Goal: Task Accomplishment & Management: Use online tool/utility

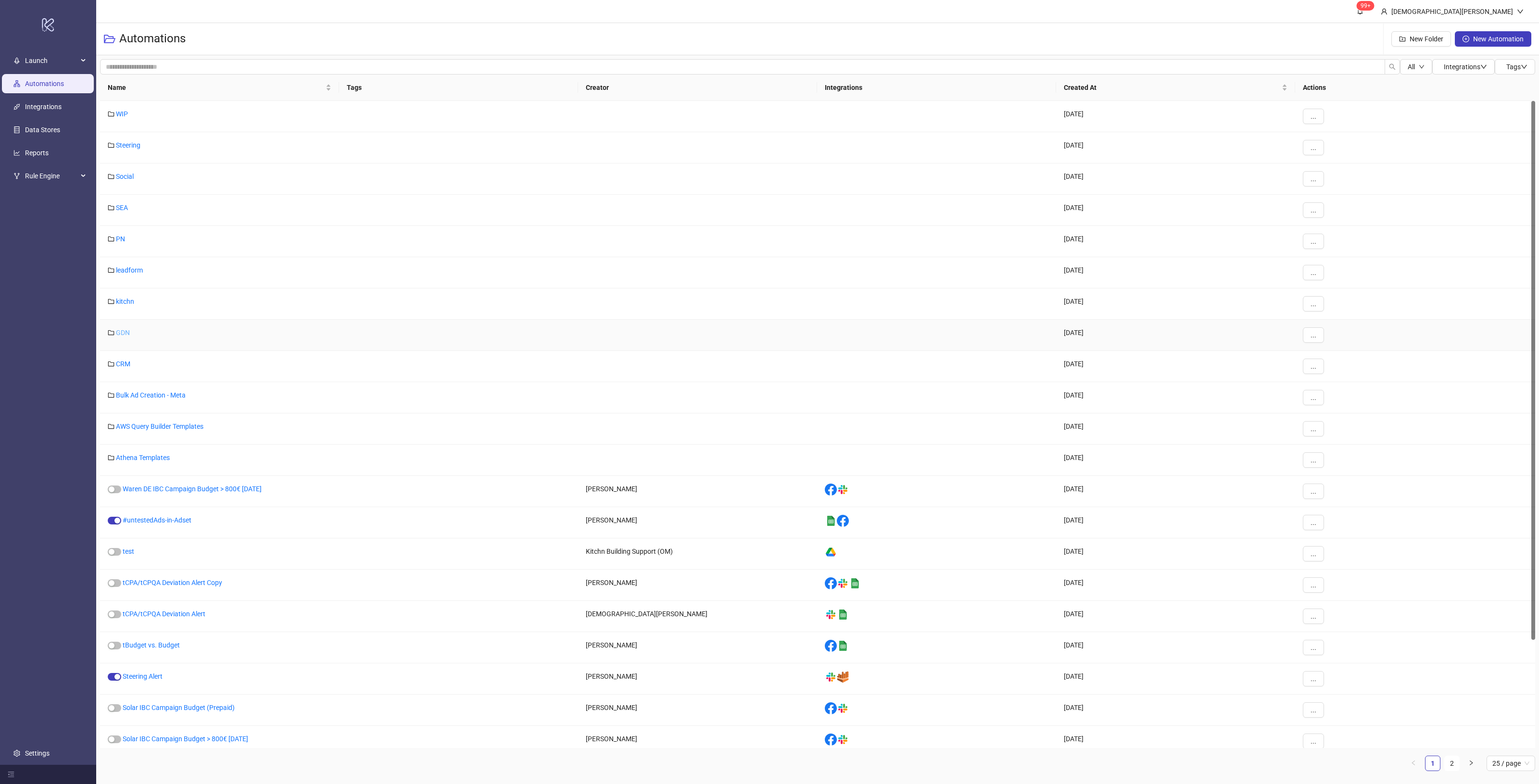
click at [127, 337] on link "GDN" at bounding box center [123, 332] width 14 height 7
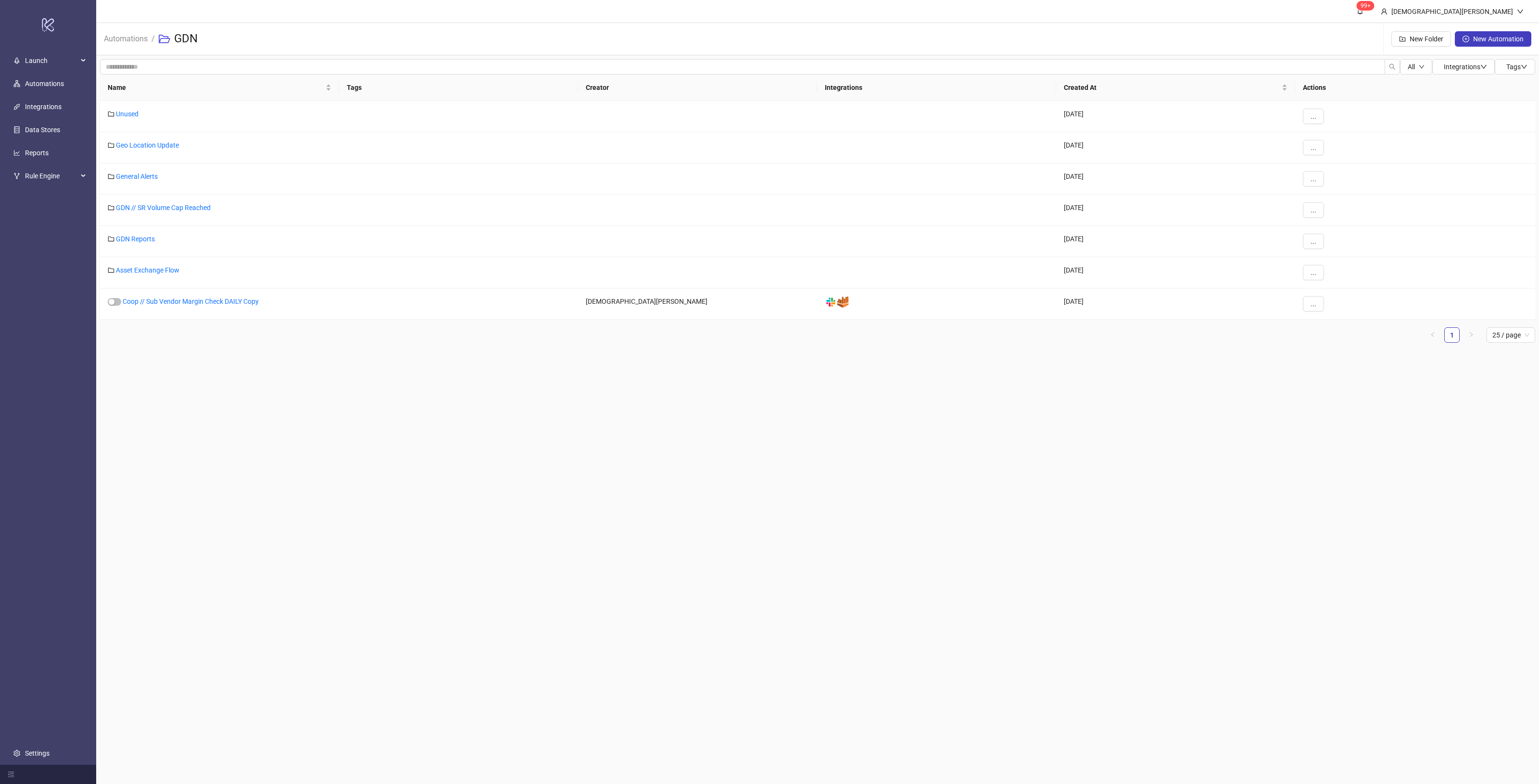
click at [383, 390] on main "99+ [DEMOGRAPHIC_DATA][PERSON_NAME] Automations / GDN New Folder New Automation…" at bounding box center [818, 392] width 1443 height 784
click at [152, 272] on link "Asset Exchange Flow" at bounding box center [148, 269] width 63 height 7
click at [136, 305] on link "Küche DE / AEF v2" at bounding box center [144, 301] width 55 height 7
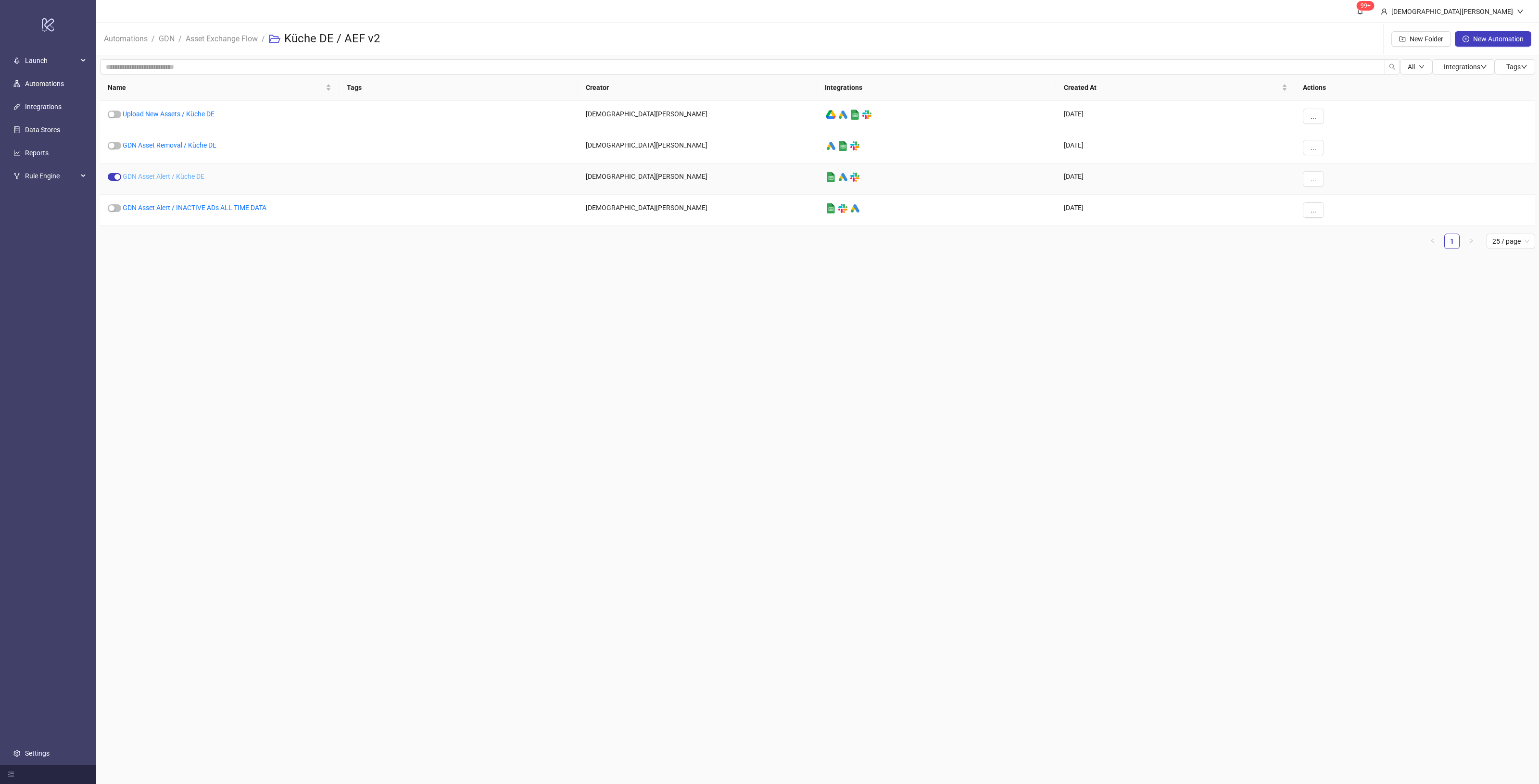
click at [153, 174] on link "GDN Asset Alert / Küche DE" at bounding box center [163, 176] width 82 height 7
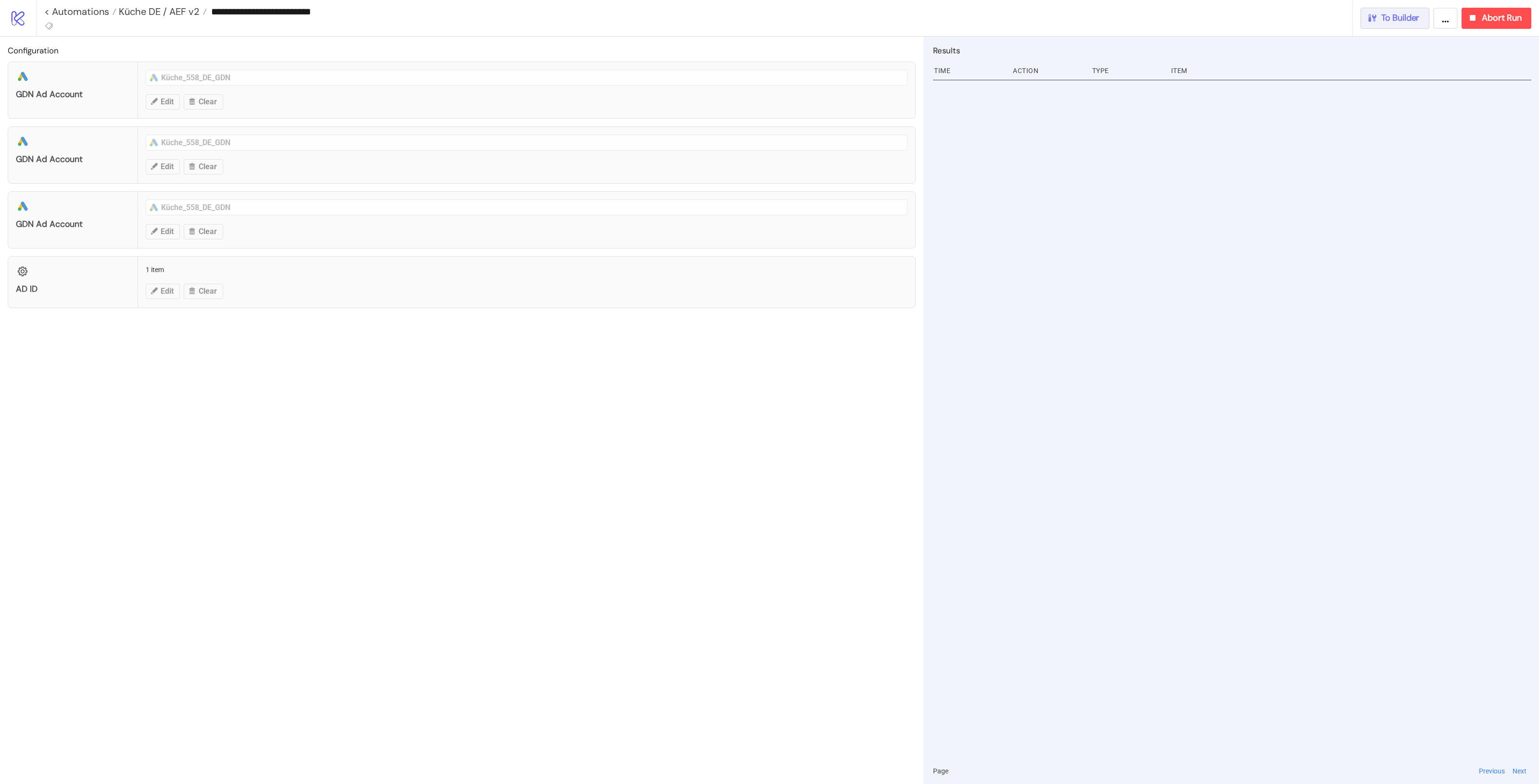
click at [1382, 25] on button "To Builder" at bounding box center [1395, 18] width 69 height 21
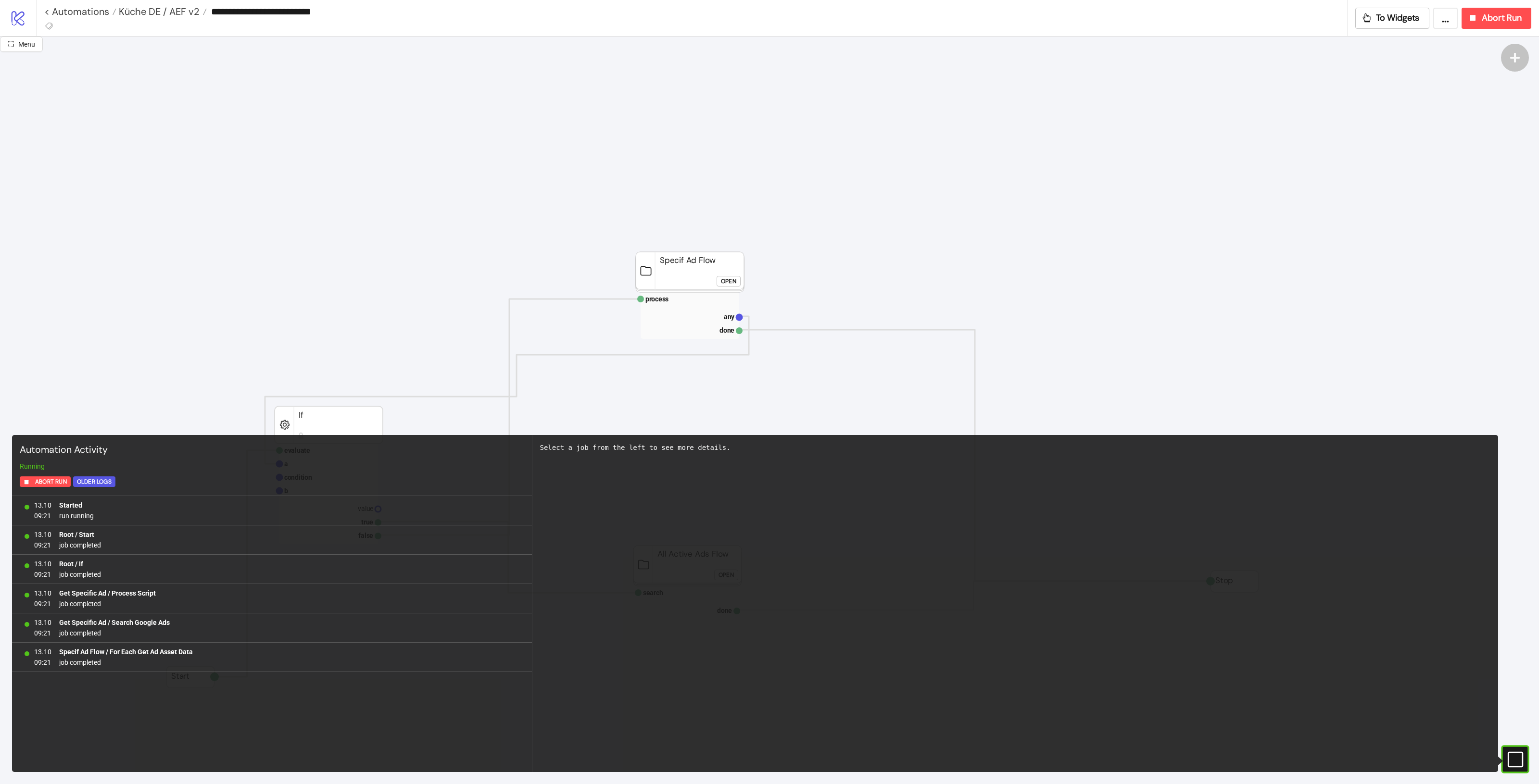
click at [1511, 754] on rect at bounding box center [1503, 760] width 15 height 15
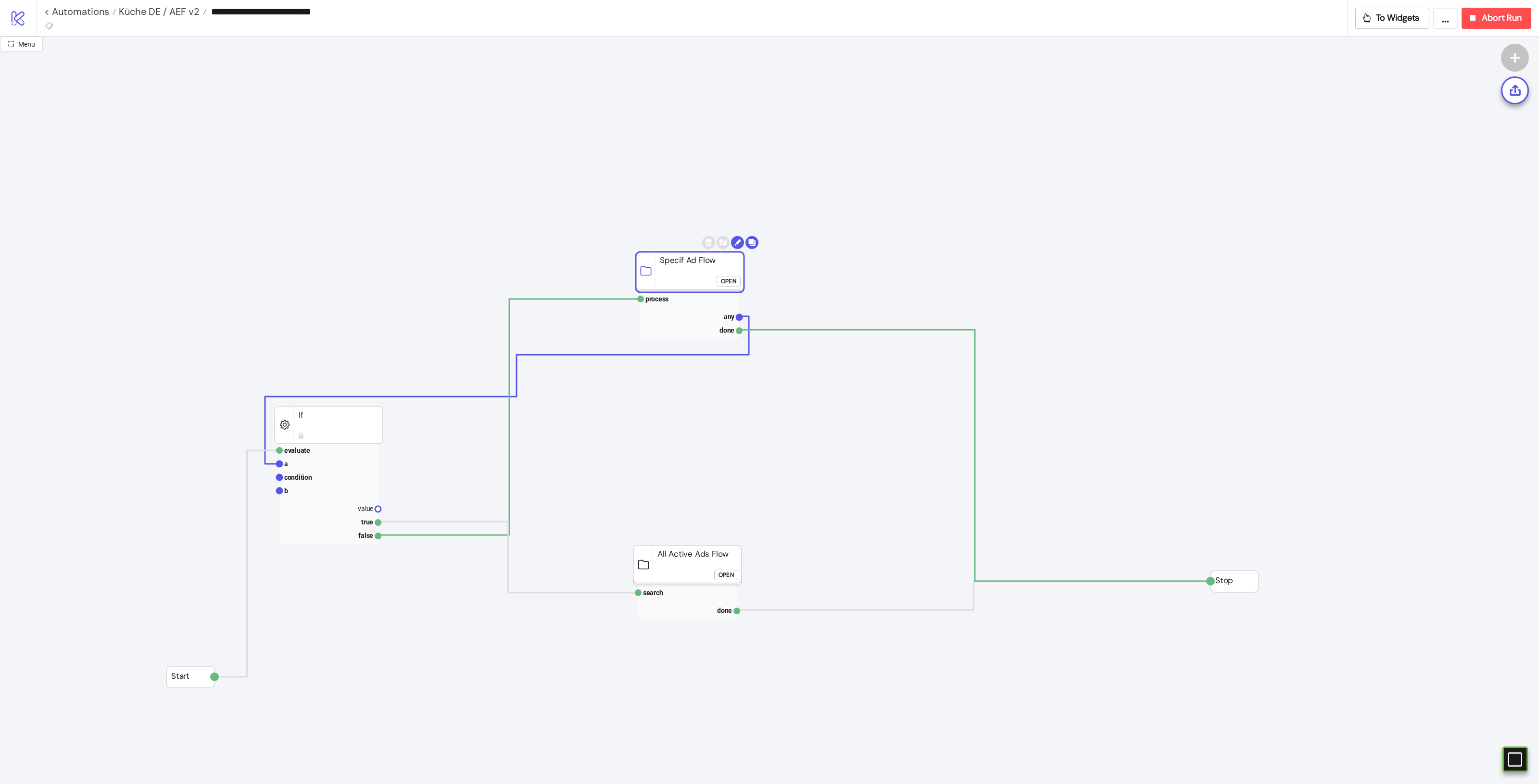
drag, startPoint x: 702, startPoint y: 258, endPoint x: 688, endPoint y: 251, distance: 15.7
click at [688, 252] on rect at bounding box center [689, 273] width 108 height 41
click div "Open"
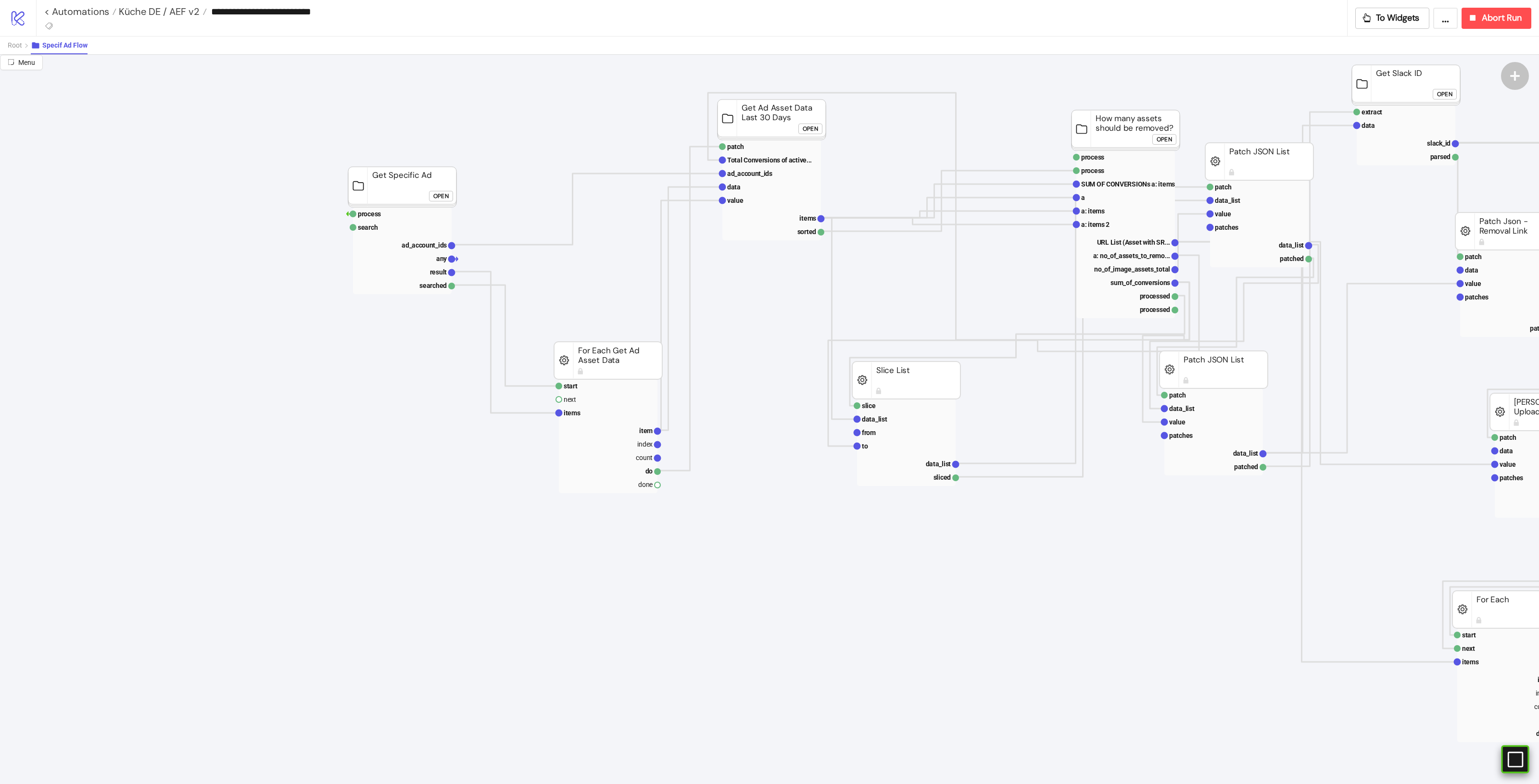
click at [1507, 755] on div "#e9k1n36qviq57_to { animation: e9k1n36qviq57_to__to 2000ms linear infinite norm…" at bounding box center [1515, 759] width 28 height 28
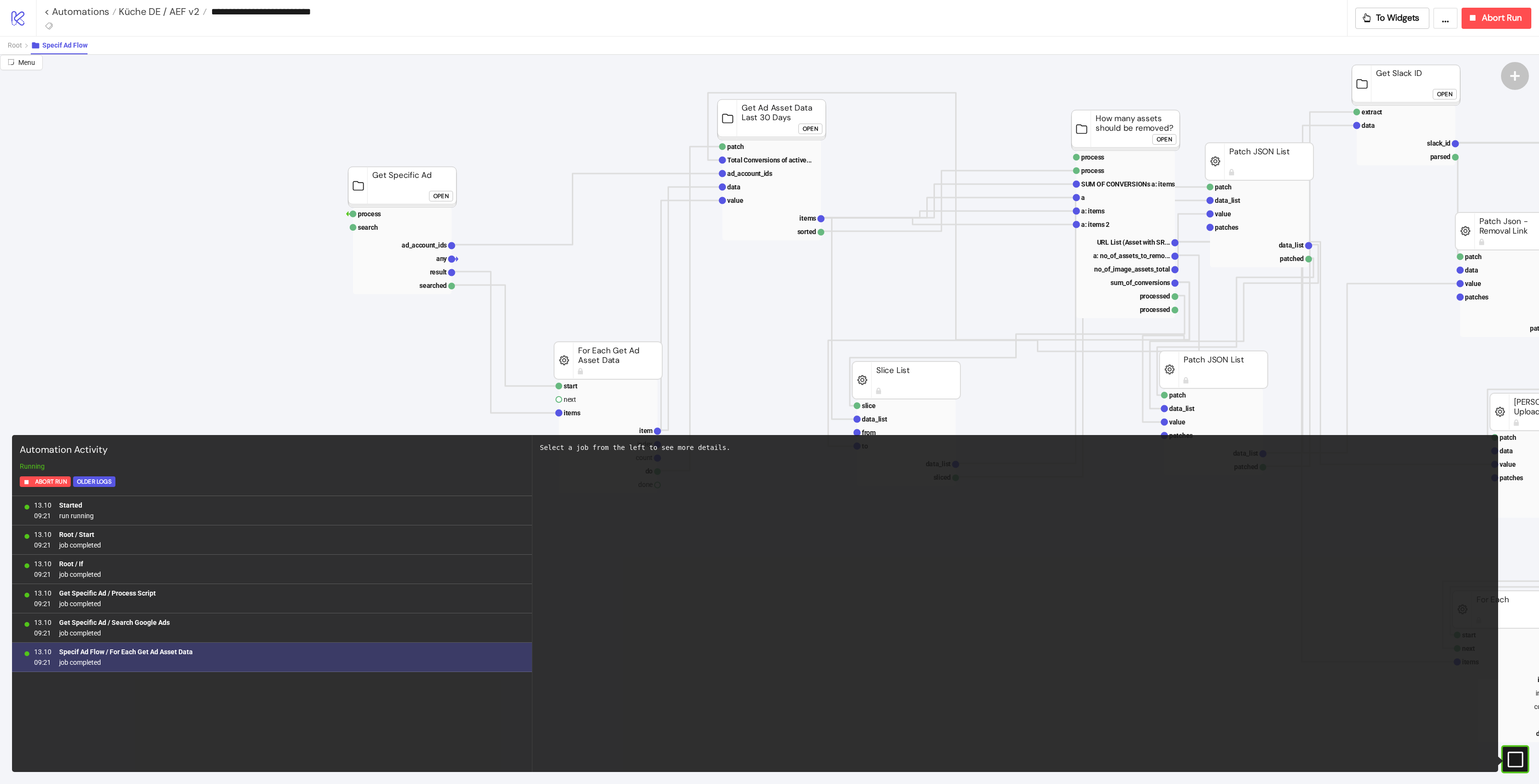
click at [235, 661] on div "13.10 09:21 Specif Ad Flow / For Each Get Ad Asset Data job completed" at bounding box center [272, 657] width 520 height 29
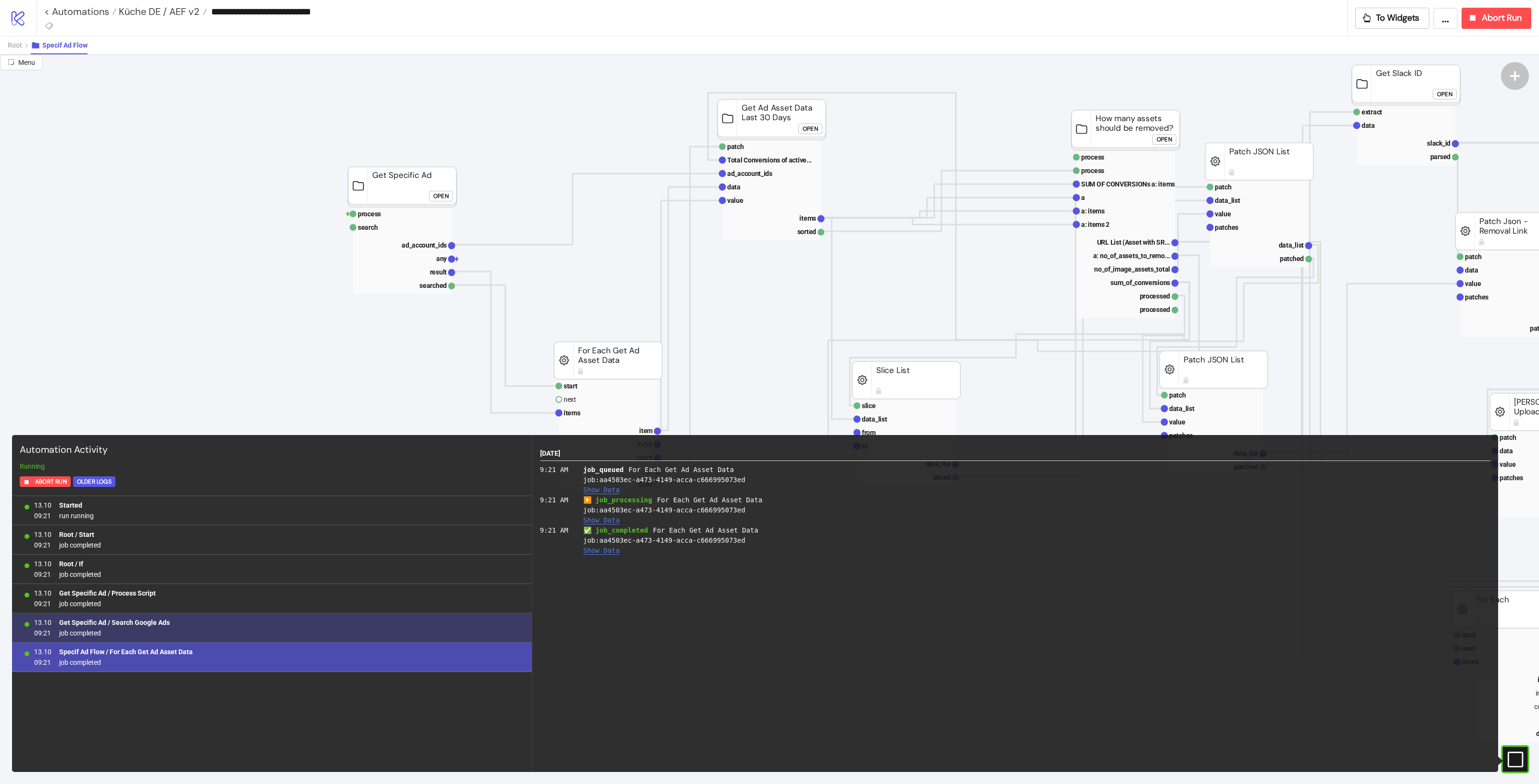
click at [253, 622] on div "13.10 09:21 Get Specific Ad / Search Google Ads job completed" at bounding box center [272, 628] width 520 height 29
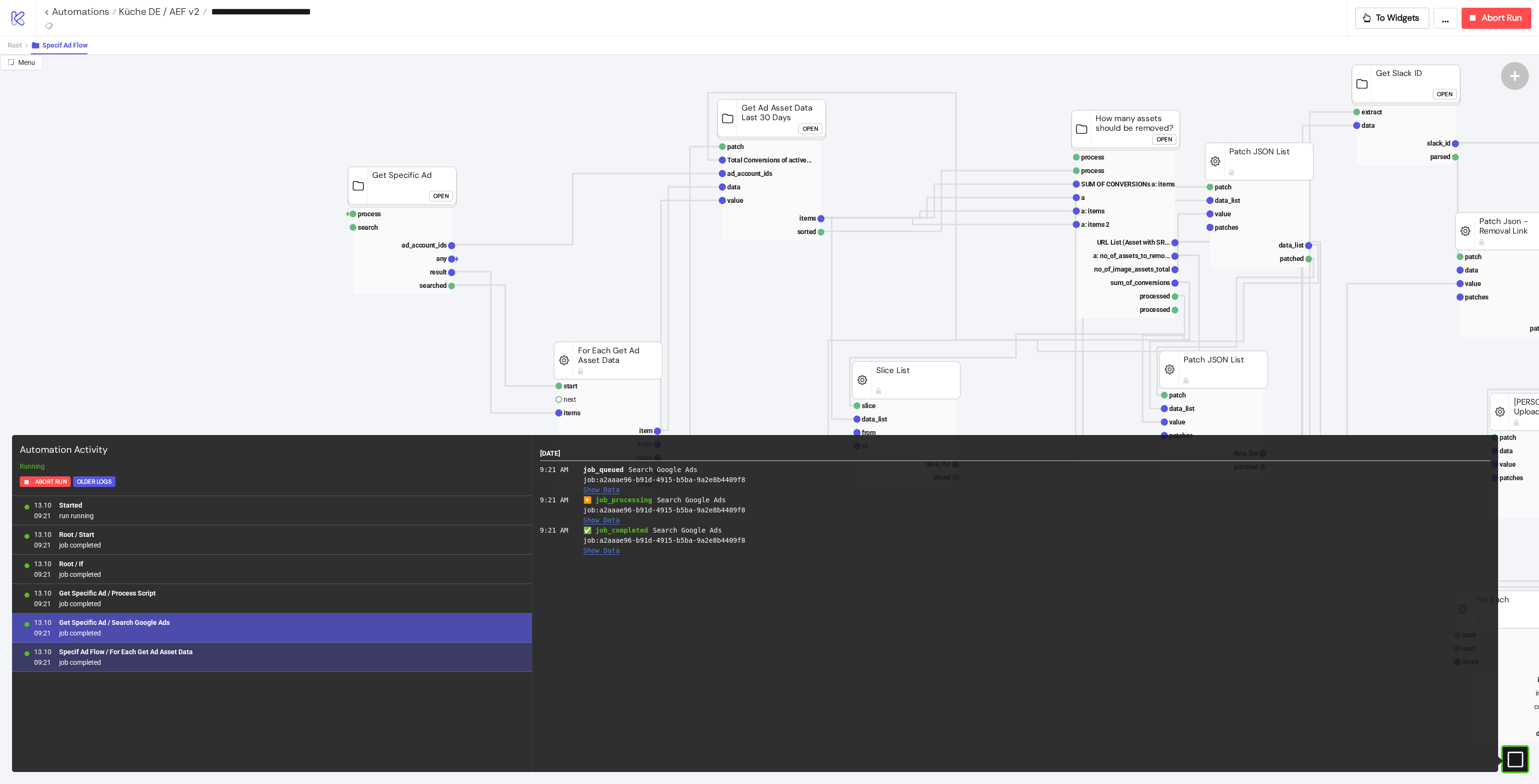
click at [376, 647] on div "13.10 09:21 Specif Ad Flow / For Each Get Ad Asset Data job completed" at bounding box center [272, 657] width 520 height 29
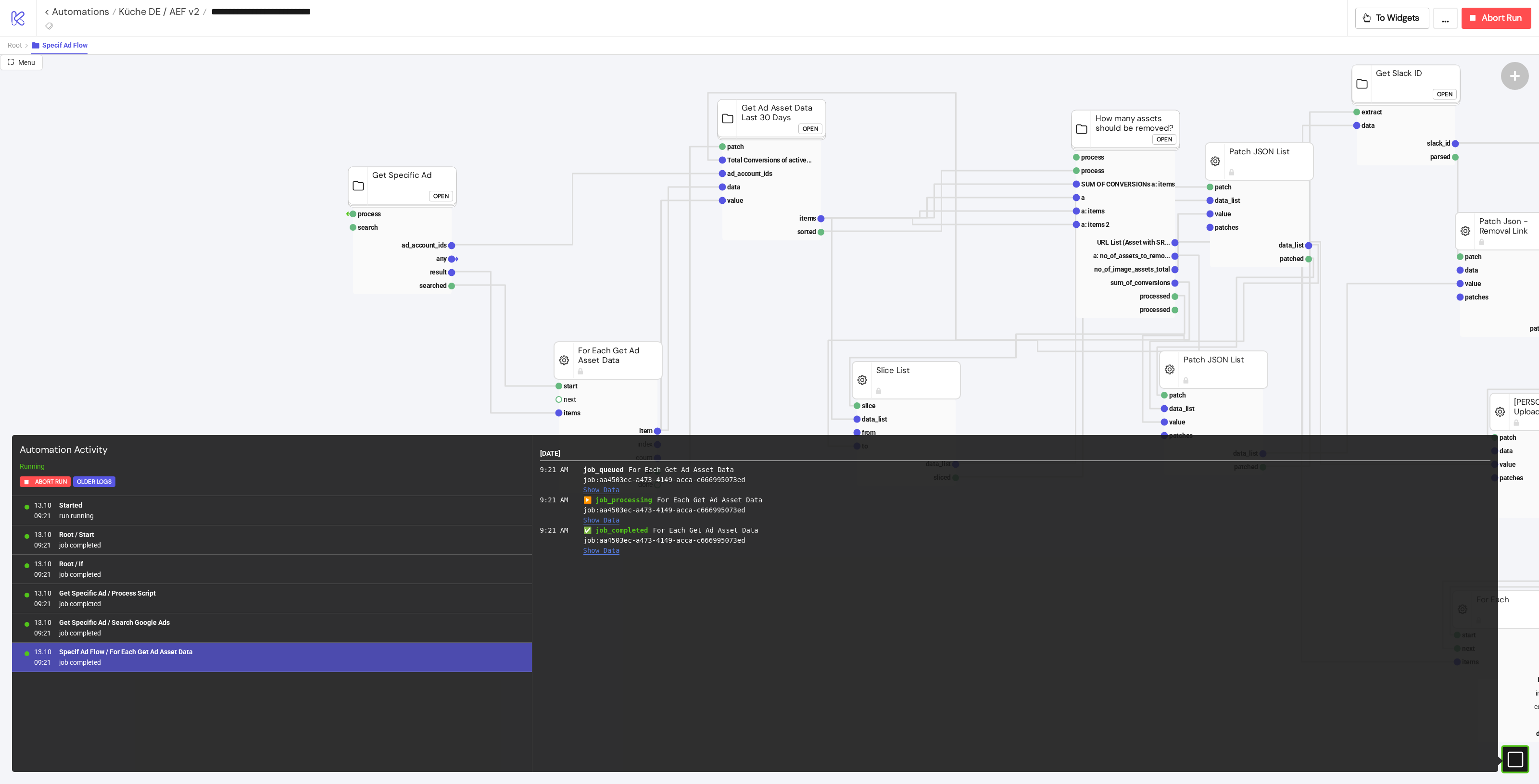
click at [444, 196] on div "Open" at bounding box center [441, 196] width 15 height 11
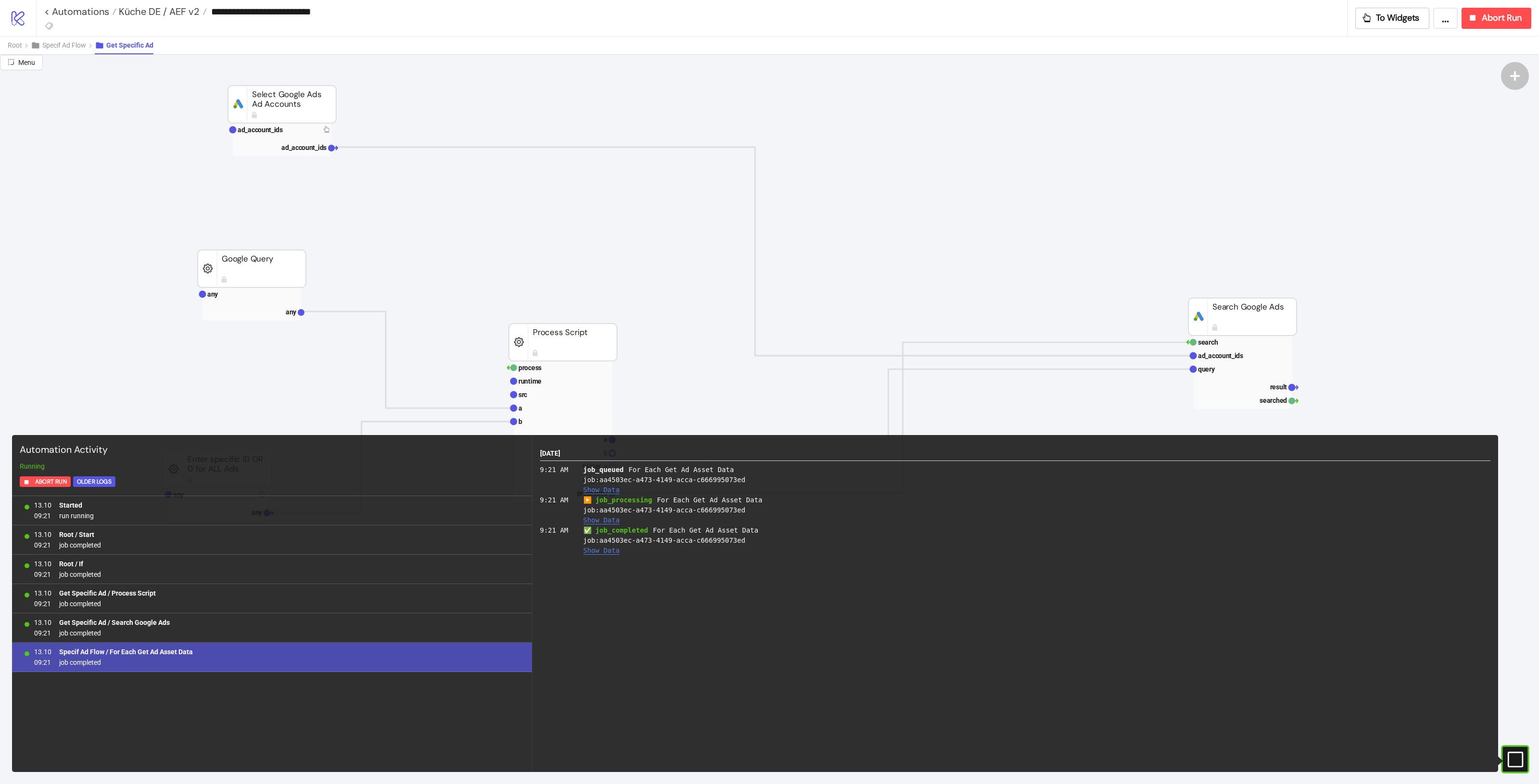
scroll to position [180, 0]
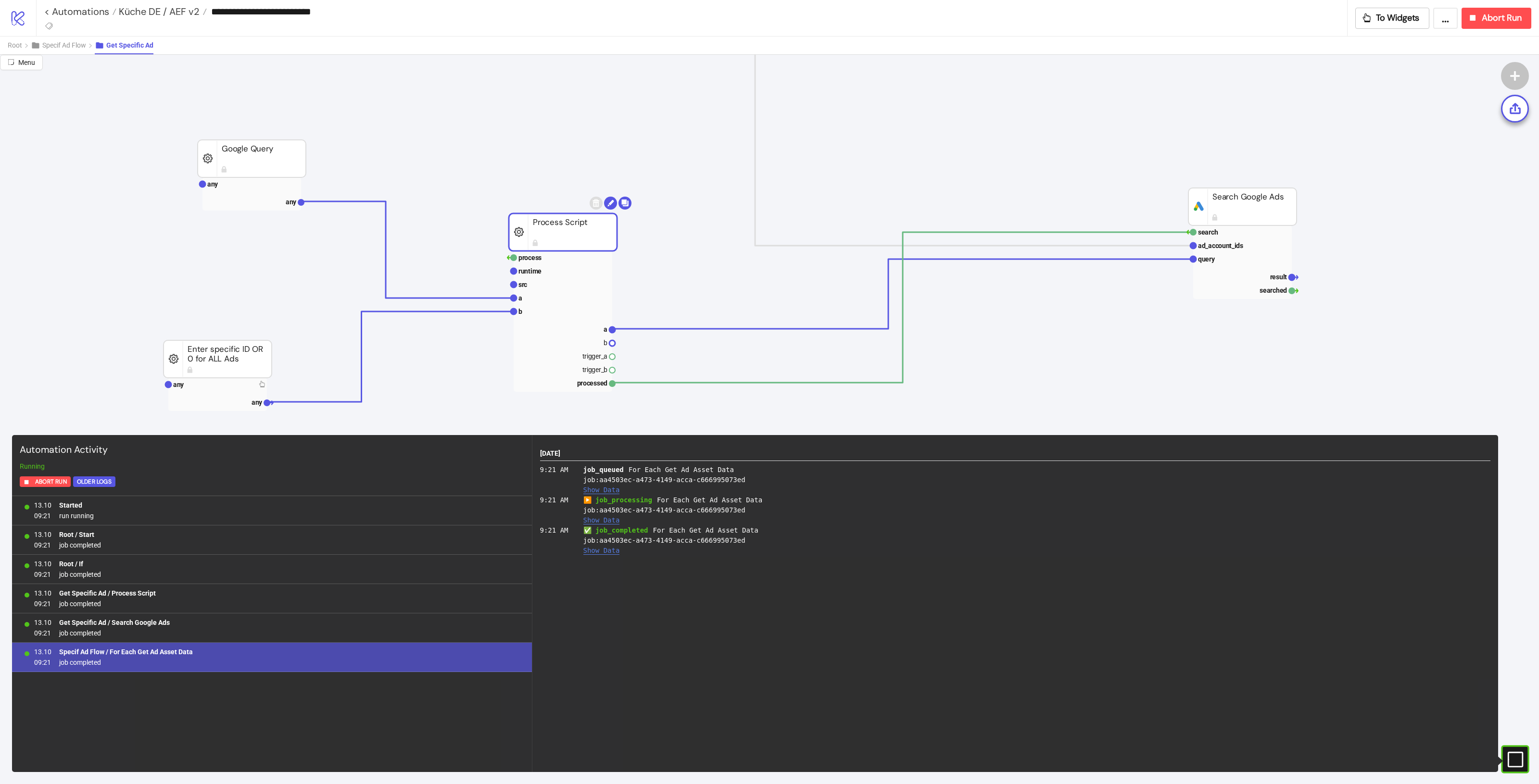
click at [589, 228] on rect at bounding box center [563, 232] width 108 height 37
click at [244, 157] on rect at bounding box center [252, 158] width 108 height 37
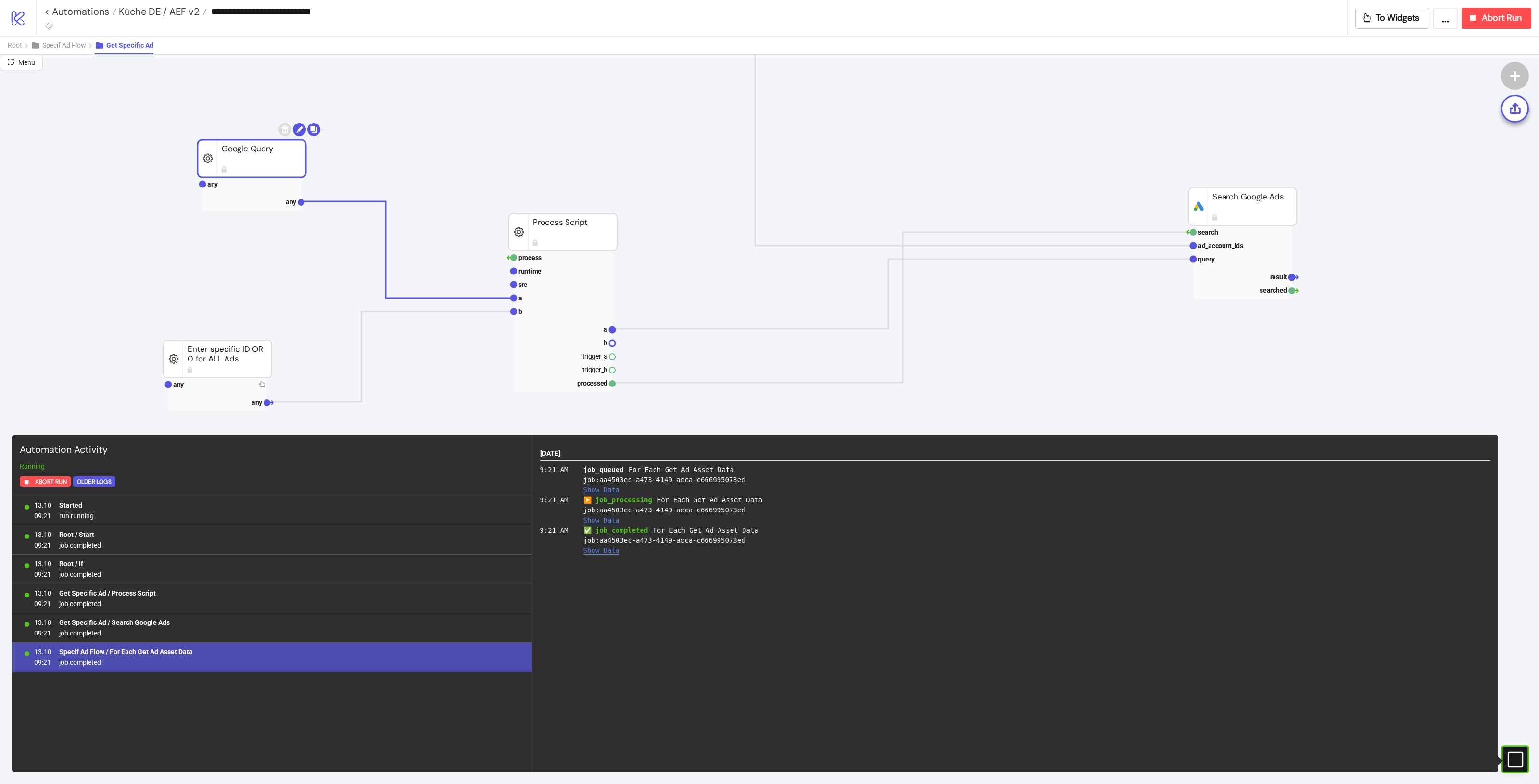
click at [254, 371] on rect at bounding box center [217, 360] width 108 height 37
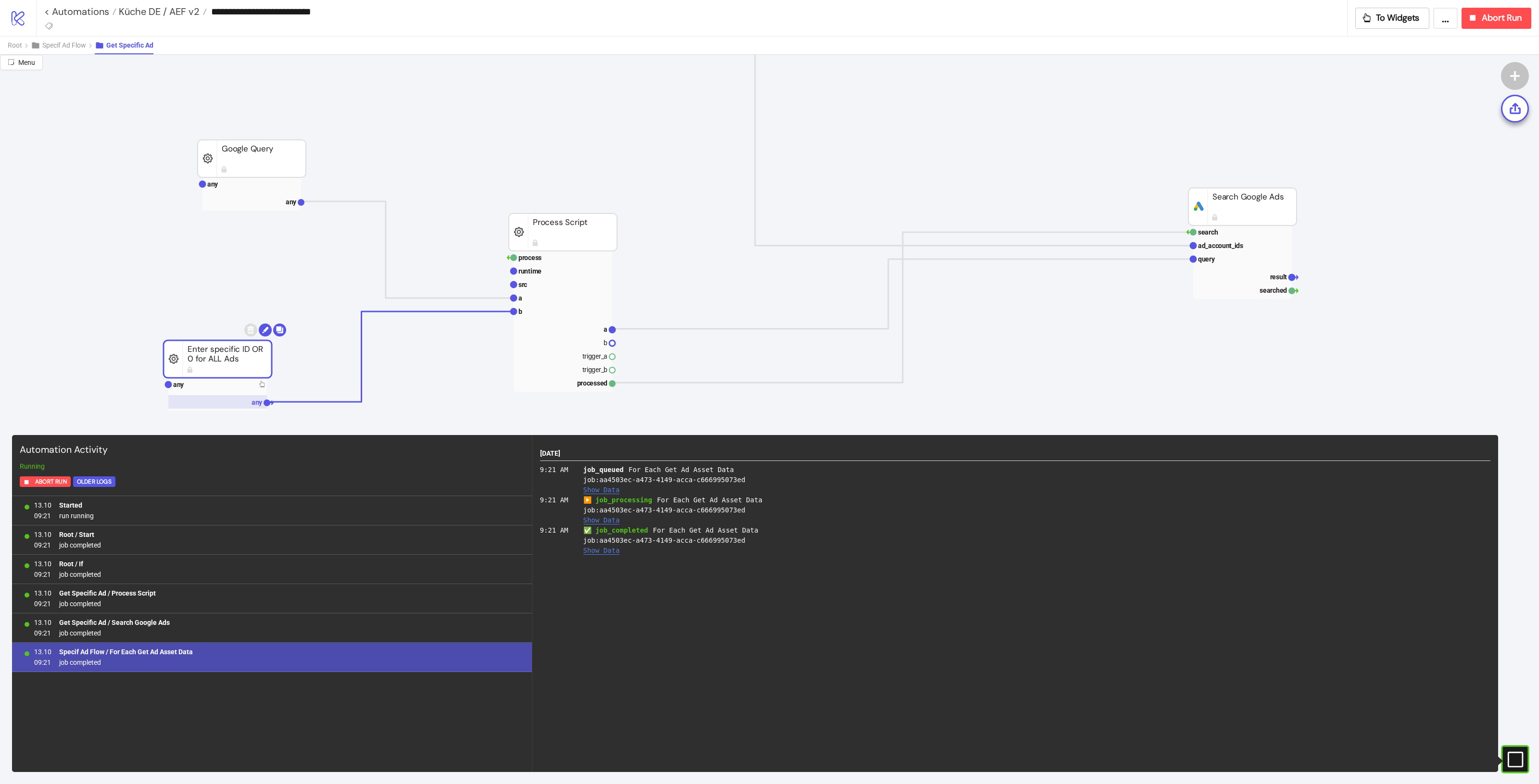
click at [224, 396] on rect at bounding box center [217, 402] width 98 height 14
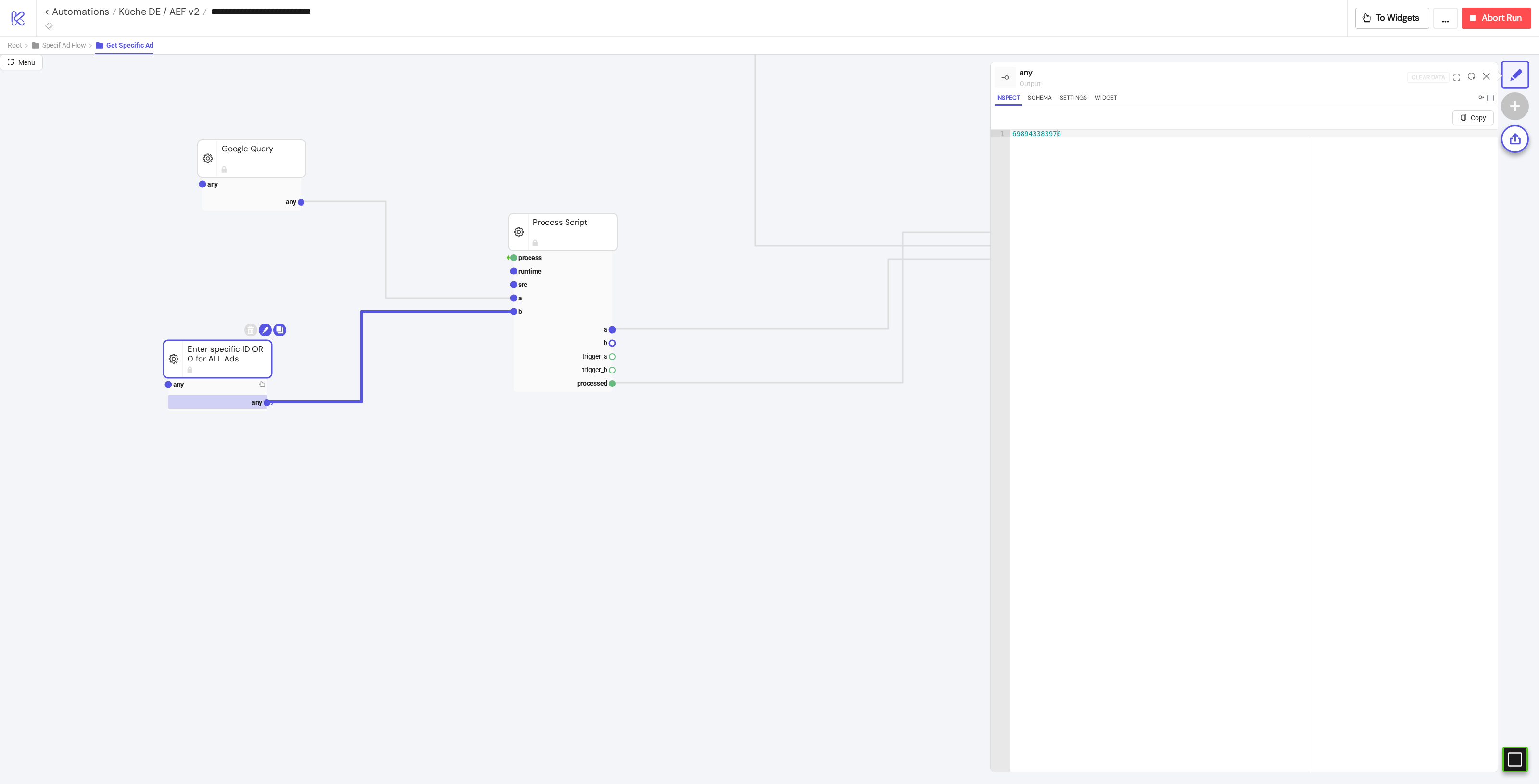
click at [584, 230] on rect at bounding box center [563, 232] width 108 height 37
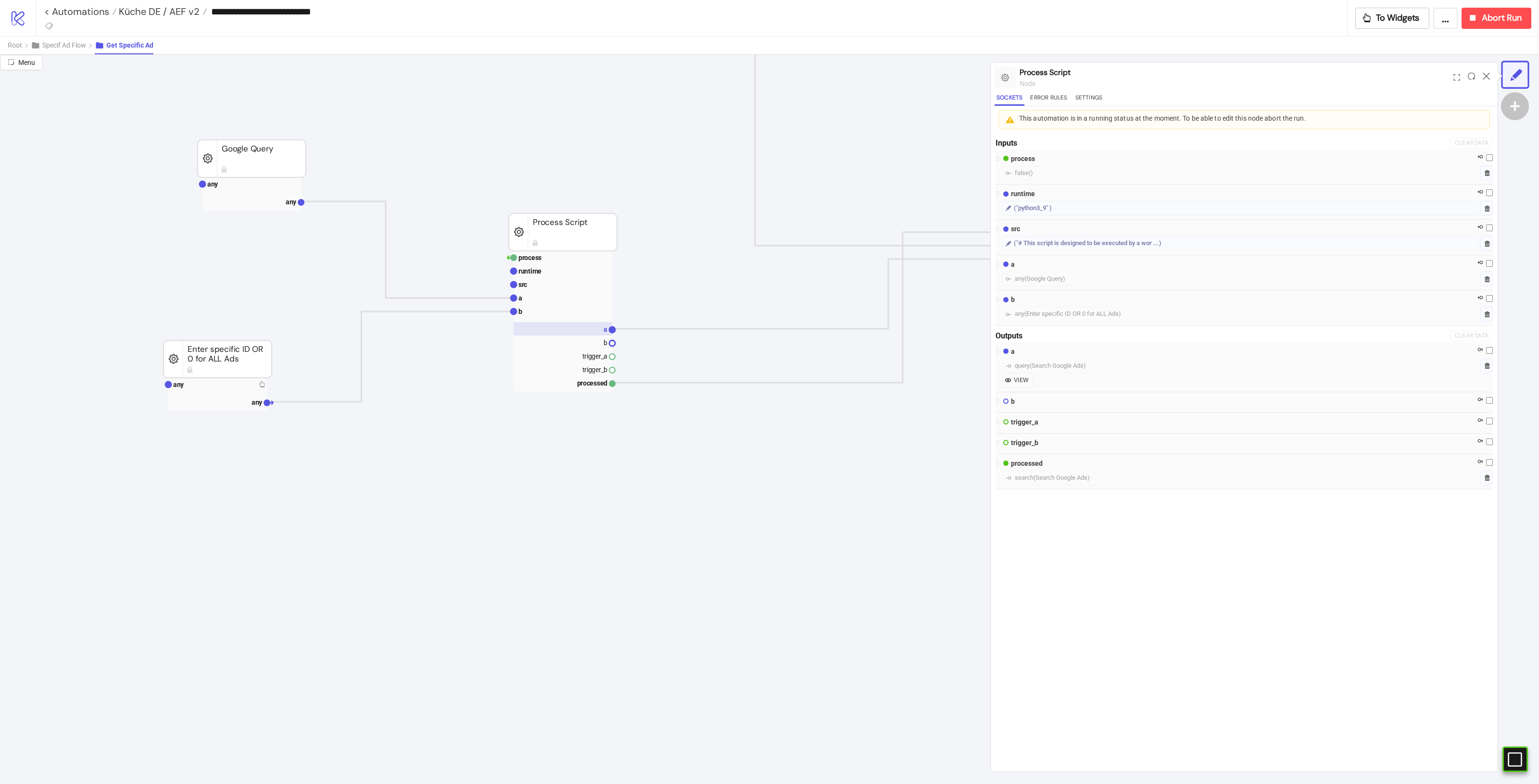
drag, startPoint x: 566, startPoint y: 317, endPoint x: 573, endPoint y: 323, distance: 9.2
click at [567, 317] on rect at bounding box center [563, 312] width 98 height 14
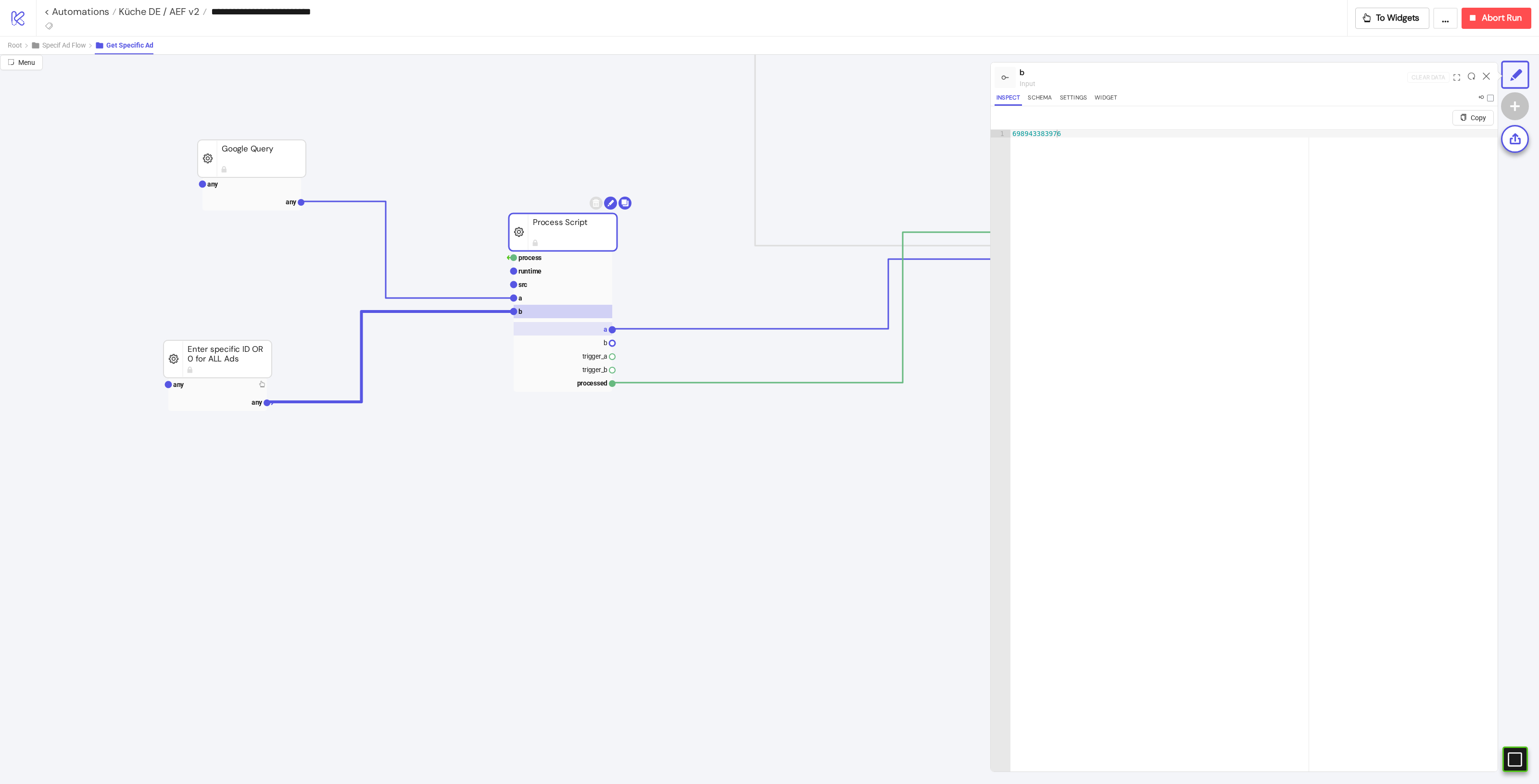
click at [583, 330] on rect at bounding box center [563, 329] width 98 height 14
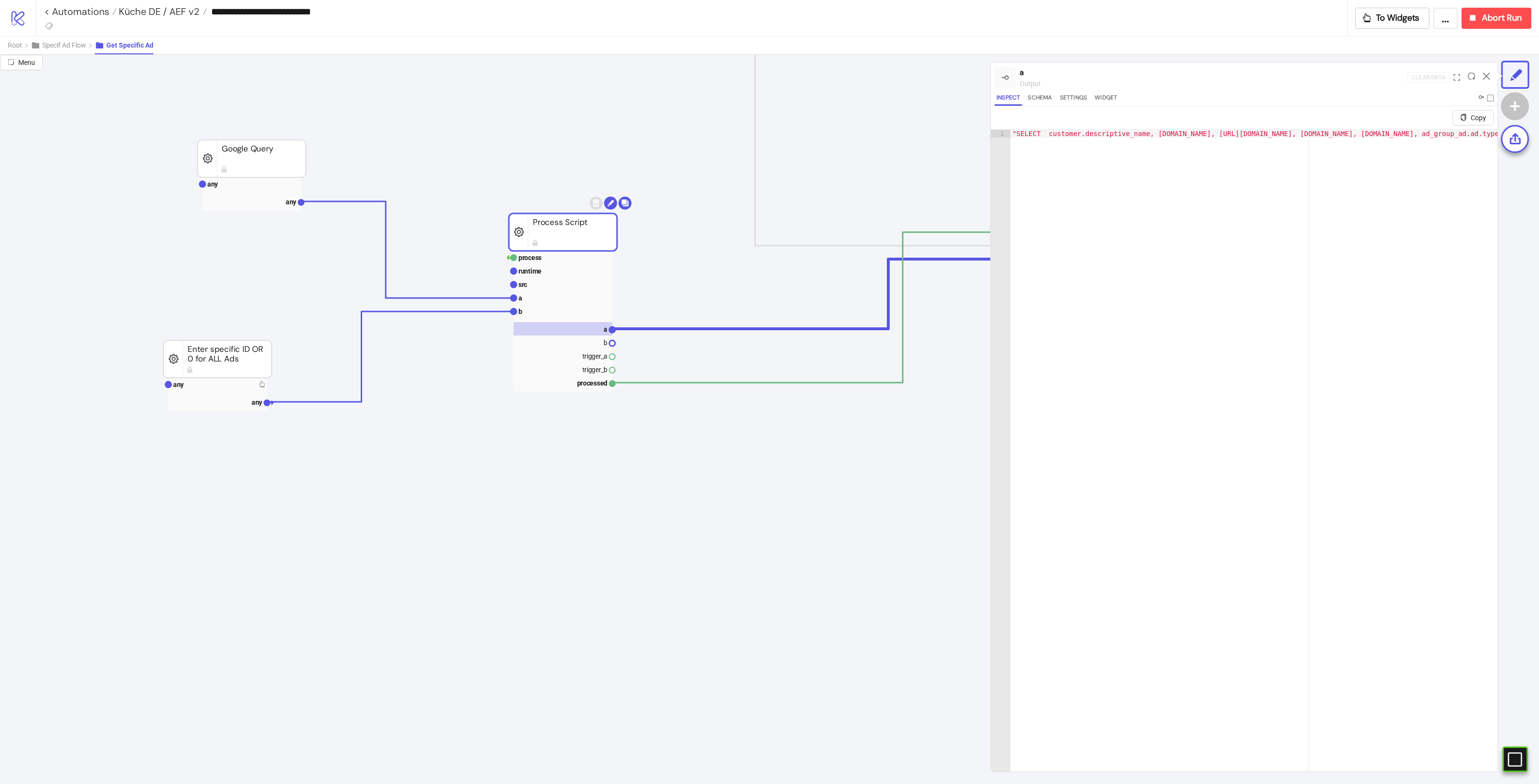
type textarea "**********"
drag, startPoint x: 1129, startPoint y: 136, endPoint x: 1528, endPoint y: 145, distance: 399.1
click at [1528, 145] on div "**********" at bounding box center [770, 420] width 1539 height 730
click at [1372, 19] on icon "button" at bounding box center [1367, 17] width 11 height 11
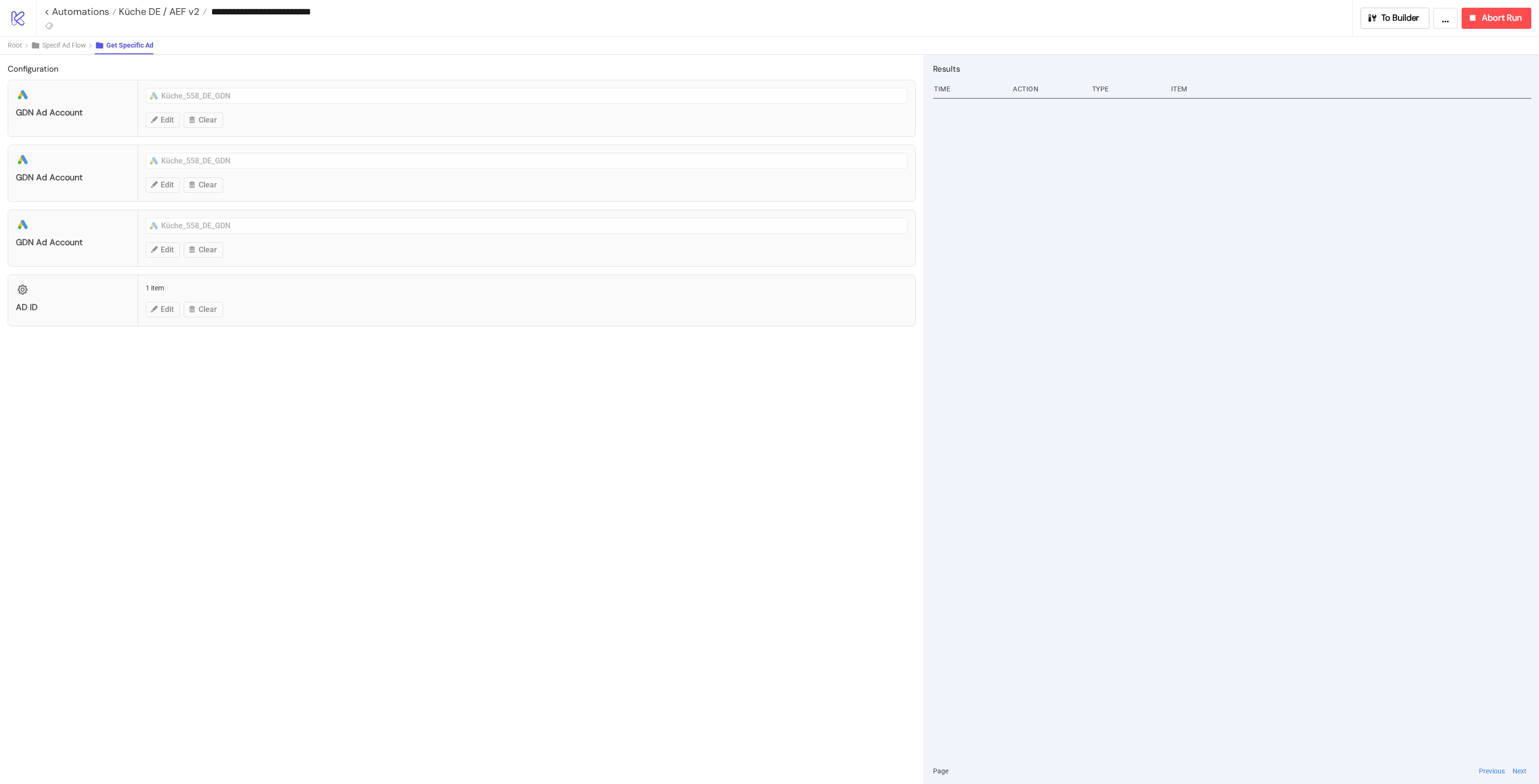
click at [160, 287] on div "AD ID 1 item Edit Clear" at bounding box center [461, 300] width 908 height 52
drag, startPoint x: 1157, startPoint y: 317, endPoint x: 1167, endPoint y: 326, distance: 13.5
click at [1157, 317] on div at bounding box center [1232, 426] width 598 height 663
click at [1383, 17] on span "To Builder" at bounding box center [1400, 18] width 38 height 11
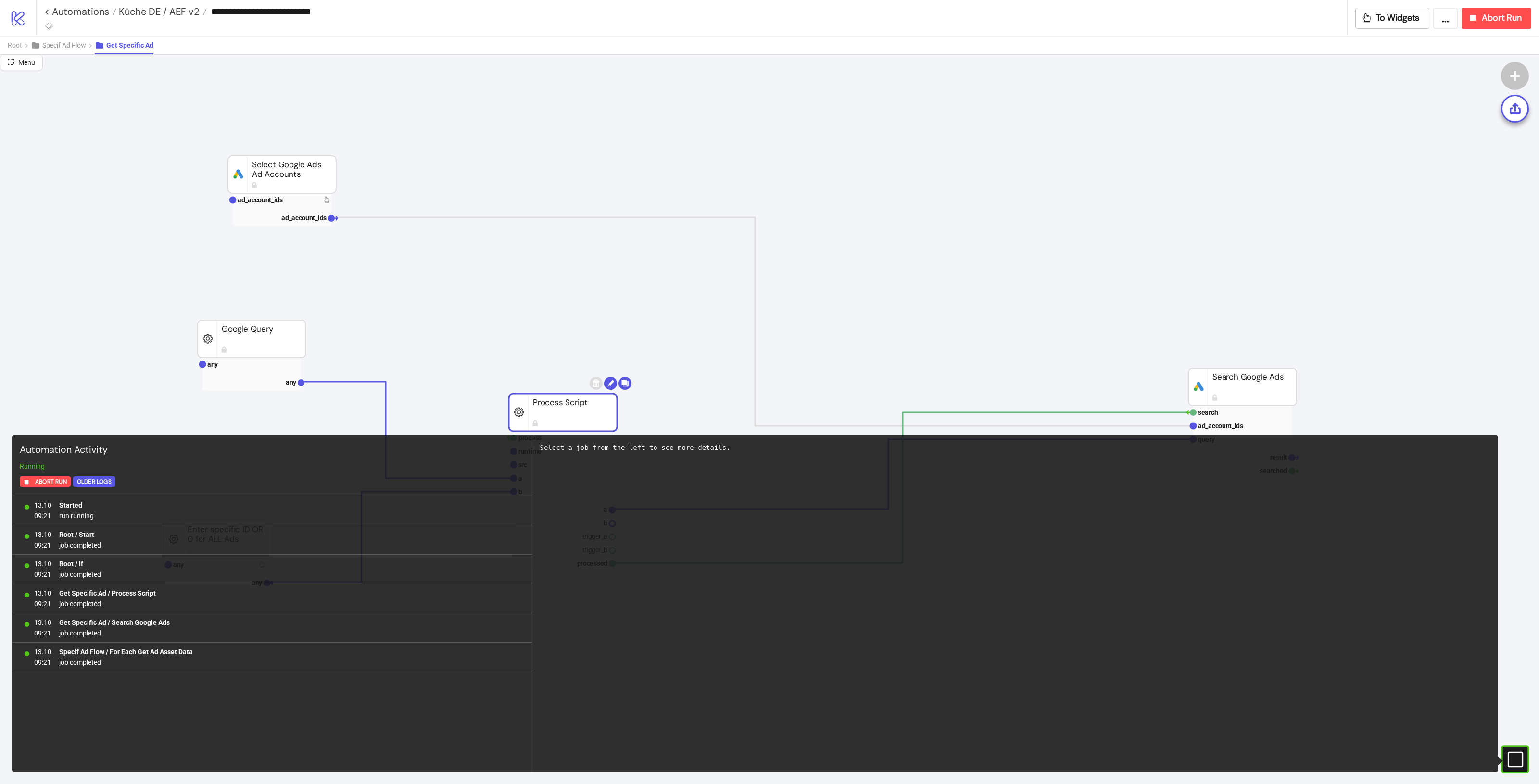
click at [1508, 760] on rect at bounding box center [1502, 760] width 15 height 15
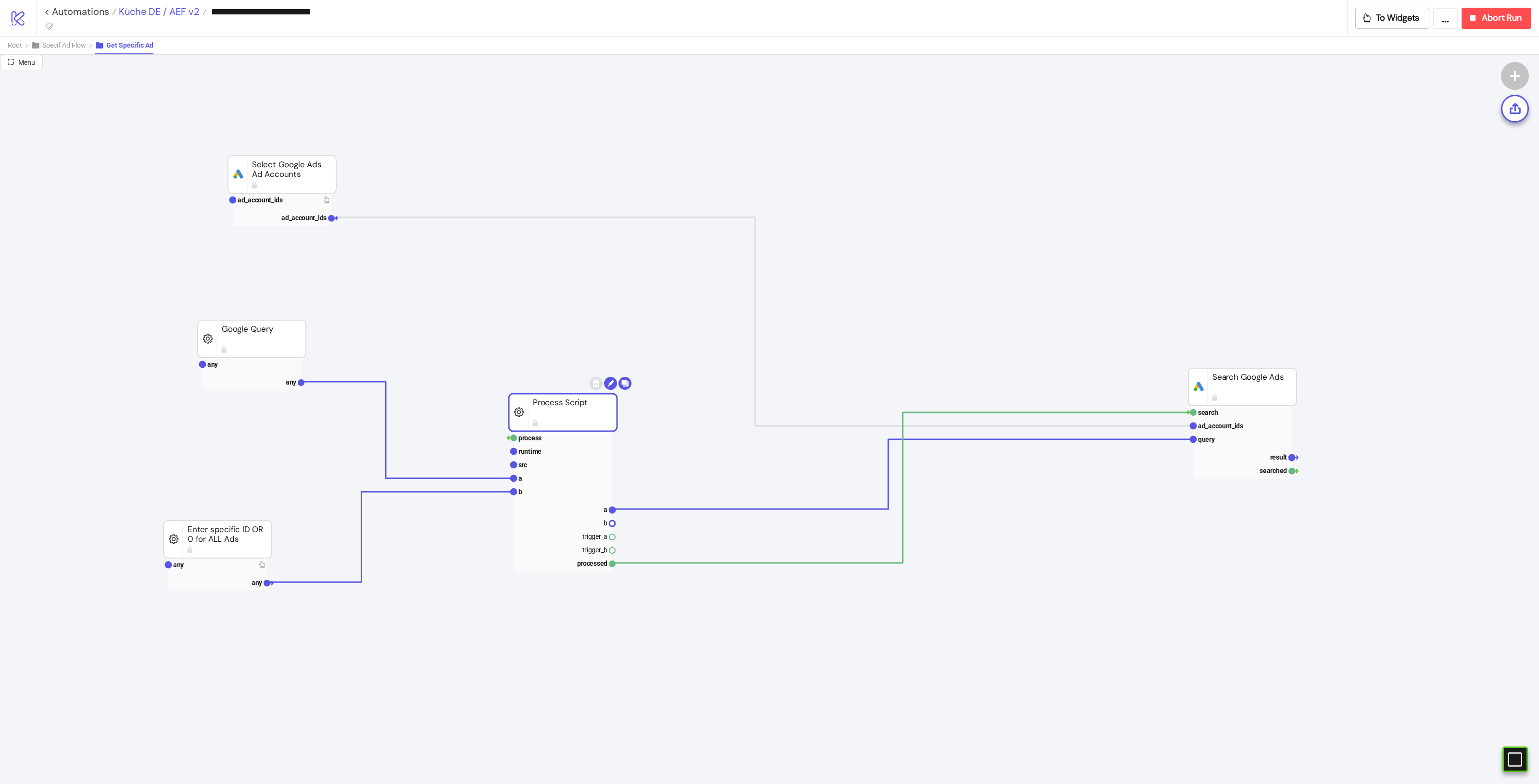
click at [167, 15] on span "Küche DE / AEF v2" at bounding box center [157, 11] width 84 height 12
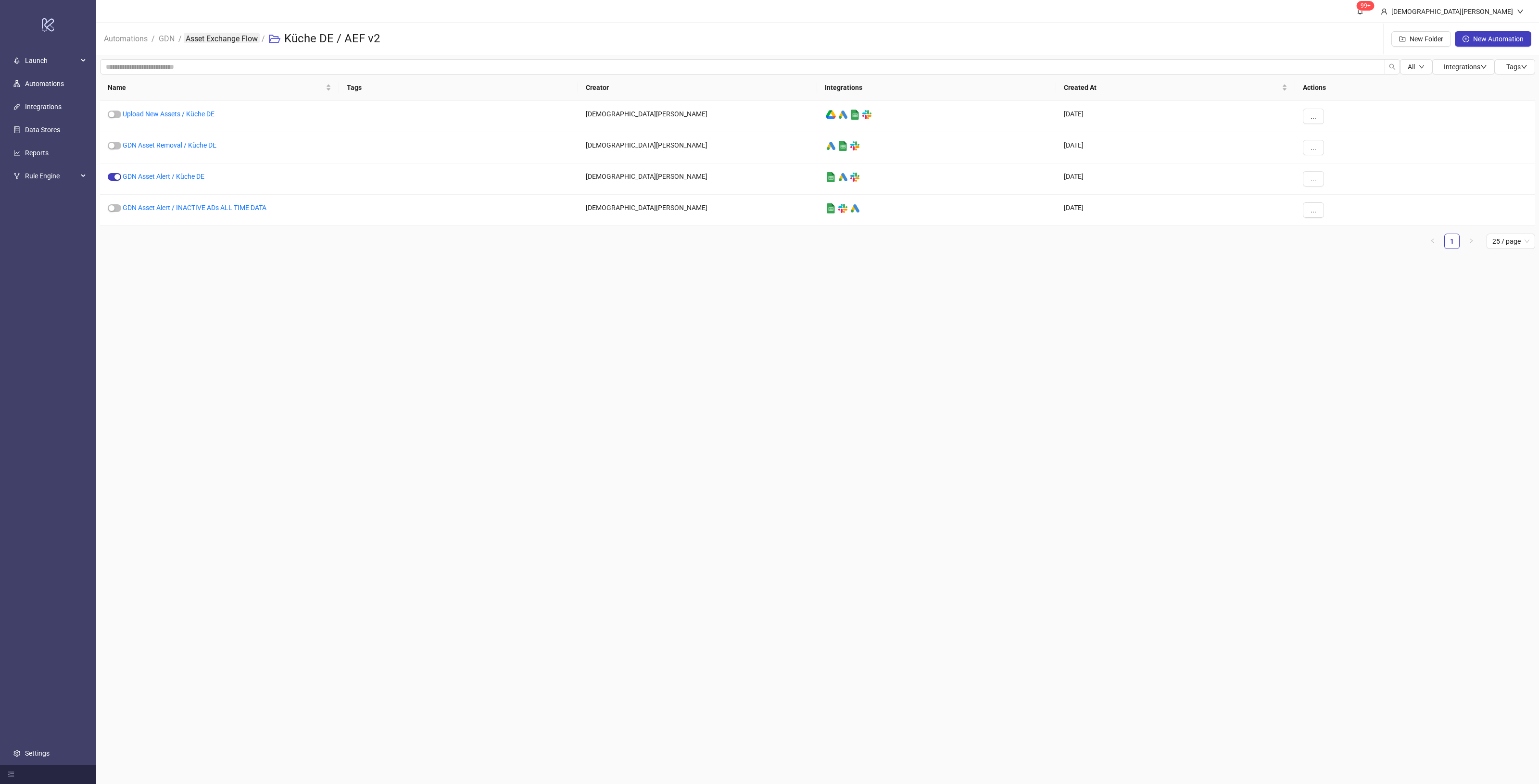
click at [217, 37] on link "Asset Exchange Flow" at bounding box center [222, 37] width 76 height 11
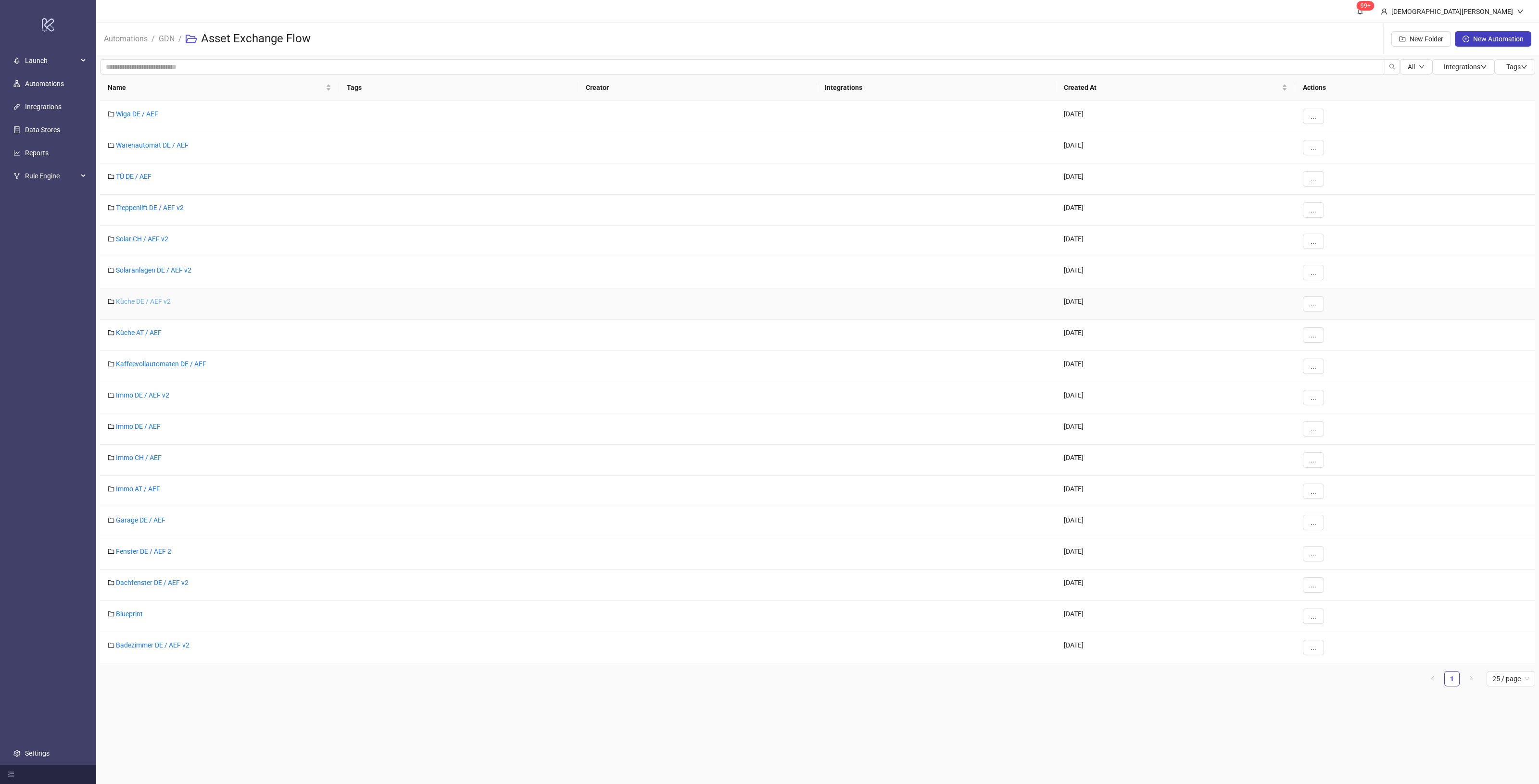
click at [159, 300] on link "Küche DE / AEF v2" at bounding box center [144, 301] width 55 height 7
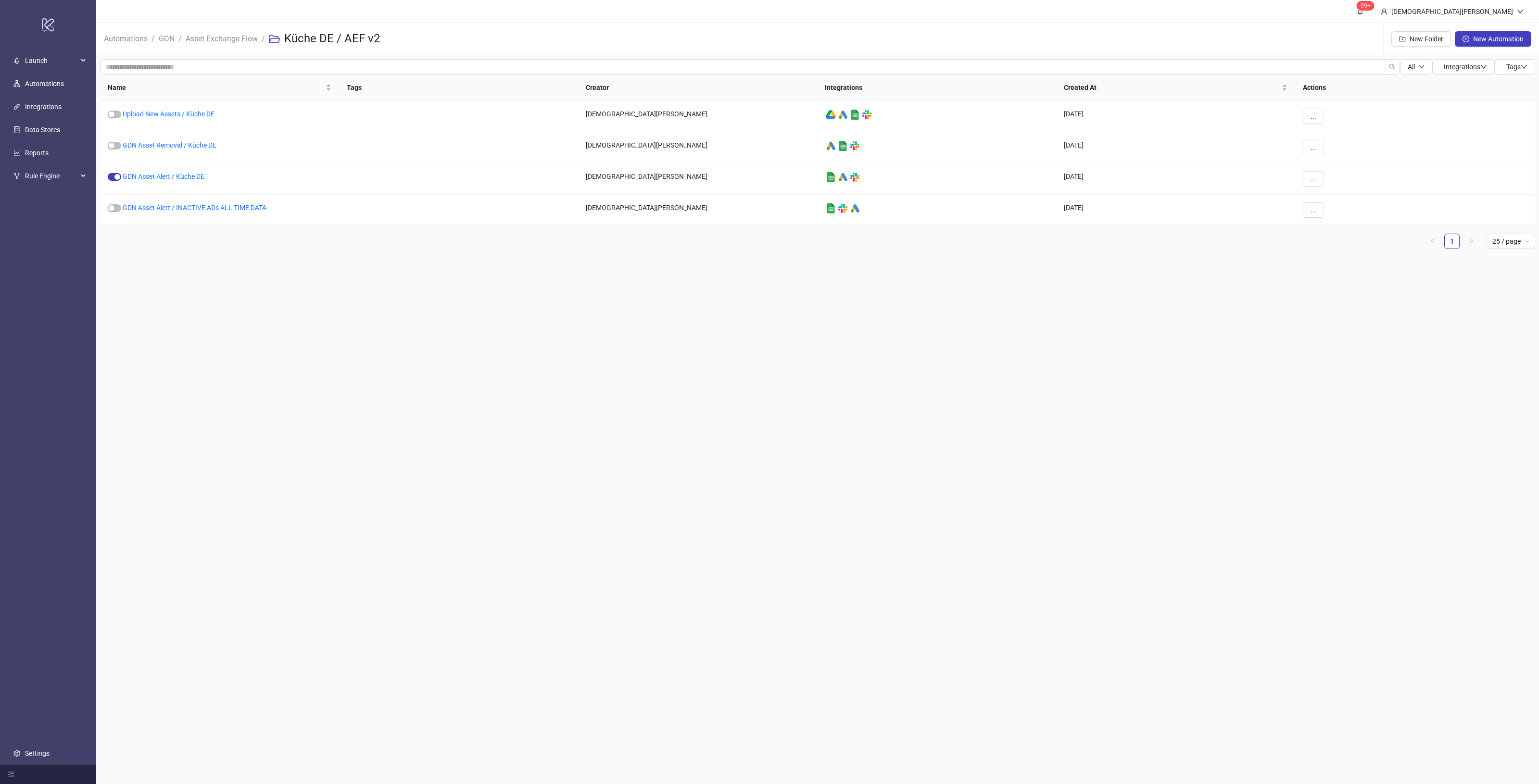
drag, startPoint x: 851, startPoint y: 342, endPoint x: 929, endPoint y: 347, distance: 78.2
click at [924, 337] on main "99+ [PERSON_NAME] Automations / GDN / Asset Exchange Flow / Küche DE / AEF v2 N…" at bounding box center [818, 392] width 1443 height 784
click at [186, 174] on link "GDN Asset Alert / Küche DE" at bounding box center [163, 176] width 82 height 7
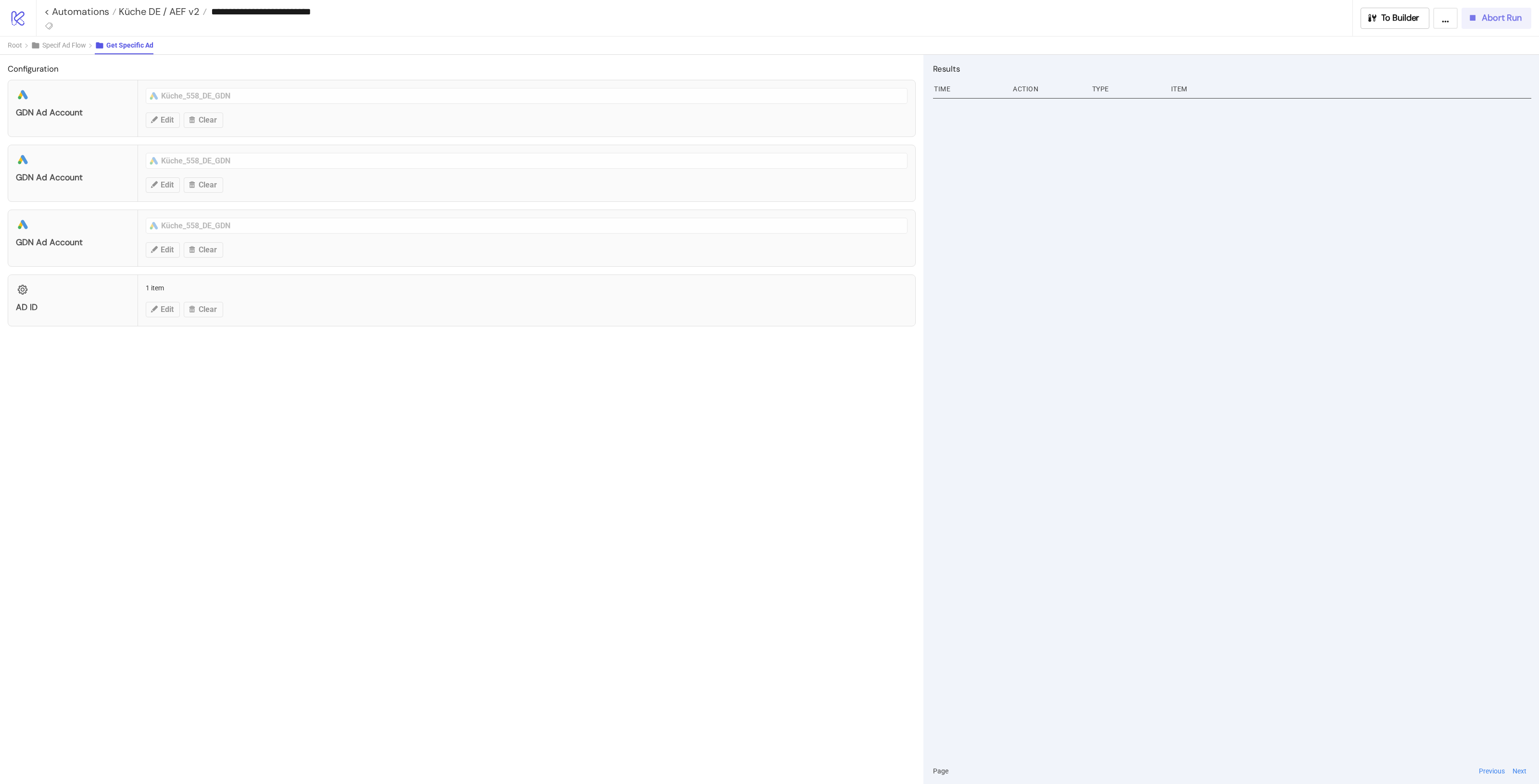
click at [1487, 28] on div "**********" at bounding box center [787, 18] width 1503 height 36
click at [1487, 20] on span "Abort Run" at bounding box center [1502, 18] width 40 height 11
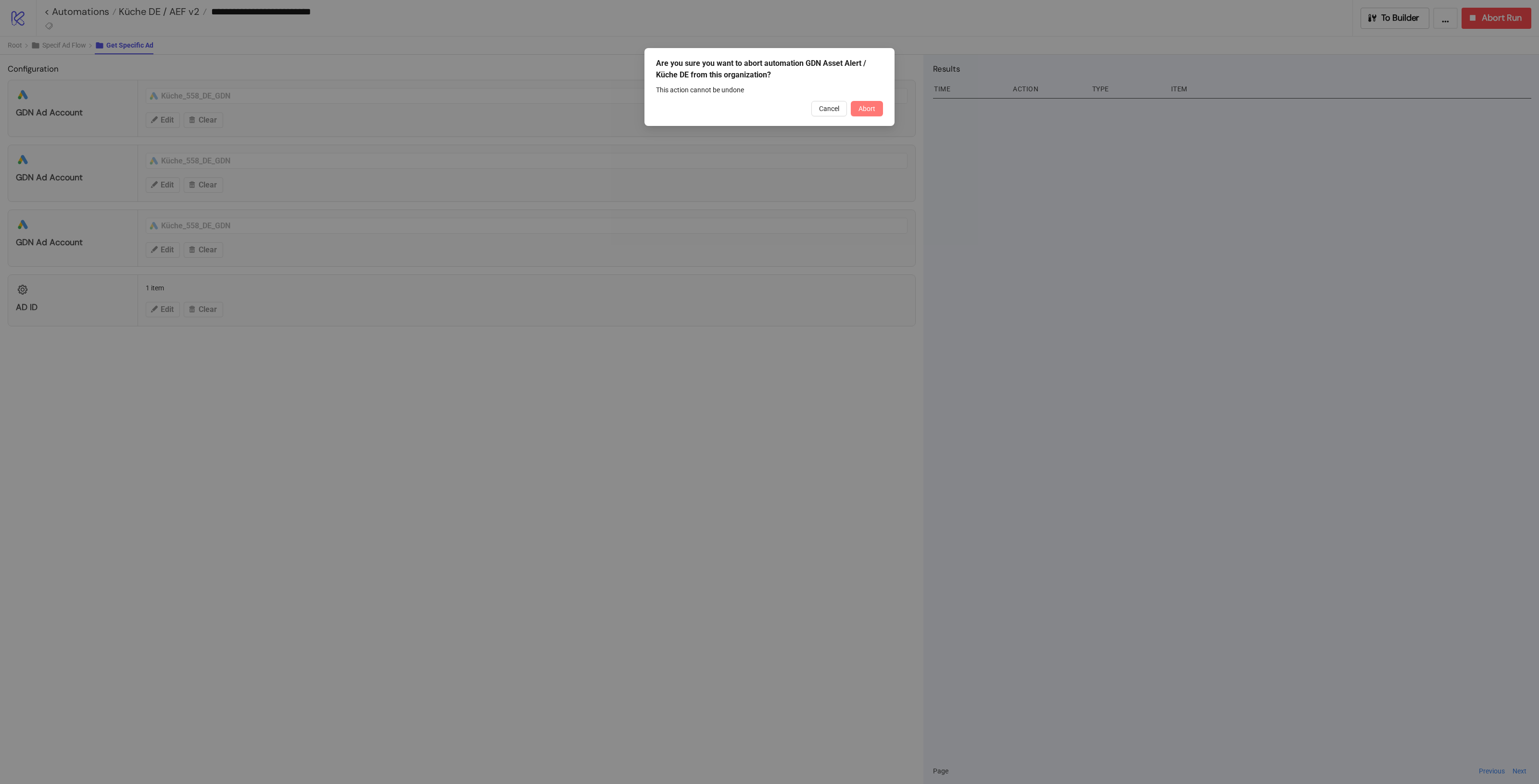
click at [869, 105] on span "Abort" at bounding box center [867, 108] width 17 height 7
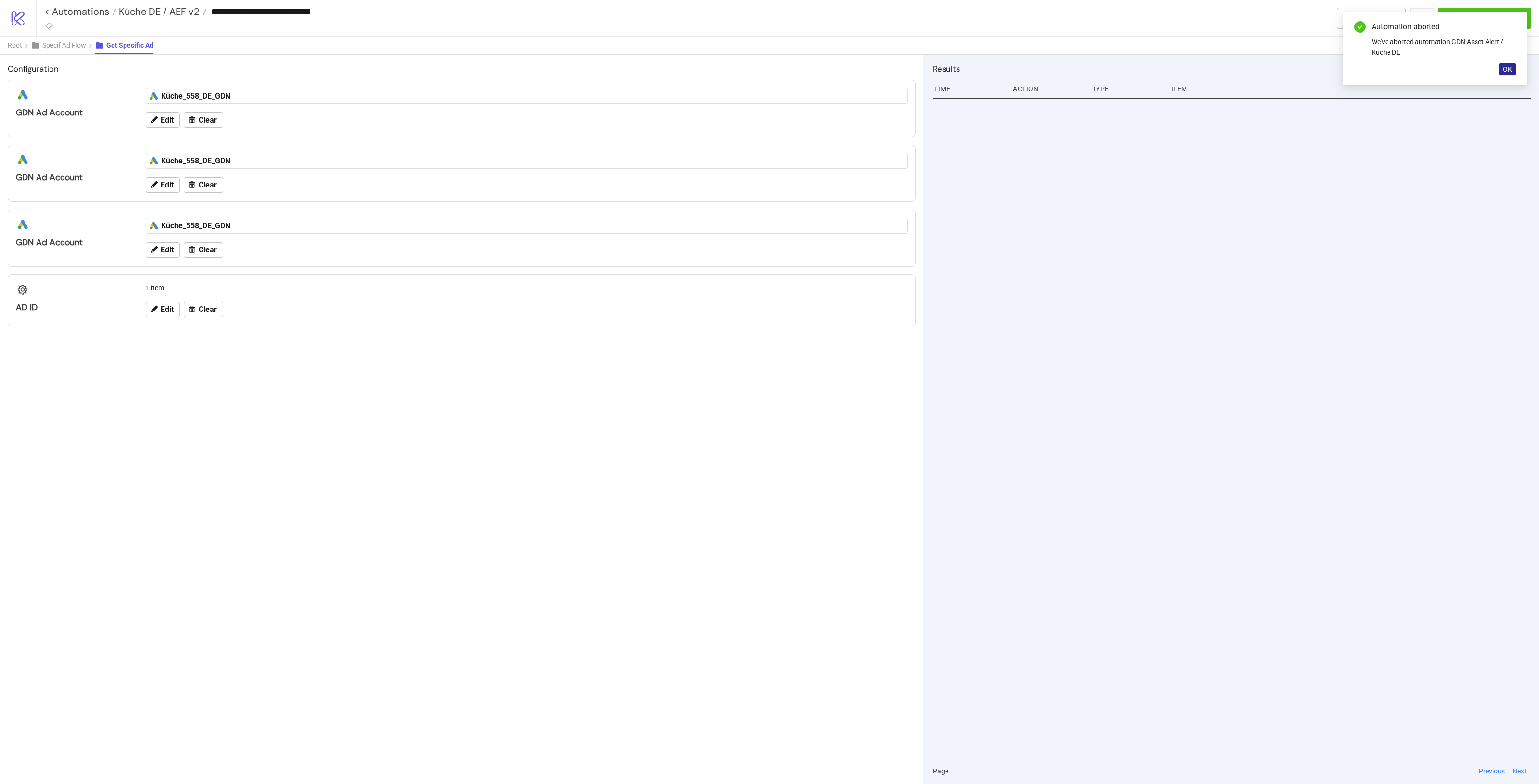
click at [1511, 71] on span "OK" at bounding box center [1507, 69] width 9 height 7
click at [1395, 29] on div "**********" at bounding box center [787, 18] width 1503 height 36
click at [1378, 18] on span "To Builder" at bounding box center [1377, 18] width 38 height 11
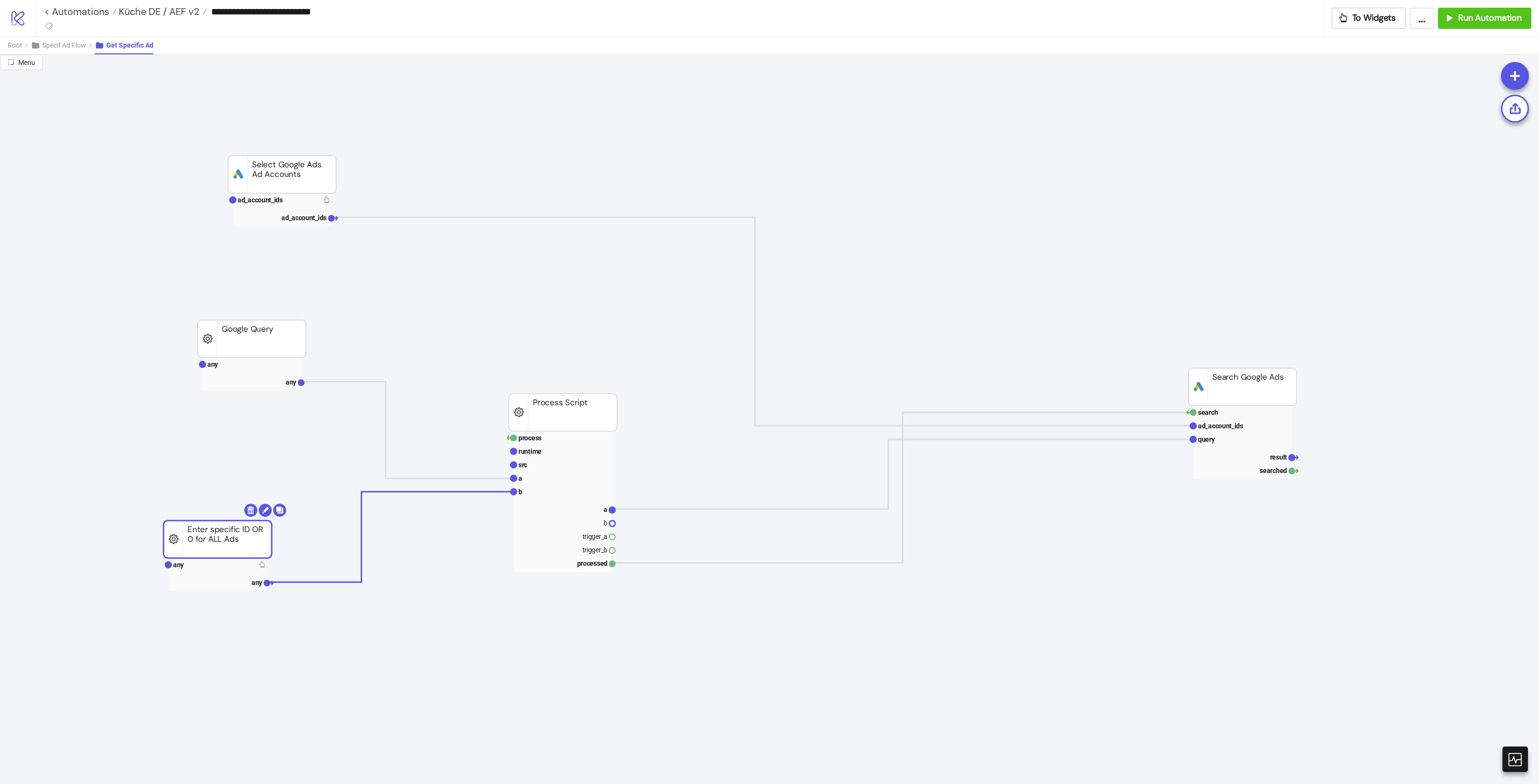
click at [225, 558] on rect at bounding box center [217, 540] width 108 height 37
click at [228, 564] on rect at bounding box center [217, 565] width 98 height 14
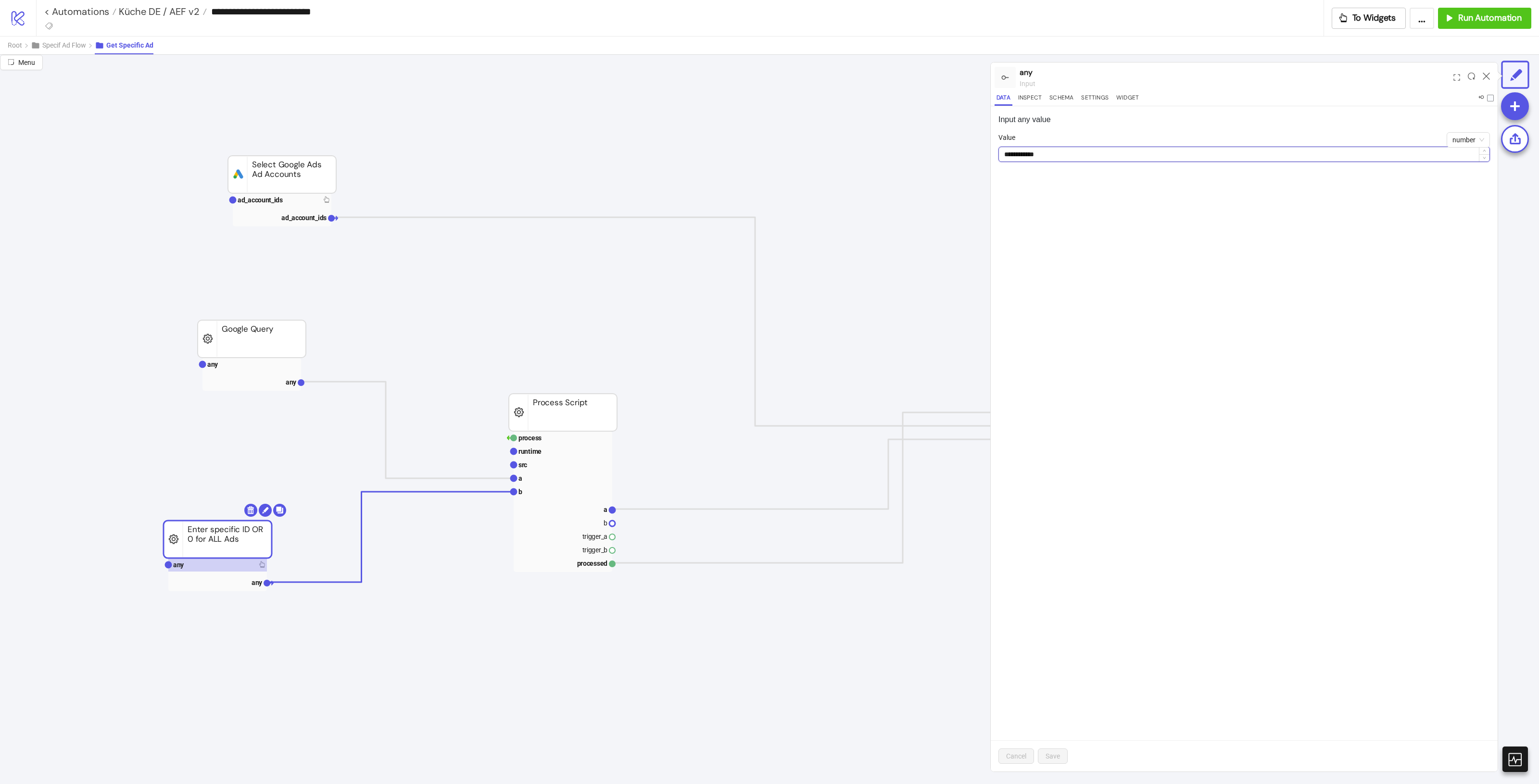
click at [1037, 159] on input "**********" at bounding box center [1244, 154] width 490 height 15
click at [1486, 76] on icon at bounding box center [1486, 75] width 7 height 7
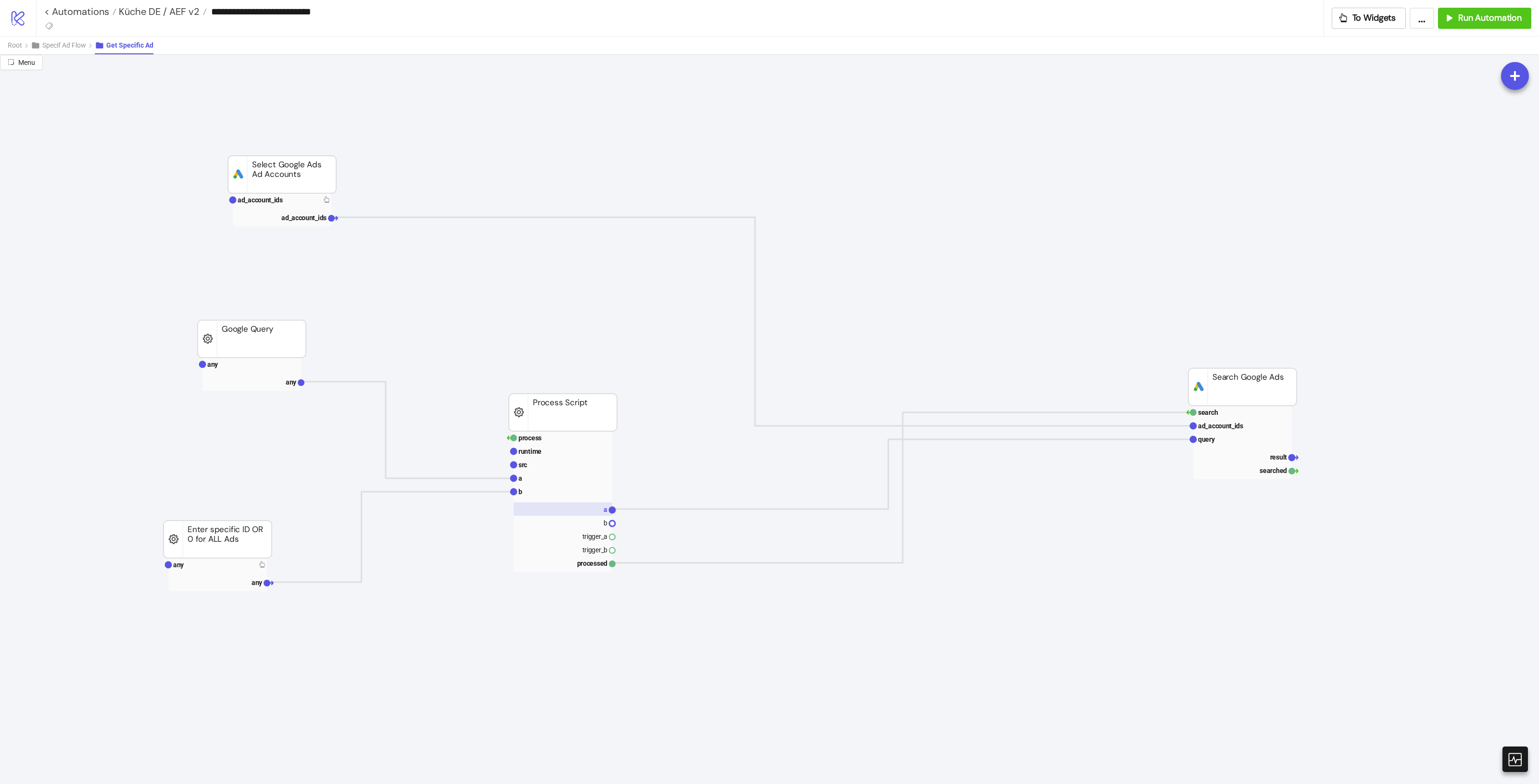
click at [597, 506] on rect at bounding box center [563, 509] width 98 height 14
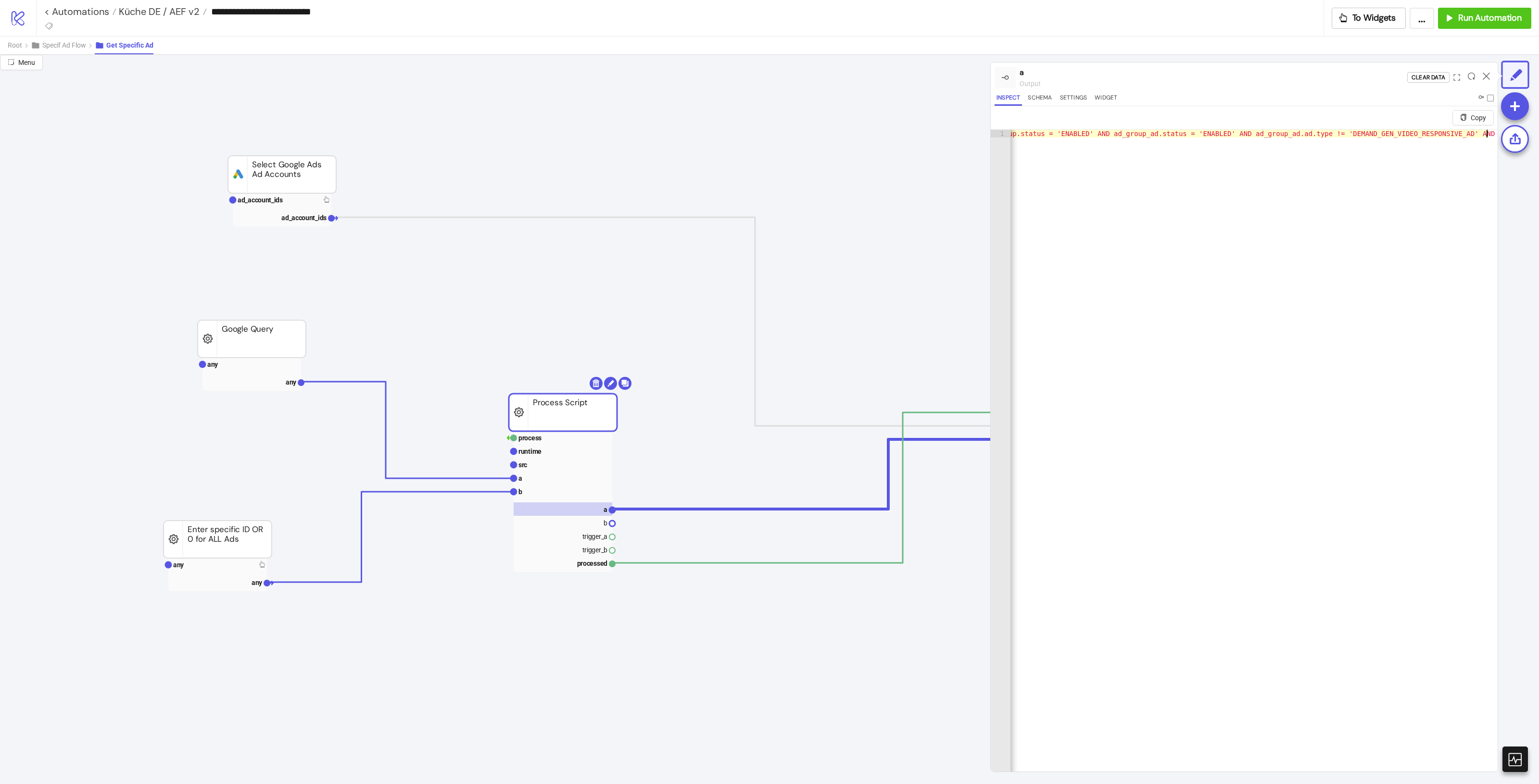
scroll to position [0, 1317]
click at [1482, 136] on div "1 "SELECT customer.descriptive_name, [DOMAIN_NAME], [URL][DOMAIN_NAME], [DOMAIN…" at bounding box center [1244, 462] width 507 height 666
drag, startPoint x: 1472, startPoint y: 136, endPoint x: 219, endPoint y: 570, distance: 1326.0
click at [219, 571] on rect at bounding box center [217, 565] width 98 height 14
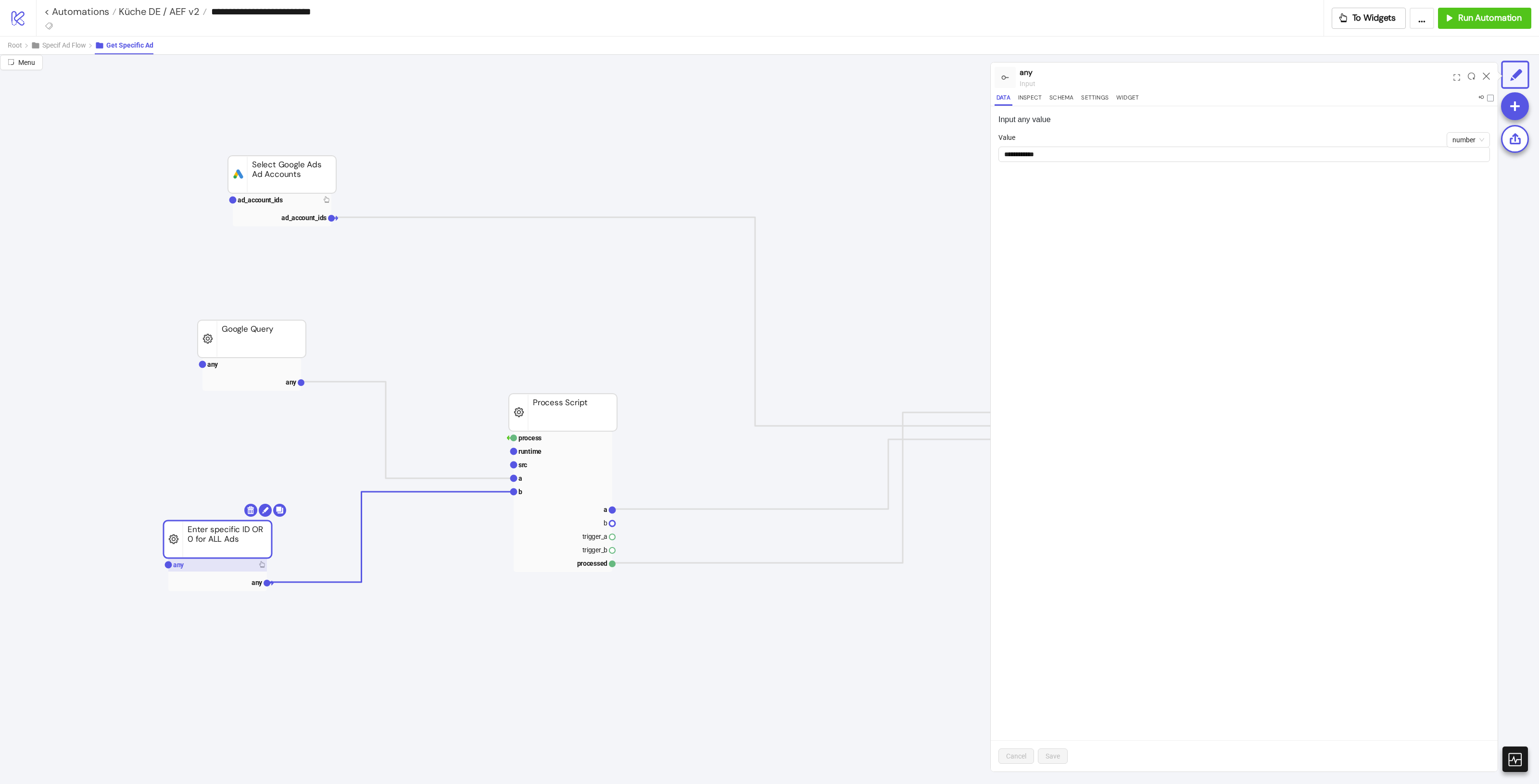
click at [220, 569] on rect at bounding box center [217, 565] width 98 height 14
click at [77, 43] on span "Specif Ad Flow" at bounding box center [64, 45] width 44 height 7
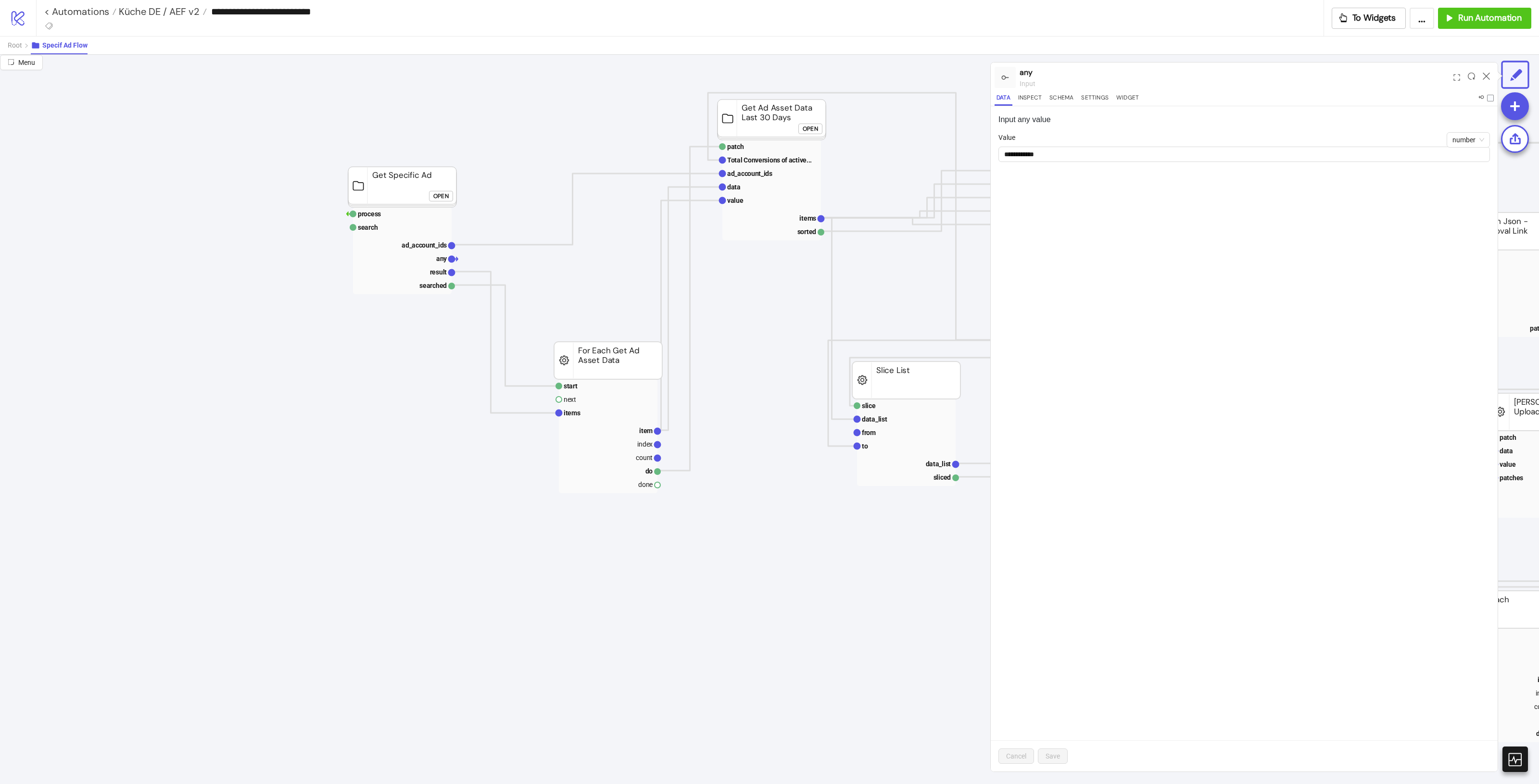
click at [1480, 75] on div at bounding box center [1486, 77] width 15 height 26
click at [1483, 74] on div at bounding box center [1486, 77] width 15 height 26
click at [438, 201] on div "Open" at bounding box center [441, 196] width 15 height 11
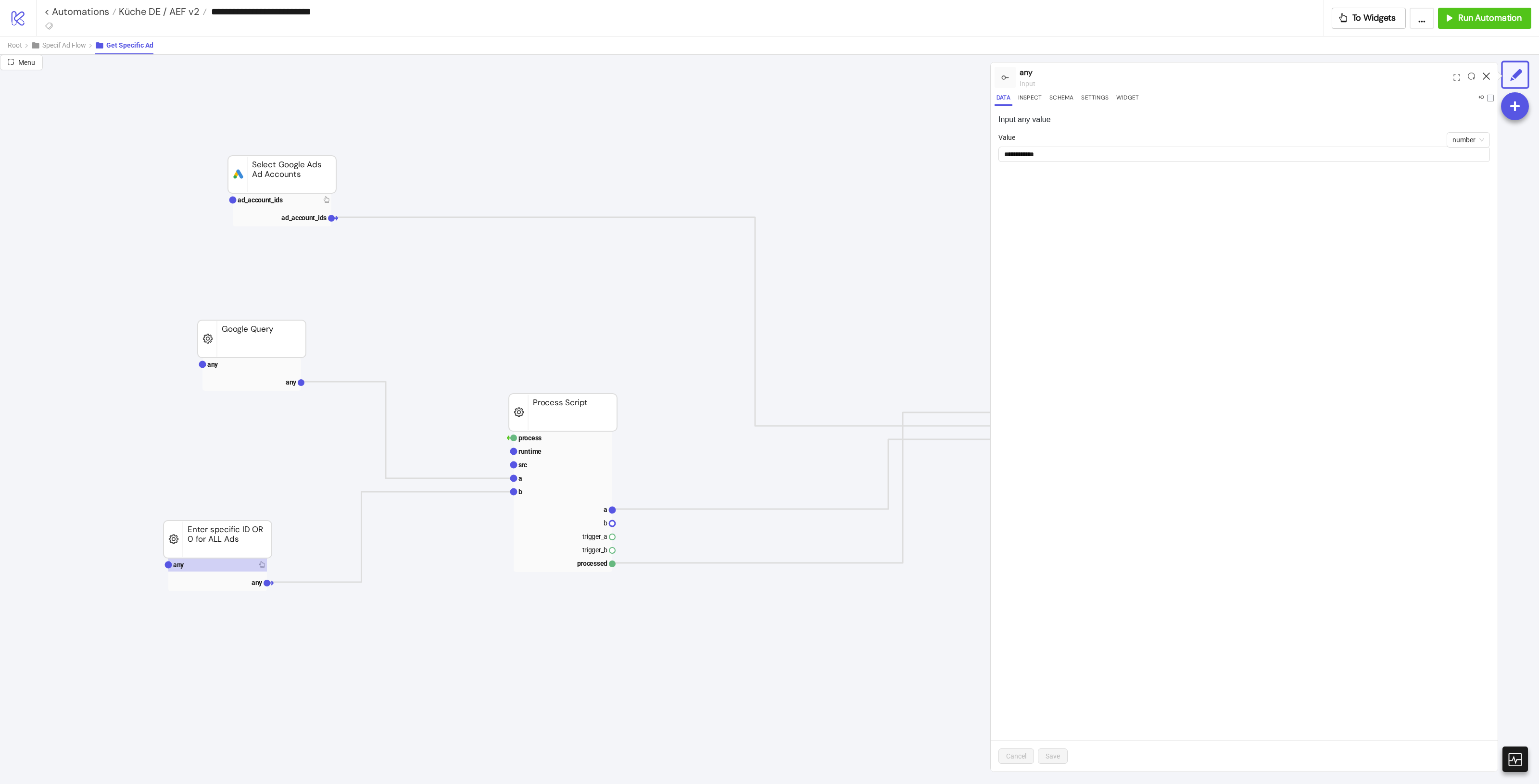
click at [1485, 75] on icon at bounding box center [1486, 75] width 7 height 7
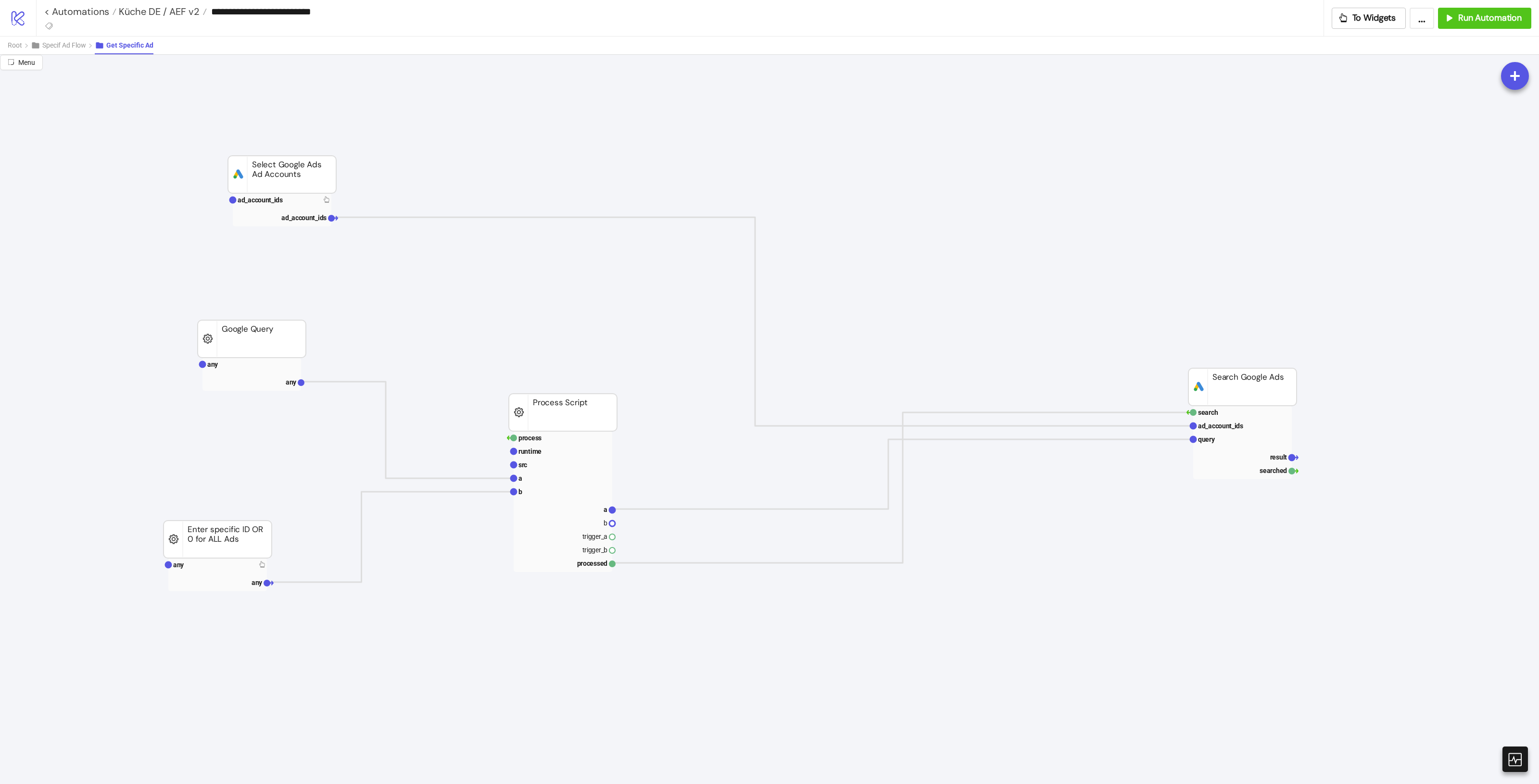
click at [1254, 447] on rect at bounding box center [1242, 442] width 98 height 74
click at [1251, 442] on rect at bounding box center [1242, 439] width 98 height 14
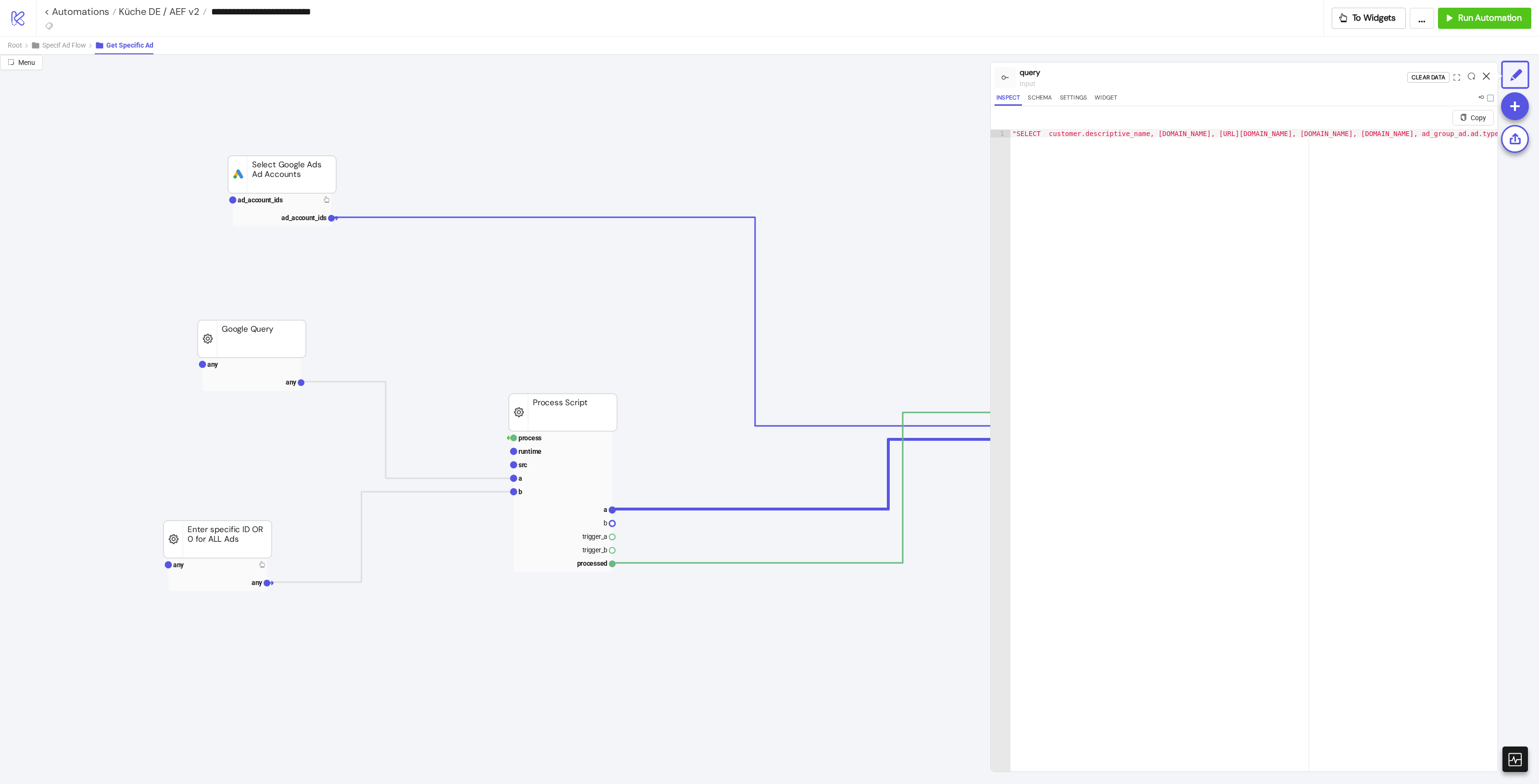
click at [1486, 75] on icon at bounding box center [1486, 75] width 7 height 7
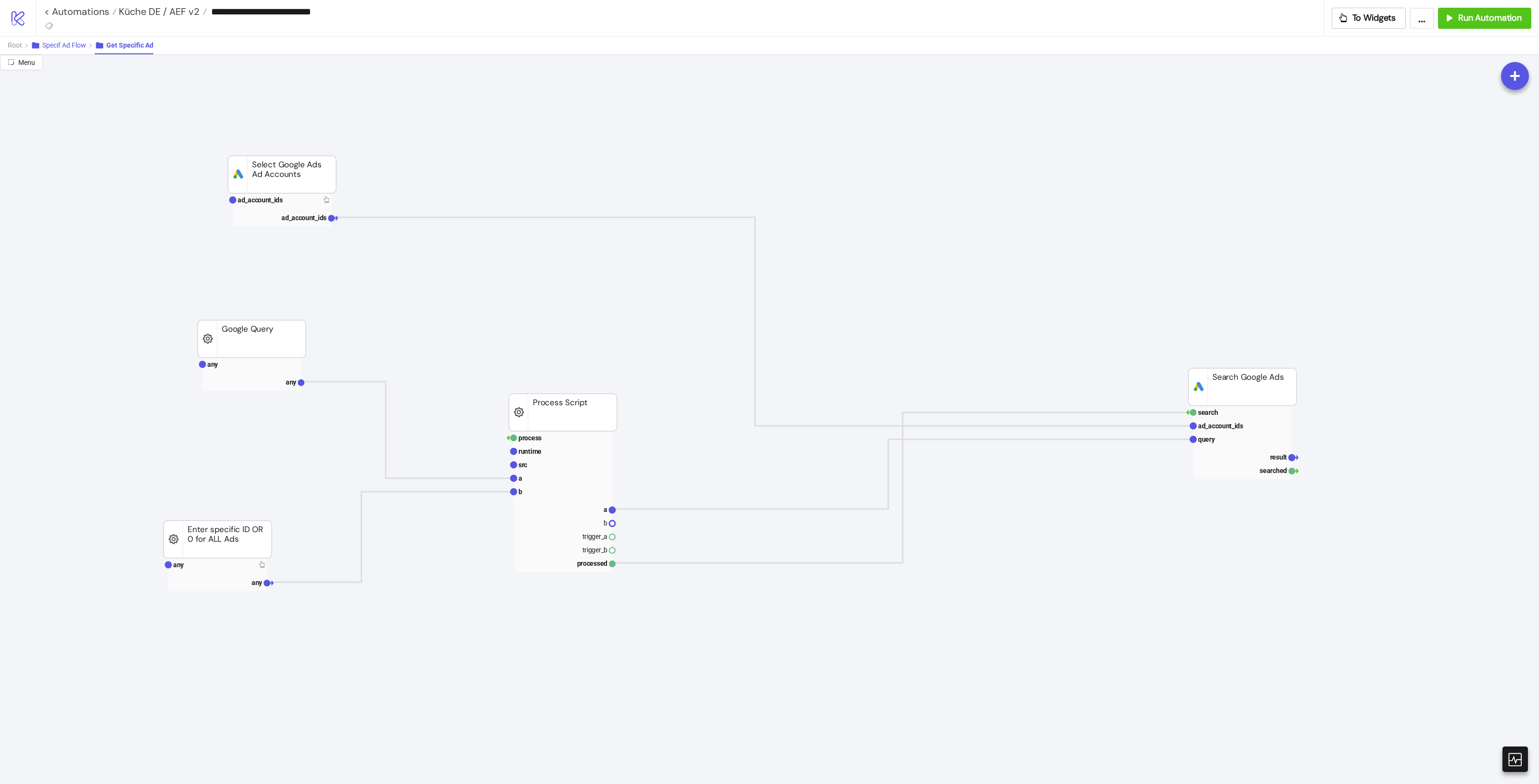
click at [56, 45] on span "Specif Ad Flow" at bounding box center [64, 45] width 44 height 7
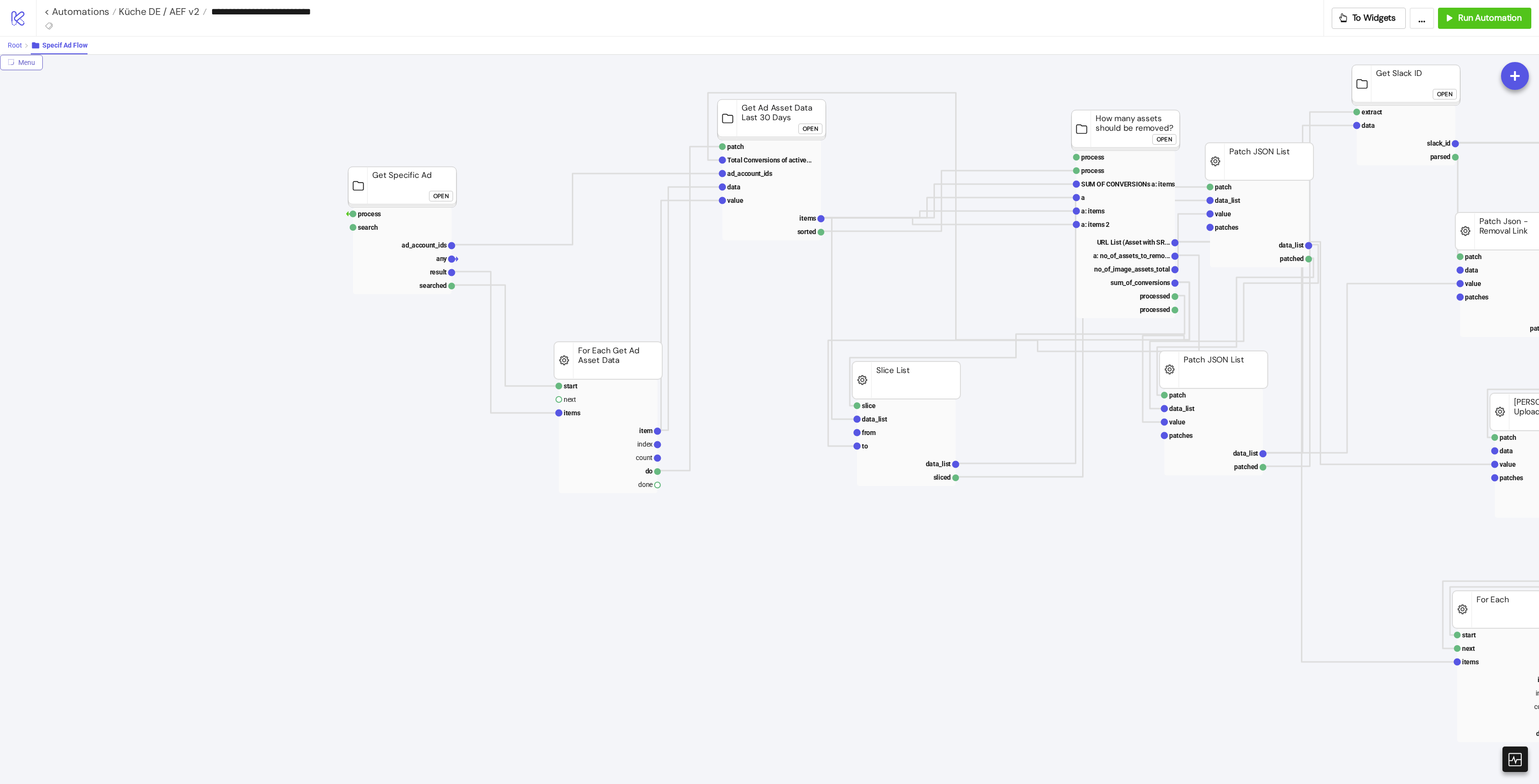
click at [17, 44] on span "Root" at bounding box center [15, 45] width 15 height 7
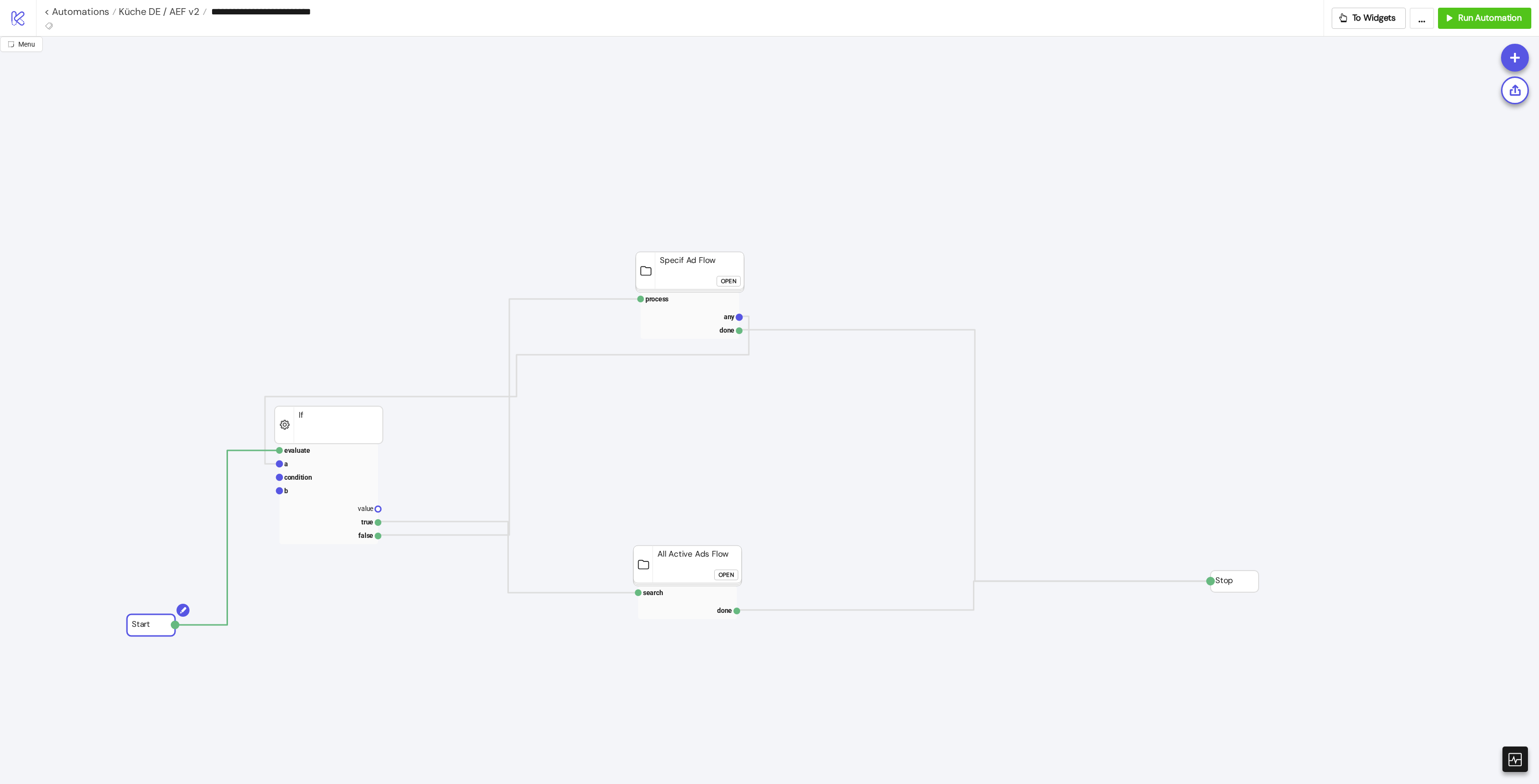
drag, startPoint x: 189, startPoint y: 687, endPoint x: 265, endPoint y: 499, distance: 202.8
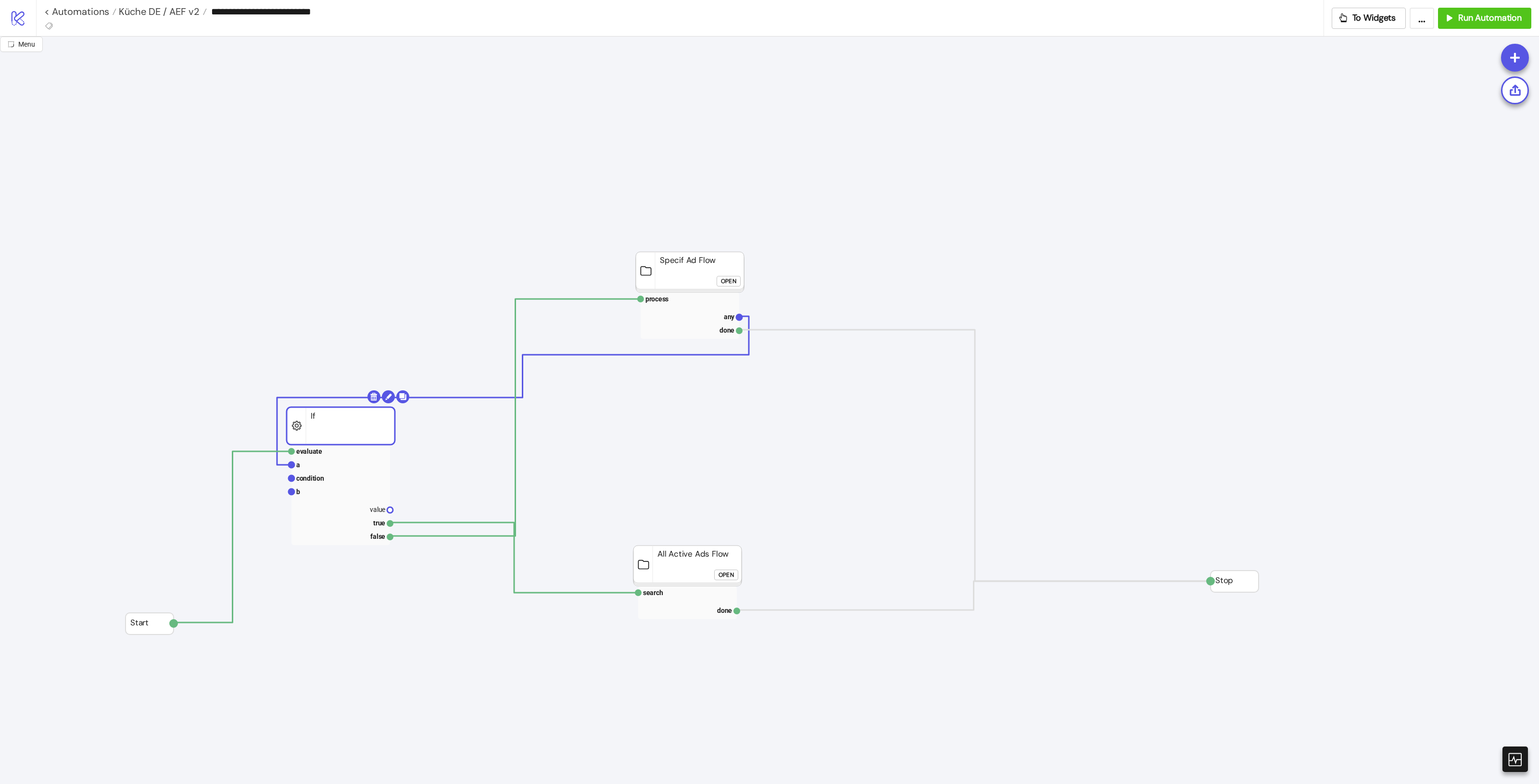
drag, startPoint x: 313, startPoint y: 434, endPoint x: 343, endPoint y: 433, distance: 30.0
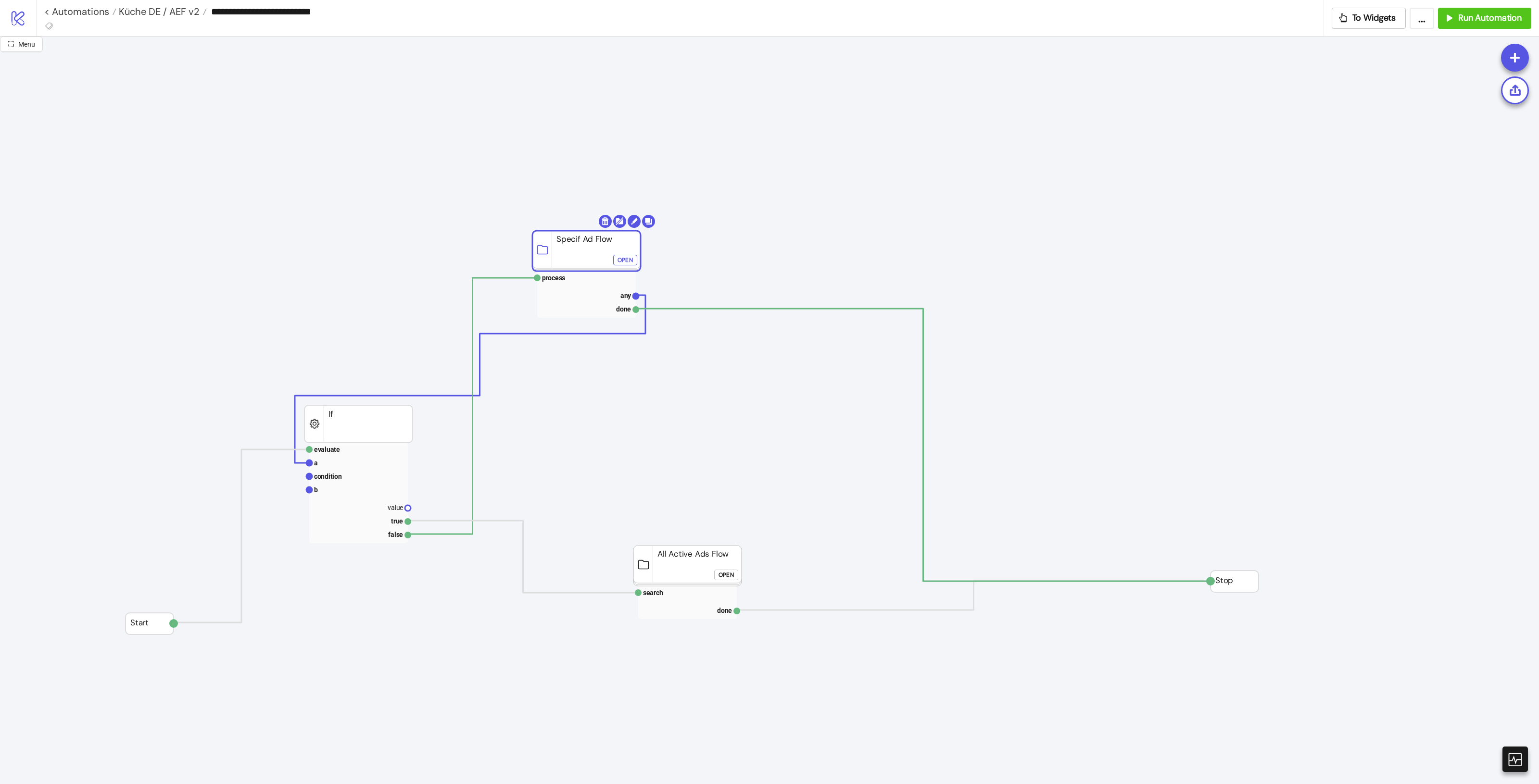
drag, startPoint x: 670, startPoint y: 282, endPoint x: 566, endPoint y: 261, distance: 106.1
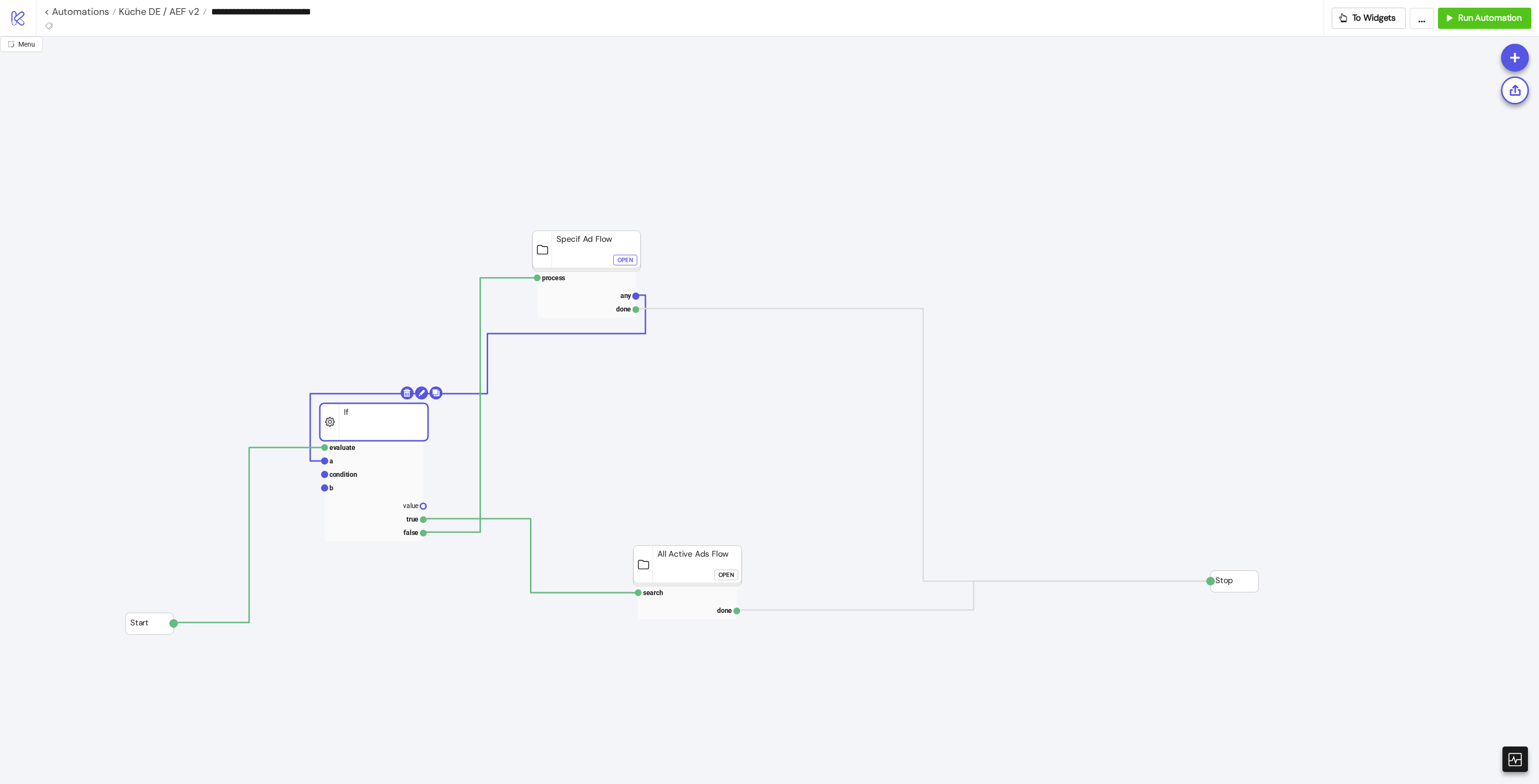
drag, startPoint x: 396, startPoint y: 421, endPoint x: 412, endPoint y: 420, distance: 16.0
click at [385, 464] on rect at bounding box center [373, 461] width 98 height 14
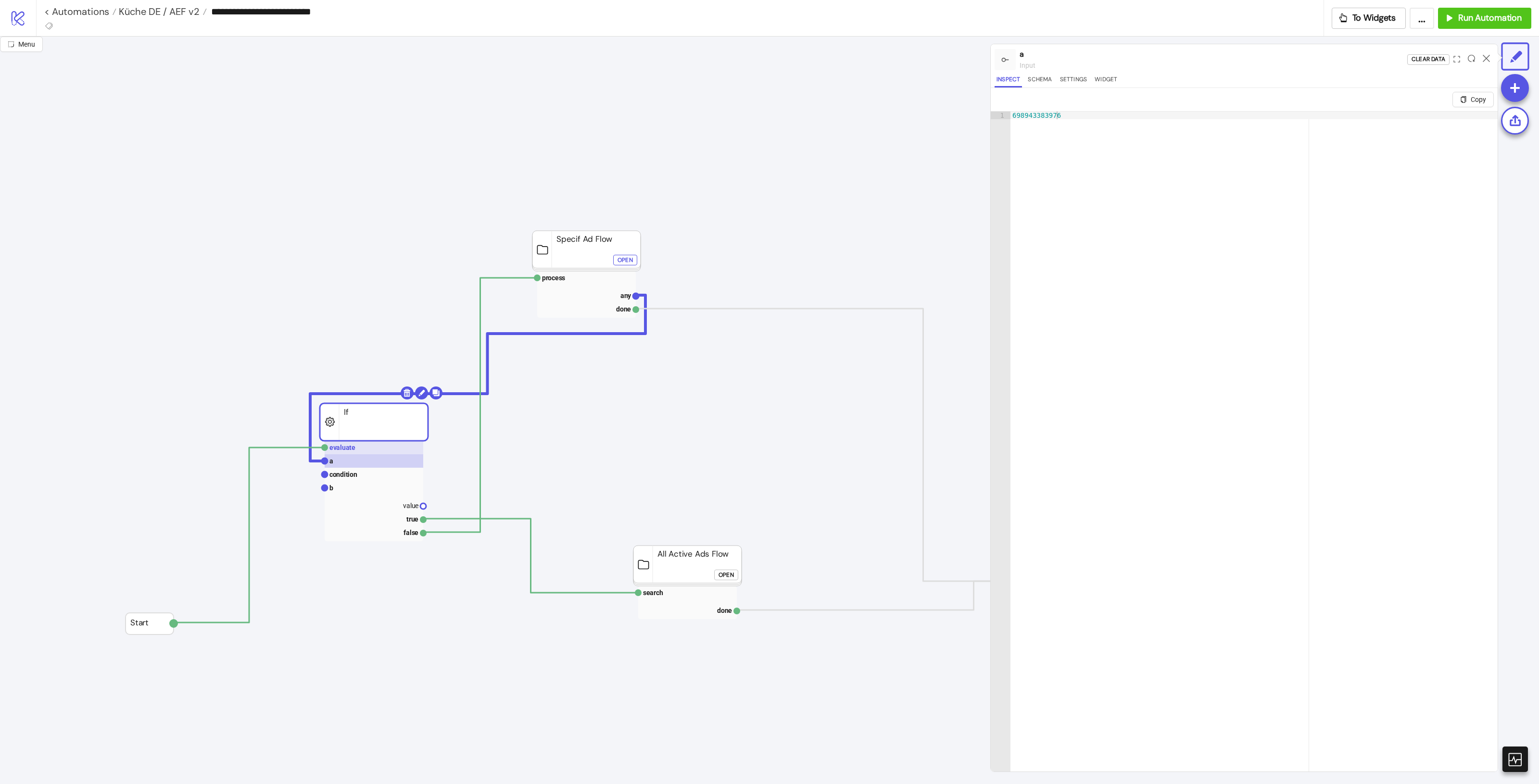
click at [381, 450] on rect at bounding box center [373, 447] width 98 height 14
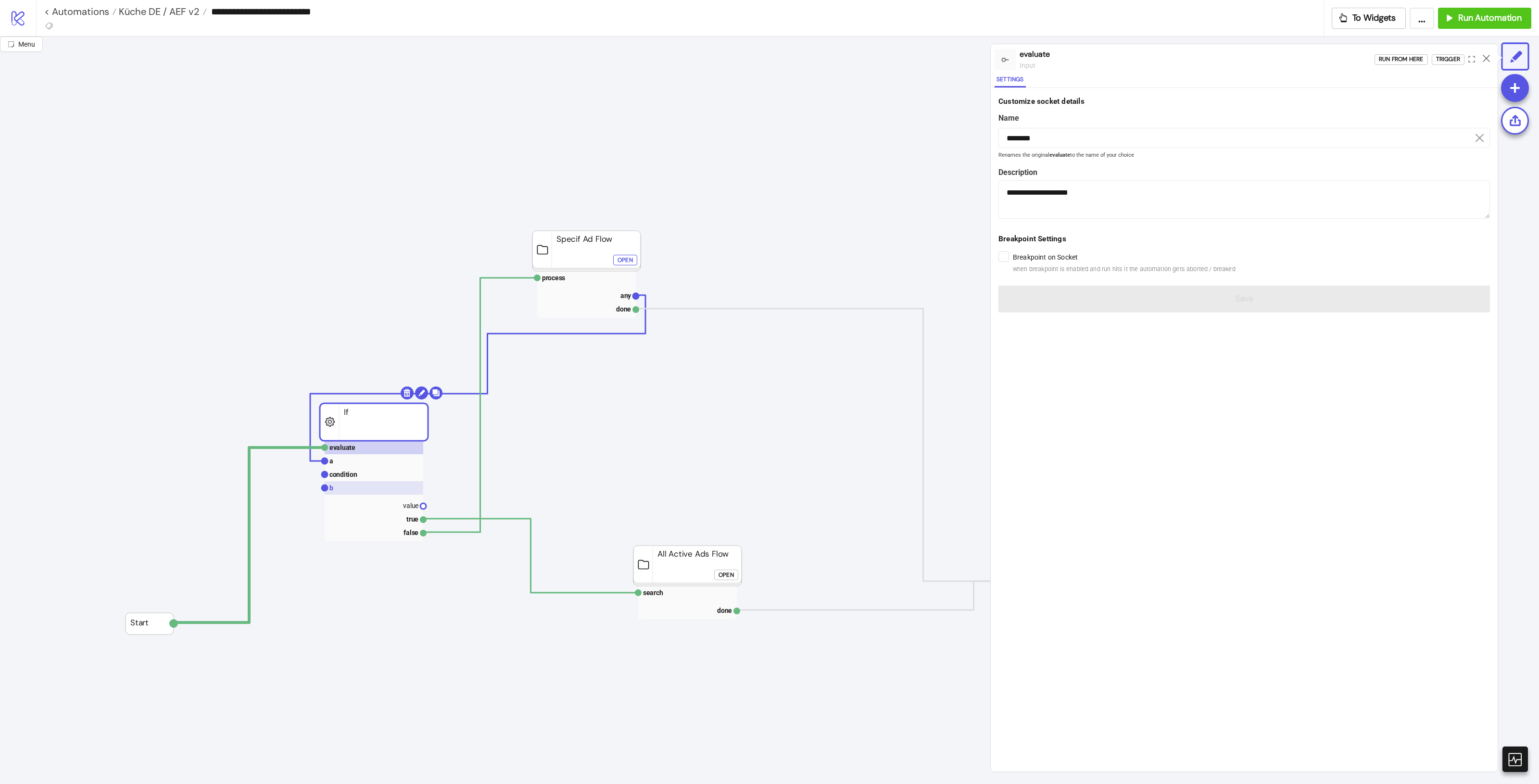
click at [357, 485] on rect at bounding box center [373, 488] width 98 height 14
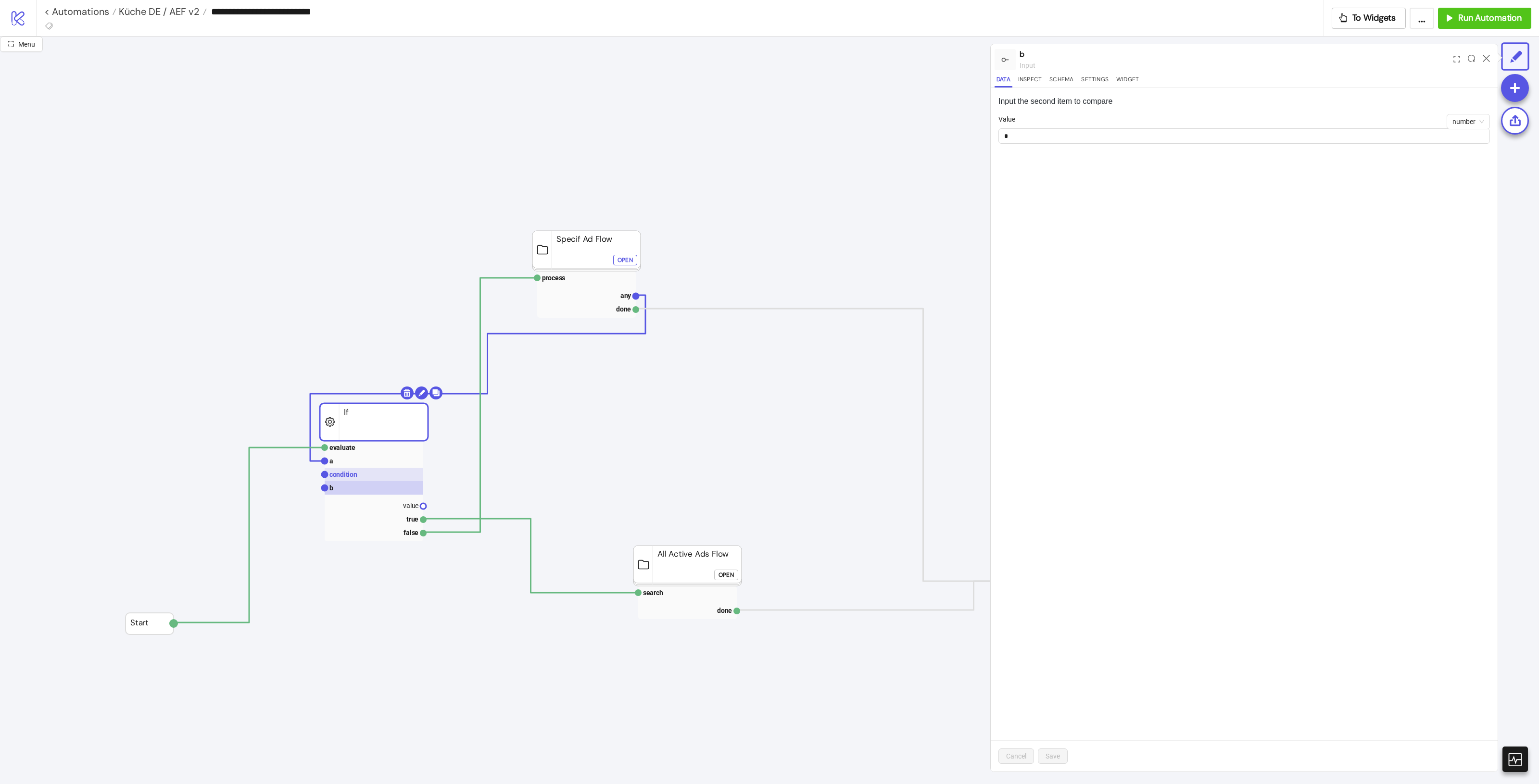
click at [362, 479] on rect at bounding box center [373, 475] width 98 height 14
click at [361, 493] on rect at bounding box center [373, 488] width 98 height 14
click at [406, 520] on rect at bounding box center [373, 519] width 98 height 14
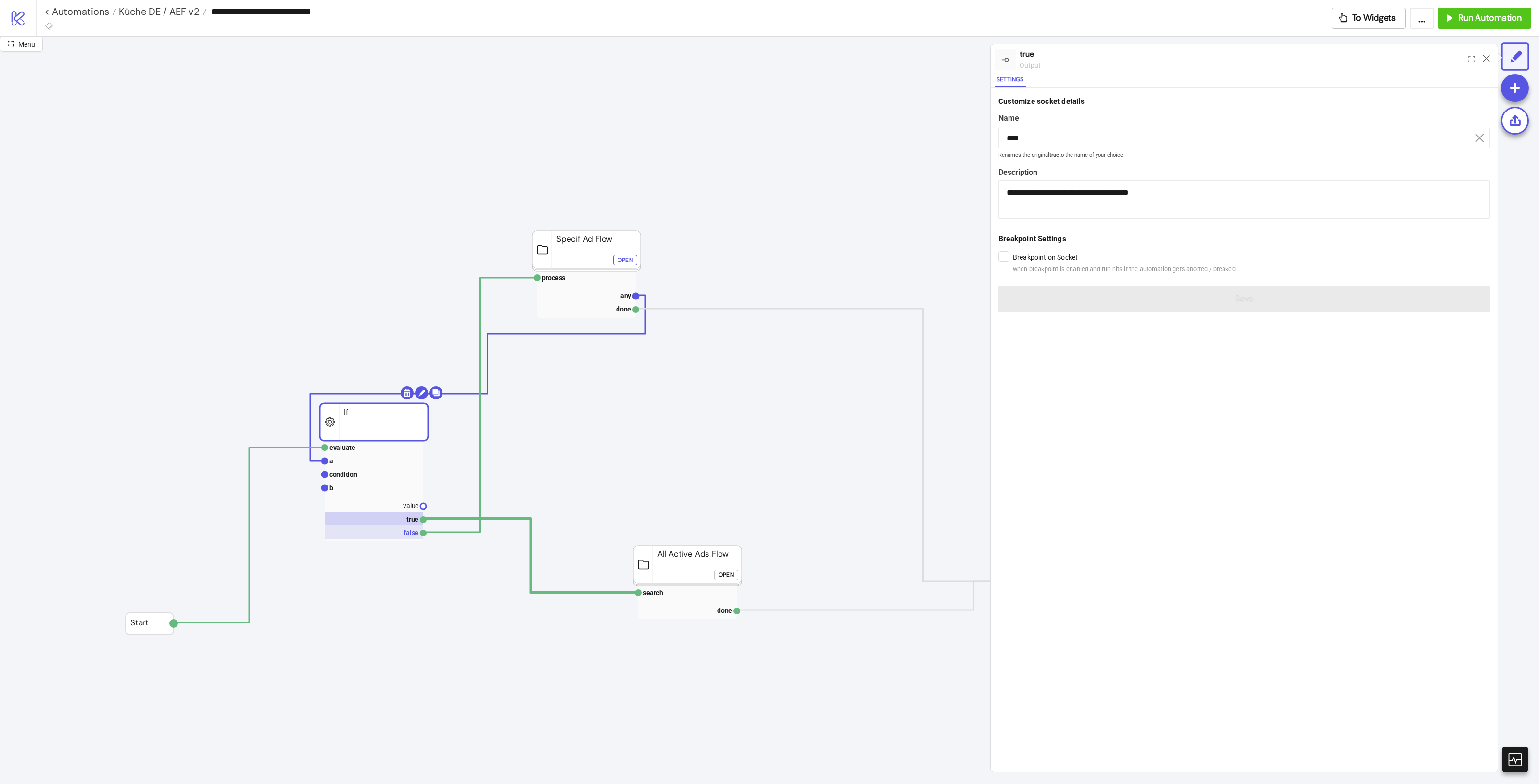
click at [407, 536] on rect at bounding box center [373, 532] width 98 height 14
type input "*****"
type textarea "**********"
click at [371, 436] on rect at bounding box center [373, 422] width 108 height 37
click at [369, 448] on rect at bounding box center [373, 447] width 98 height 14
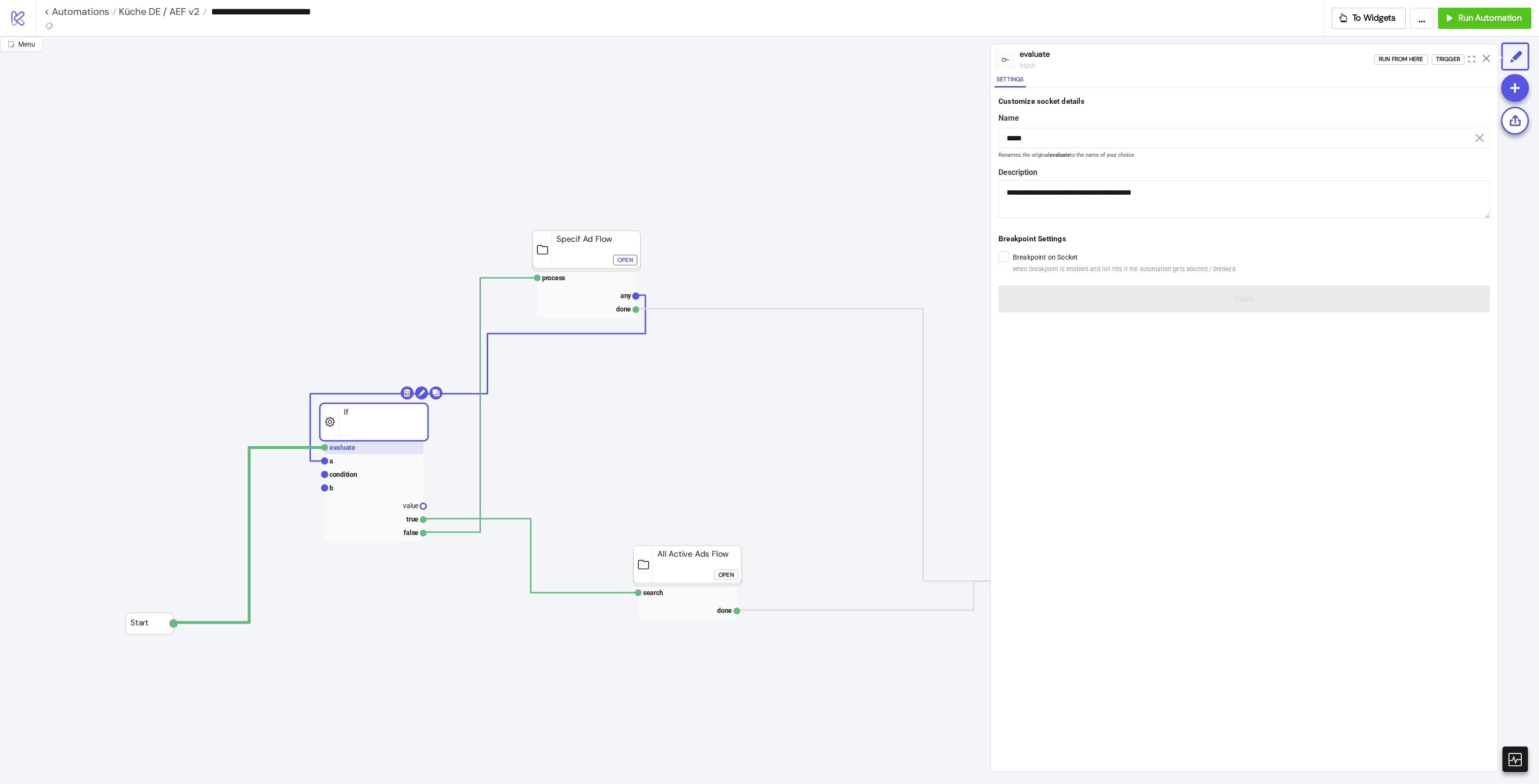
type input "********"
type textarea "**********"
click at [1436, 57] on div "Trigger" at bounding box center [1448, 59] width 24 height 11
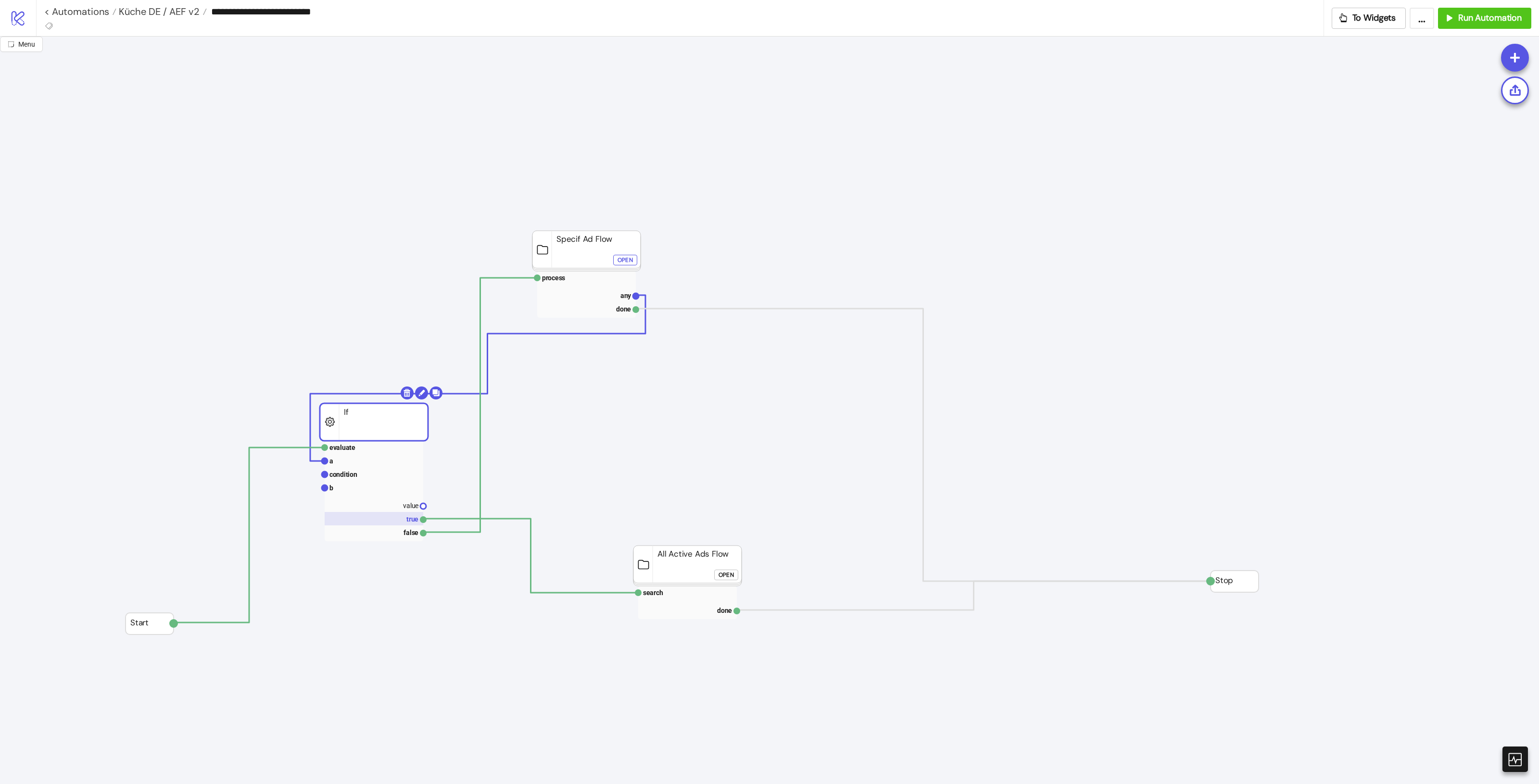
click at [407, 516] on rect at bounding box center [373, 519] width 98 height 14
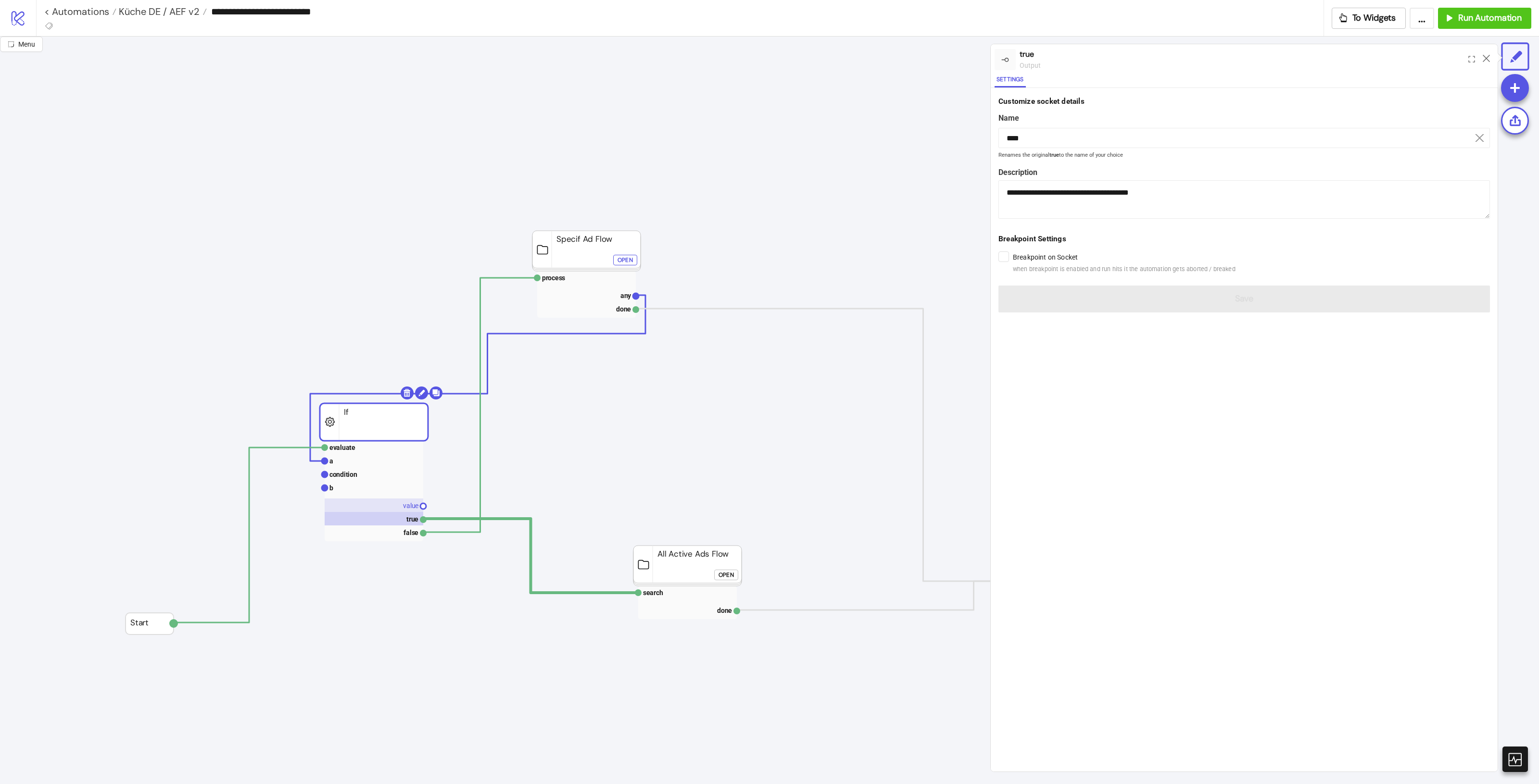
click at [410, 510] on text "value" at bounding box center [411, 506] width 15 height 7
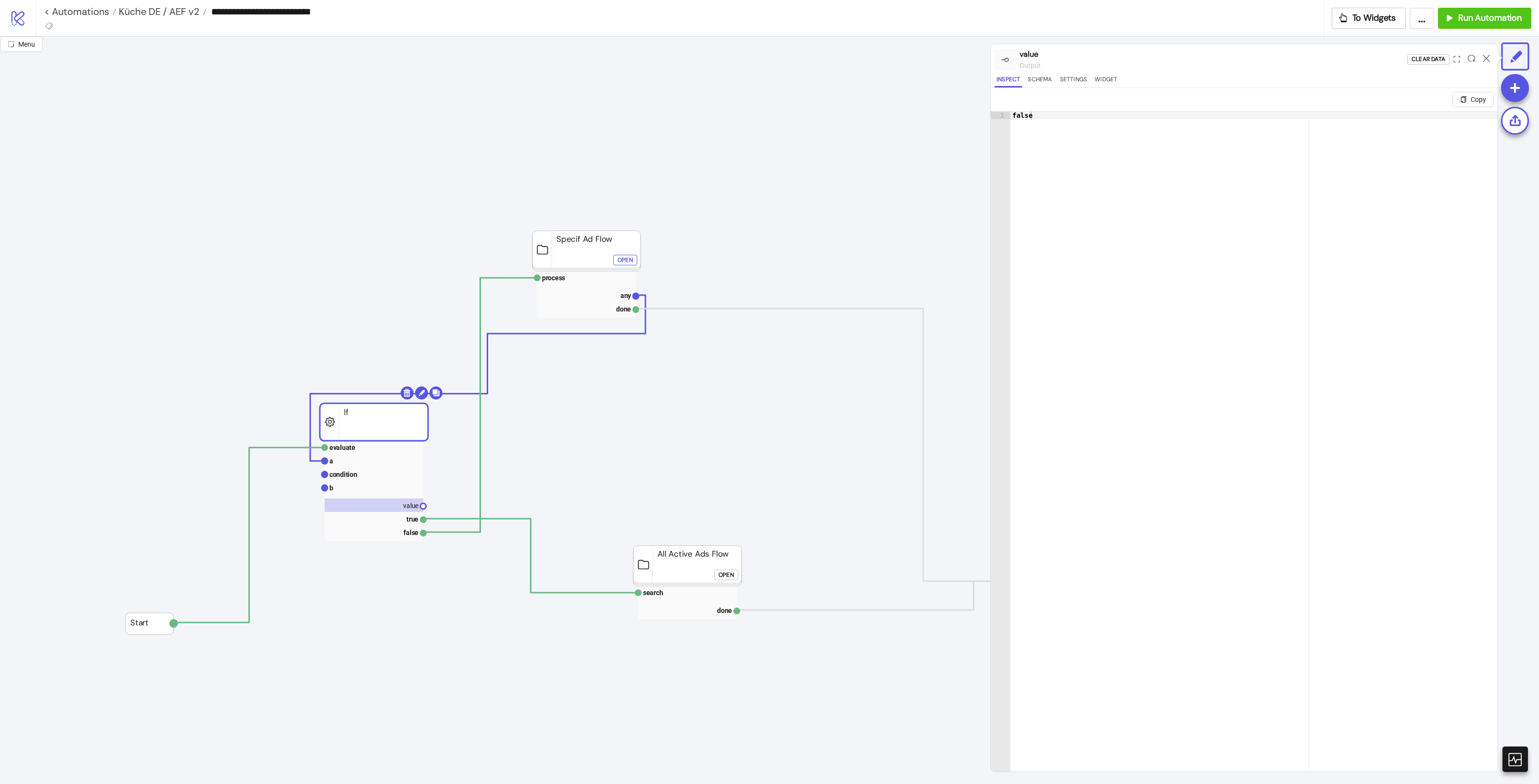
click at [397, 431] on rect at bounding box center [373, 422] width 108 height 37
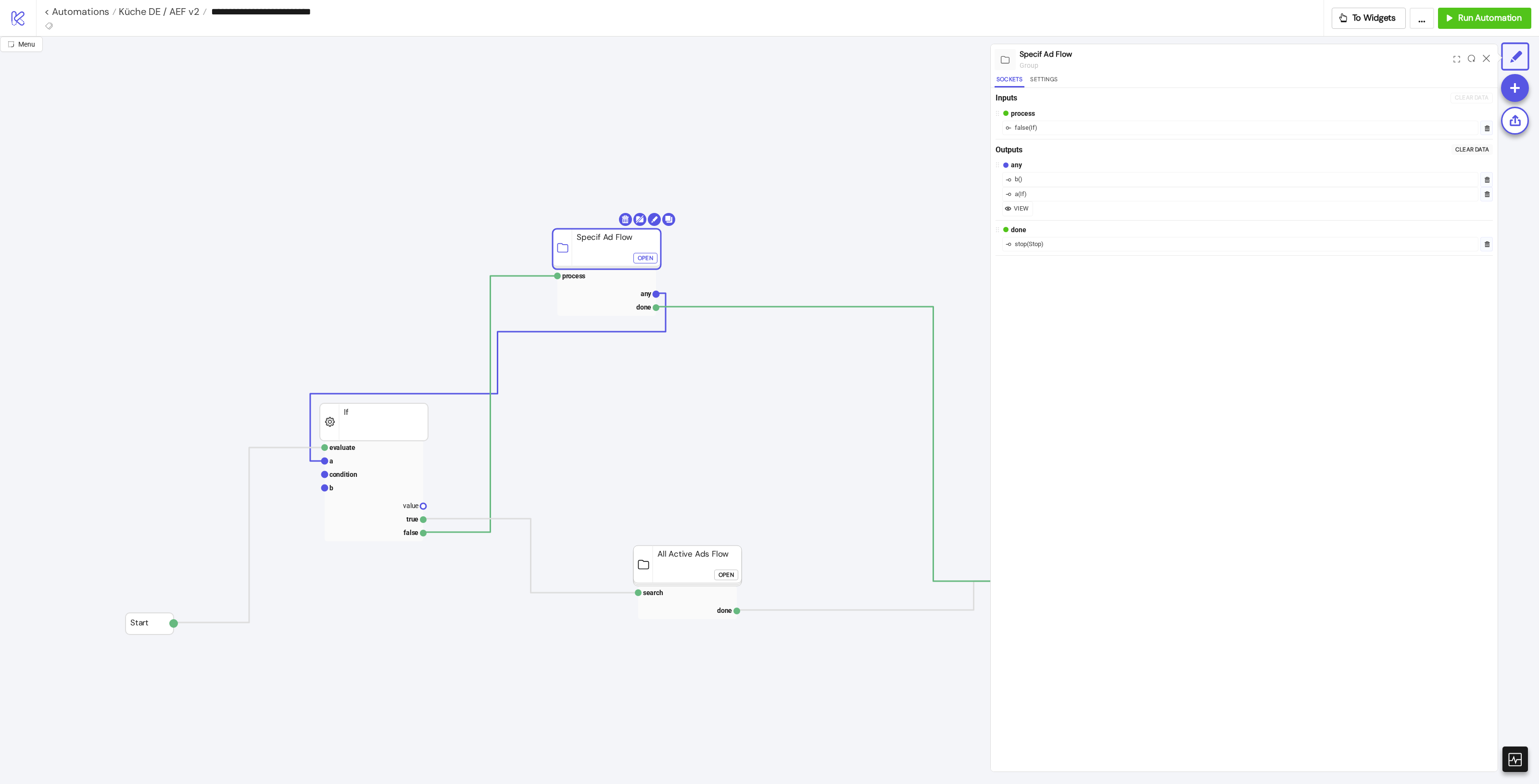
drag, startPoint x: 582, startPoint y: 252, endPoint x: 601, endPoint y: 249, distance: 19.2
click at [609, 274] on rect at bounding box center [624, 274] width 98 height 14
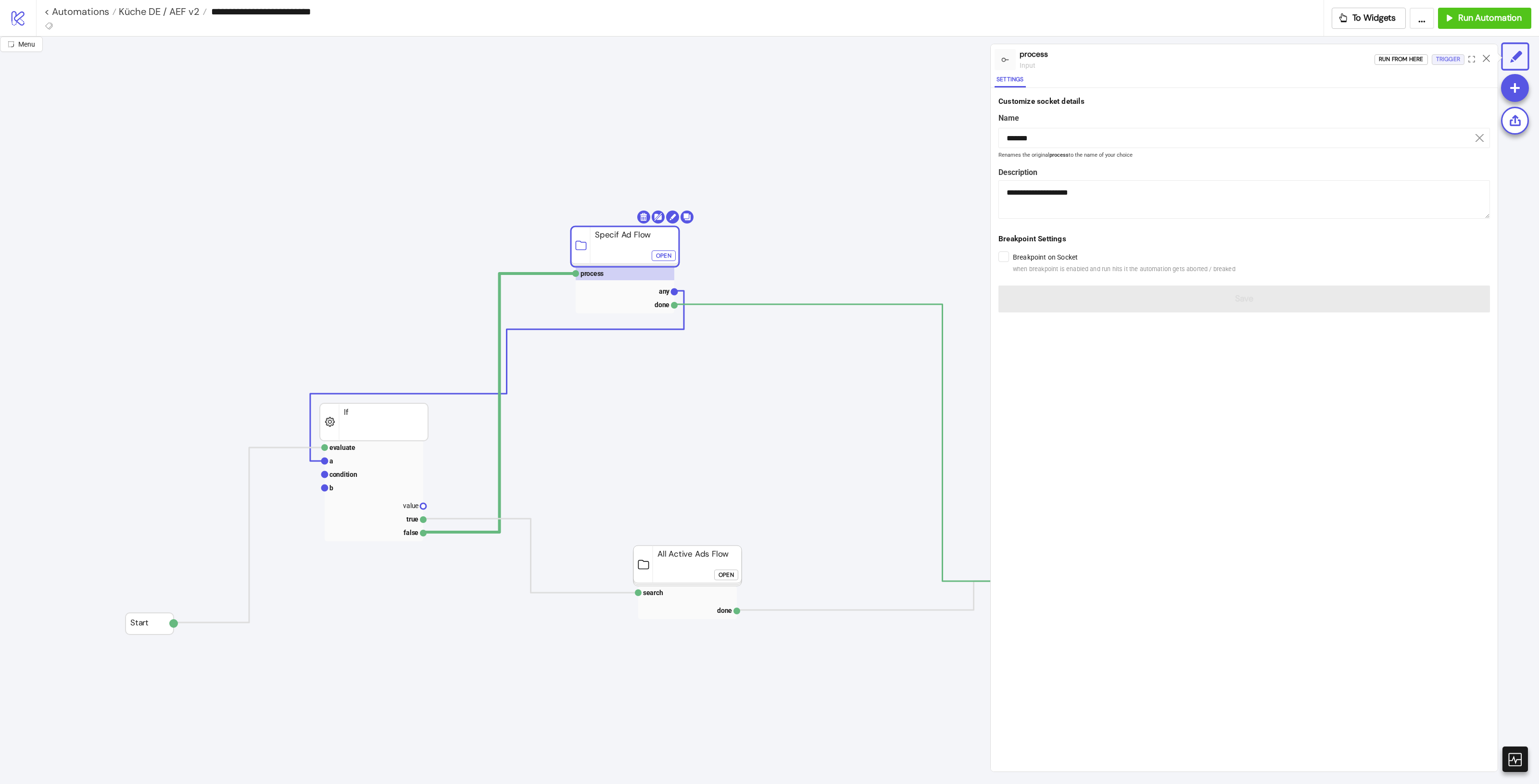
click at [1457, 58] on div "Trigger" at bounding box center [1448, 59] width 24 height 11
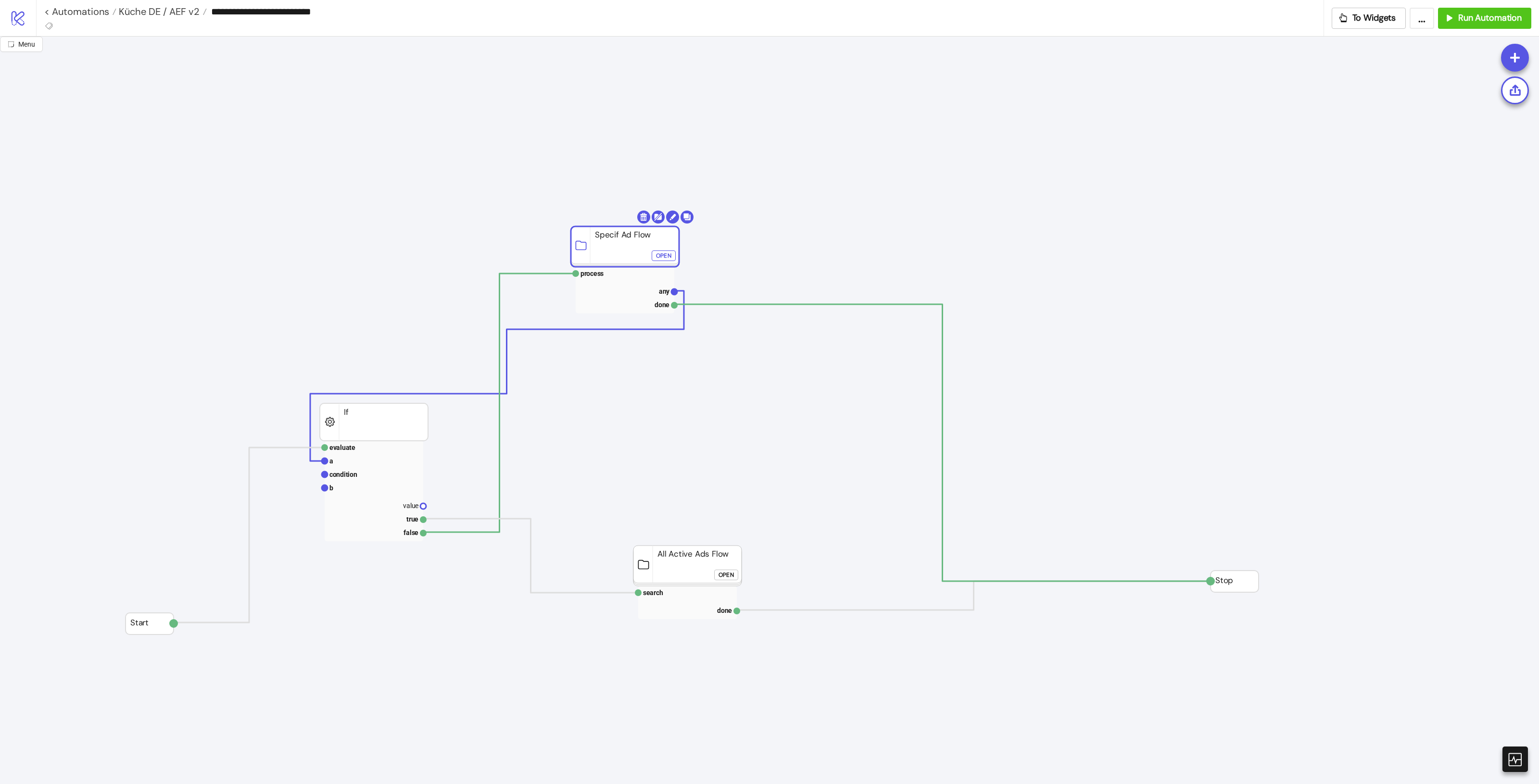
click at [664, 255] on div "Open" at bounding box center [663, 256] width 15 height 11
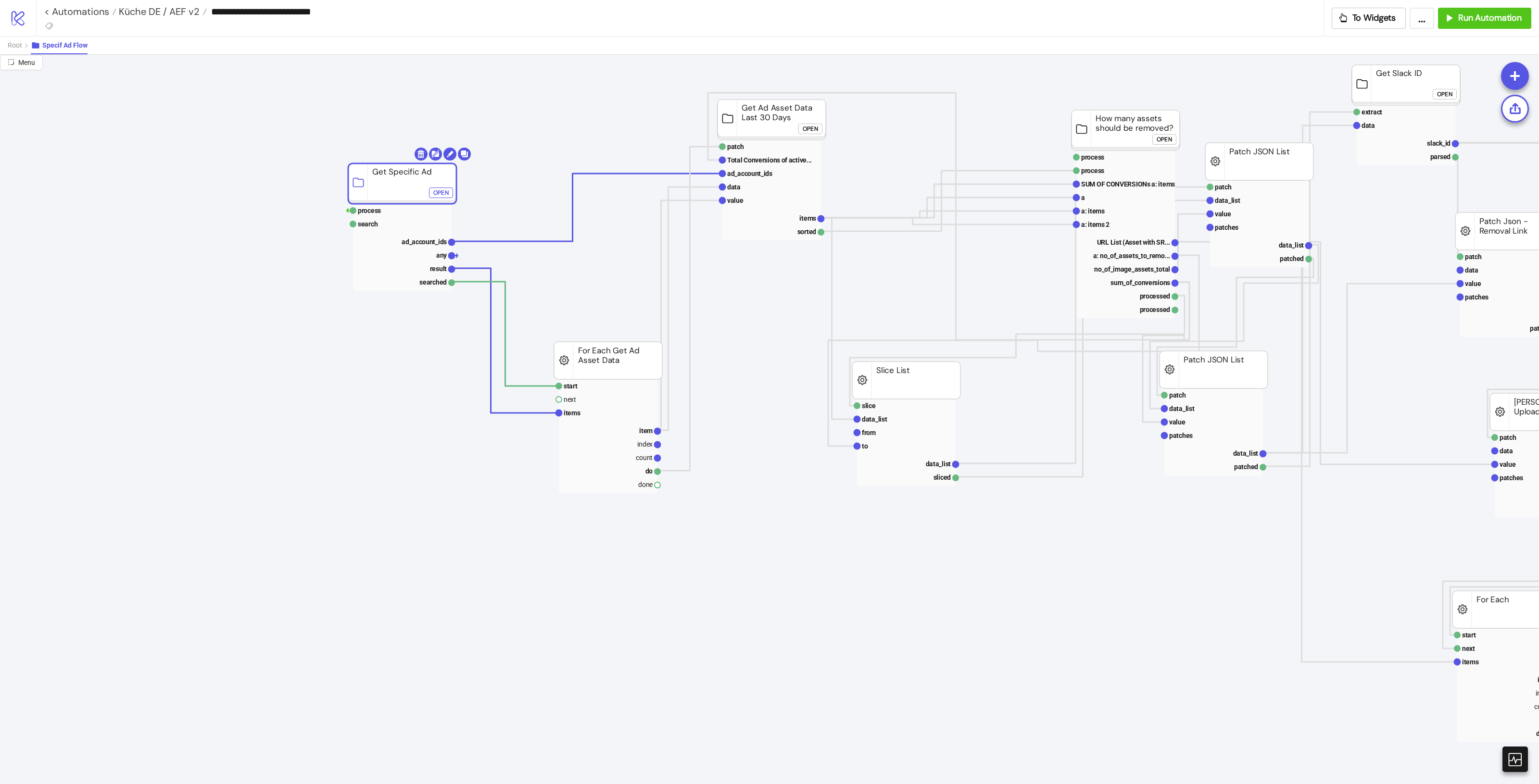
drag, startPoint x: 378, startPoint y: 196, endPoint x: 360, endPoint y: 192, distance: 18.4
click at [360, 192] on rect at bounding box center [402, 183] width 108 height 41
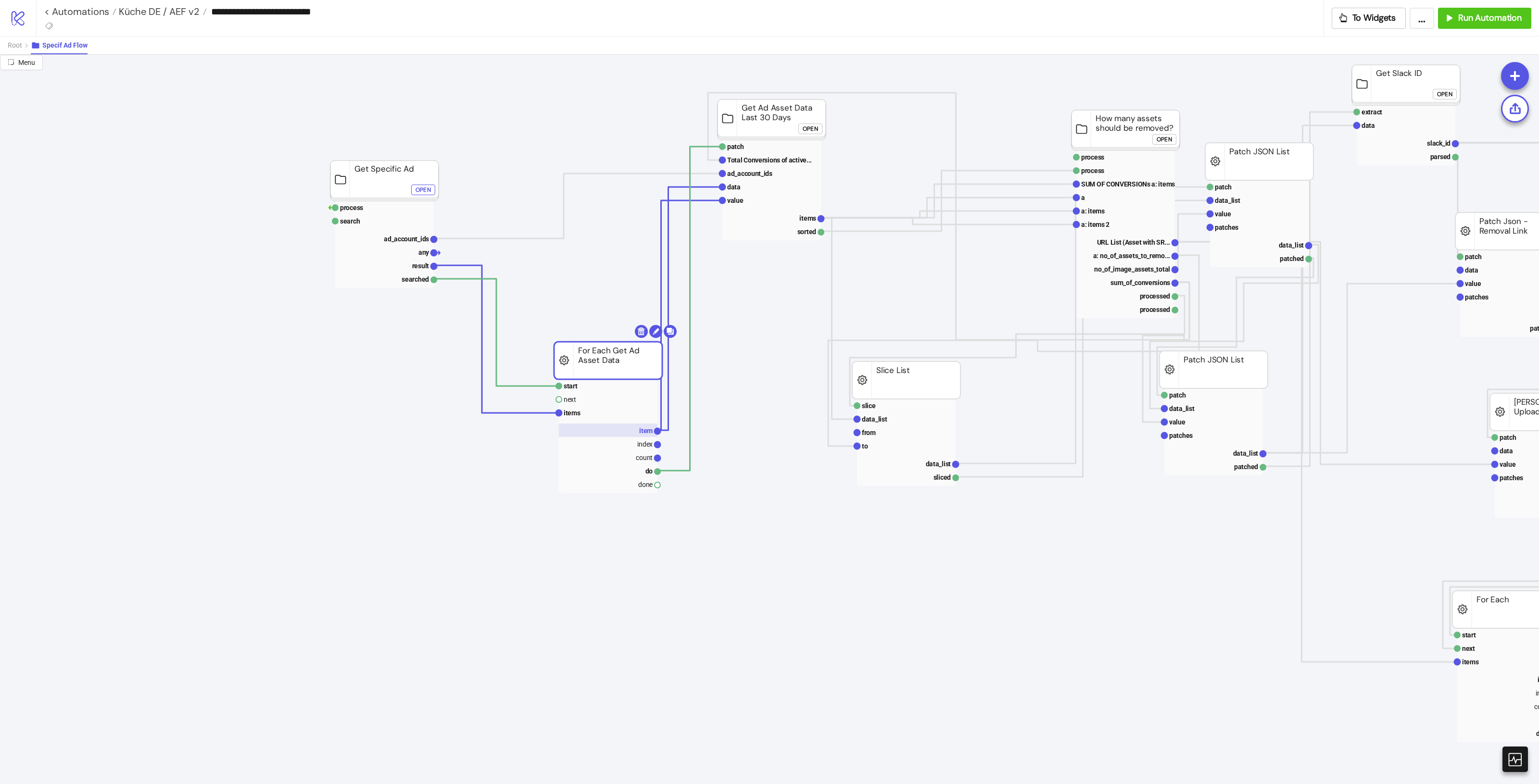
click at [633, 432] on rect at bounding box center [608, 430] width 98 height 14
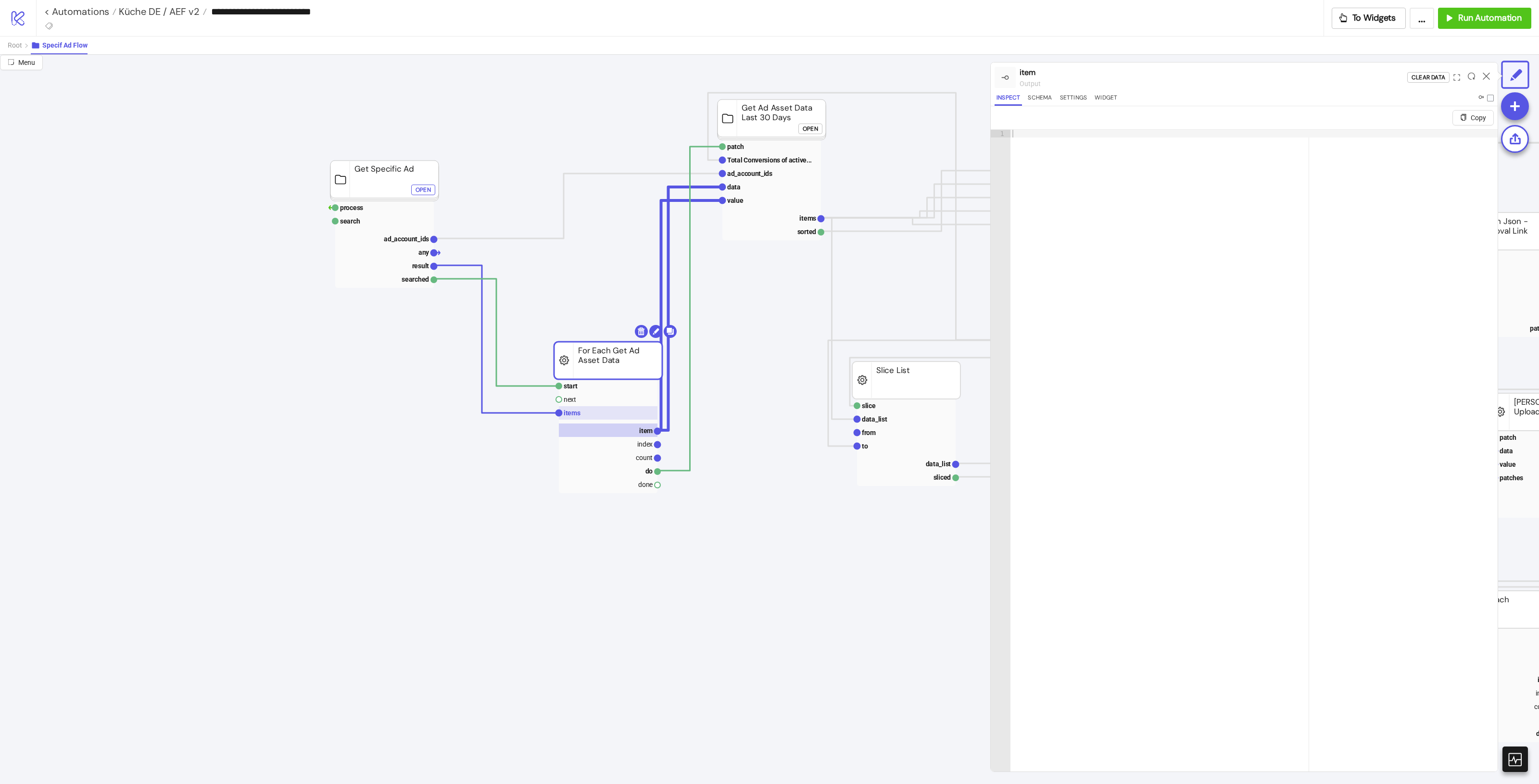
click at [609, 412] on rect at bounding box center [608, 413] width 98 height 14
click at [397, 279] on rect at bounding box center [384, 278] width 98 height 14
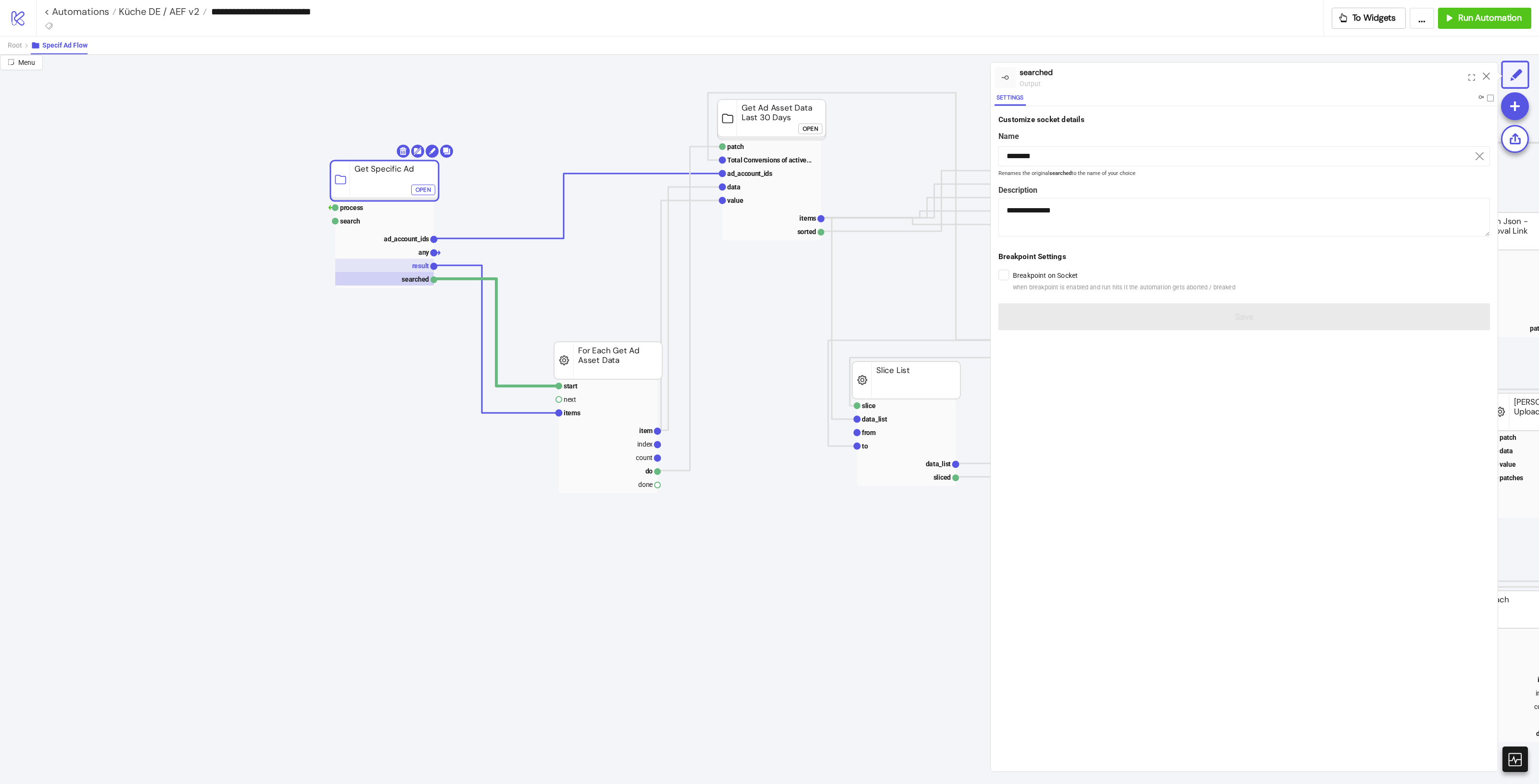
click at [410, 267] on rect at bounding box center [384, 265] width 98 height 14
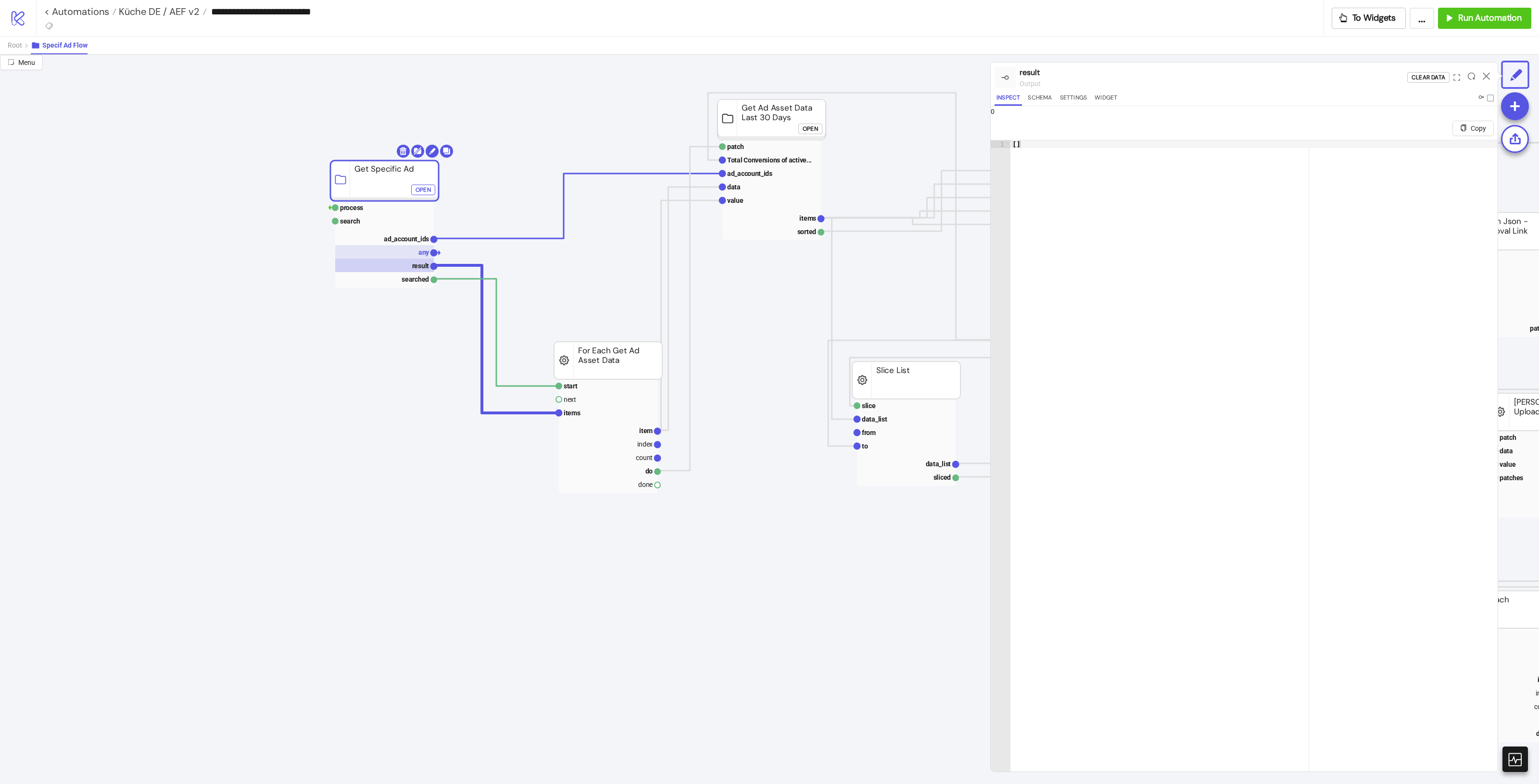
click at [414, 256] on rect at bounding box center [384, 252] width 98 height 14
drag, startPoint x: 414, startPoint y: 225, endPoint x: 410, endPoint y: 229, distance: 5.7
click at [412, 226] on rect at bounding box center [384, 221] width 98 height 14
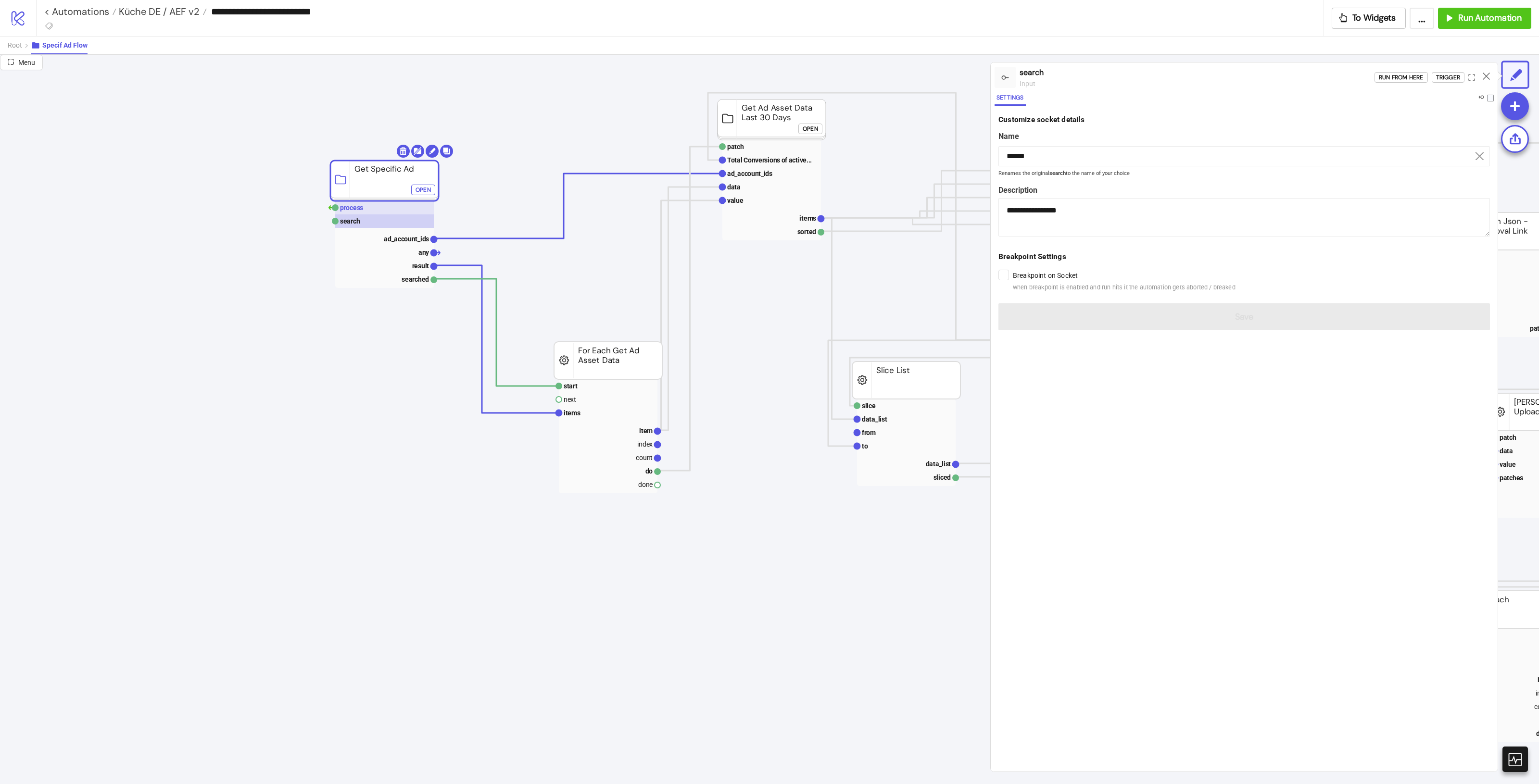
click at [366, 209] on rect at bounding box center [384, 208] width 98 height 14
type input "*******"
type textarea "**********"
click at [378, 224] on rect at bounding box center [384, 221] width 98 height 14
type input "******"
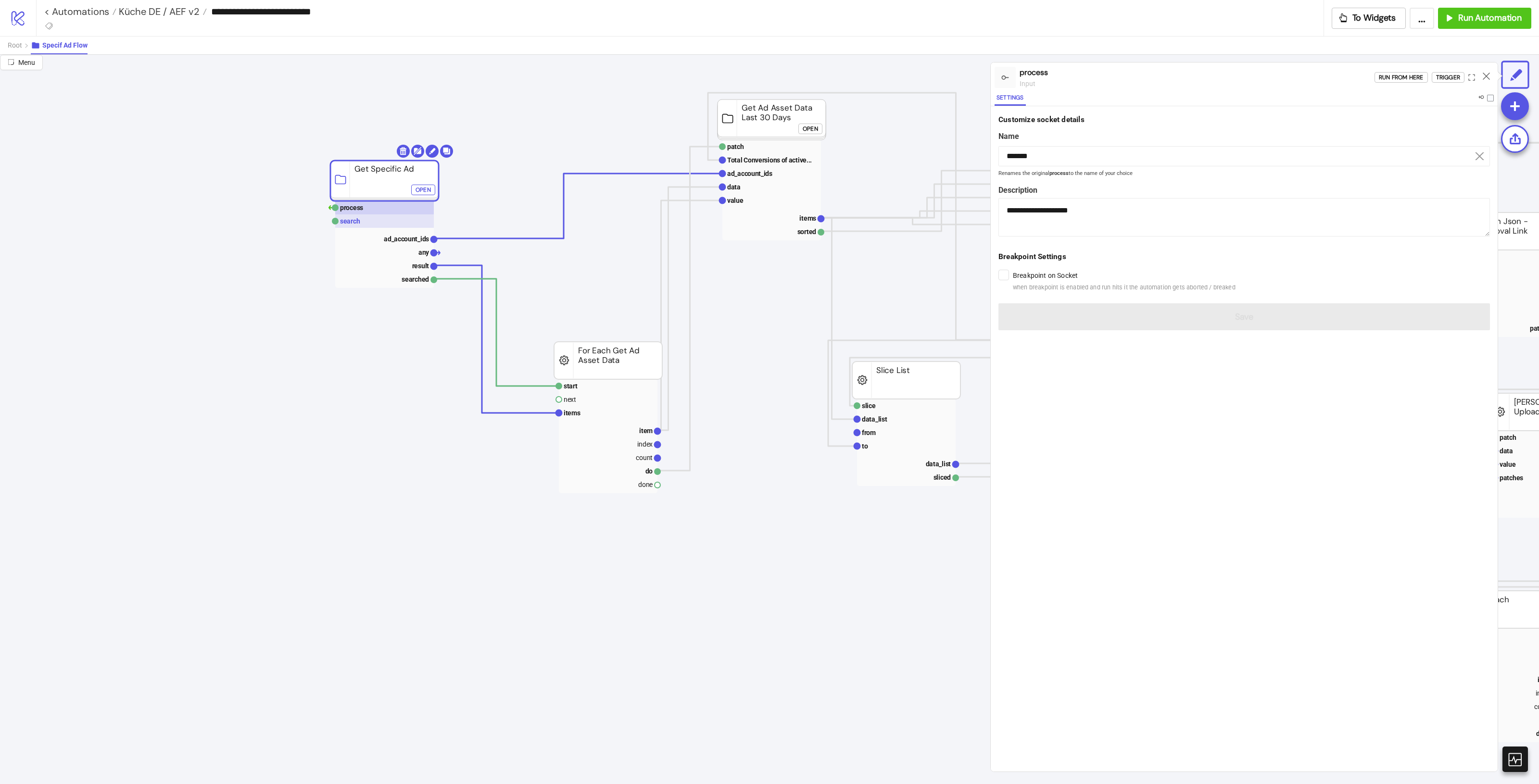
type textarea "**********"
drag, startPoint x: 390, startPoint y: 183, endPoint x: 376, endPoint y: 181, distance: 14.1
click at [404, 191] on div "Open" at bounding box center [407, 188] width 15 height 11
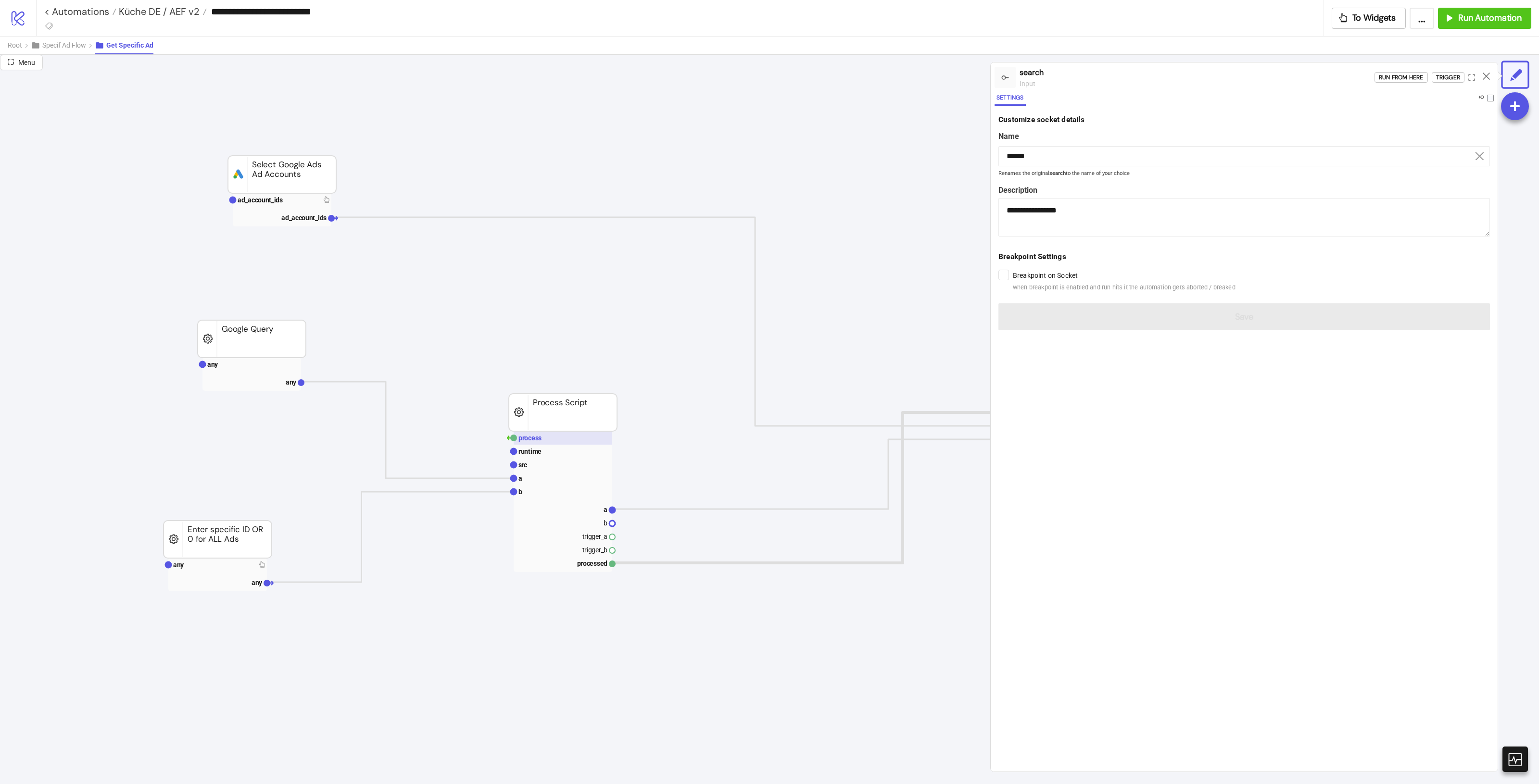
click at [571, 433] on rect at bounding box center [563, 438] width 98 height 14
type input "*******"
type textarea "**********"
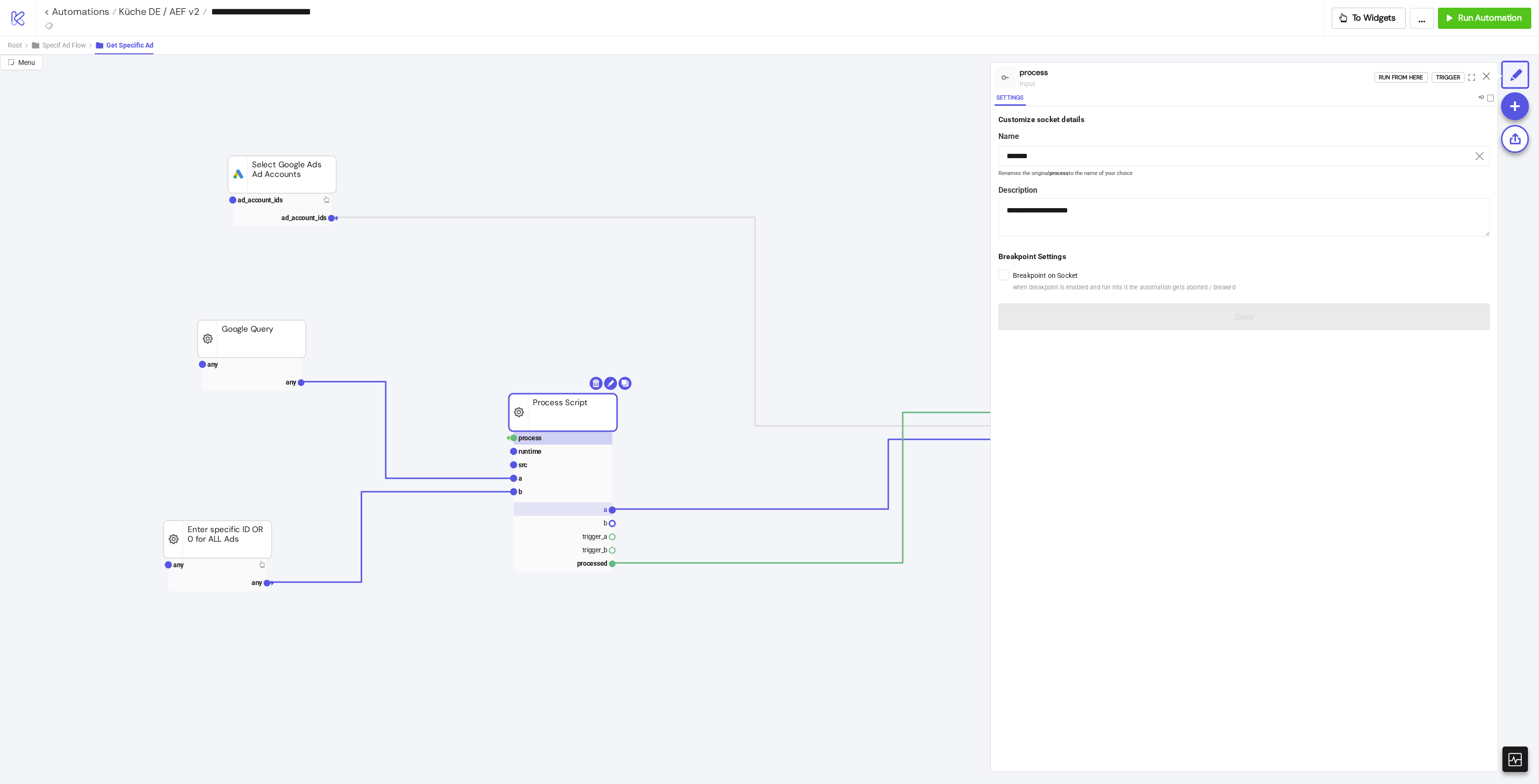
click at [601, 508] on rect at bounding box center [563, 509] width 98 height 14
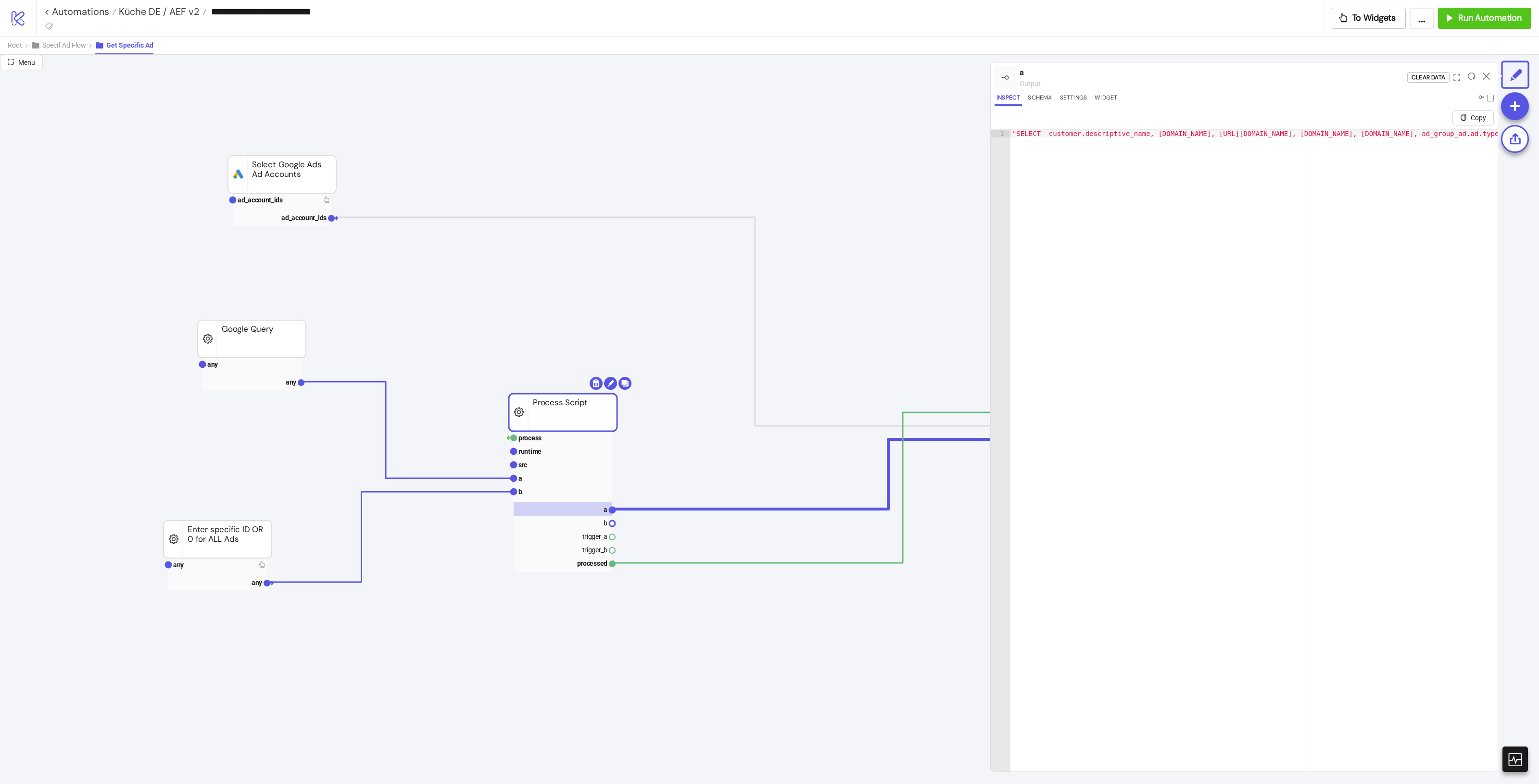
click at [1257, 129] on div "Copy 1 "SELECT customer.descriptive_name, [DOMAIN_NAME], [URL][DOMAIN_NAME], [D…" at bounding box center [1244, 439] width 507 height 666
type textarea "**********"
drag, startPoint x: 1257, startPoint y: 131, endPoint x: 1518, endPoint y: 140, distance: 261.2
click at [1518, 140] on div "**********" at bounding box center [770, 420] width 1539 height 730
click at [1484, 75] on icon at bounding box center [1486, 75] width 7 height 7
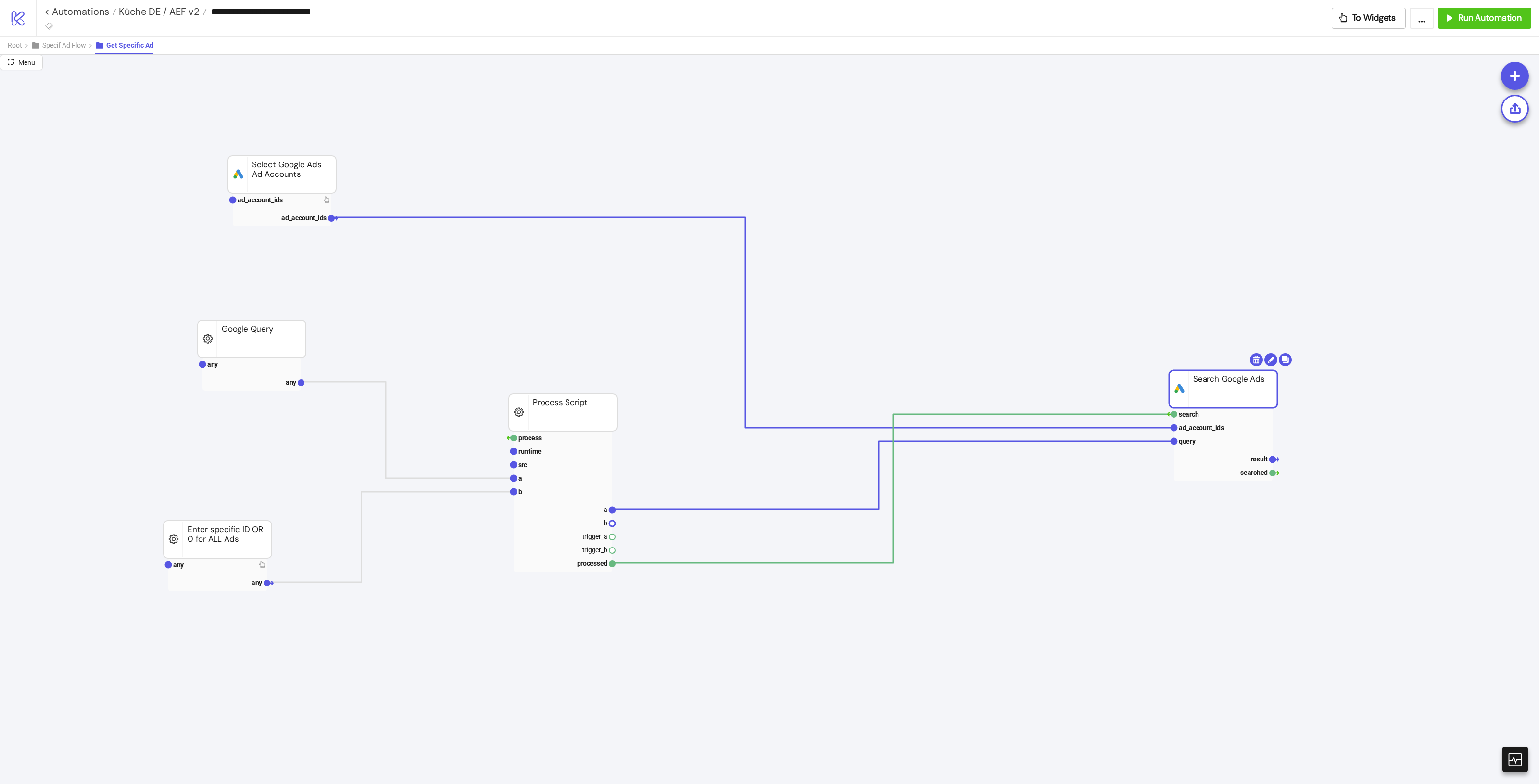
drag, startPoint x: 1209, startPoint y: 379, endPoint x: 1199, endPoint y: 381, distance: 10.2
click at [1201, 410] on rect at bounding box center [1222, 414] width 98 height 14
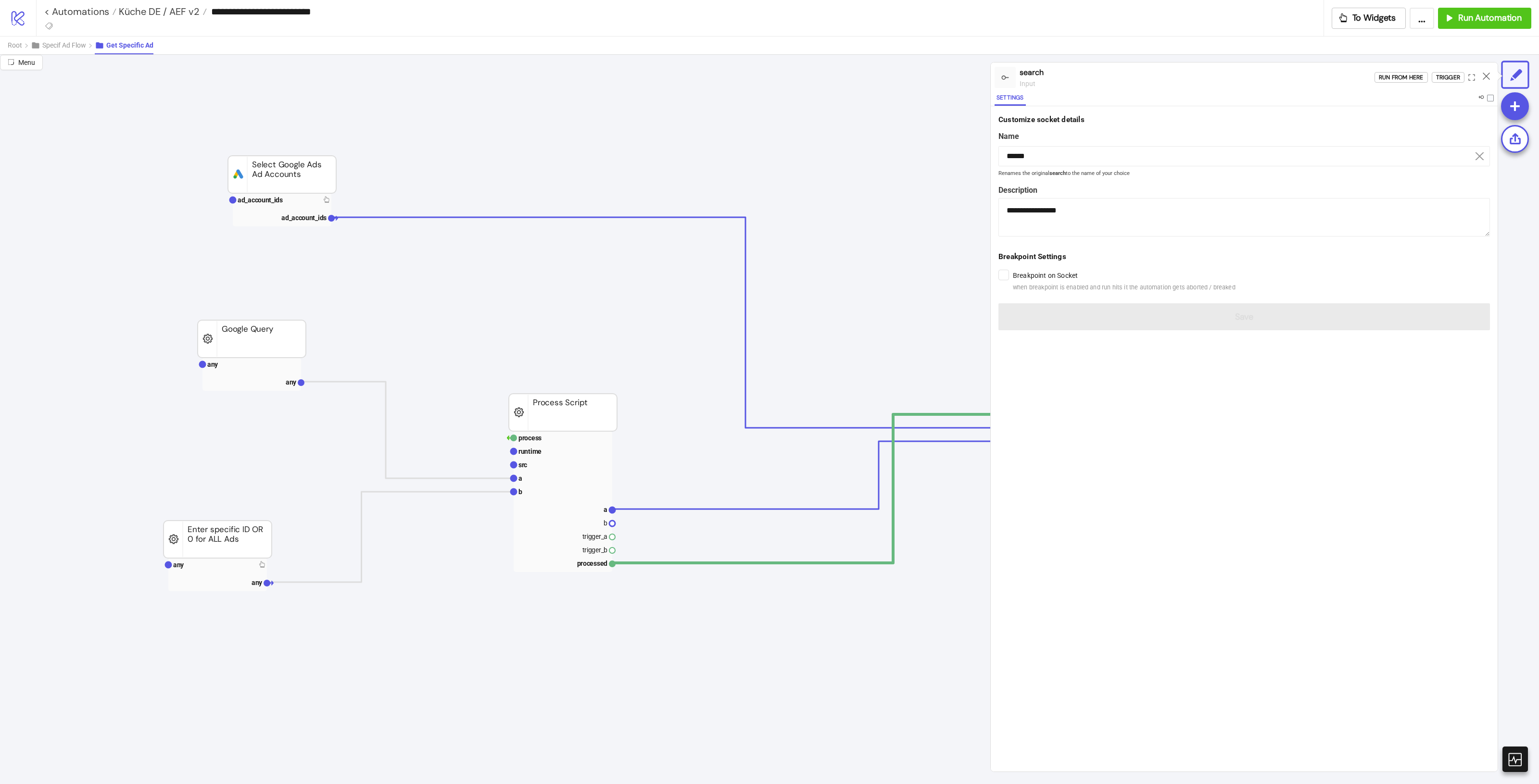
click at [1481, 75] on div at bounding box center [1486, 77] width 15 height 26
click at [1489, 75] on icon at bounding box center [1486, 75] width 7 height 7
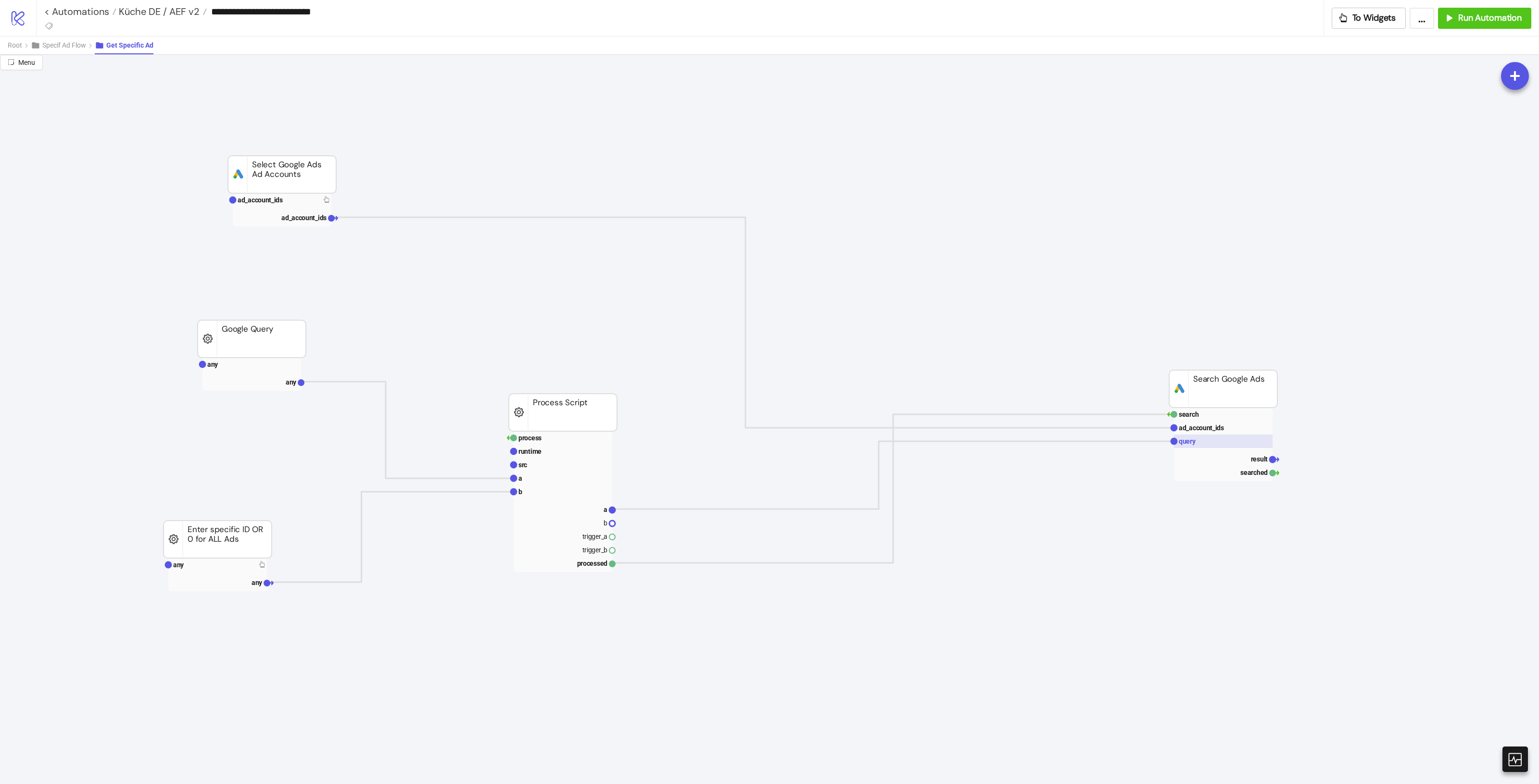
click at [1226, 441] on rect at bounding box center [1222, 442] width 98 height 14
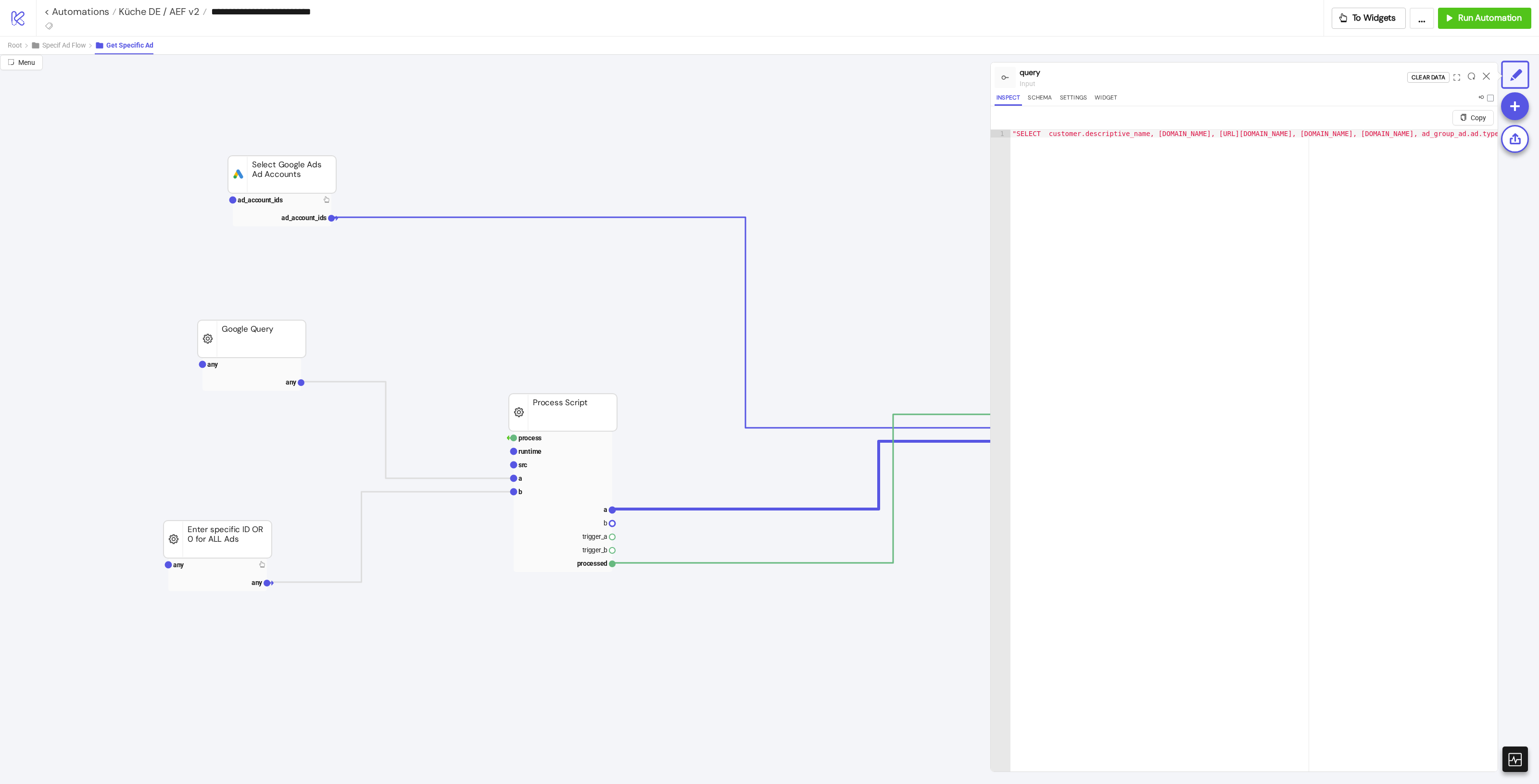
click at [1414, 130] on div "Copy 1 "SELECT customer.descriptive_name, [DOMAIN_NAME], [URL][DOMAIN_NAME], [D…" at bounding box center [1244, 439] width 507 height 666
type textarea "**********"
drag, startPoint x: 1416, startPoint y: 132, endPoint x: 1529, endPoint y: 139, distance: 113.2
click at [1529, 139] on div "**********" at bounding box center [770, 420] width 1539 height 730
click at [1484, 75] on icon at bounding box center [1486, 75] width 7 height 7
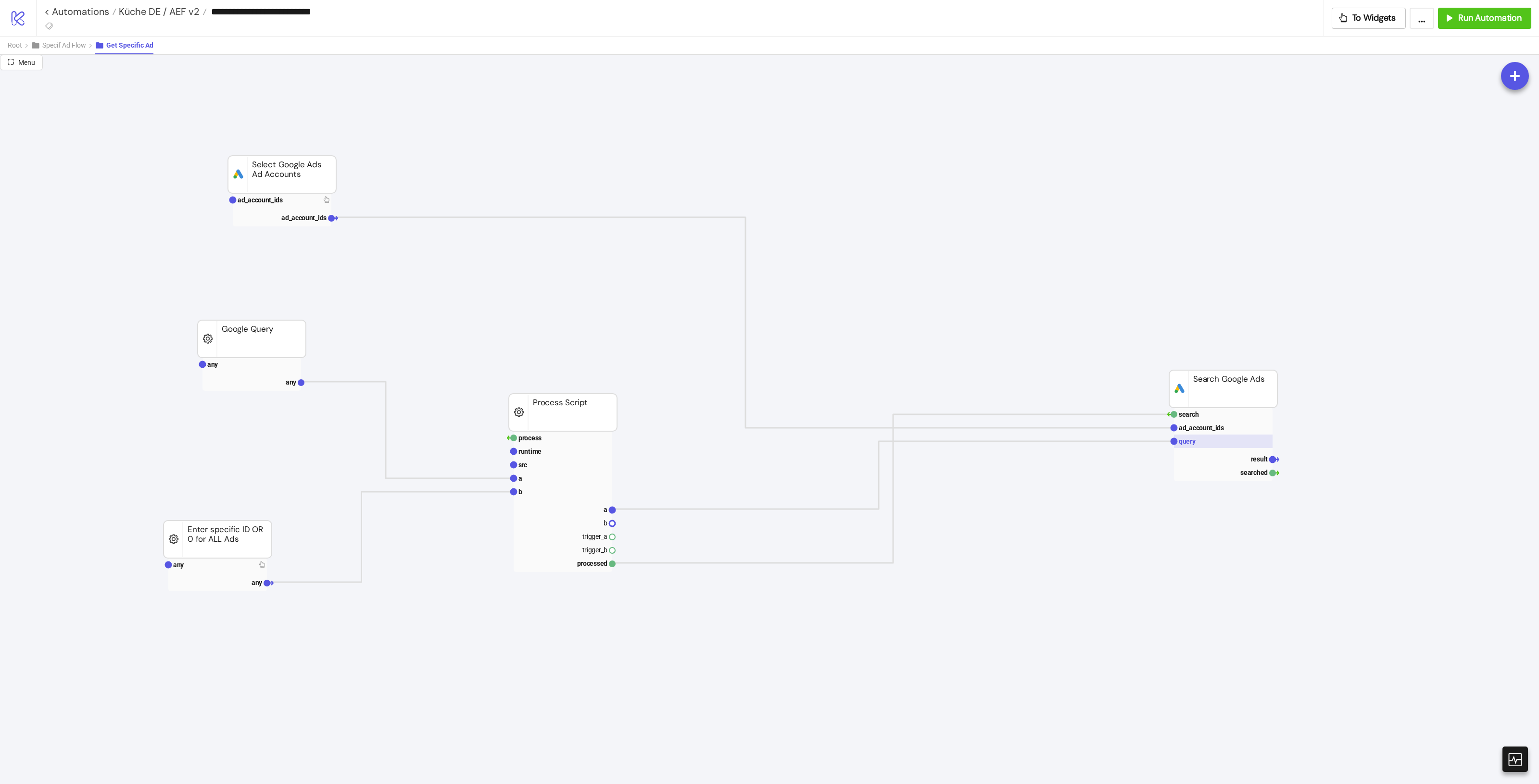
click at [1227, 446] on rect at bounding box center [1222, 442] width 98 height 14
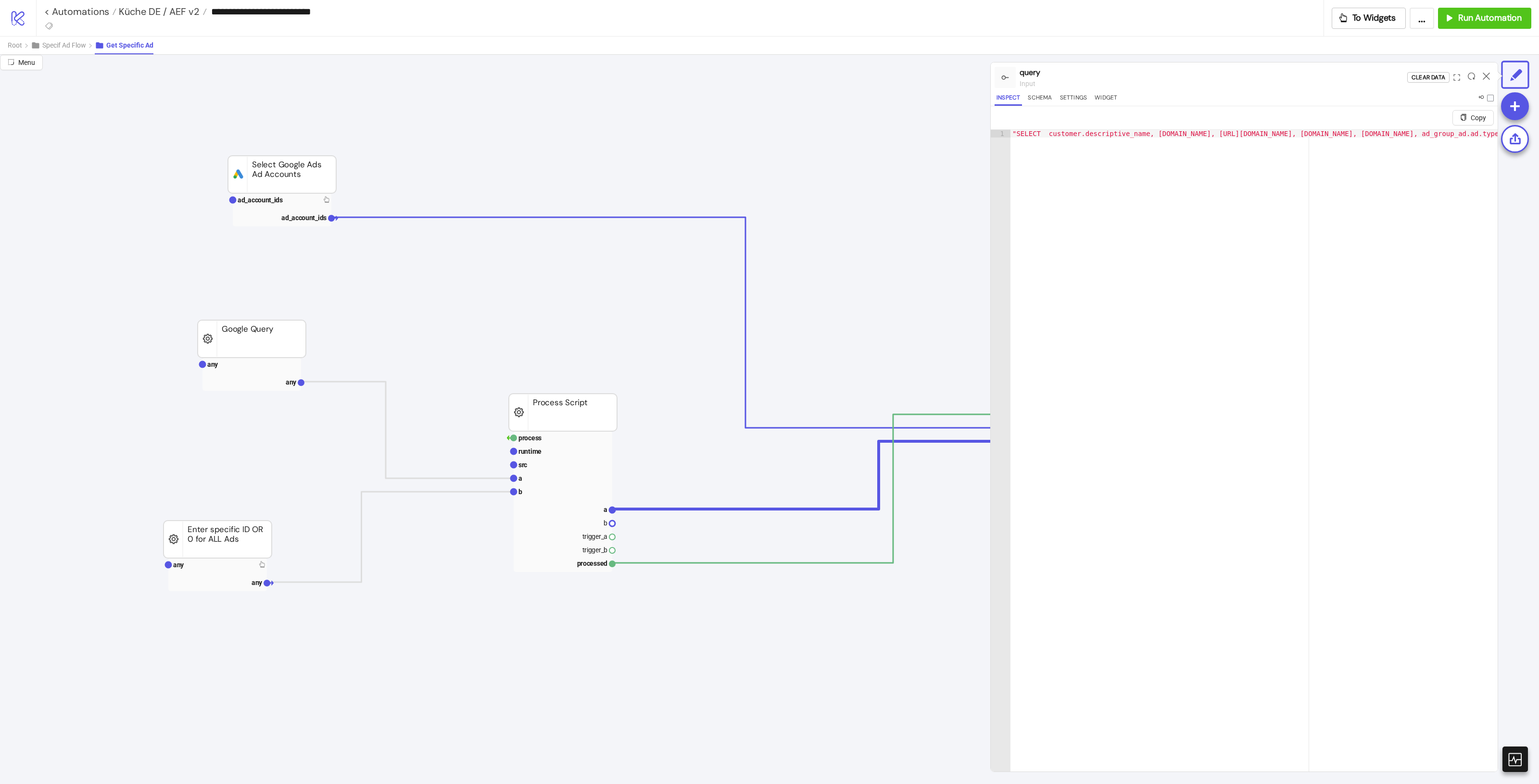
type textarea "**********"
drag, startPoint x: 1425, startPoint y: 136, endPoint x: 1528, endPoint y: 140, distance: 103.1
click at [1528, 140] on div "**********" at bounding box center [770, 420] width 1539 height 730
click at [1487, 77] on icon at bounding box center [1486, 75] width 7 height 7
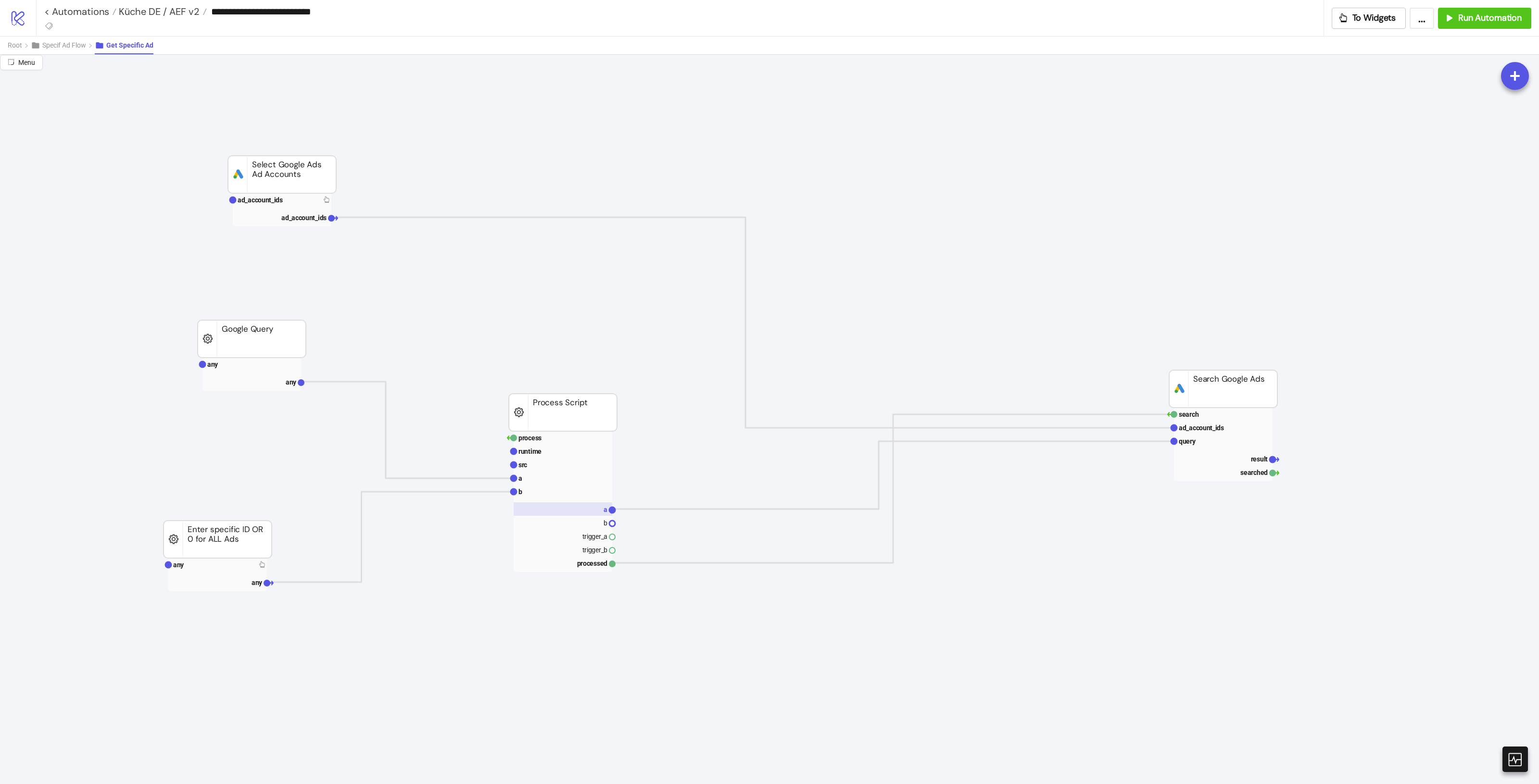
click at [602, 513] on g "a" at bounding box center [563, 509] width 98 height 14
click at [601, 513] on rect at bounding box center [563, 509] width 98 height 14
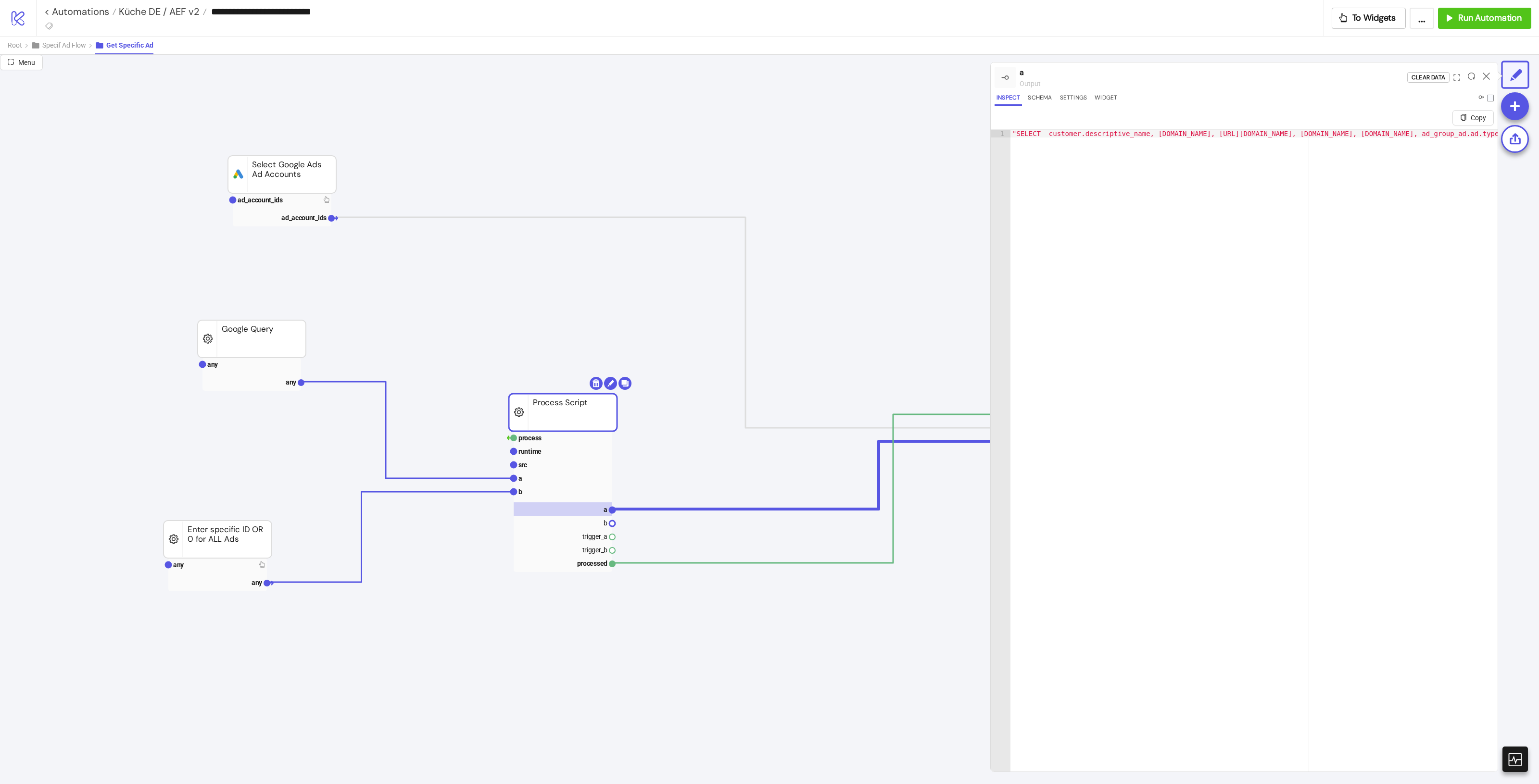
type textarea "**********"
drag, startPoint x: 1417, startPoint y: 131, endPoint x: 1538, endPoint y: 139, distance: 121.3
click at [1537, 139] on div "**********" at bounding box center [770, 420] width 1539 height 730
click at [1208, 128] on div "Copy 1 "SELECT customer.descriptive_name, [DOMAIN_NAME], [URL][DOMAIN_NAME], [D…" at bounding box center [1244, 439] width 507 height 666
click at [1216, 132] on div ""SELECT customer.descriptive_name, [DOMAIN_NAME], [URL][DOMAIN_NAME], [DOMAIN_N…" at bounding box center [1254, 463] width 487 height 666
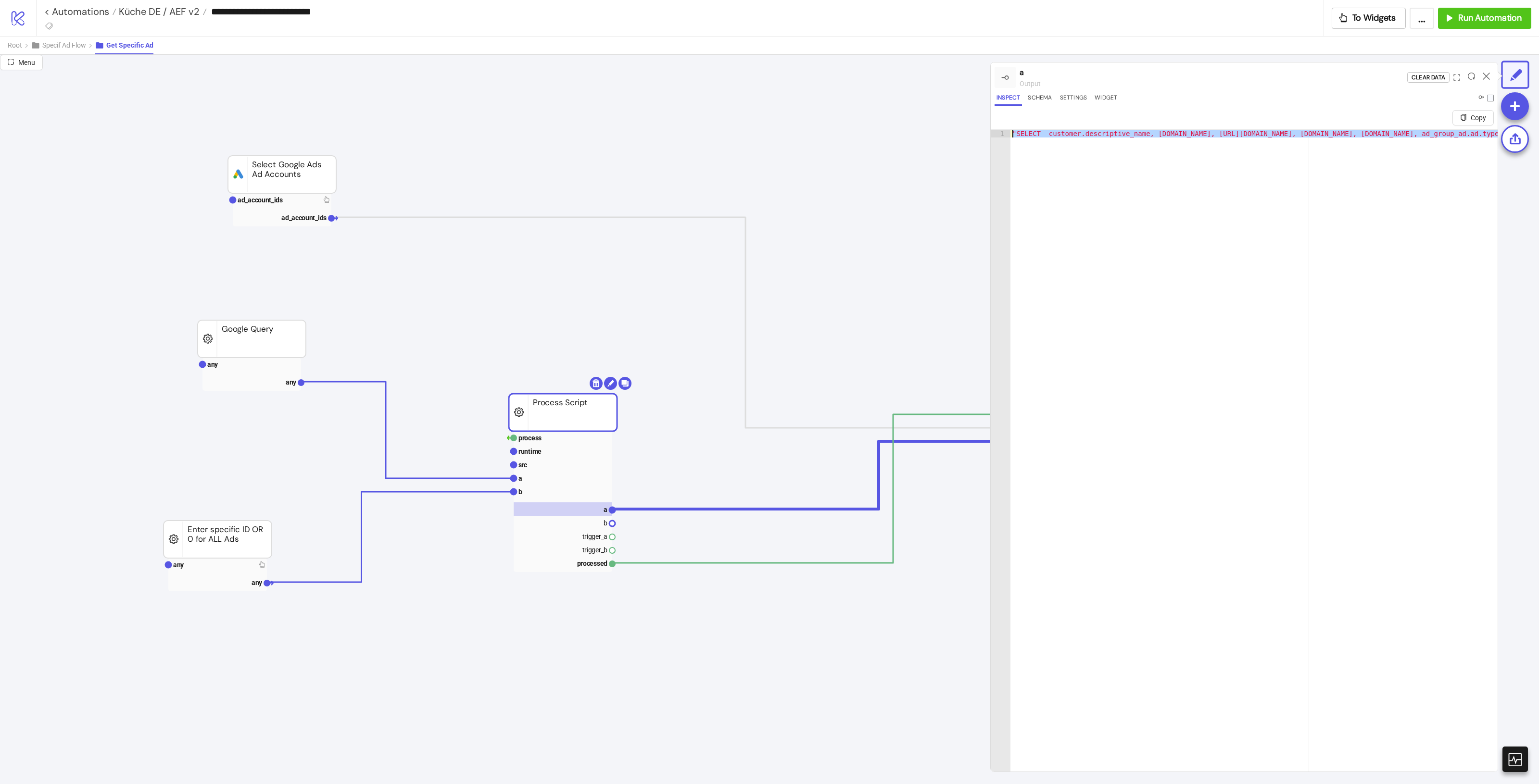
scroll to position [0, 0]
drag, startPoint x: 1417, startPoint y: 133, endPoint x: 903, endPoint y: 128, distance: 514.0
click at [903, 128] on div "Menu a output Clear Data Inspect Schema Settings Widget Copy 1 "SELECT customer…" at bounding box center [770, 420] width 1539 height 730
click at [1489, 77] on icon at bounding box center [1486, 75] width 7 height 7
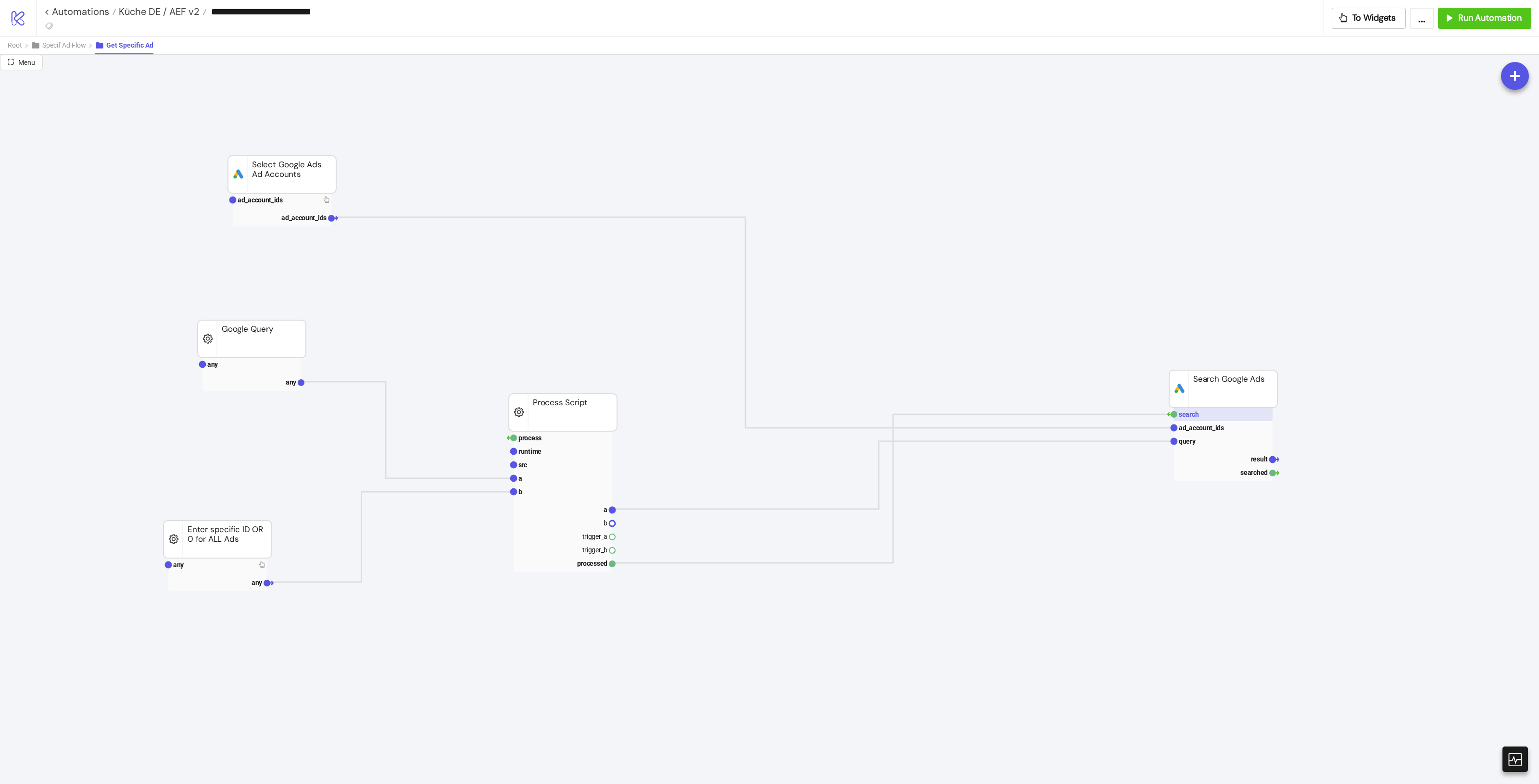
click at [1243, 411] on rect at bounding box center [1222, 414] width 98 height 14
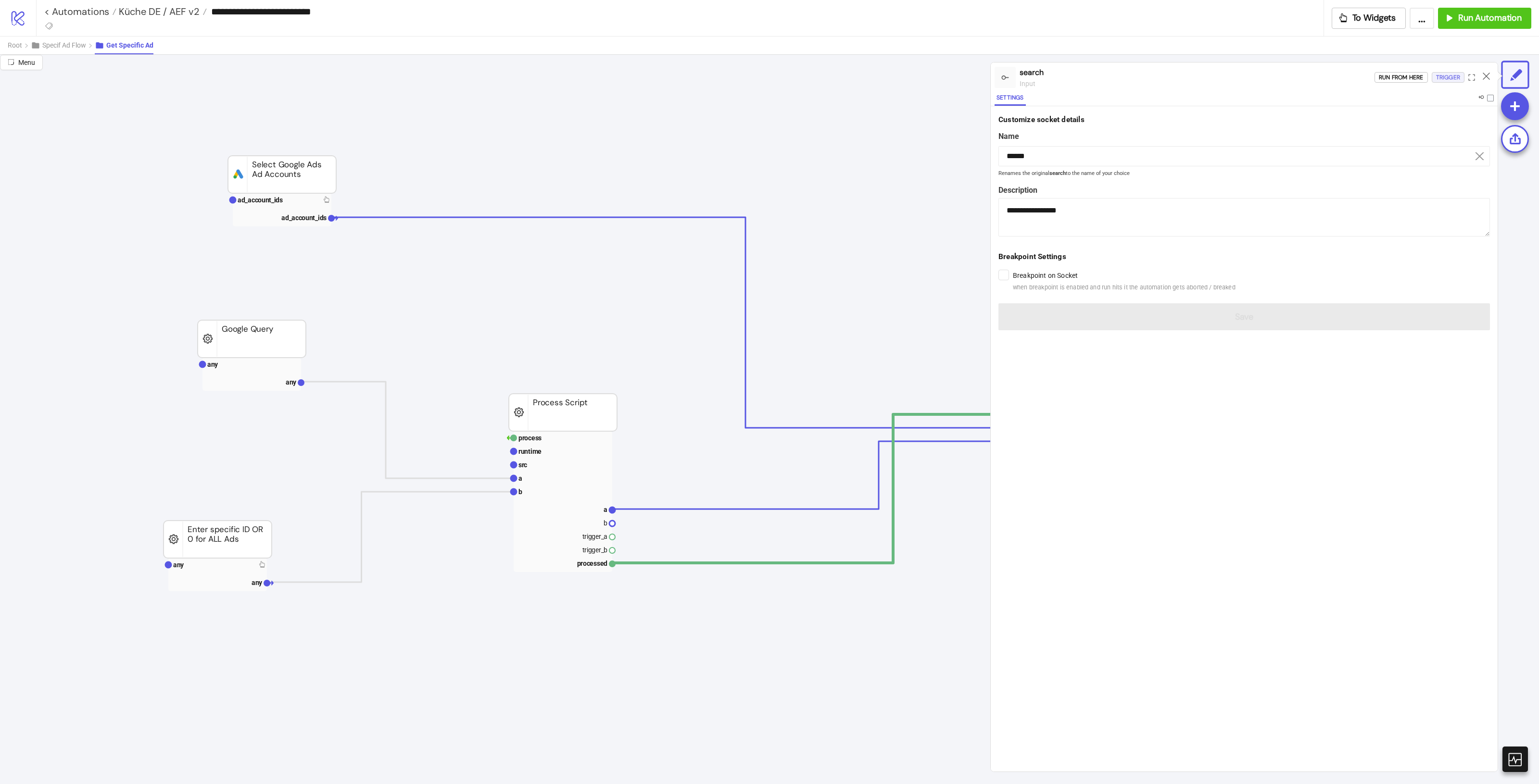
click at [1449, 75] on div "Trigger" at bounding box center [1448, 78] width 24 height 11
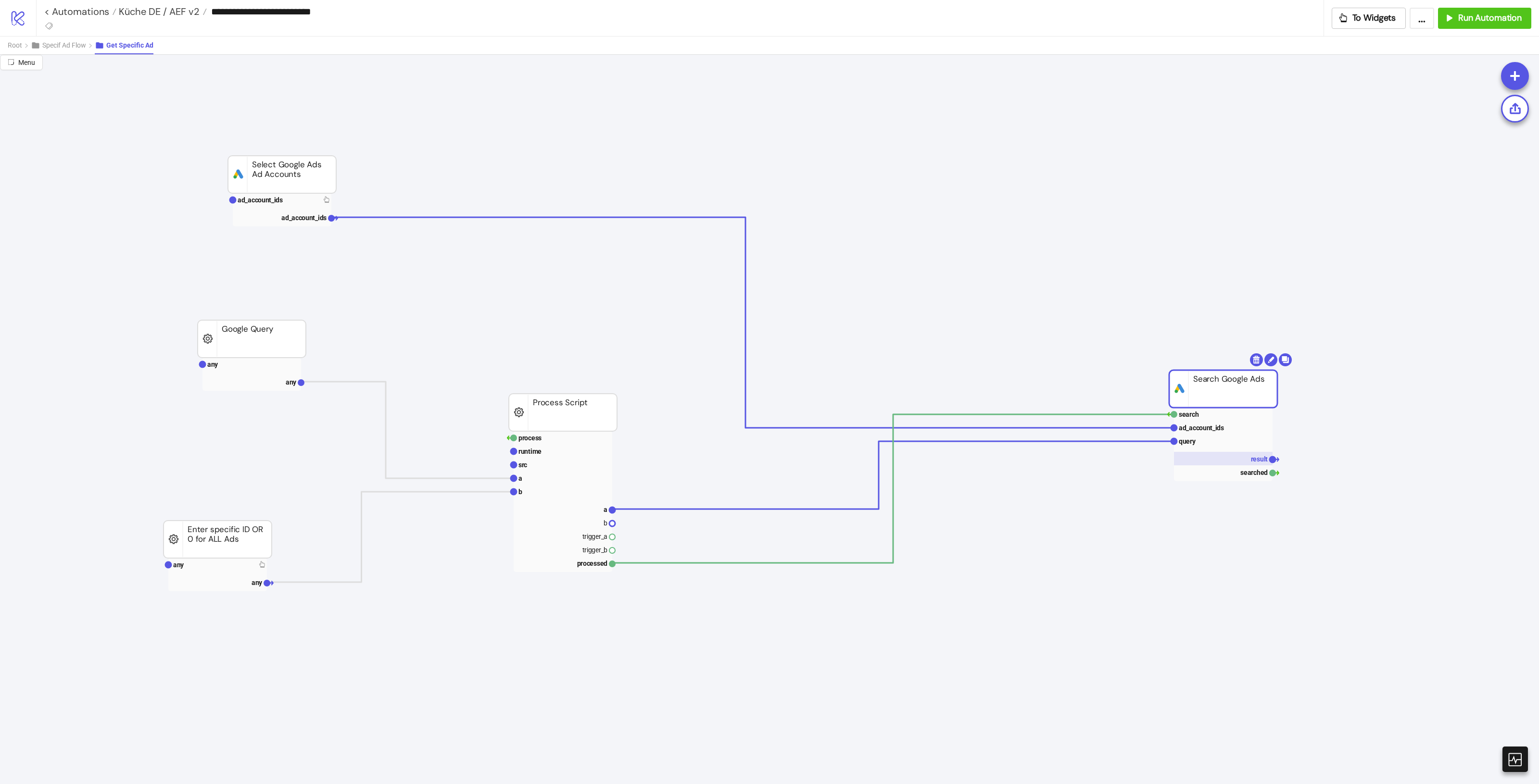
click at [1241, 455] on rect at bounding box center [1222, 459] width 98 height 14
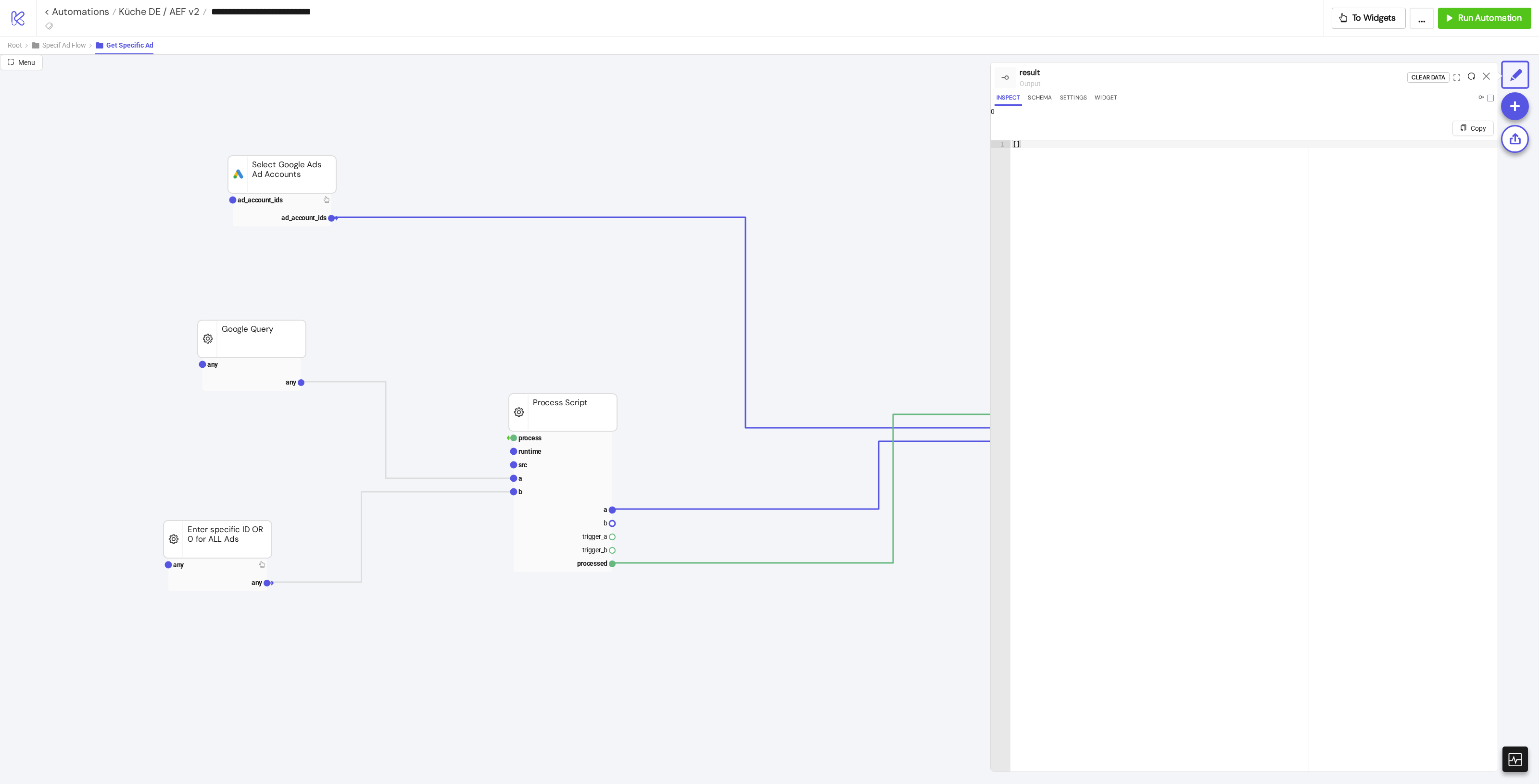
click at [1473, 77] on icon at bounding box center [1471, 75] width 7 height 7
click at [1481, 76] on div at bounding box center [1486, 77] width 15 height 26
click at [1483, 76] on icon at bounding box center [1486, 75] width 7 height 7
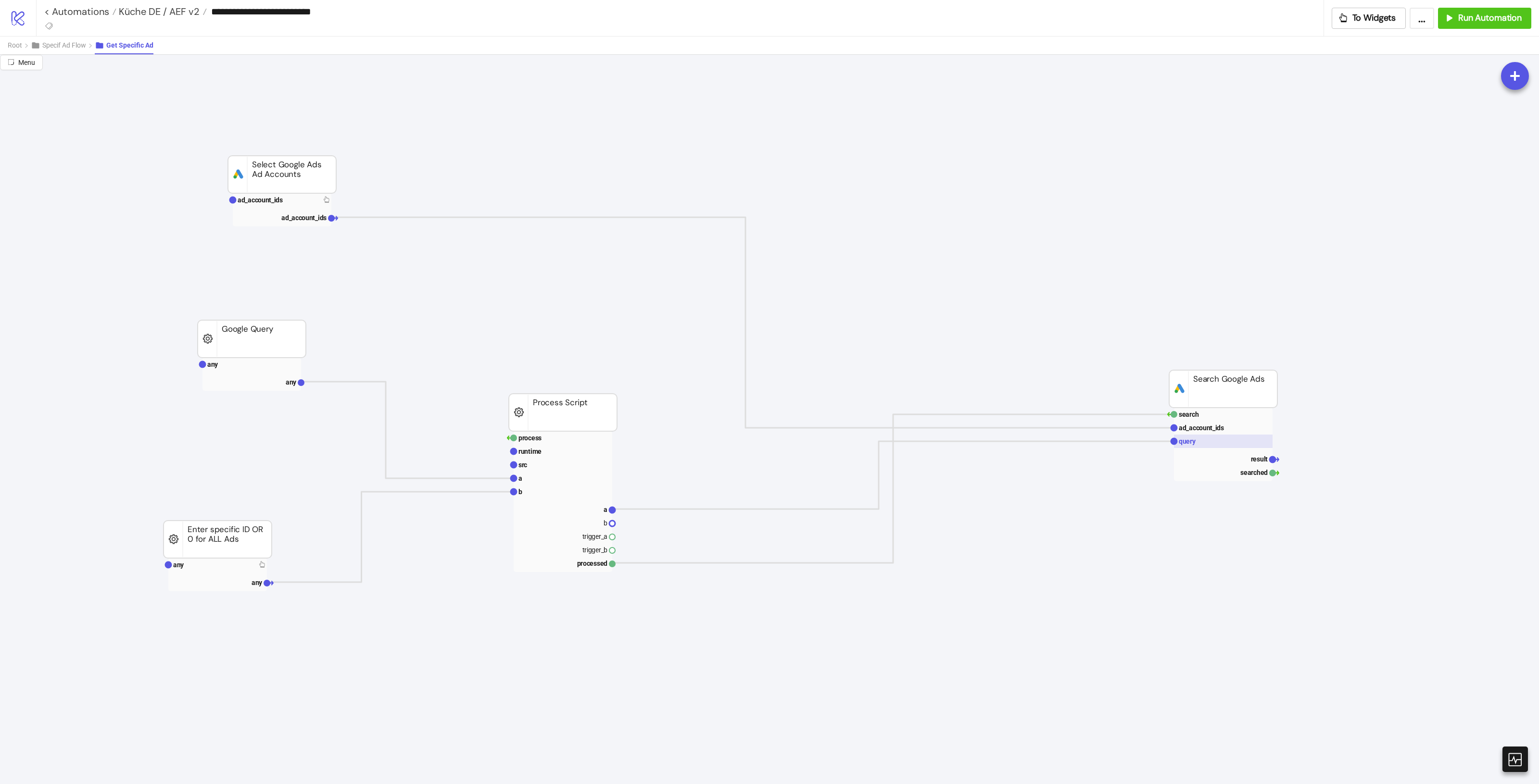
click at [1235, 448] on rect at bounding box center [1222, 442] width 98 height 14
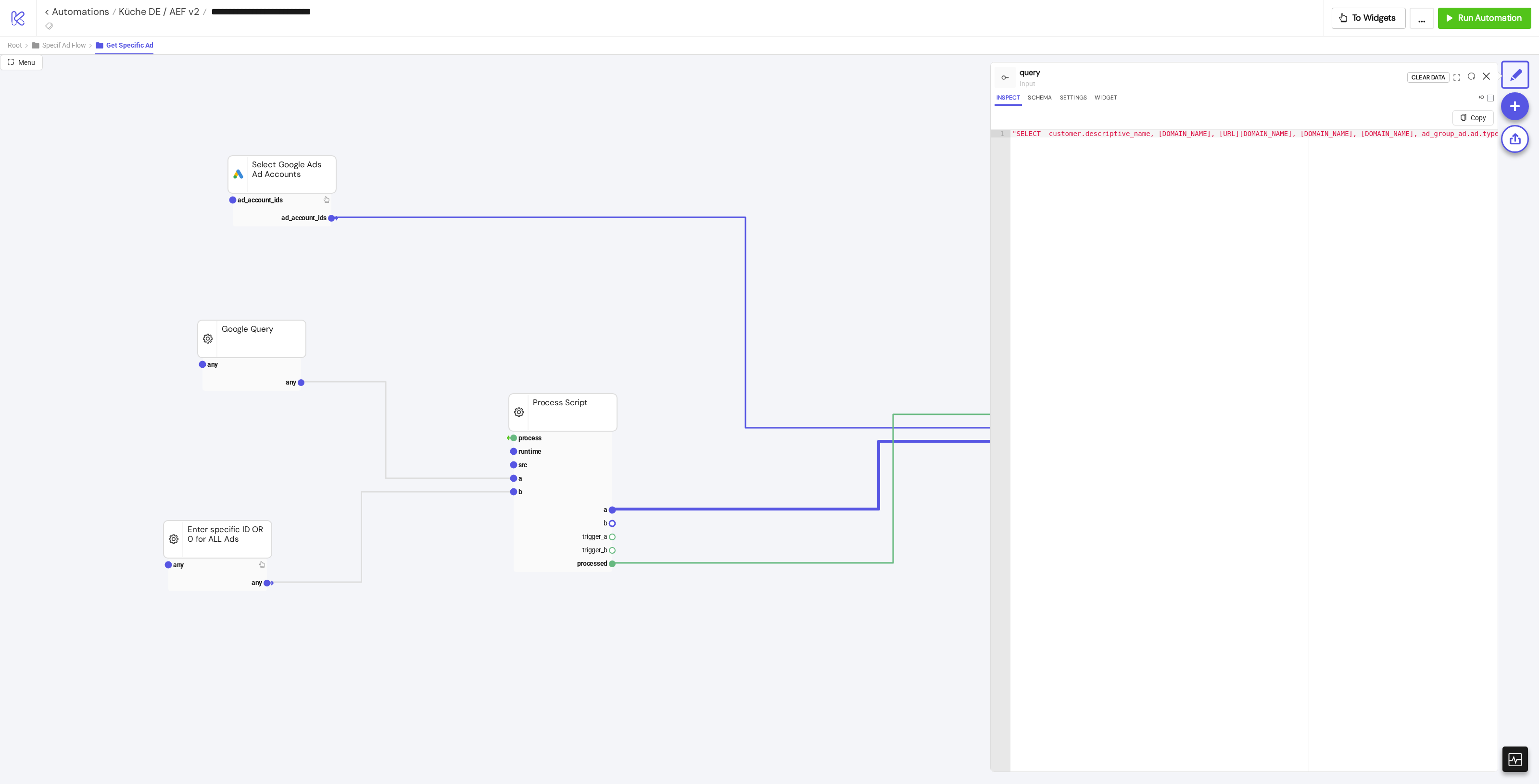
click at [1485, 78] on icon at bounding box center [1486, 75] width 7 height 7
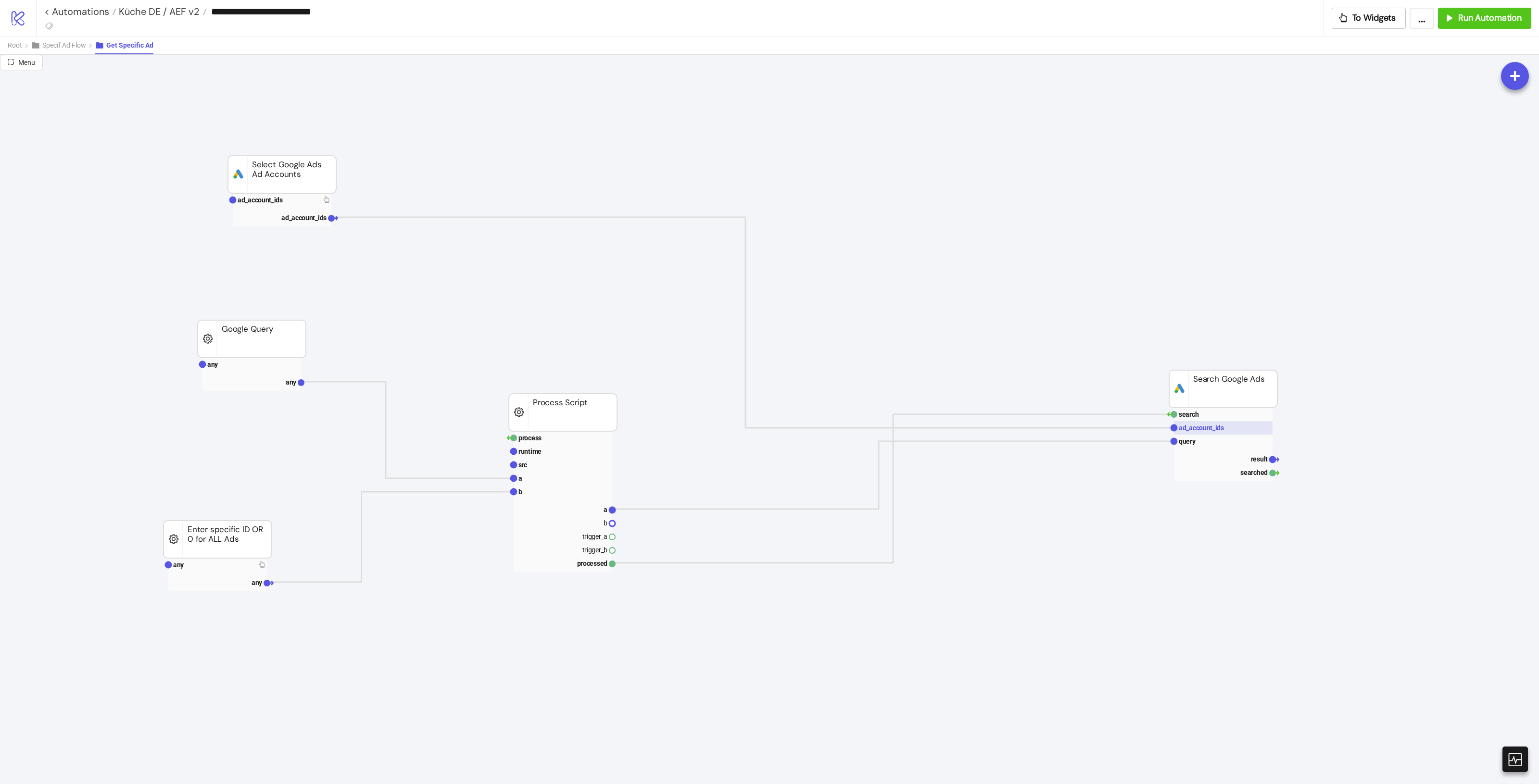
click at [1257, 429] on rect at bounding box center [1222, 428] width 98 height 14
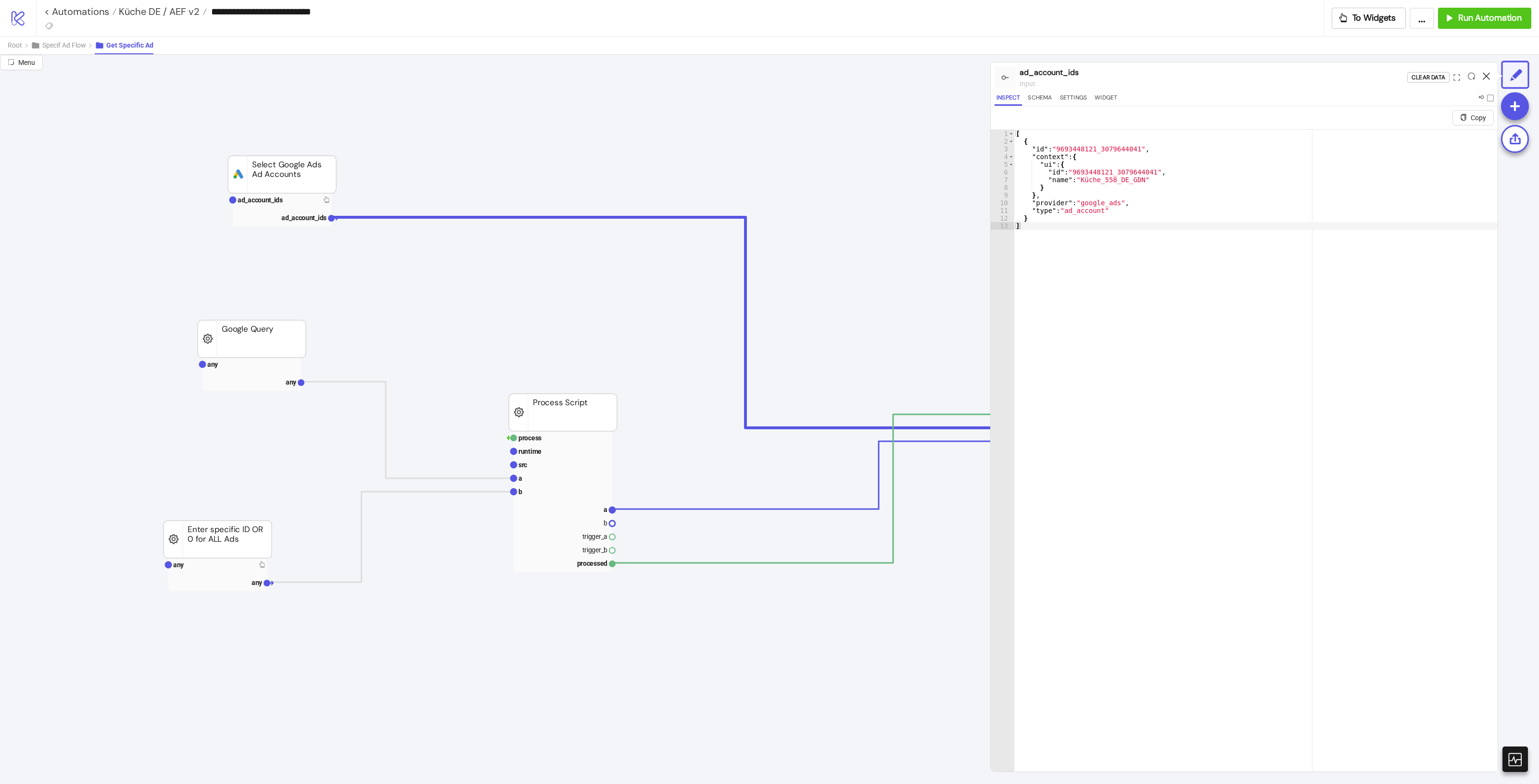
click at [1489, 73] on icon at bounding box center [1486, 75] width 7 height 7
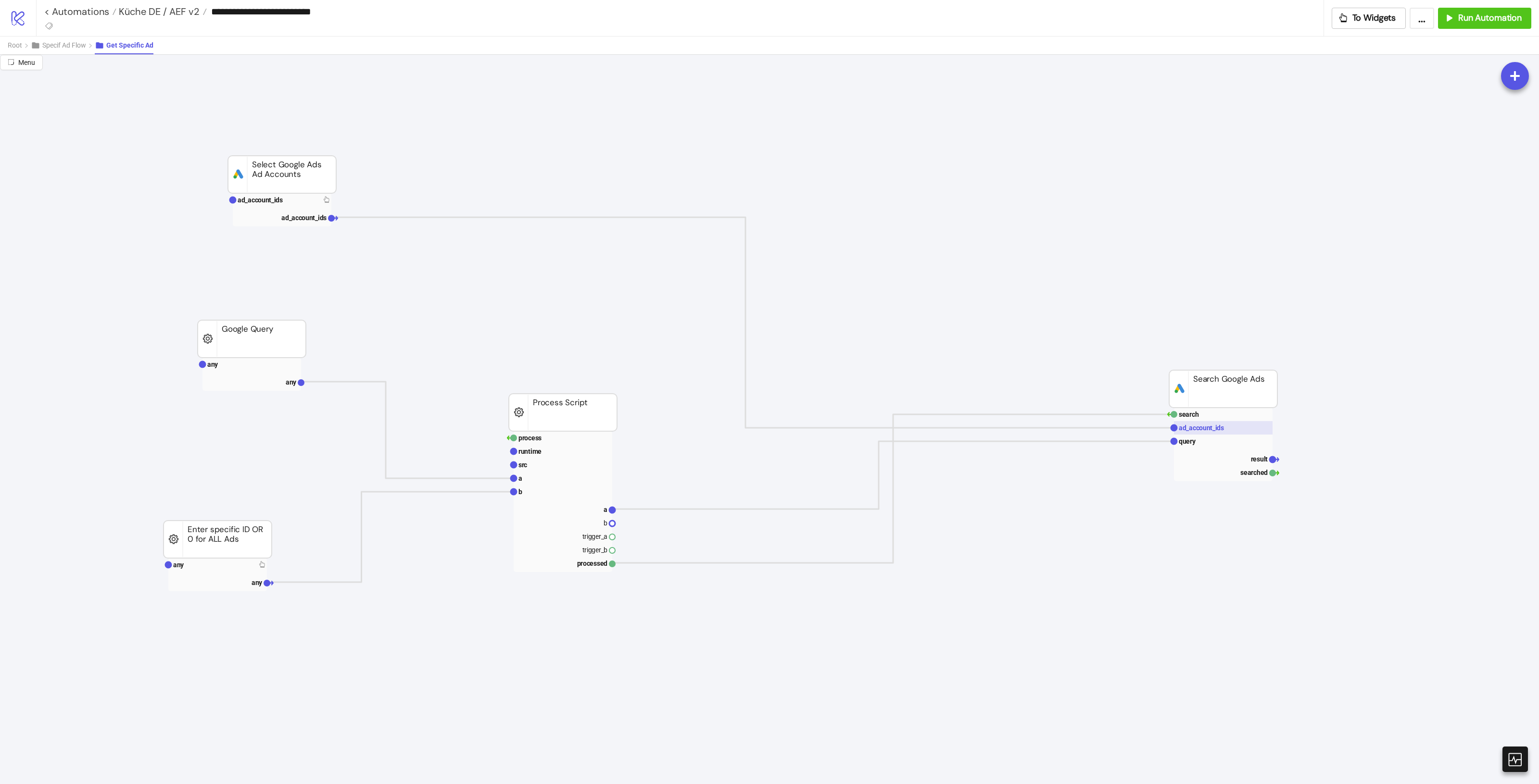
click at [1210, 429] on text "ad_account_ids" at bounding box center [1201, 428] width 45 height 7
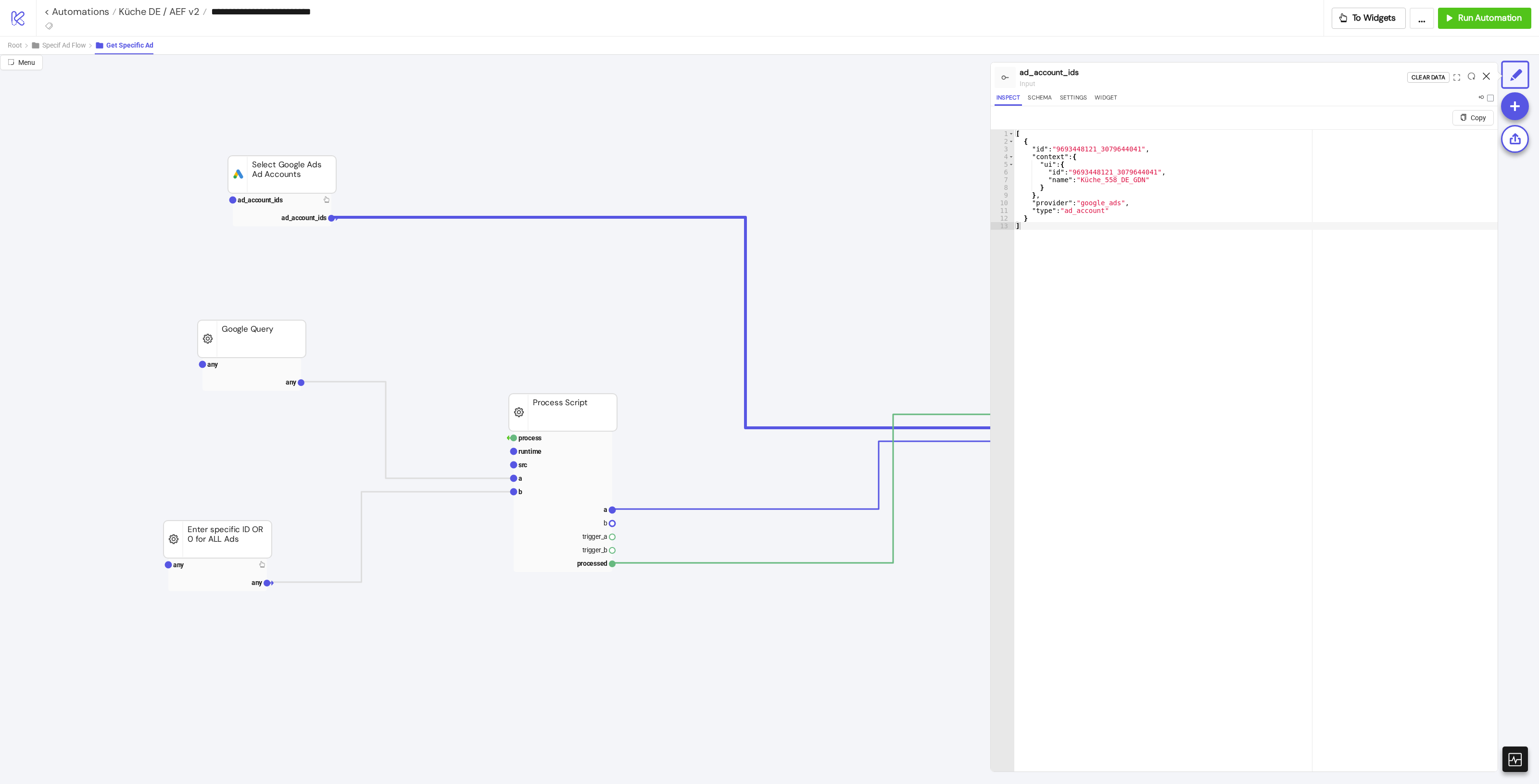
click at [1485, 77] on icon at bounding box center [1486, 75] width 7 height 7
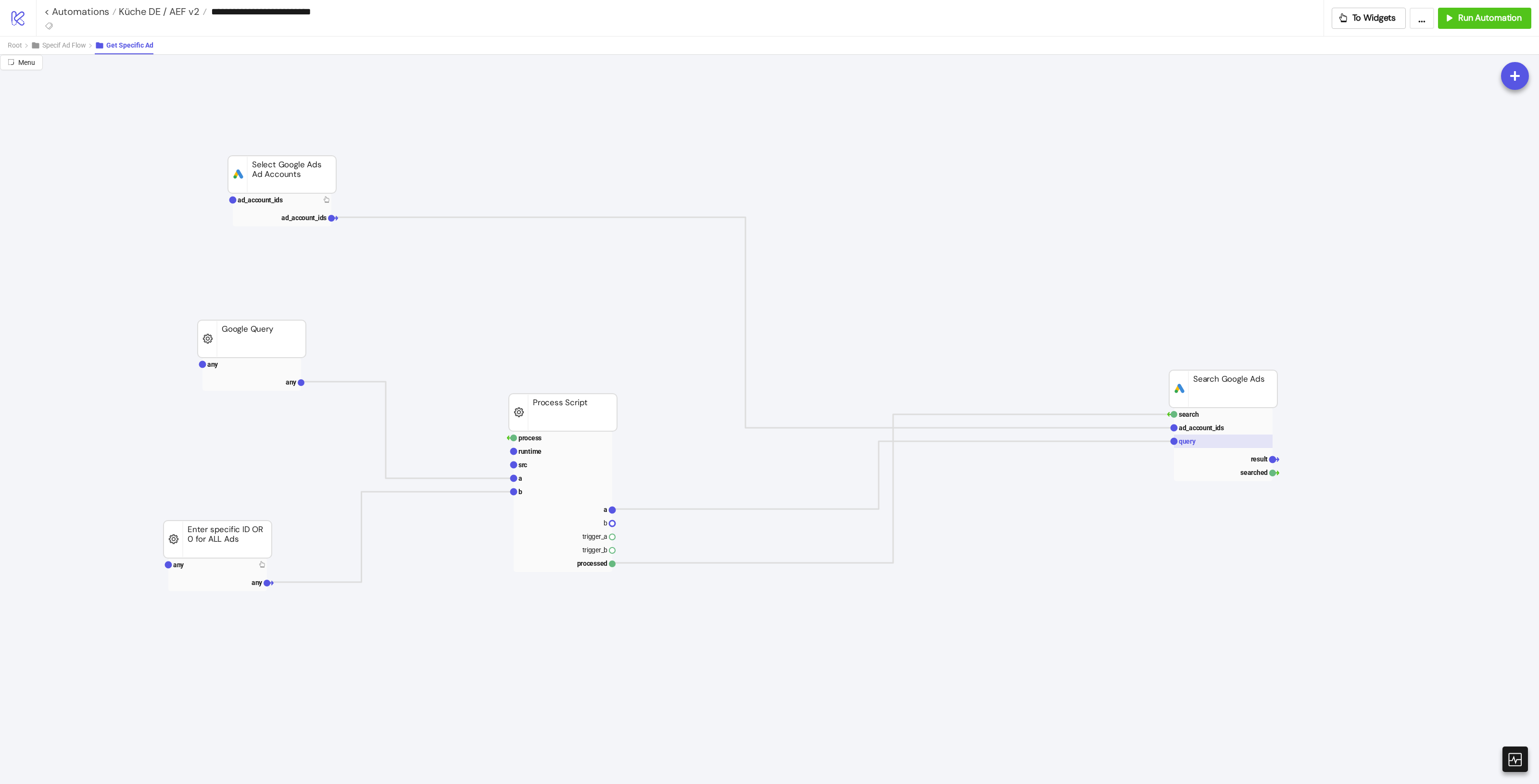
click at [1198, 446] on rect at bounding box center [1222, 442] width 98 height 14
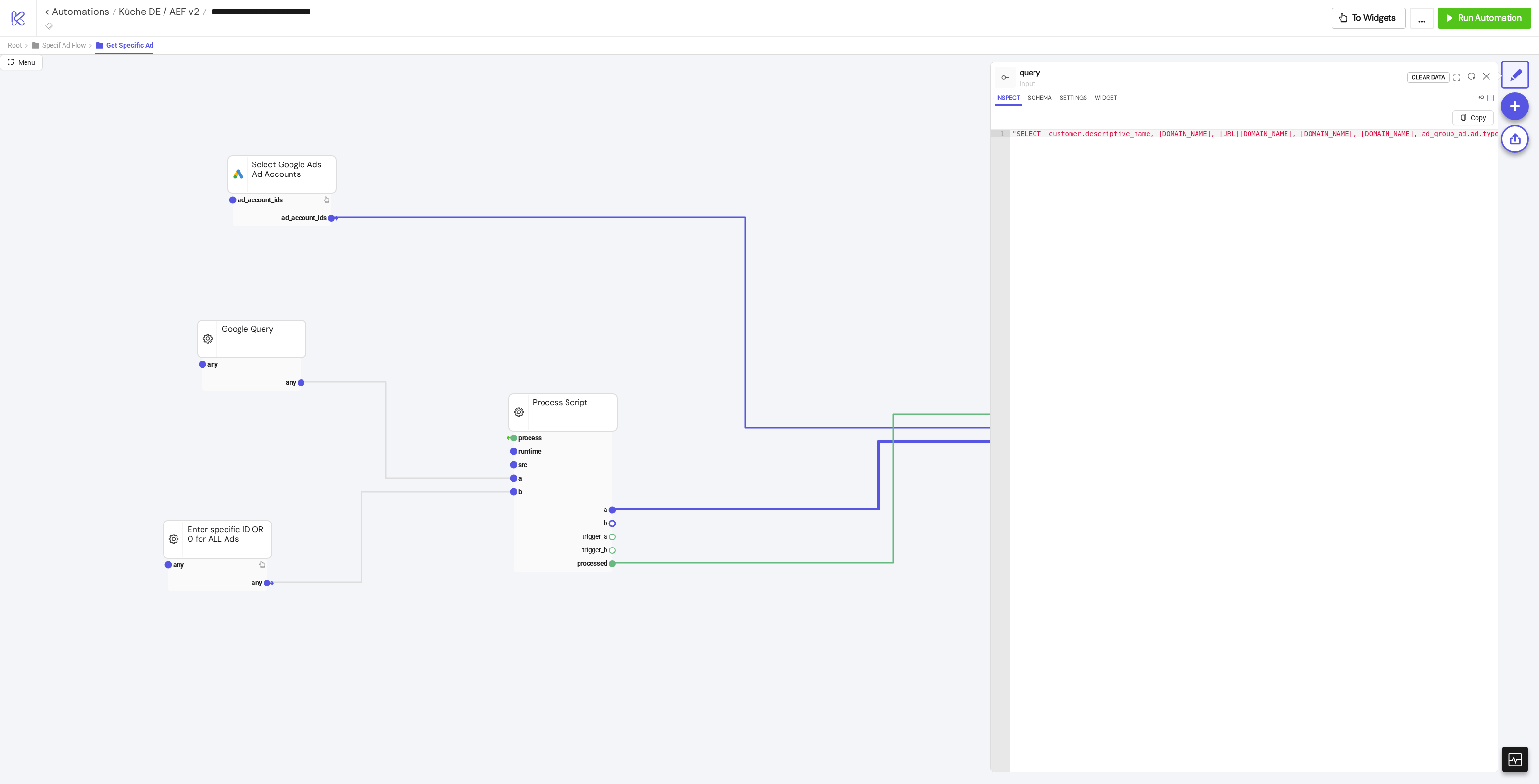
type textarea "**********"
drag, startPoint x: 1071, startPoint y: 135, endPoint x: 1514, endPoint y: 144, distance: 443.1
click at [1514, 144] on div "**********" at bounding box center [770, 420] width 1539 height 730
click at [1492, 75] on div at bounding box center [1486, 77] width 15 height 26
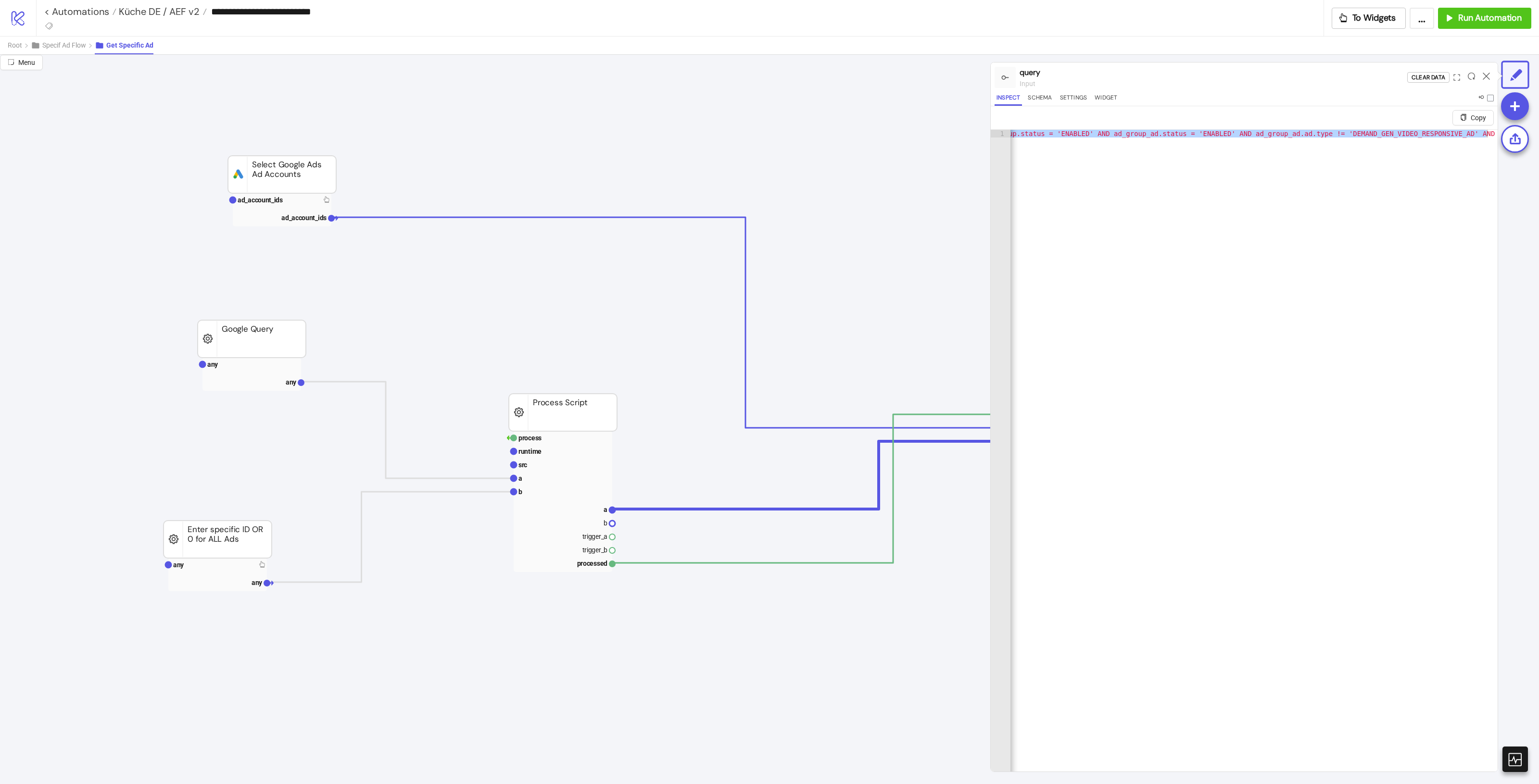
drag, startPoint x: 1488, startPoint y: 77, endPoint x: 1484, endPoint y: 83, distance: 7.2
click at [1487, 78] on icon at bounding box center [1486, 75] width 7 height 7
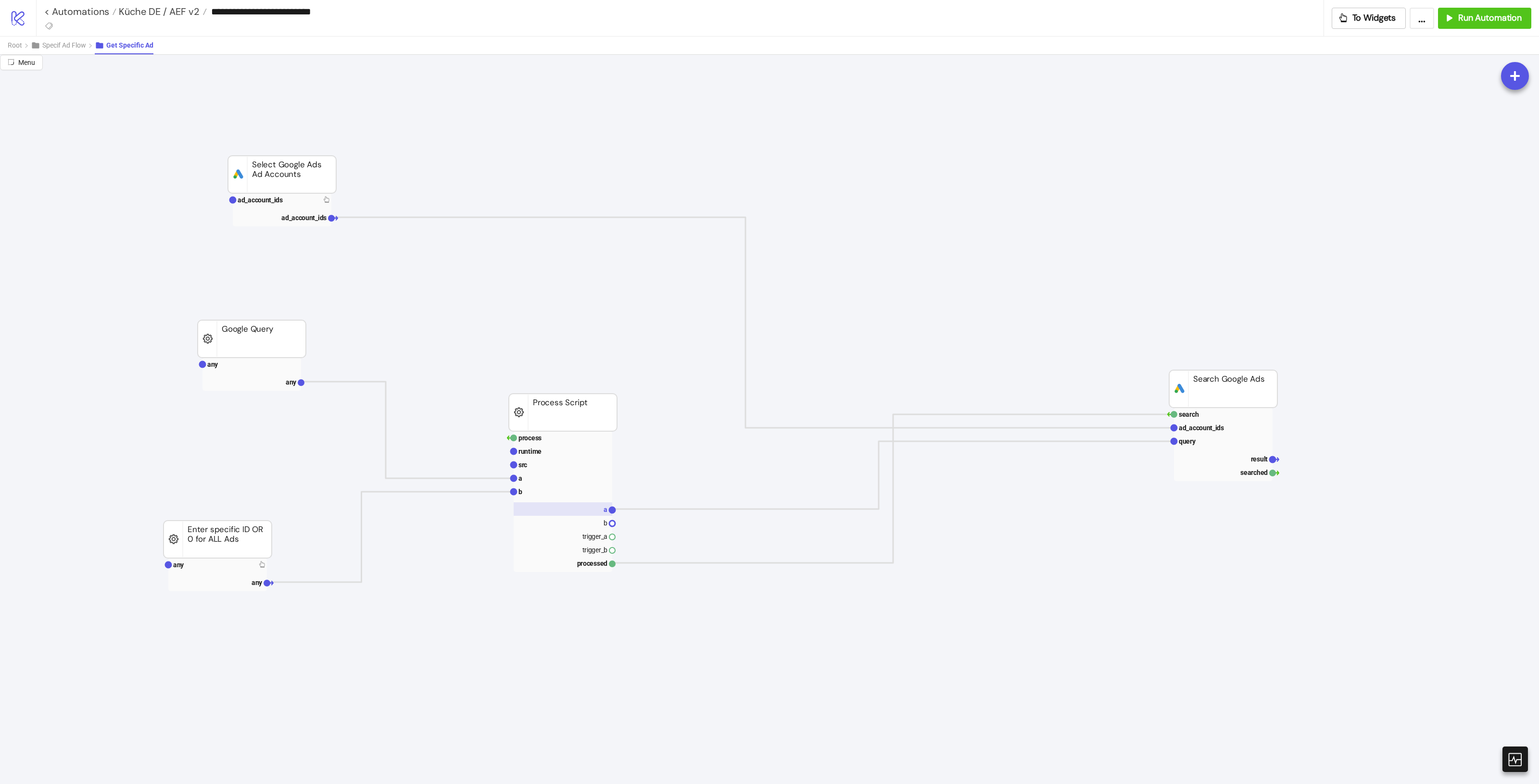
drag, startPoint x: 573, startPoint y: 498, endPoint x: 580, endPoint y: 503, distance: 8.6
click at [574, 499] on rect at bounding box center [563, 502] width 98 height 141
click at [583, 505] on rect at bounding box center [563, 509] width 98 height 14
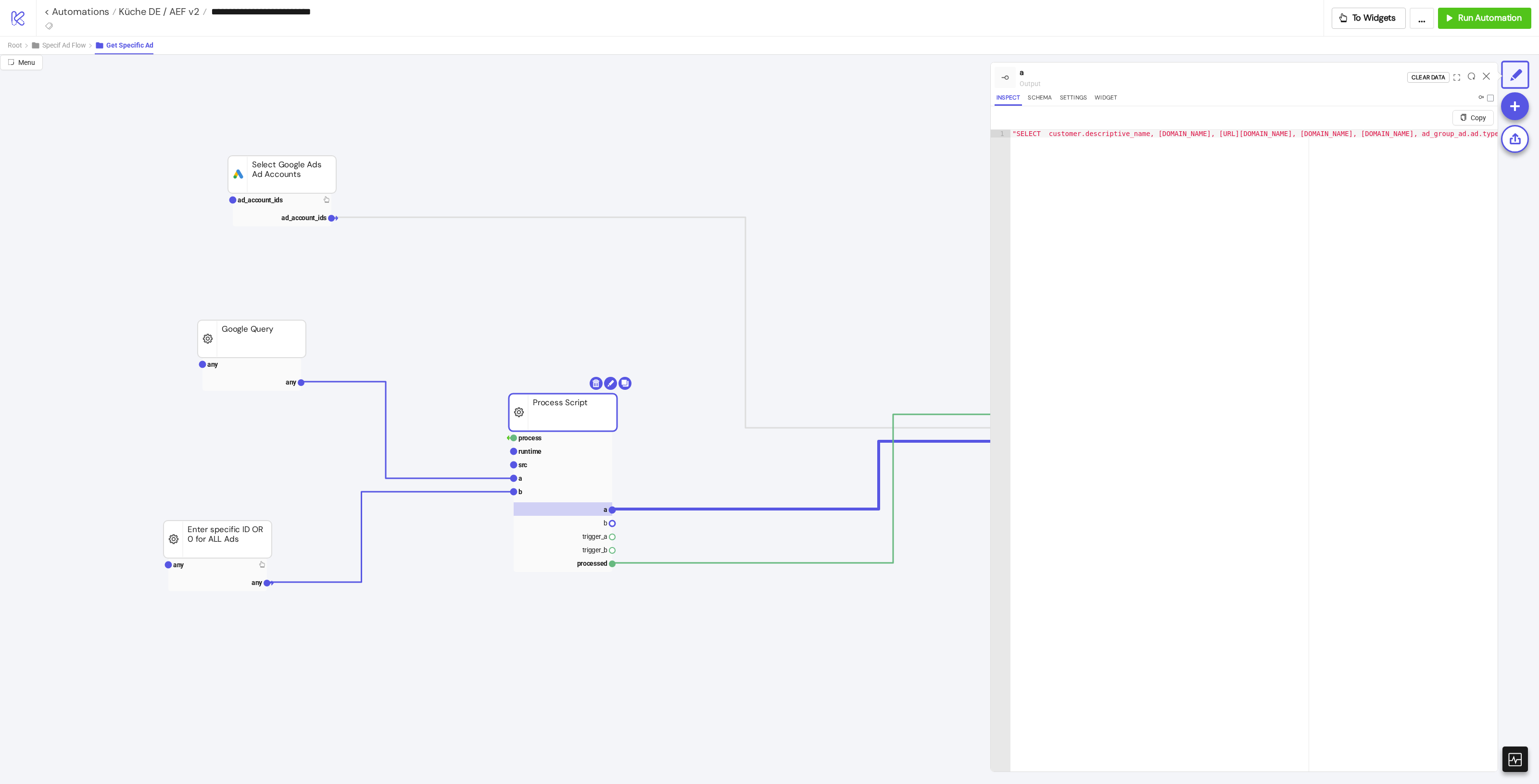
click at [1487, 81] on div at bounding box center [1486, 77] width 15 height 26
click at [1487, 80] on icon at bounding box center [1486, 75] width 7 height 7
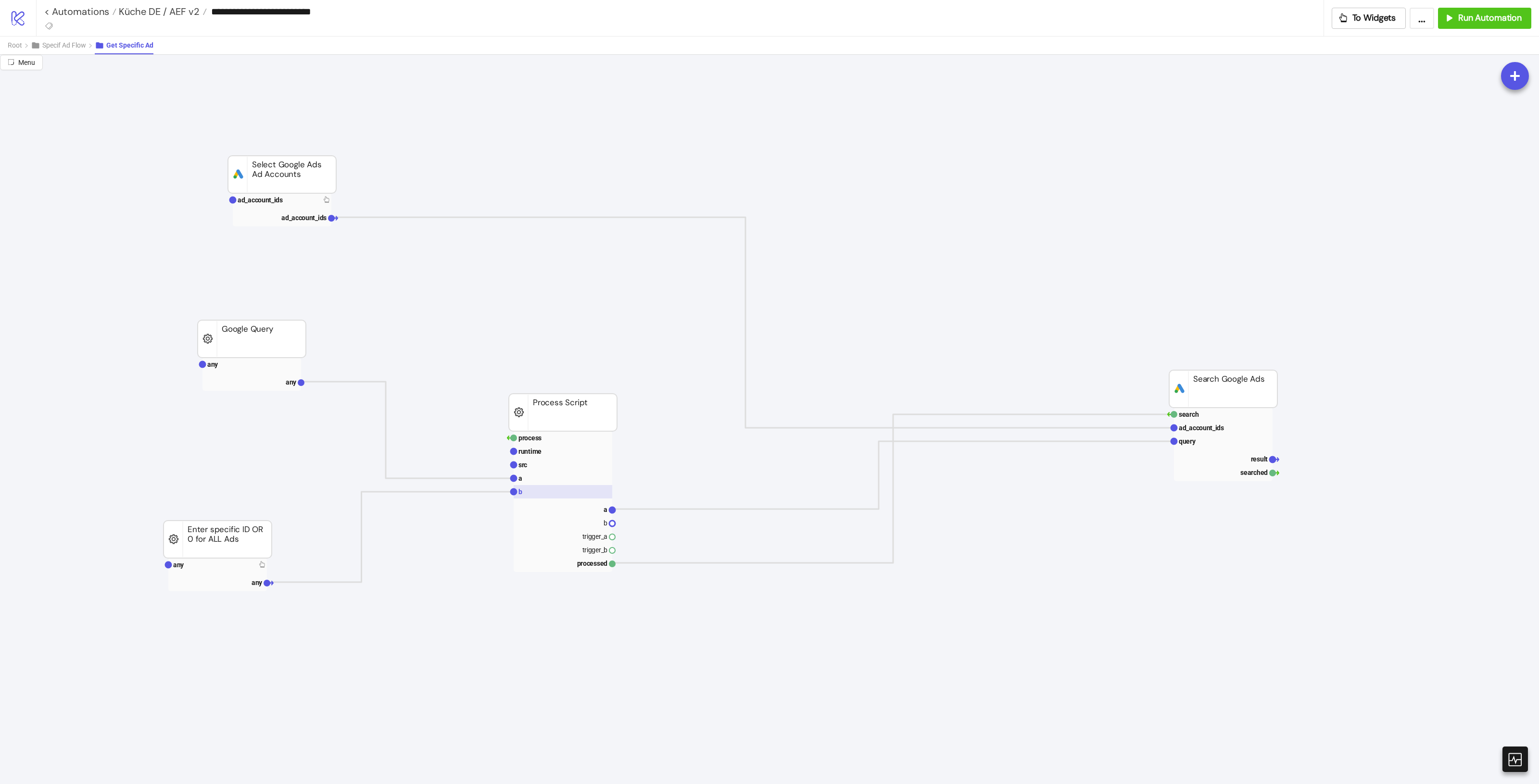
click at [532, 488] on rect at bounding box center [563, 492] width 98 height 14
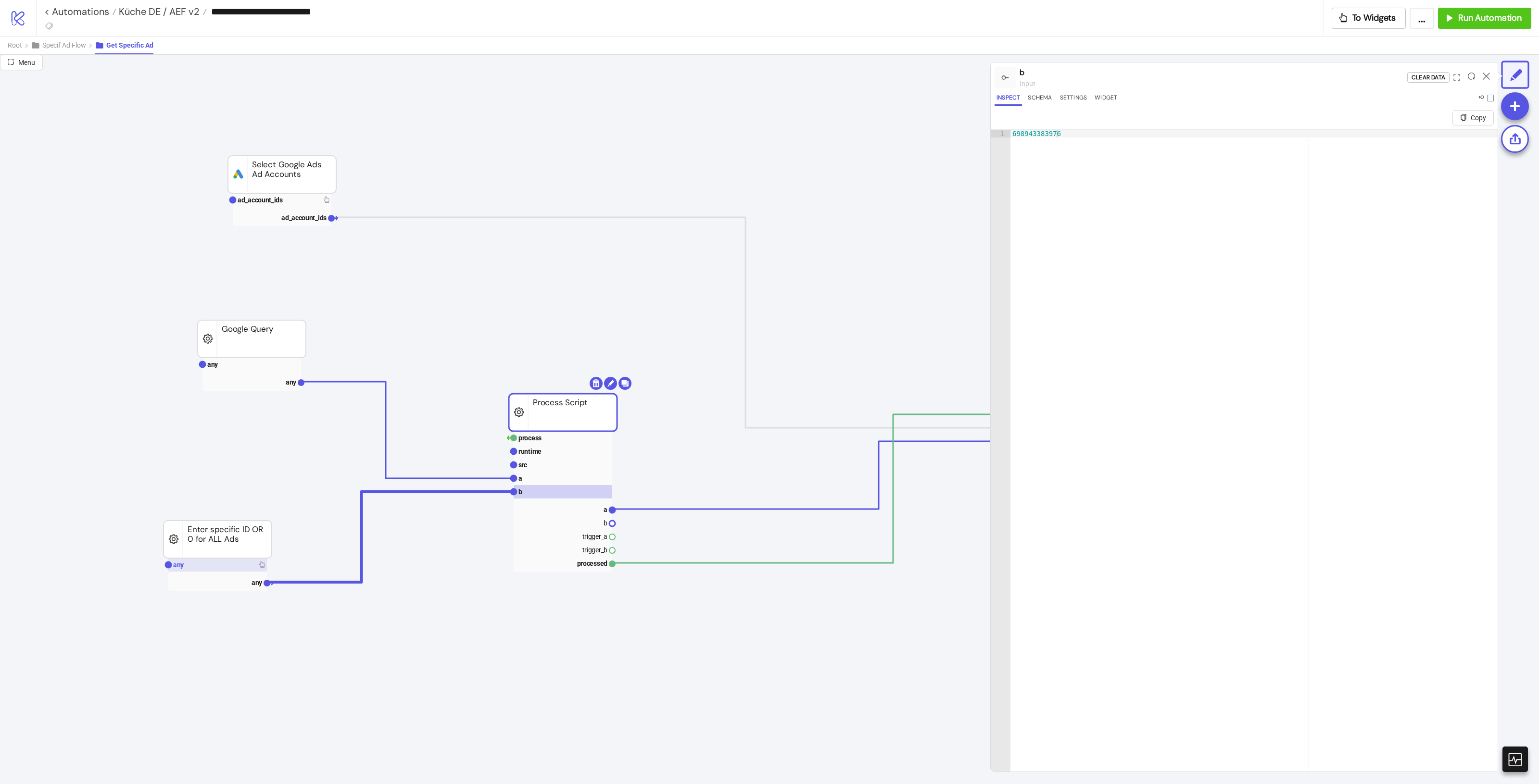
click at [217, 567] on rect at bounding box center [217, 565] width 98 height 14
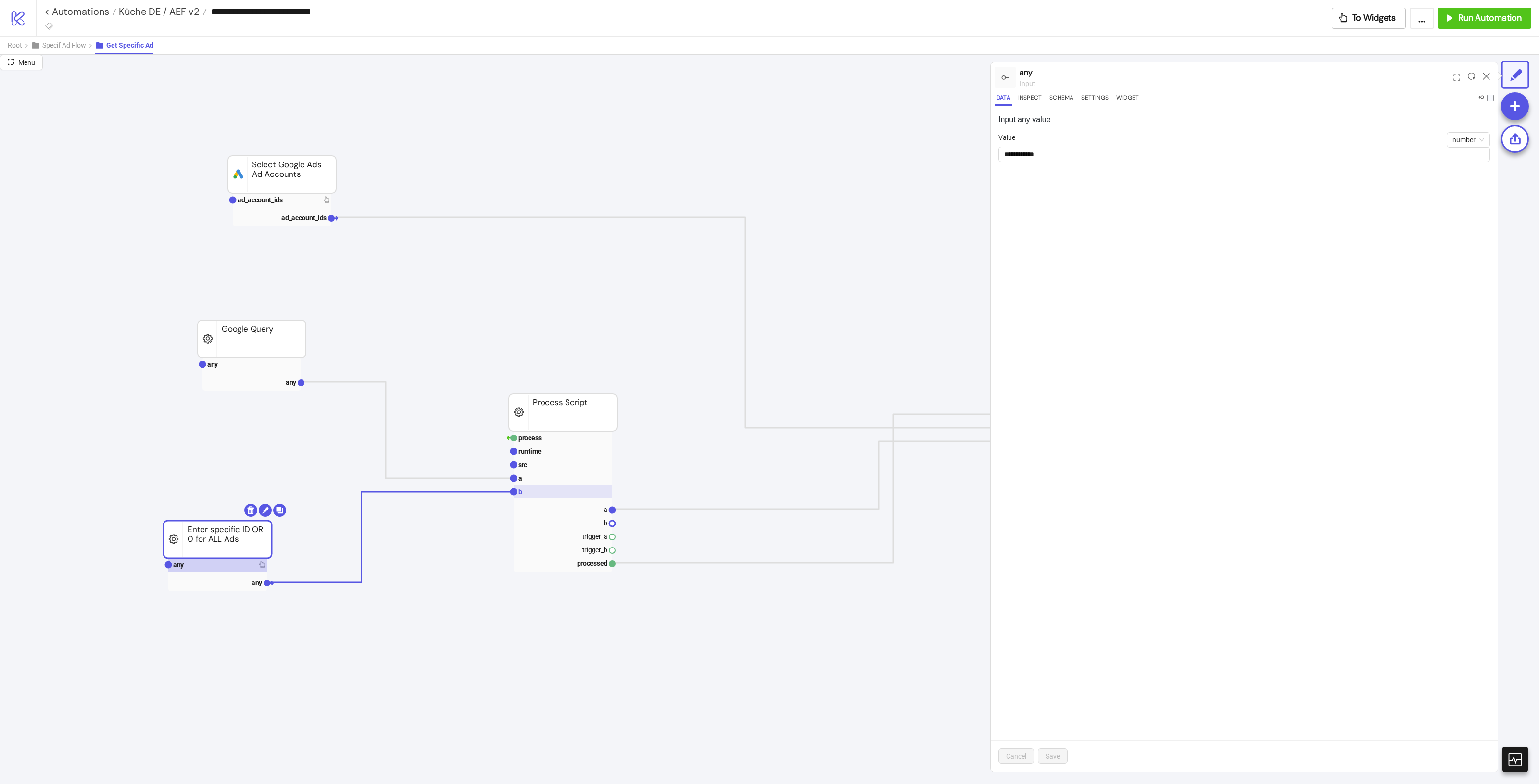
click at [589, 497] on rect at bounding box center [563, 492] width 98 height 14
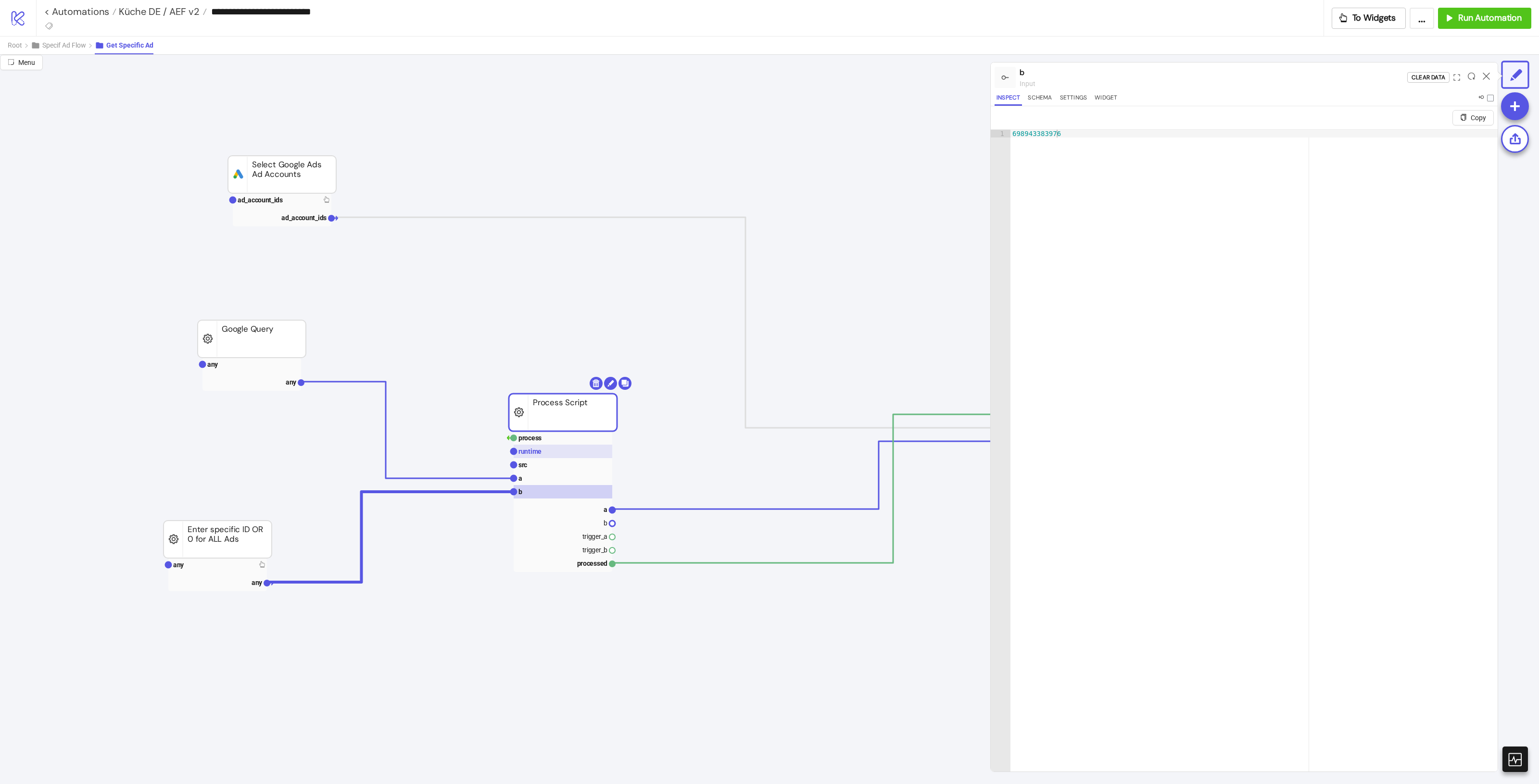
click at [561, 454] on rect at bounding box center [563, 451] width 98 height 14
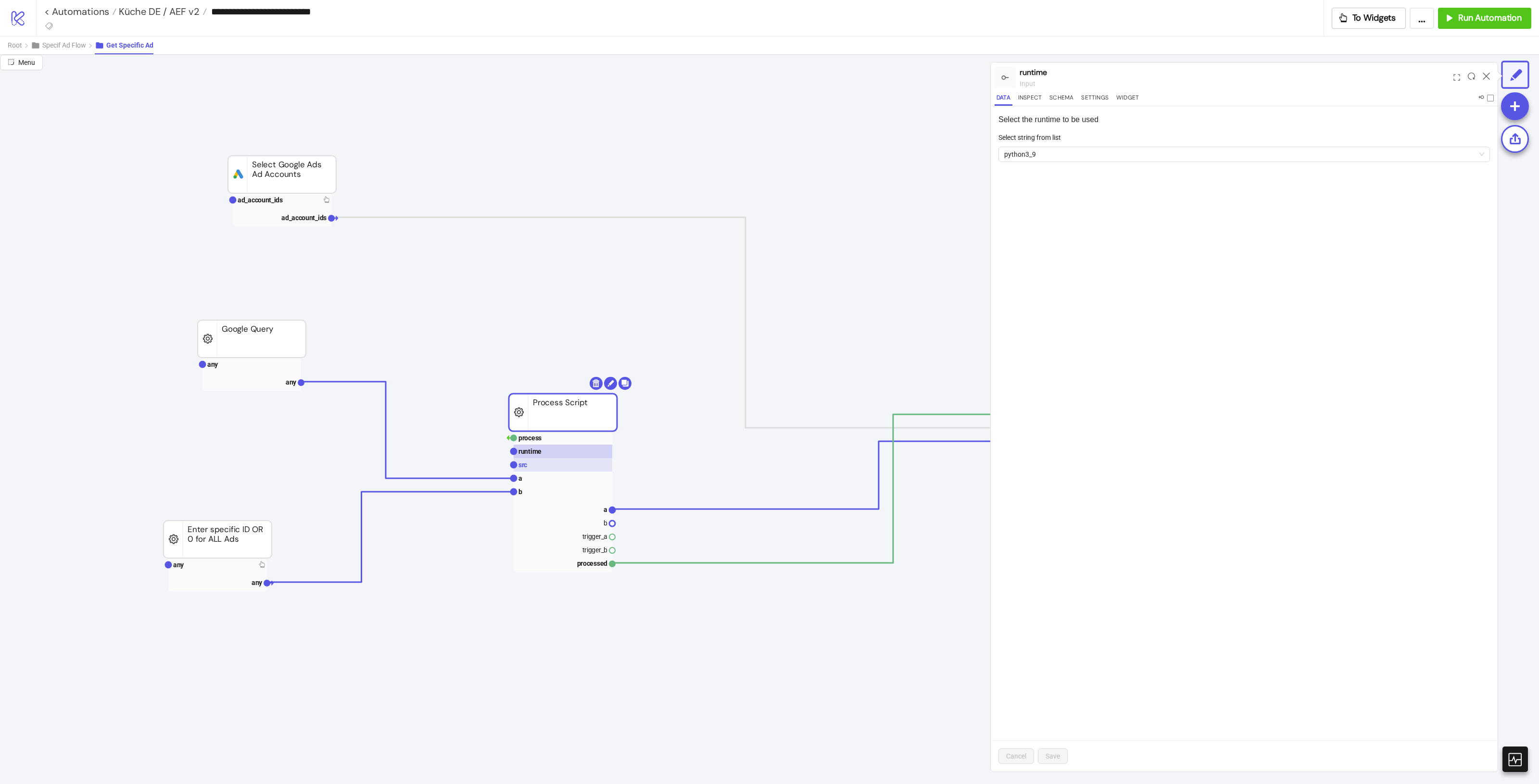
click at [554, 459] on rect at bounding box center [563, 465] width 98 height 14
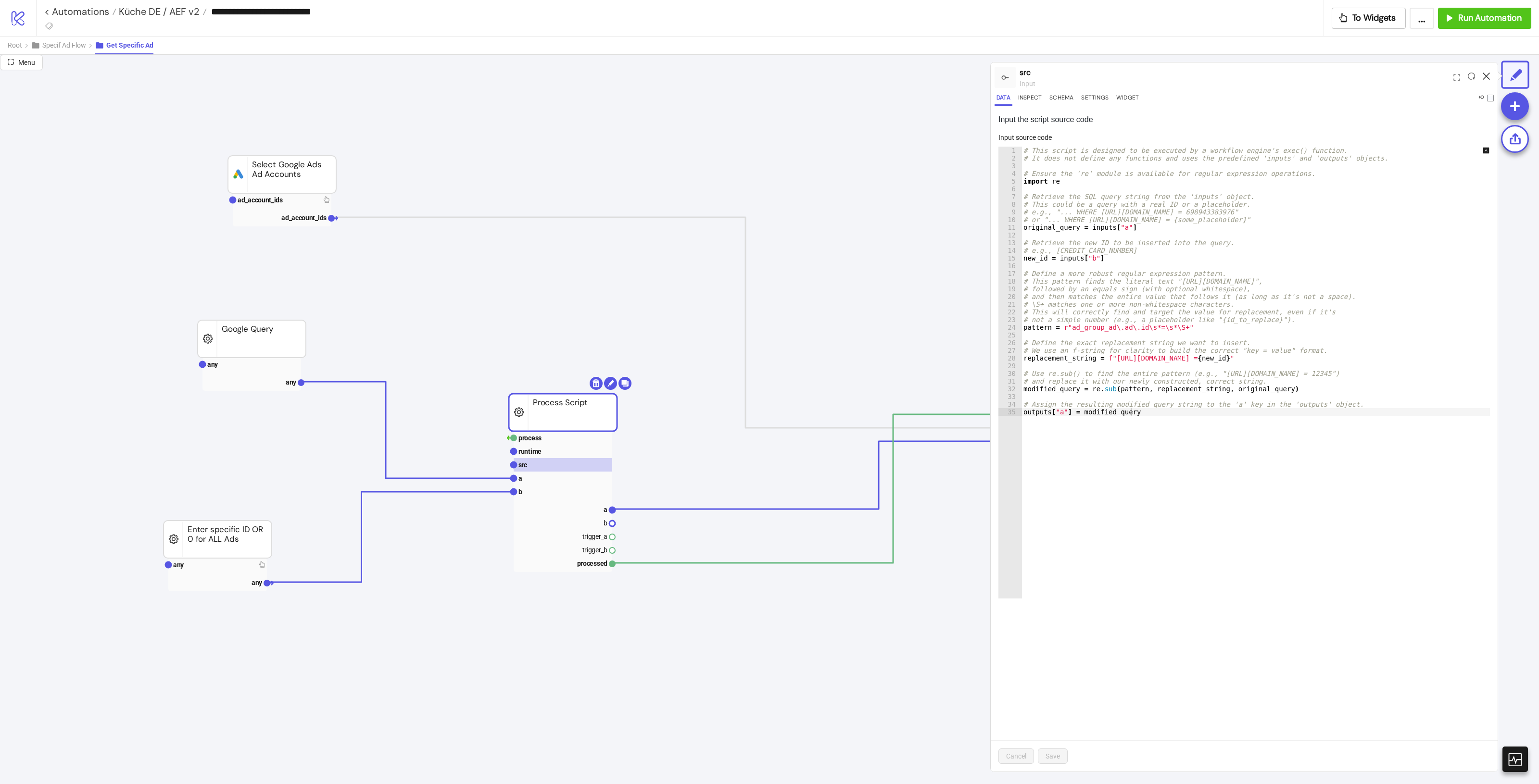
click at [1487, 75] on icon at bounding box center [1486, 75] width 7 height 7
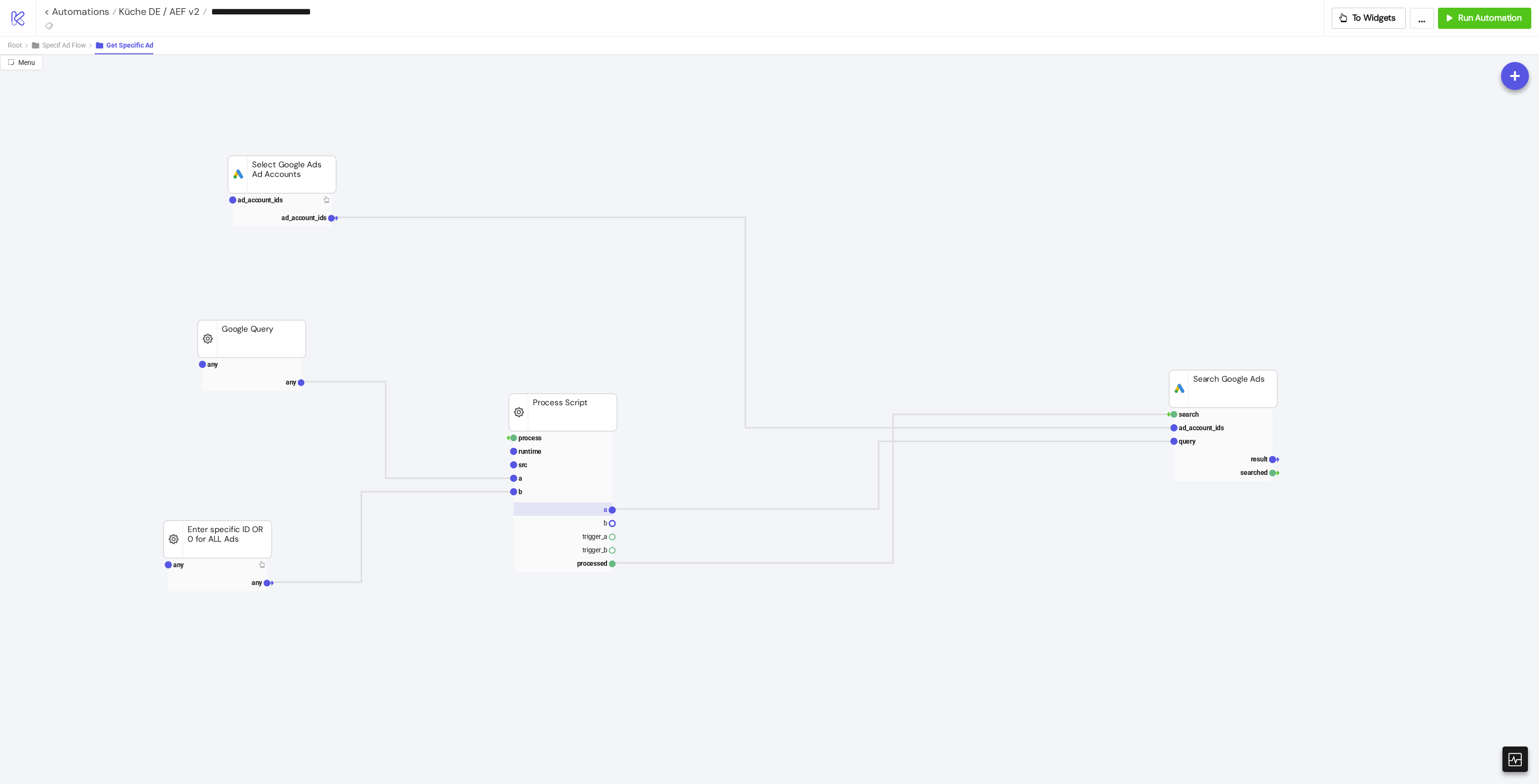
click at [585, 510] on rect at bounding box center [563, 509] width 98 height 14
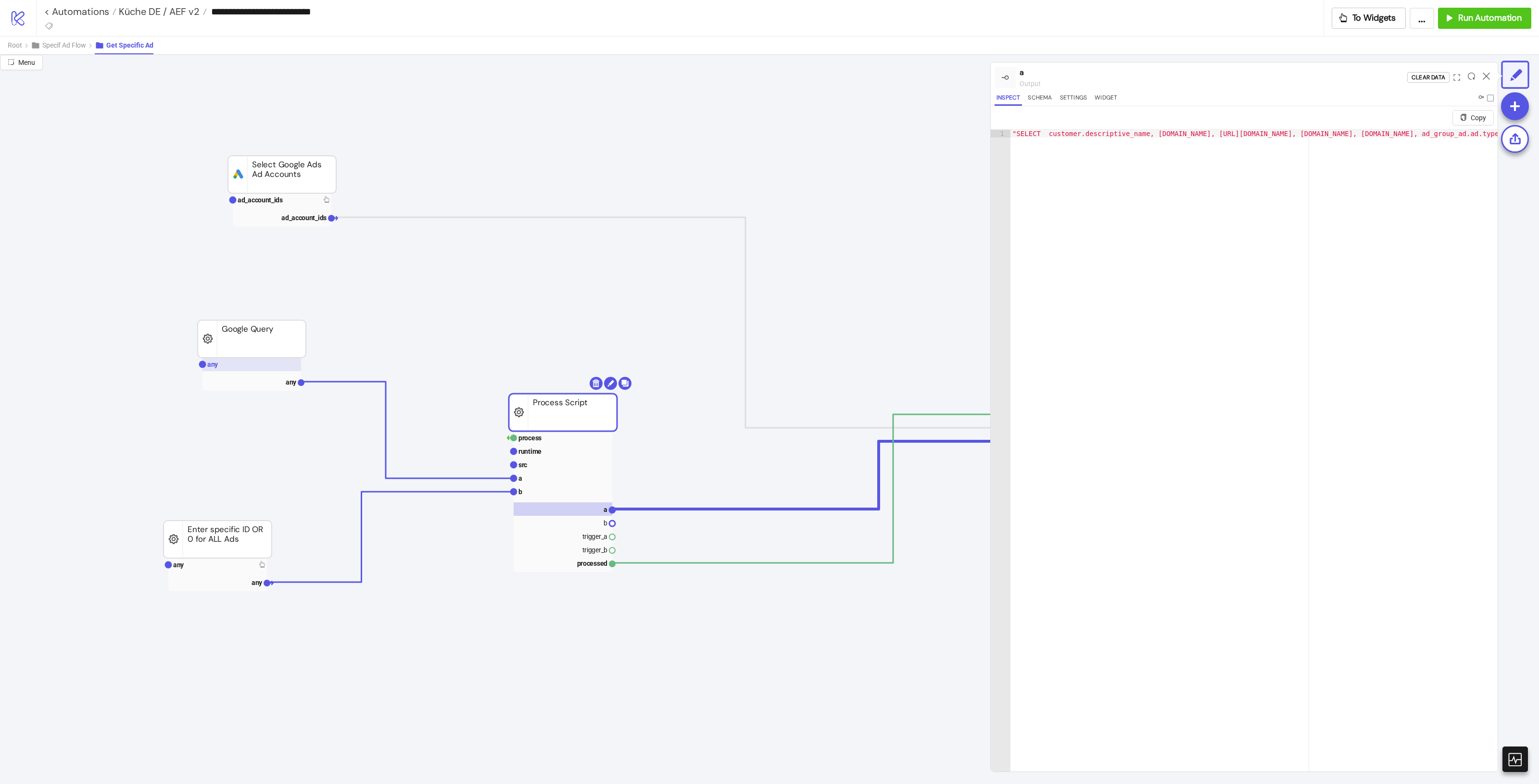
click at [265, 368] on rect at bounding box center [251, 364] width 98 height 14
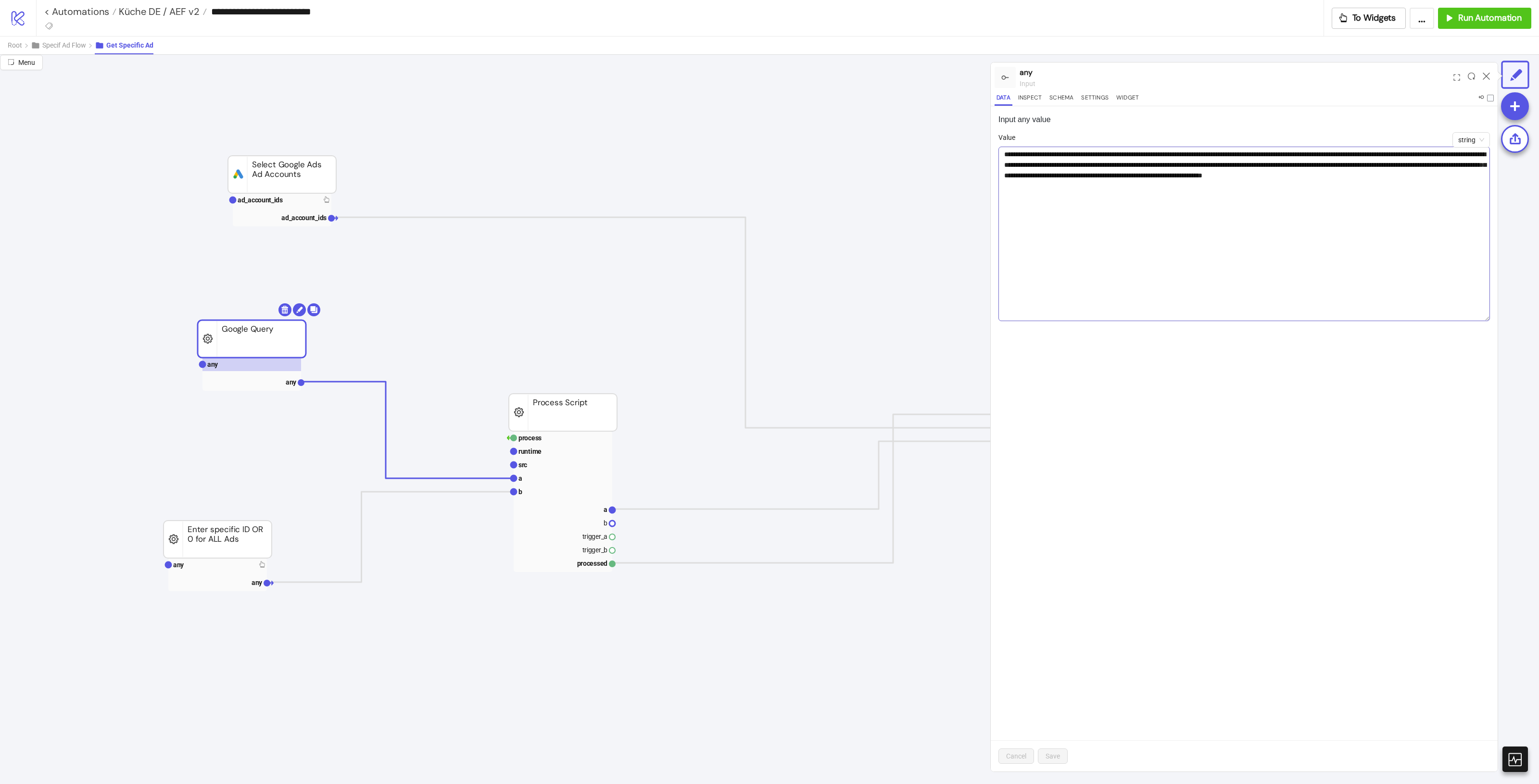
drag, startPoint x: 1485, startPoint y: 167, endPoint x: 1468, endPoint y: 316, distance: 150.0
click at [1468, 316] on textarea "**********" at bounding box center [1244, 234] width 492 height 174
drag, startPoint x: 1129, startPoint y: 186, endPoint x: 1314, endPoint y: 179, distance: 185.1
click at [1314, 179] on textarea "**********" at bounding box center [1244, 234] width 492 height 174
type textarea "**********"
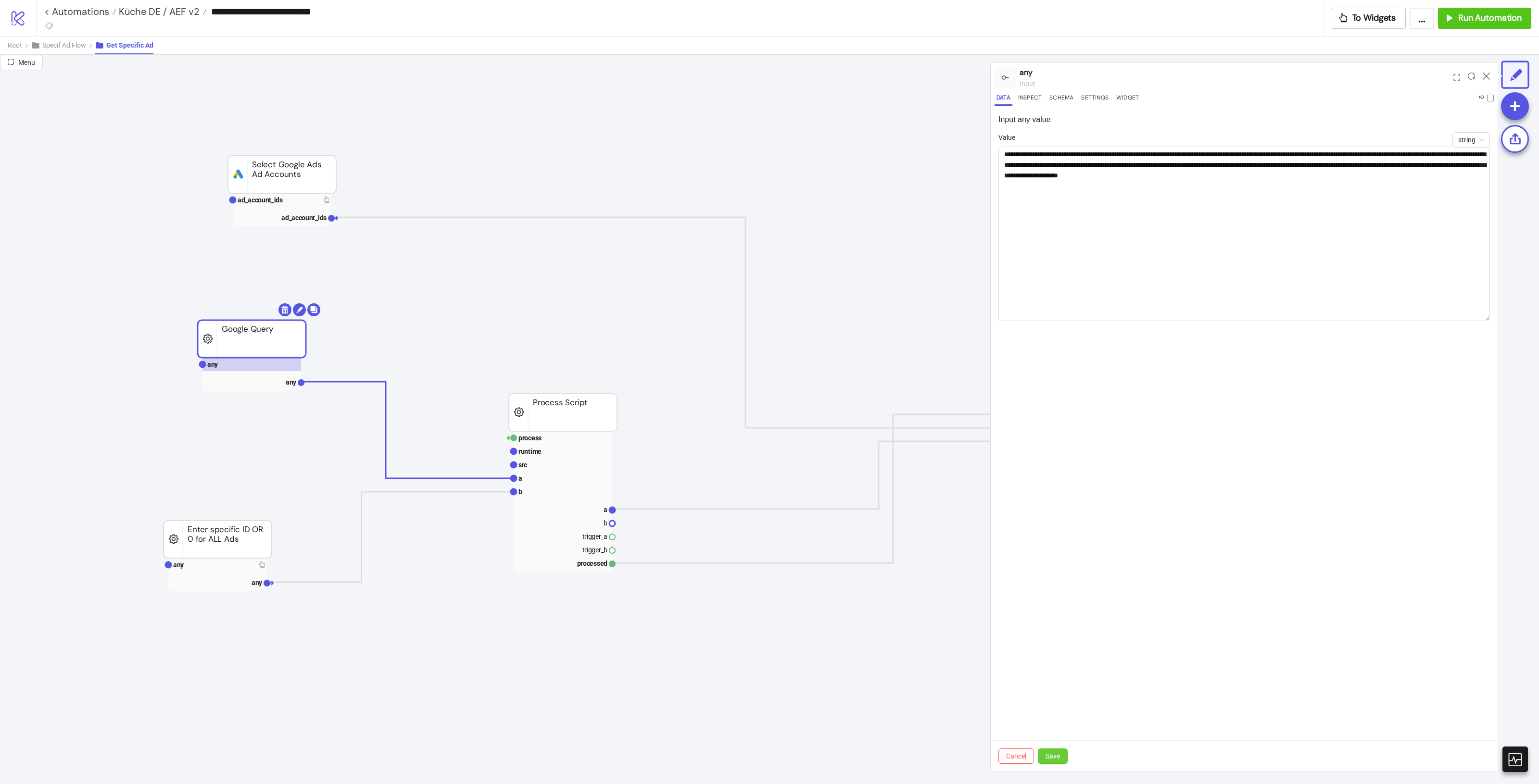
click at [1064, 755] on button "Save" at bounding box center [1053, 756] width 30 height 15
click at [1488, 80] on div at bounding box center [1486, 77] width 15 height 26
click at [1488, 75] on icon at bounding box center [1486, 75] width 7 height 7
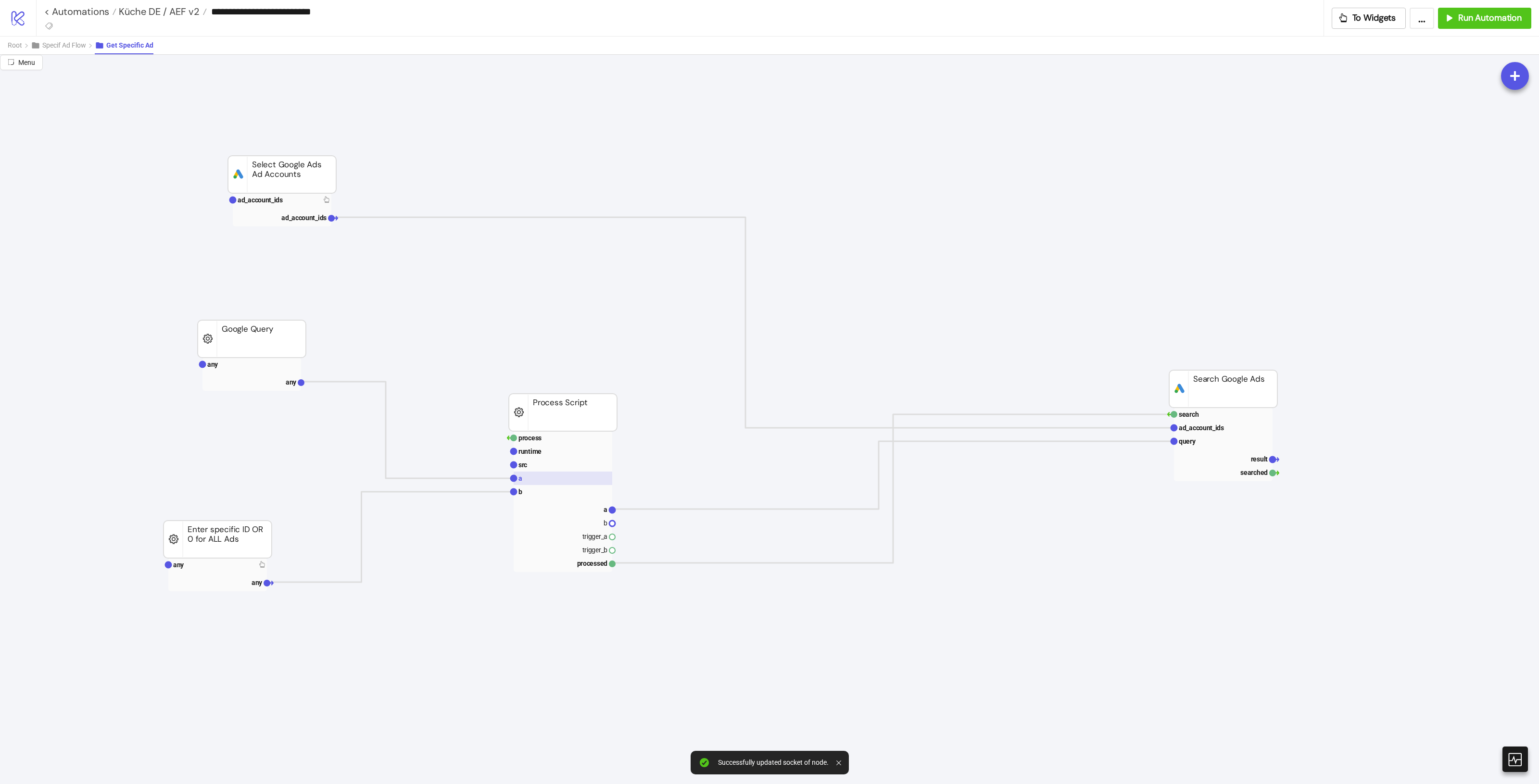
click at [524, 476] on rect at bounding box center [563, 478] width 98 height 14
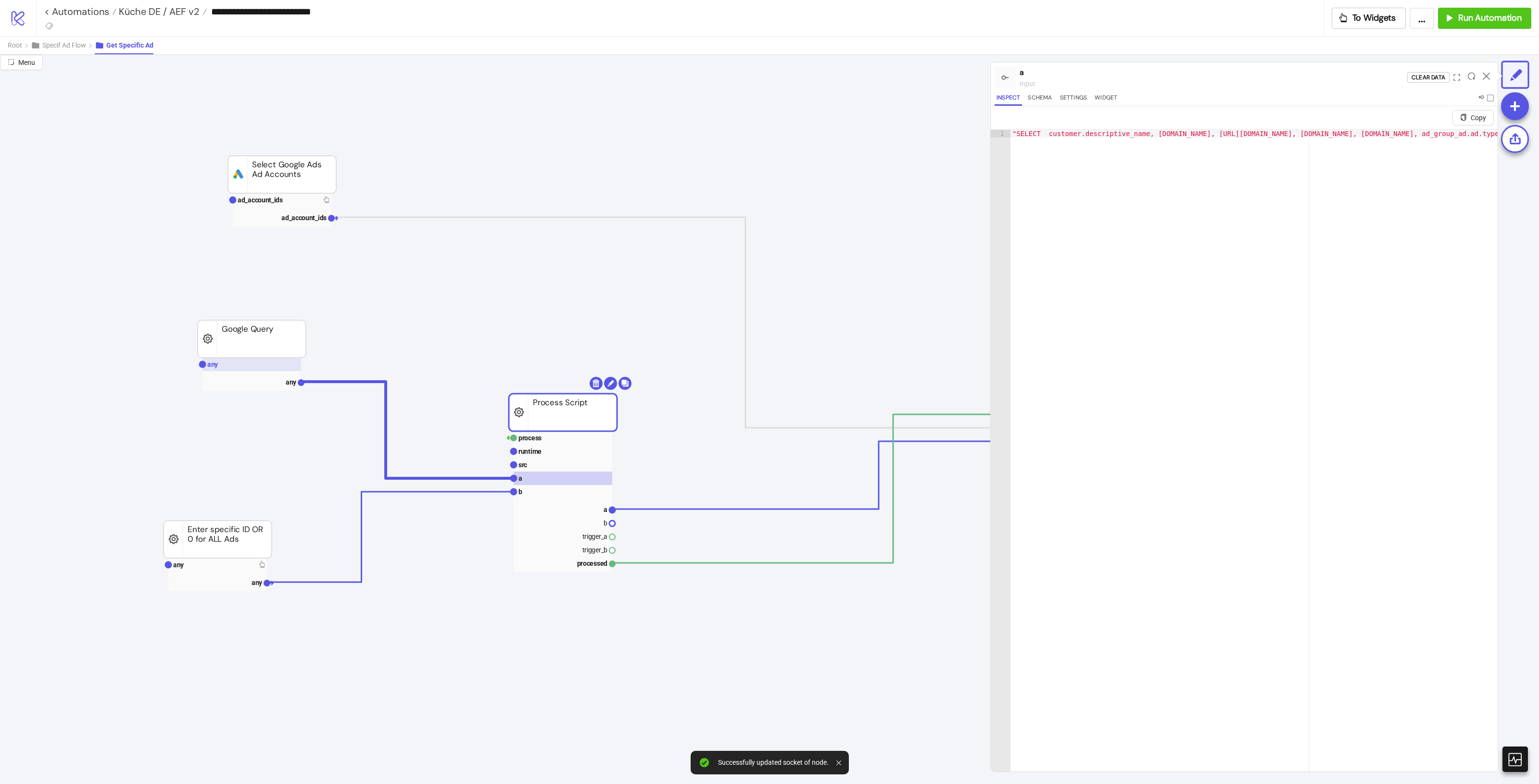
click at [274, 366] on rect at bounding box center [251, 364] width 98 height 14
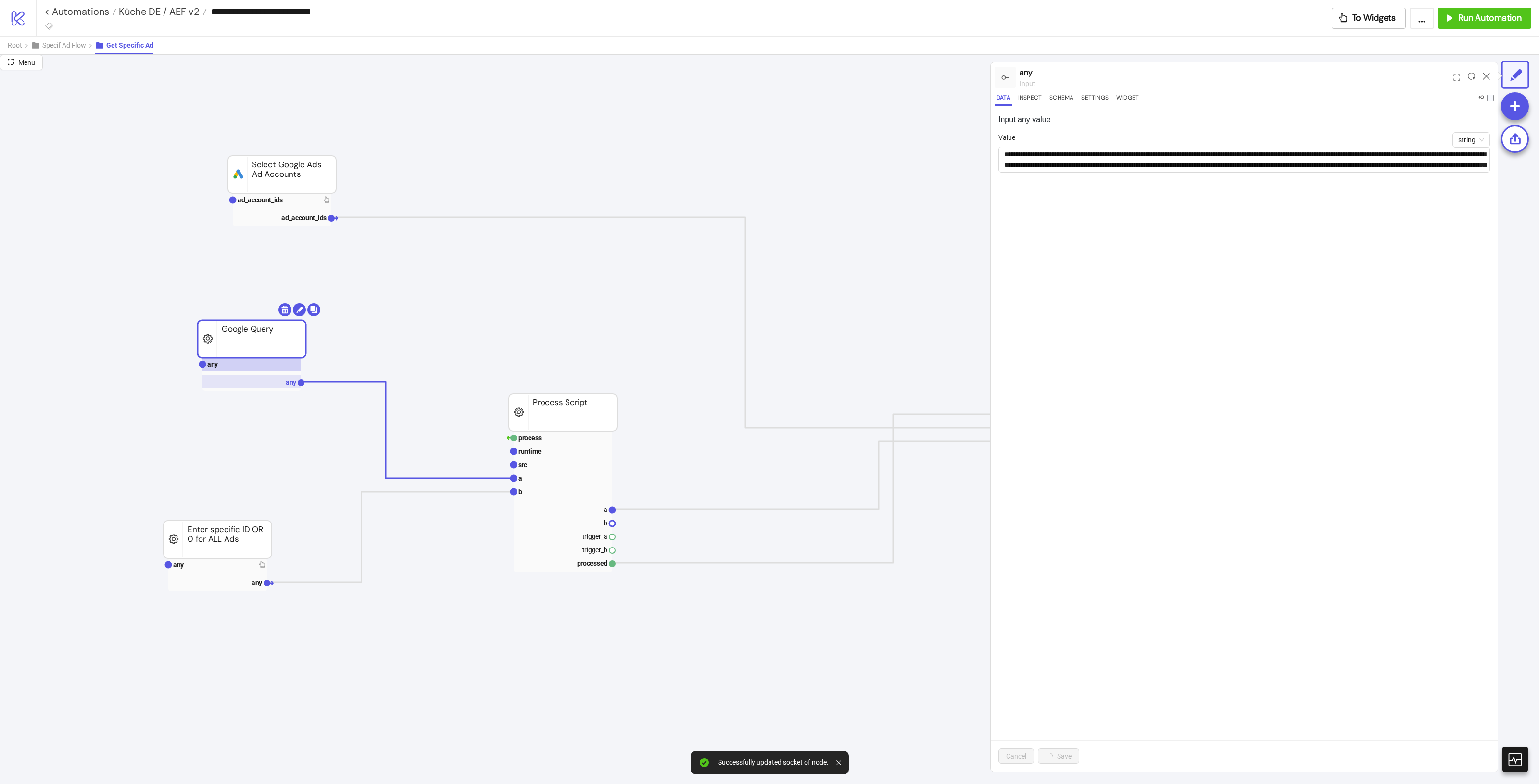
click at [284, 382] on rect at bounding box center [251, 381] width 98 height 14
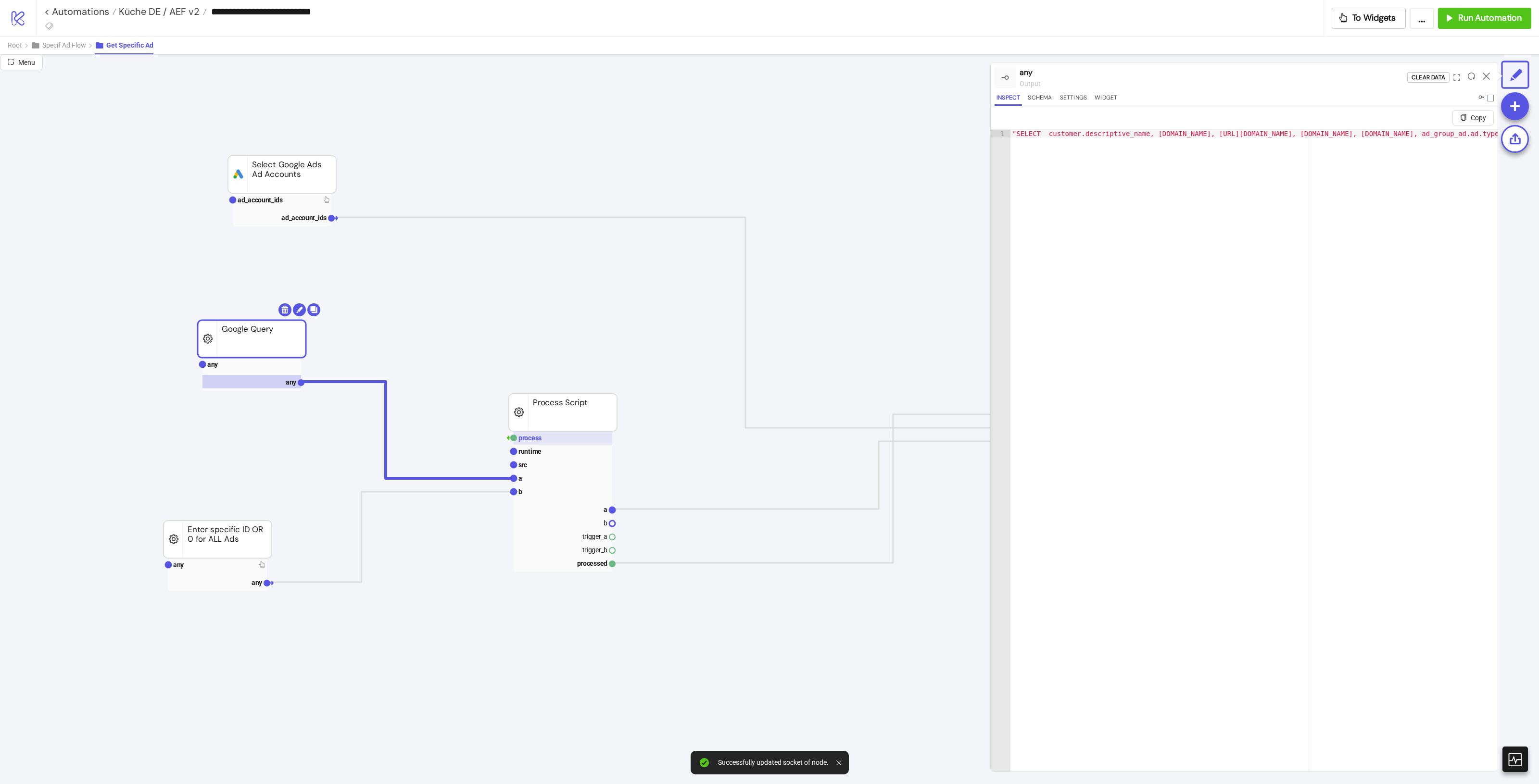
click at [562, 434] on rect at bounding box center [563, 438] width 98 height 14
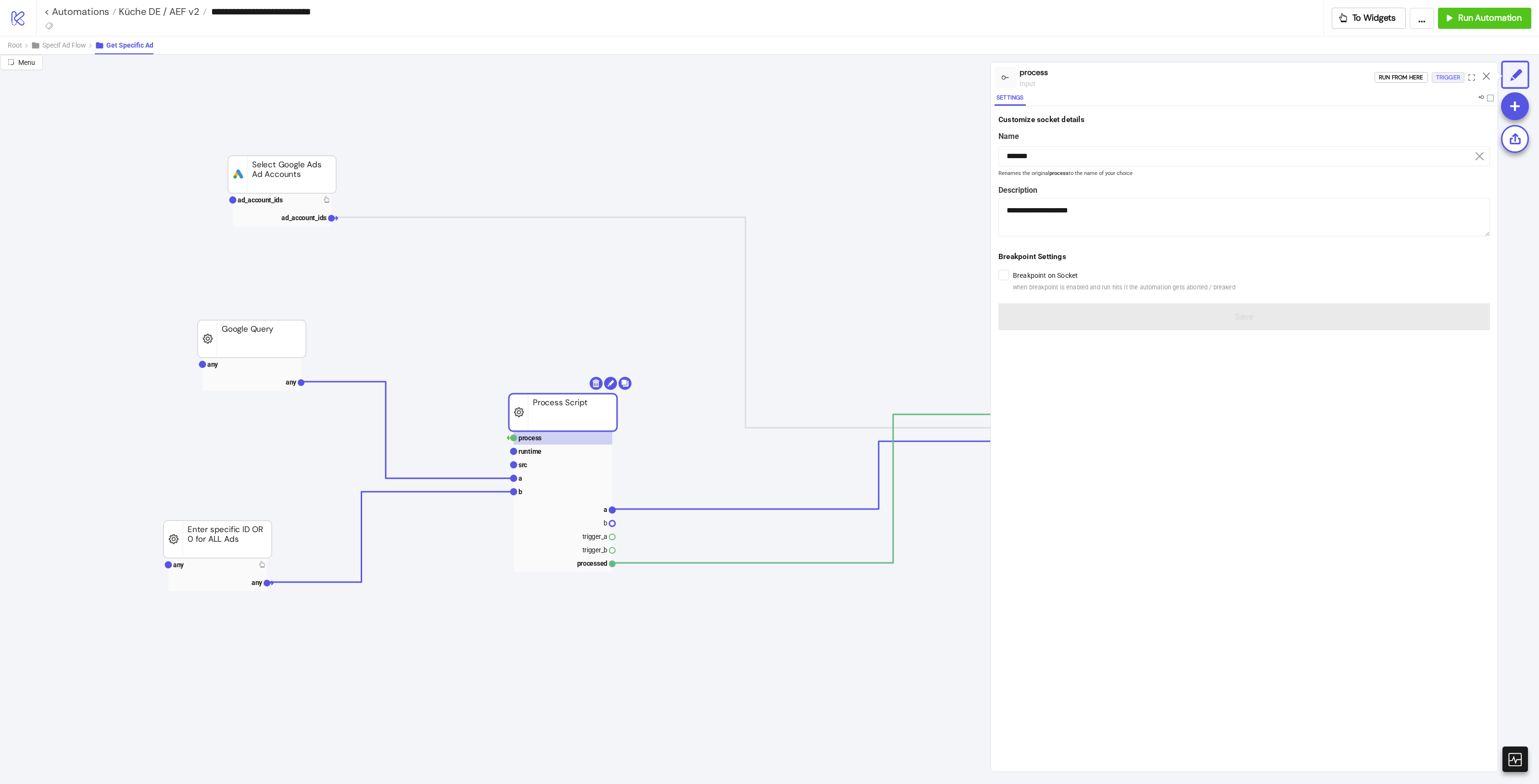
click at [1454, 79] on div "Trigger" at bounding box center [1448, 78] width 24 height 11
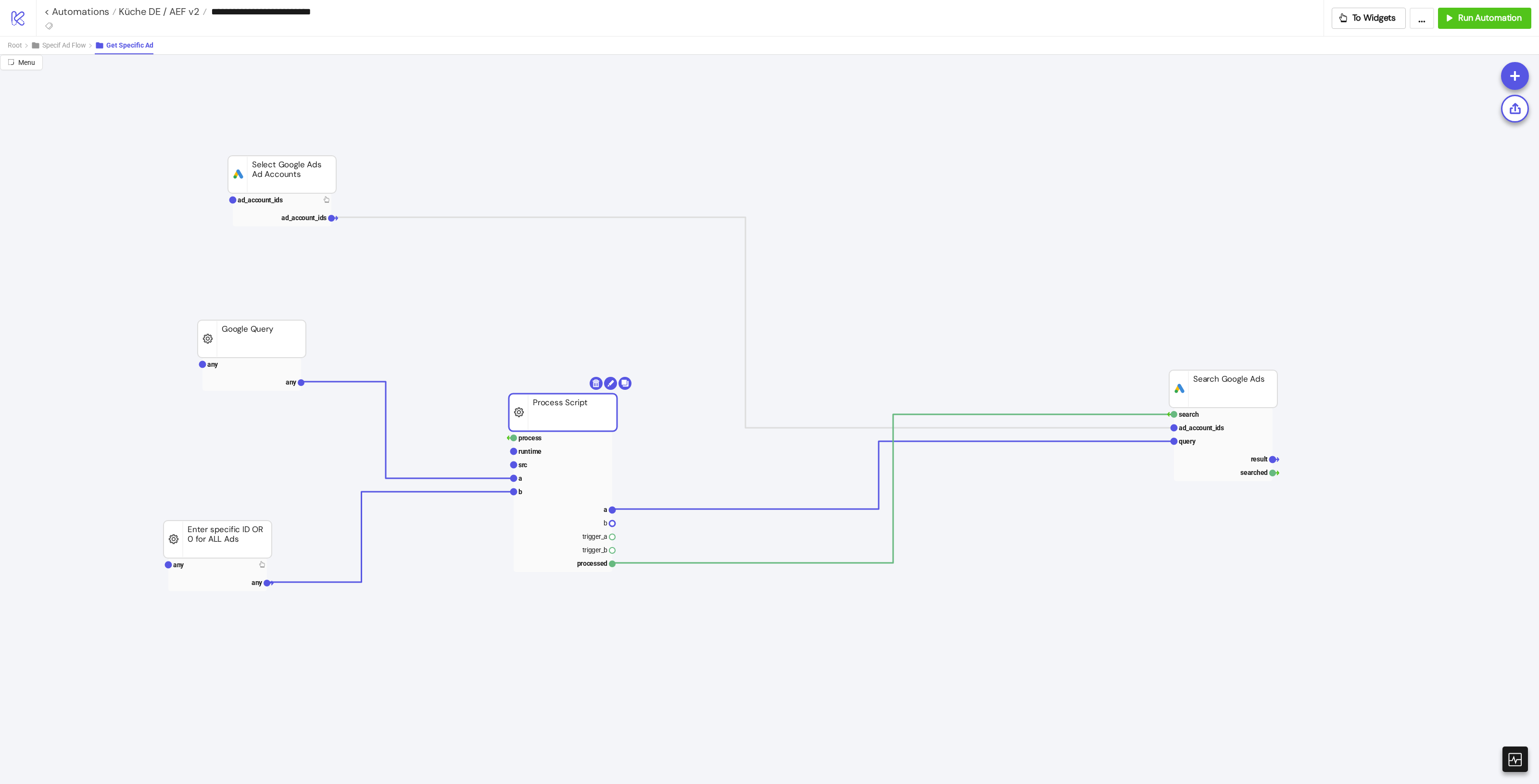
click at [1196, 407] on rect at bounding box center [1223, 389] width 108 height 37
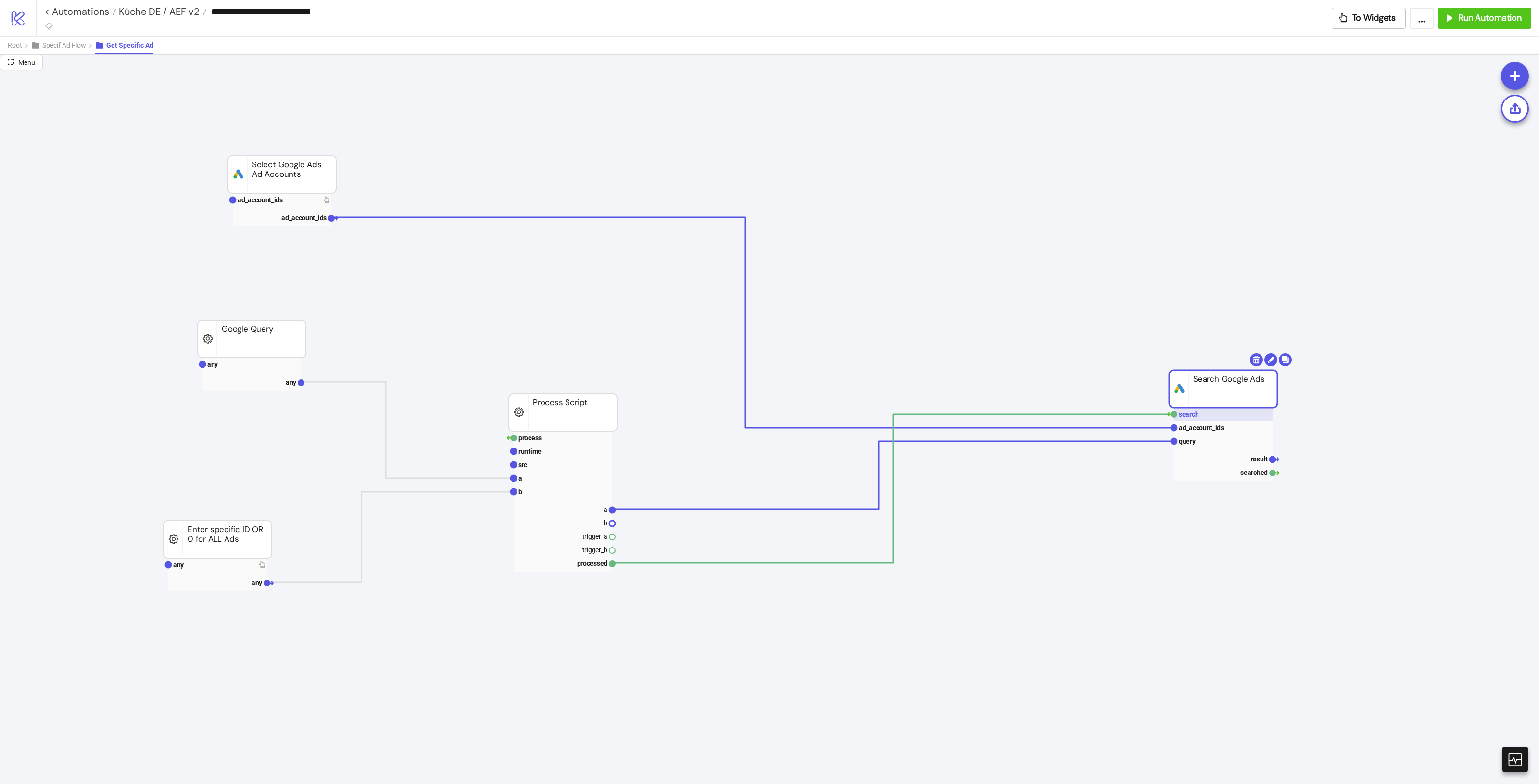
click at [1194, 414] on text "search" at bounding box center [1188, 414] width 20 height 7
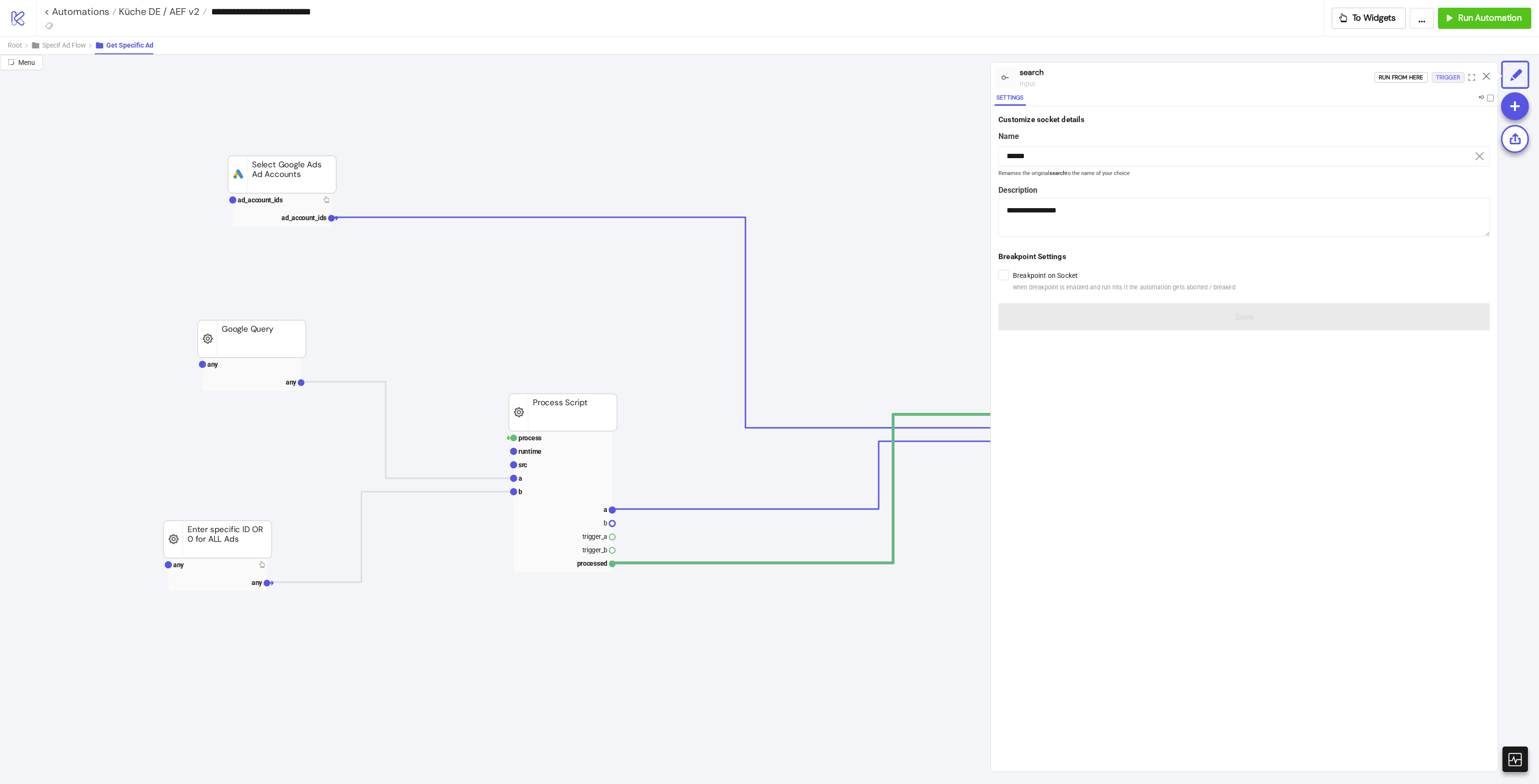
click at [1446, 77] on div "Trigger" at bounding box center [1448, 78] width 24 height 11
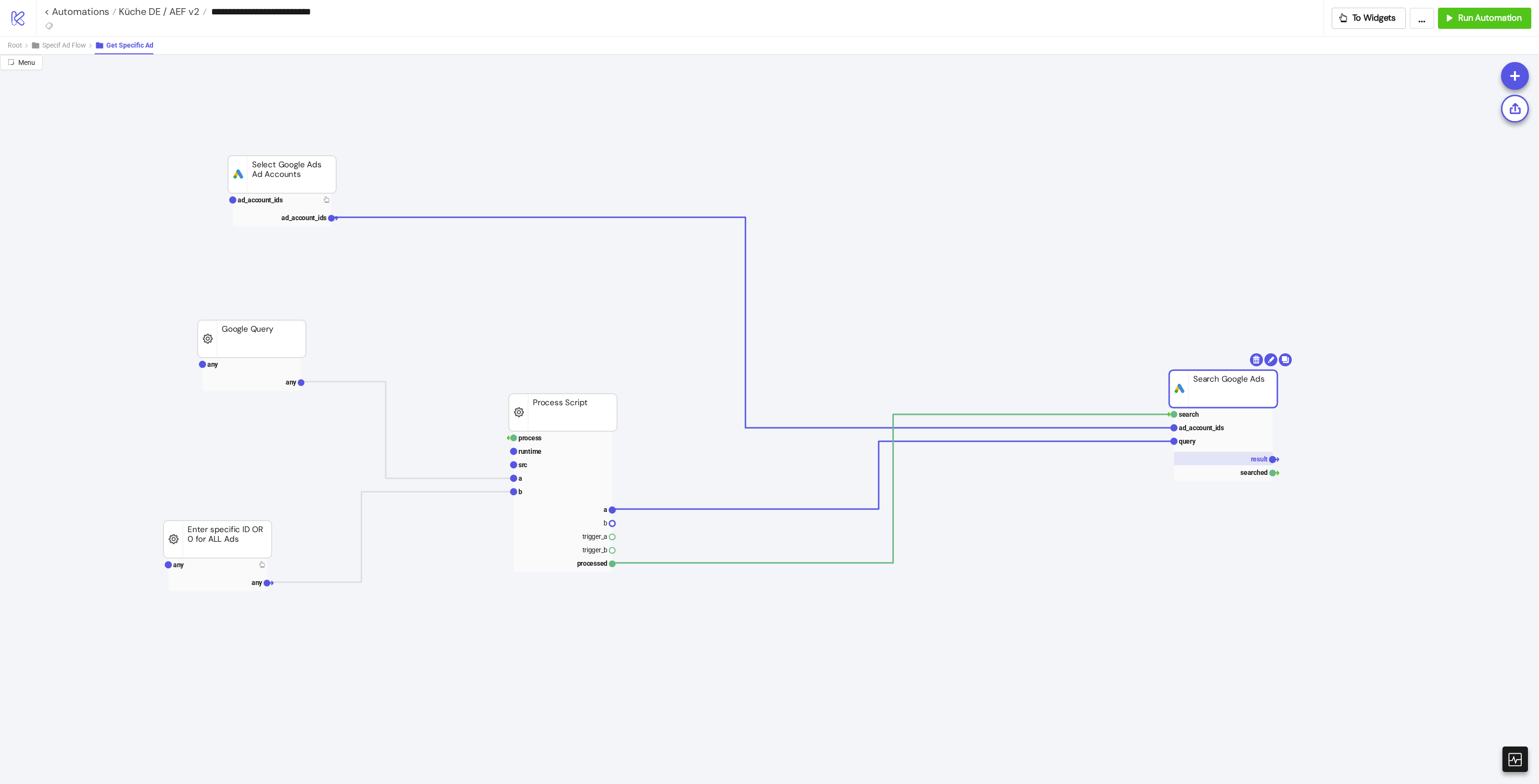
click at [1262, 453] on rect at bounding box center [1222, 459] width 98 height 14
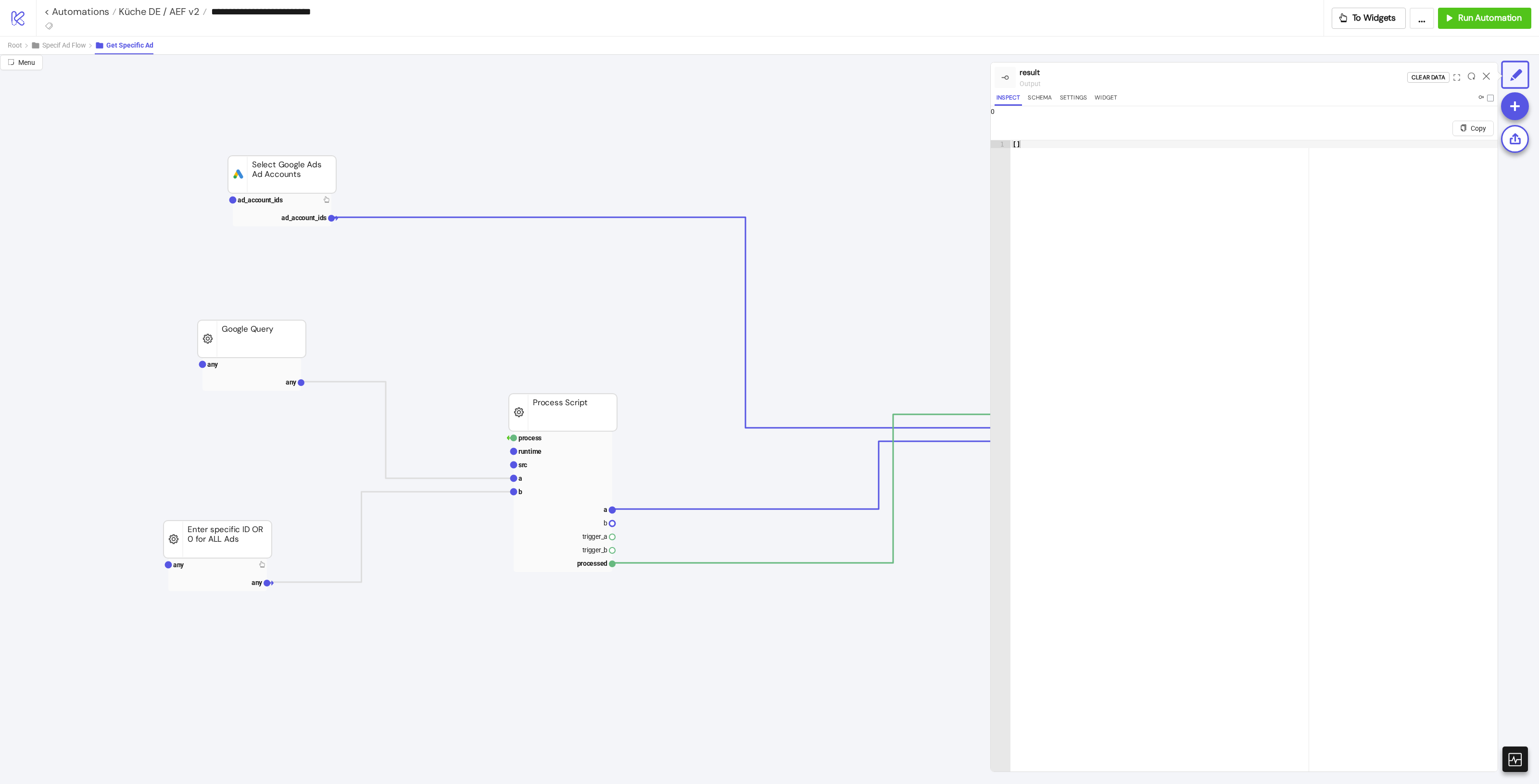
click at [1483, 78] on icon at bounding box center [1486, 75] width 7 height 7
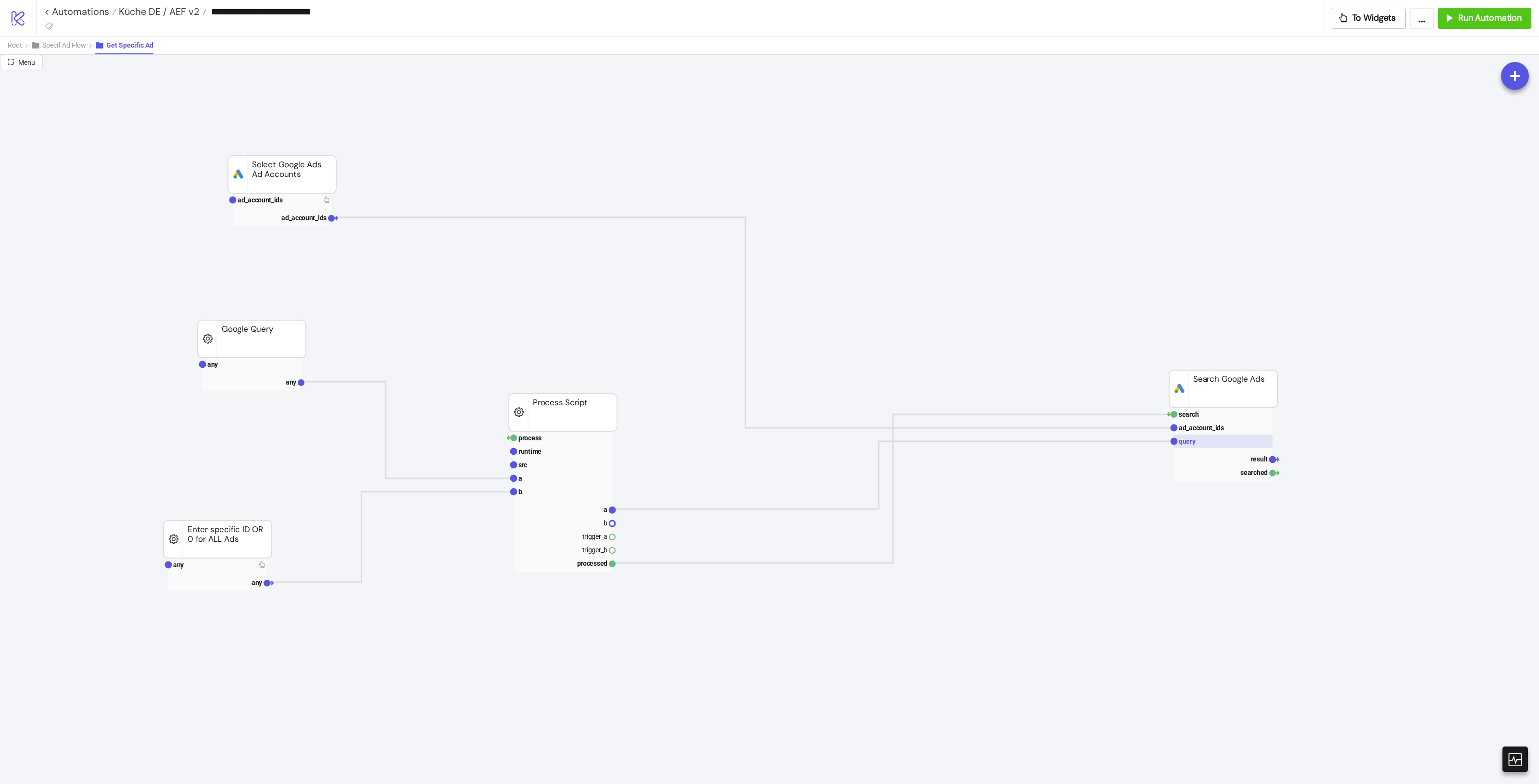
click at [1219, 447] on rect at bounding box center [1222, 442] width 98 height 14
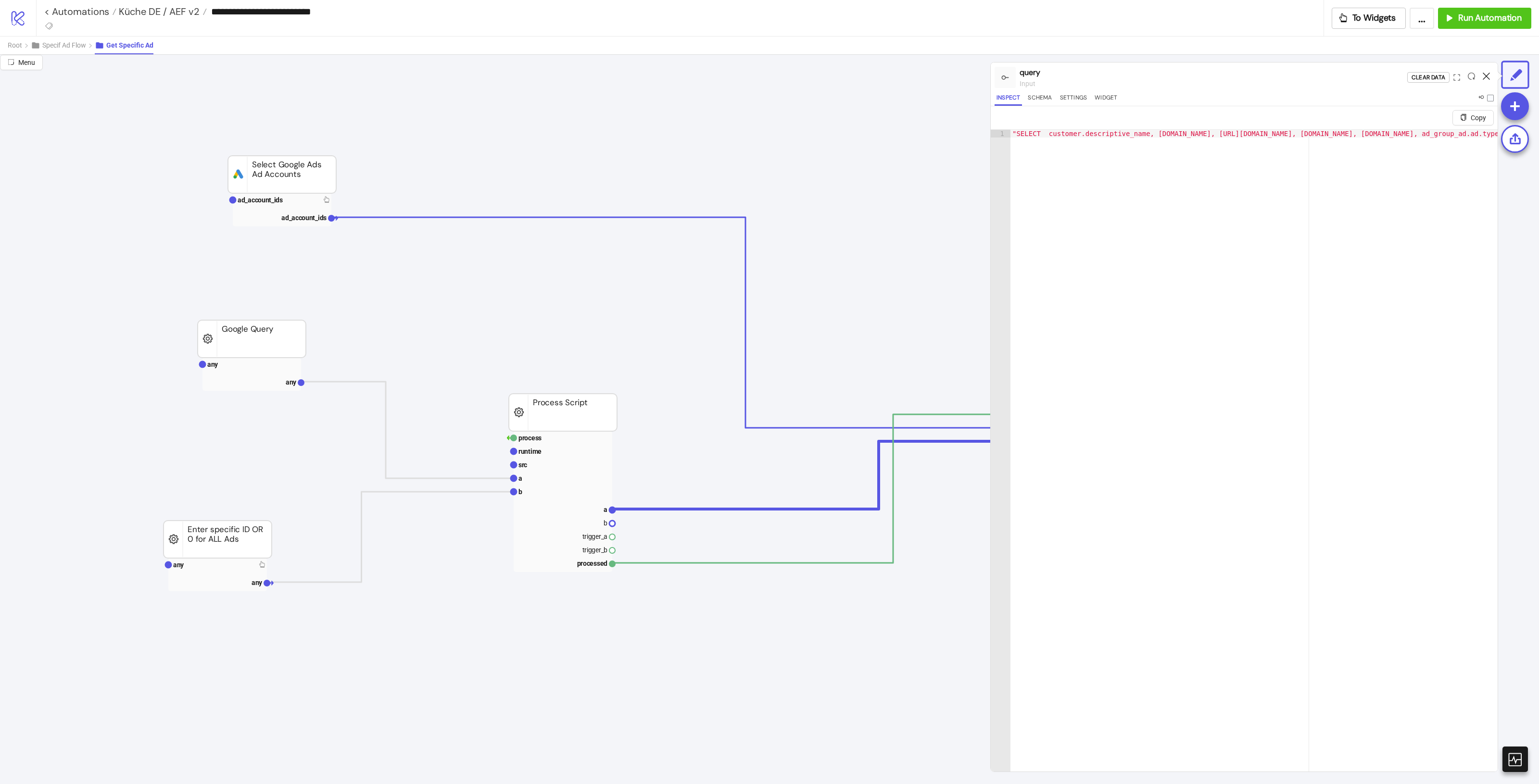
click at [1484, 75] on icon at bounding box center [1486, 75] width 7 height 7
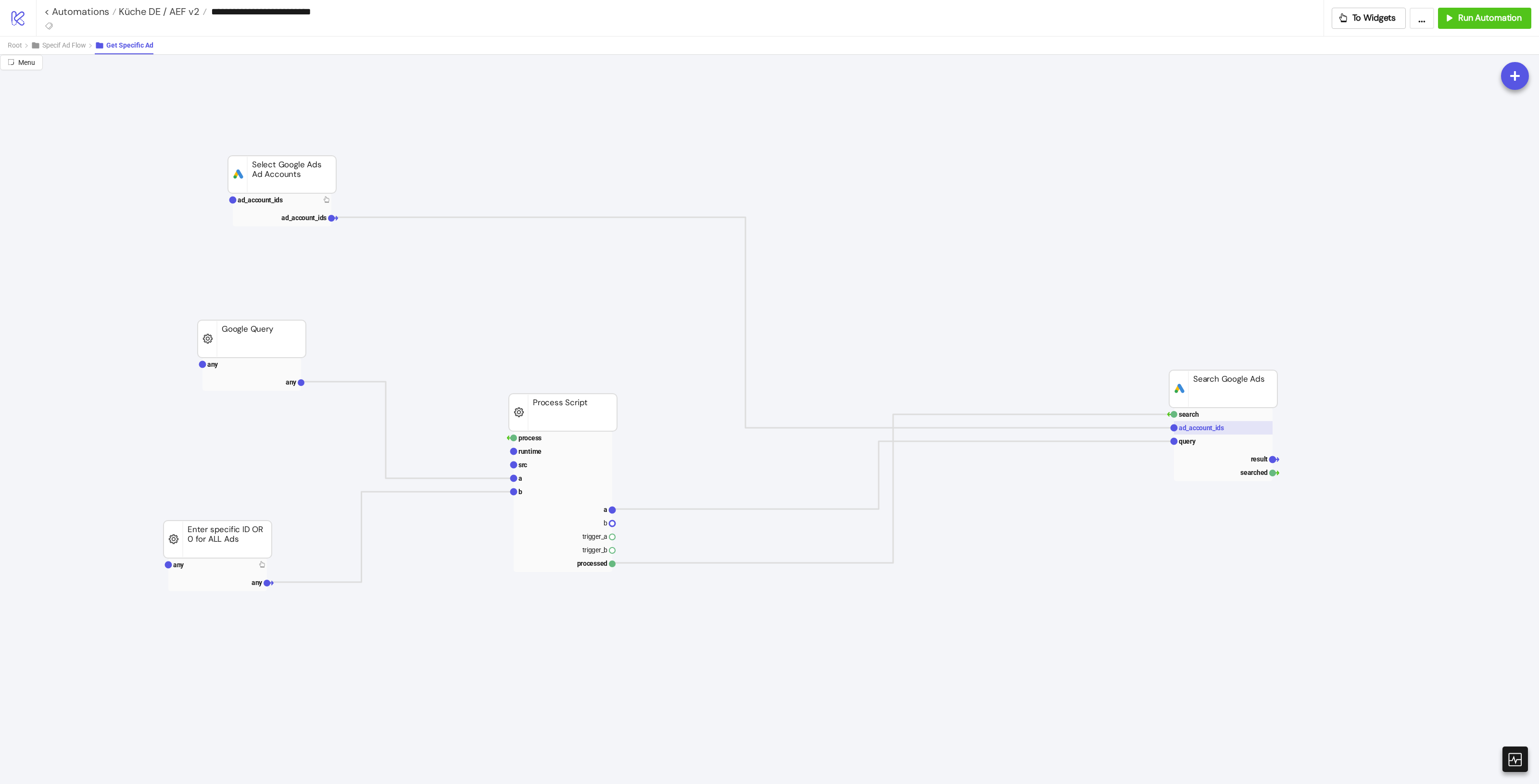
click at [1235, 430] on rect at bounding box center [1222, 428] width 98 height 14
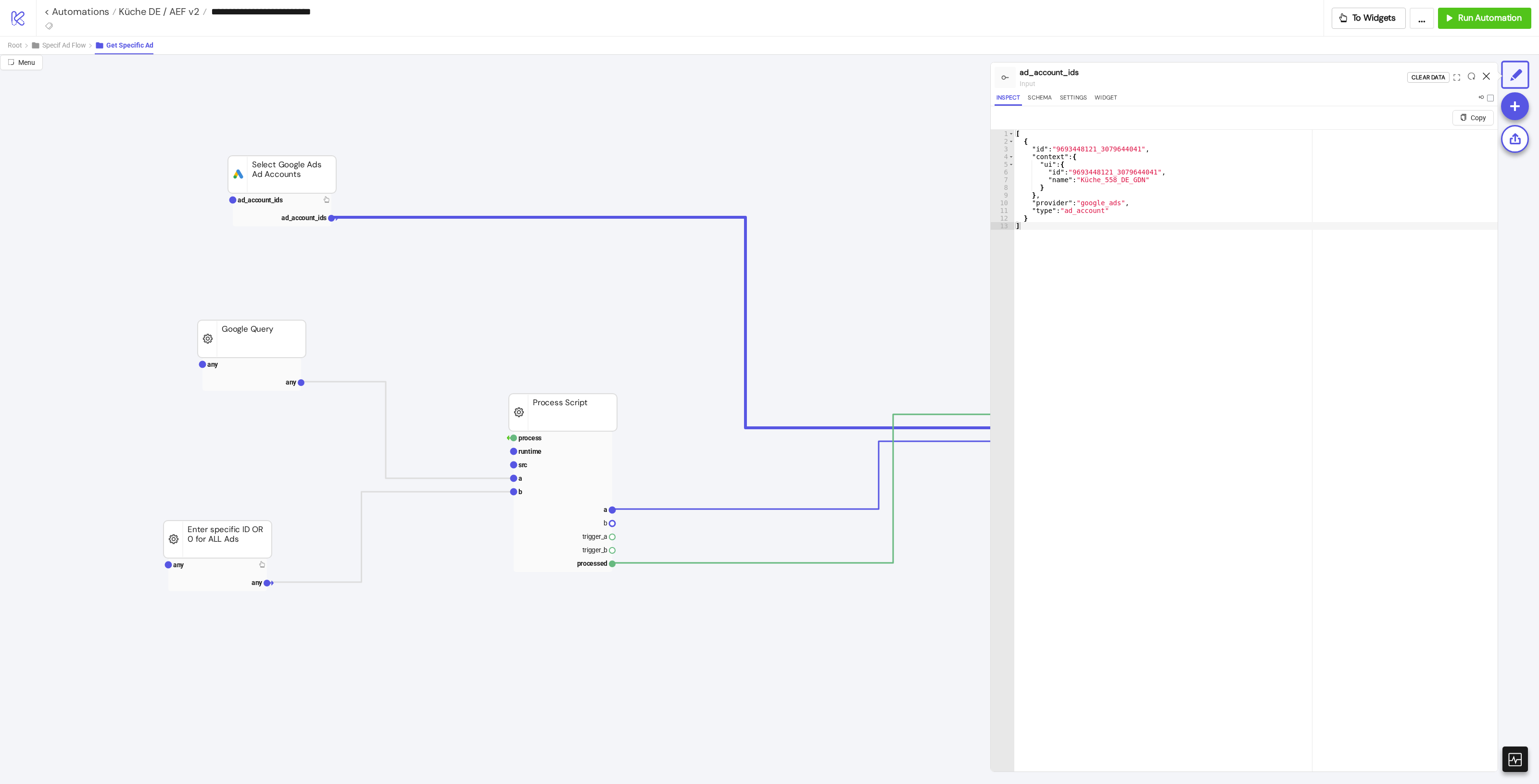
click at [1485, 73] on icon at bounding box center [1486, 75] width 7 height 7
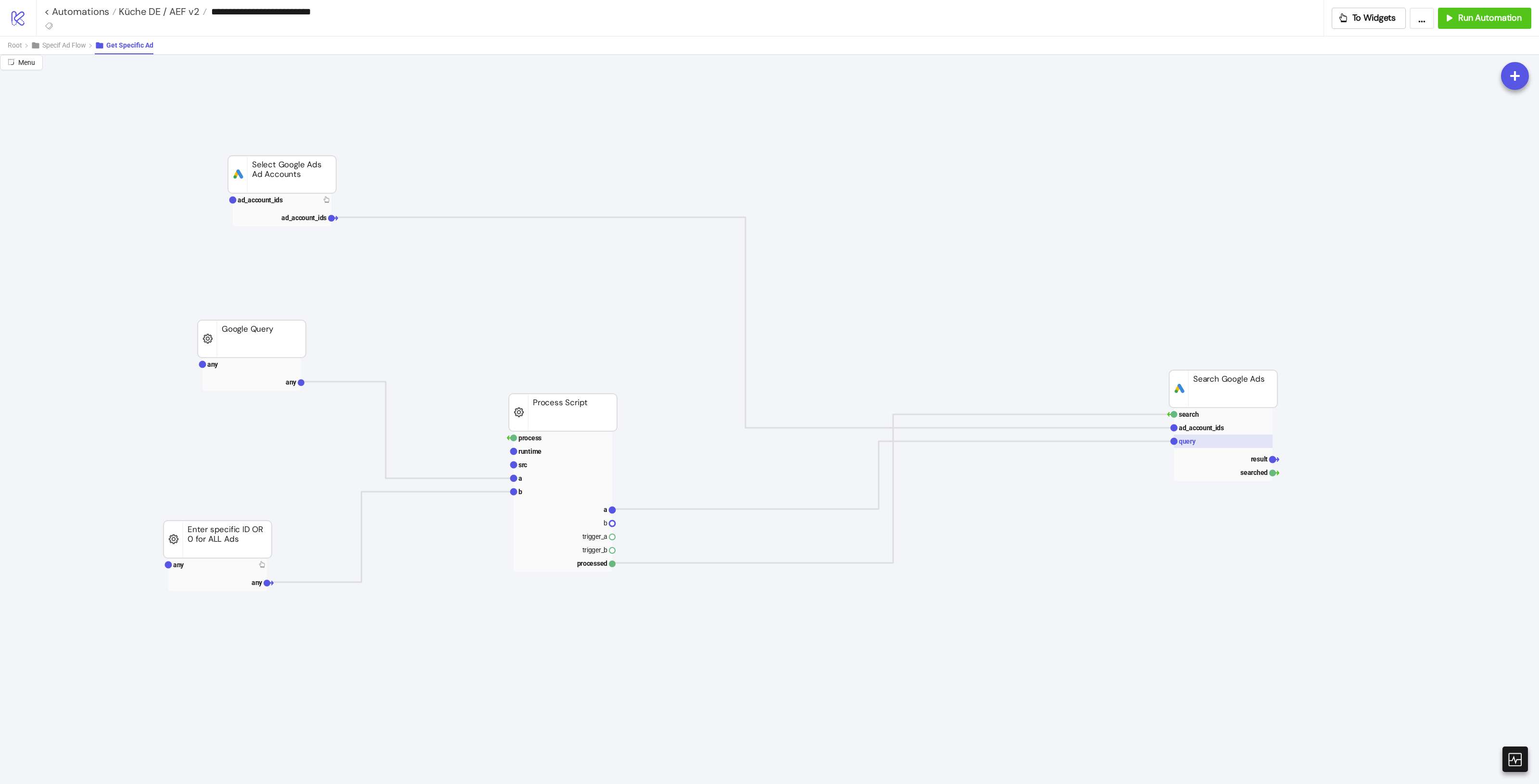
click at [1196, 446] on rect at bounding box center [1222, 442] width 98 height 14
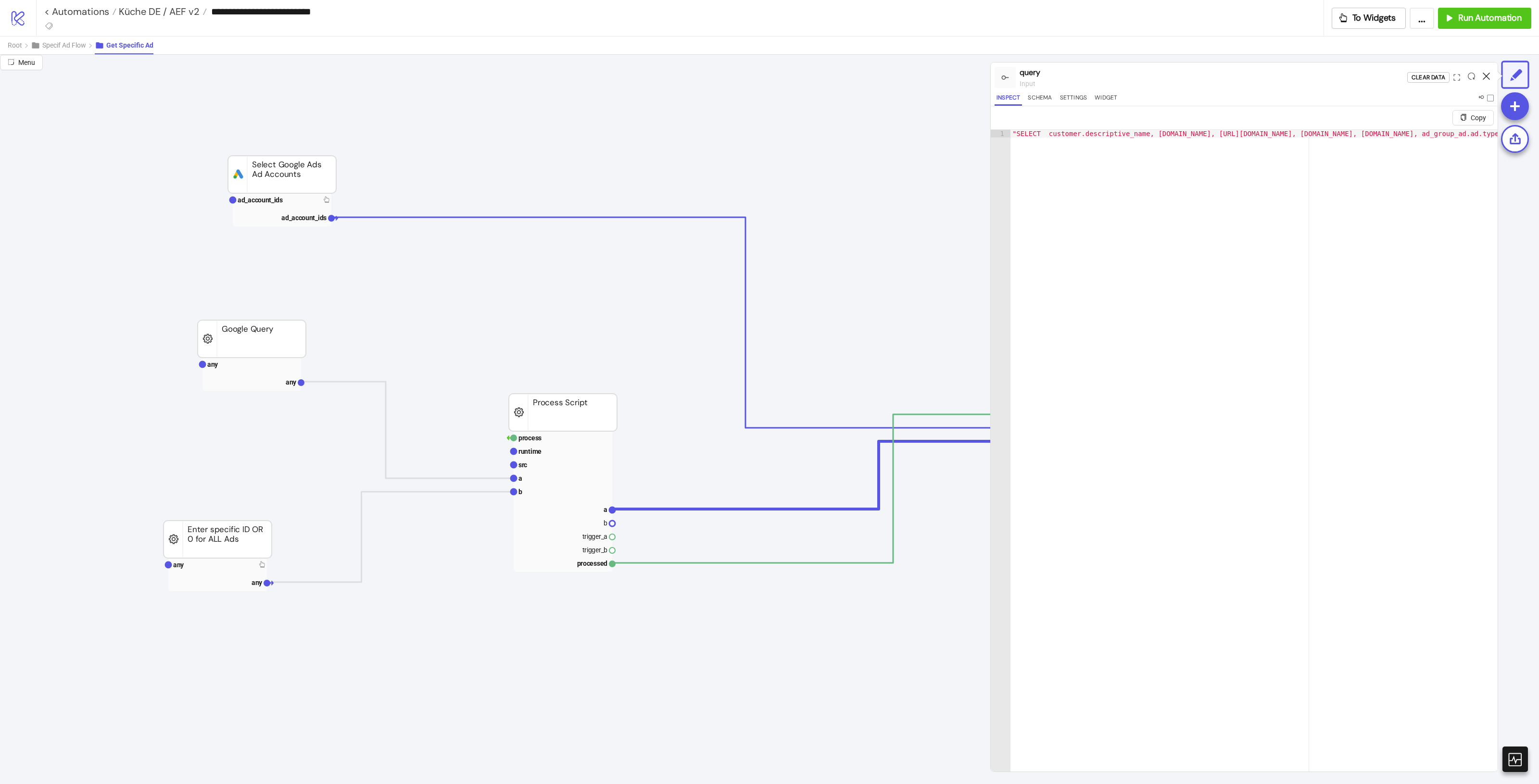
click at [1489, 73] on icon at bounding box center [1486, 75] width 7 height 7
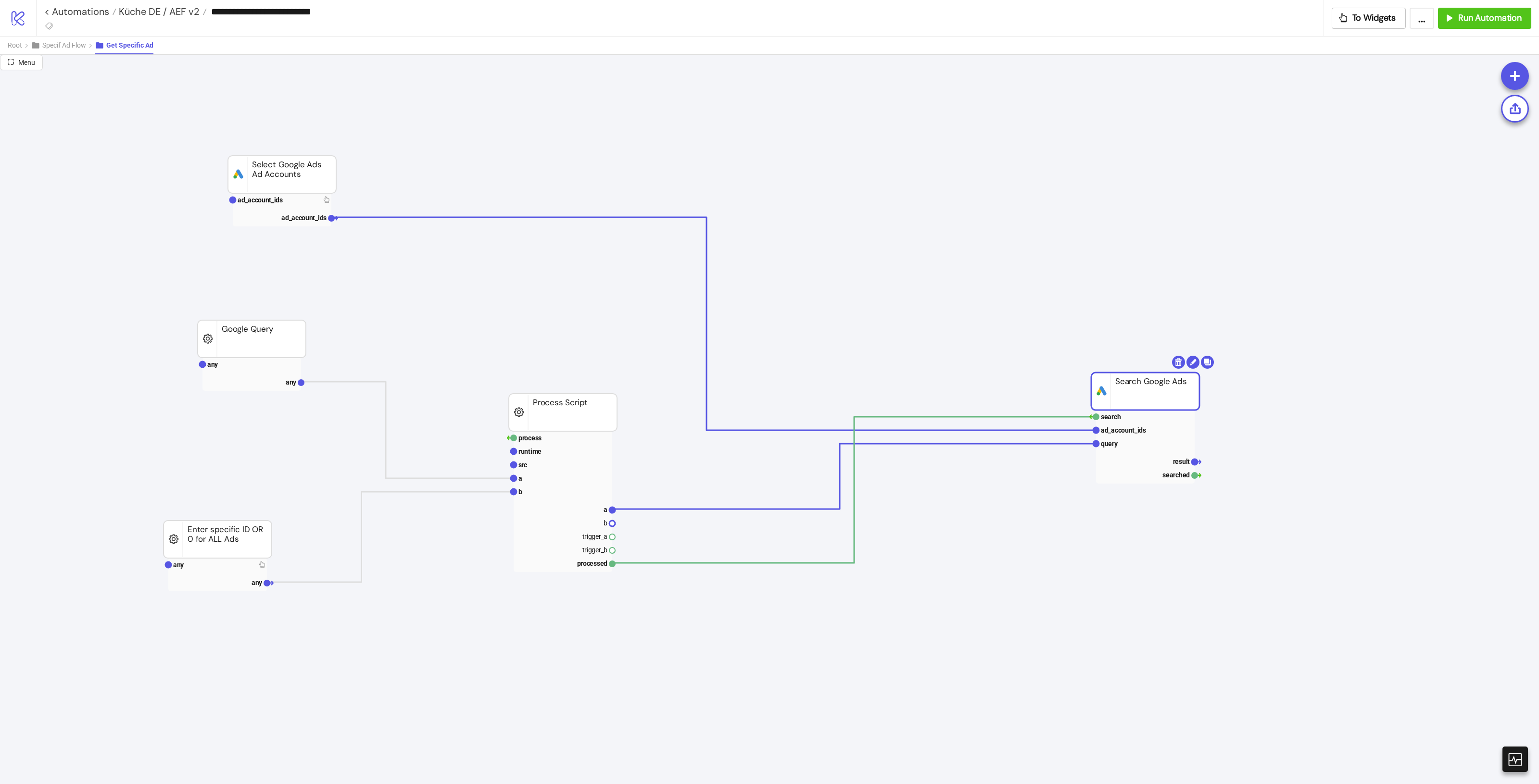
drag, startPoint x: 1253, startPoint y: 394, endPoint x: 1160, endPoint y: 372, distance: 95.6
click at [1160, 373] on rect at bounding box center [1145, 391] width 108 height 37
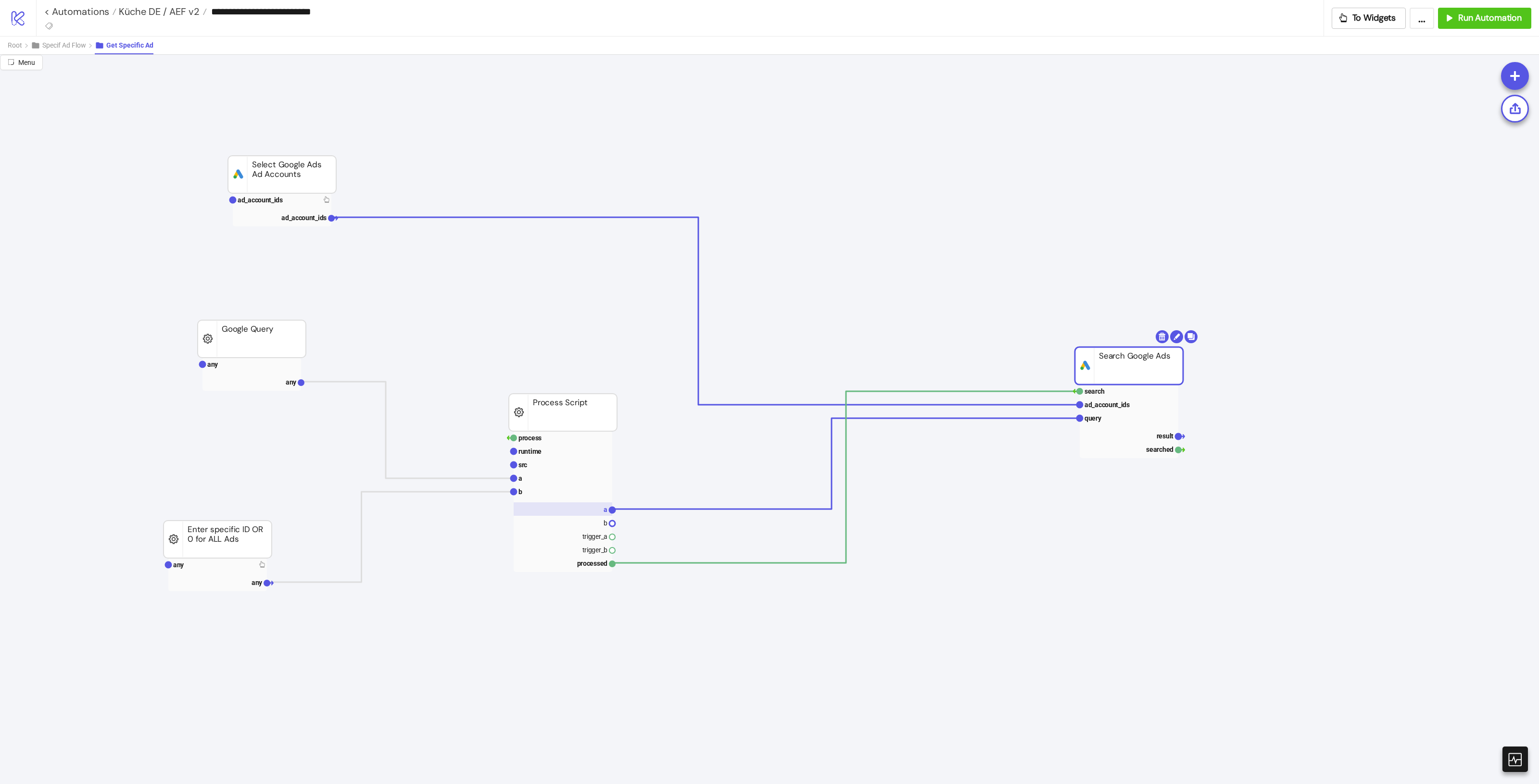
click at [593, 510] on rect at bounding box center [563, 509] width 98 height 14
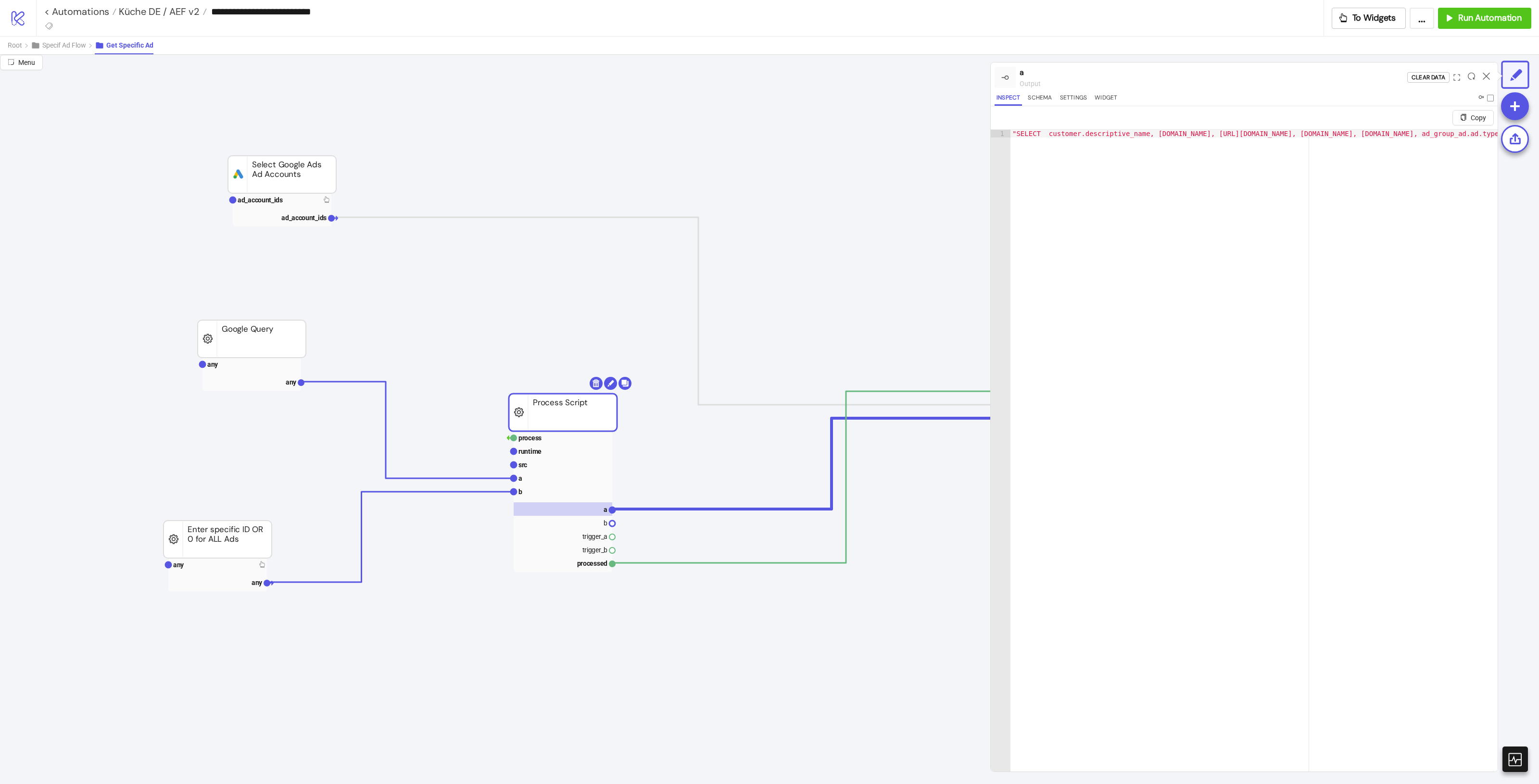
type textarea "**********"
drag, startPoint x: 1289, startPoint y: 133, endPoint x: 1429, endPoint y: 154, distance: 141.6
click at [1429, 154] on div ""SELECT customer.descriptive_name, [DOMAIN_NAME], [URL][DOMAIN_NAME], [DOMAIN_N…" at bounding box center [701, 465] width 1574 height 671
click at [1459, 133] on div ""SELECT customer.descriptive_name, [DOMAIN_NAME], [URL][DOMAIN_NAME], [DOMAIN_N…" at bounding box center [1254, 463] width 487 height 666
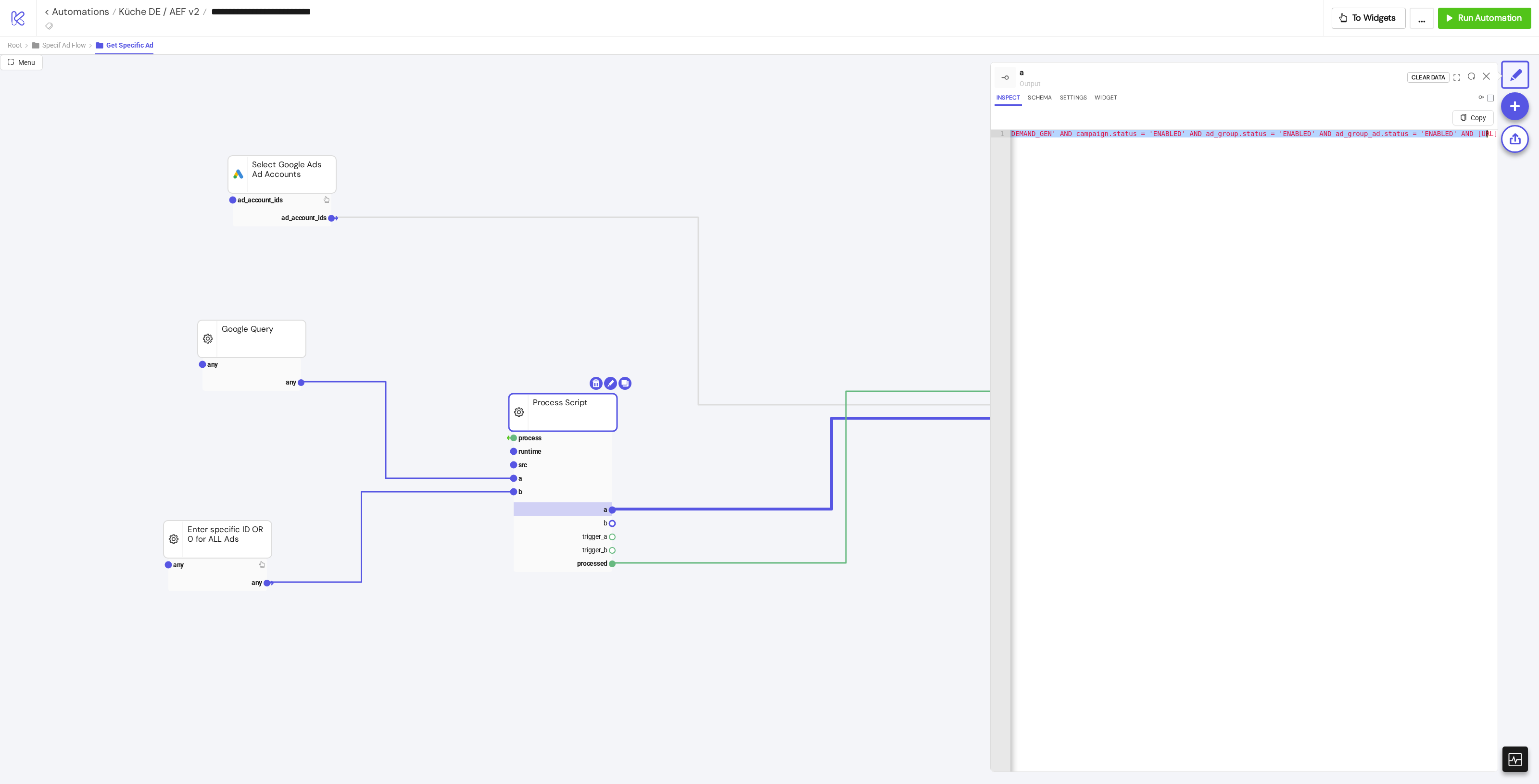
click at [1459, 133] on div ""SELECT customer.descriptive_name, [DOMAIN_NAME], [URL][DOMAIN_NAME], [DOMAIN_N…" at bounding box center [701, 465] width 1574 height 671
click at [272, 373] on rect at bounding box center [251, 374] width 98 height 33
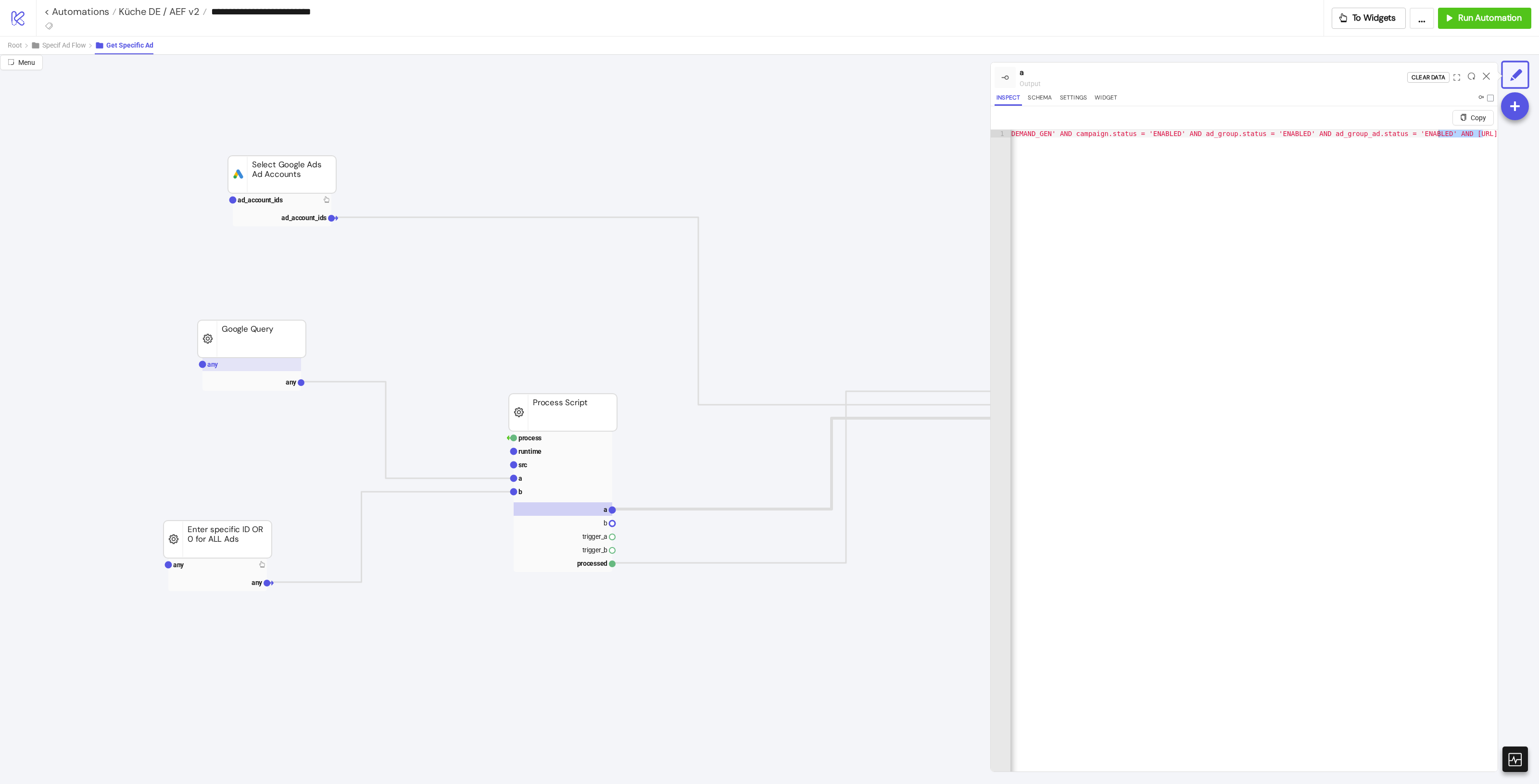
click at [272, 367] on rect at bounding box center [251, 364] width 98 height 14
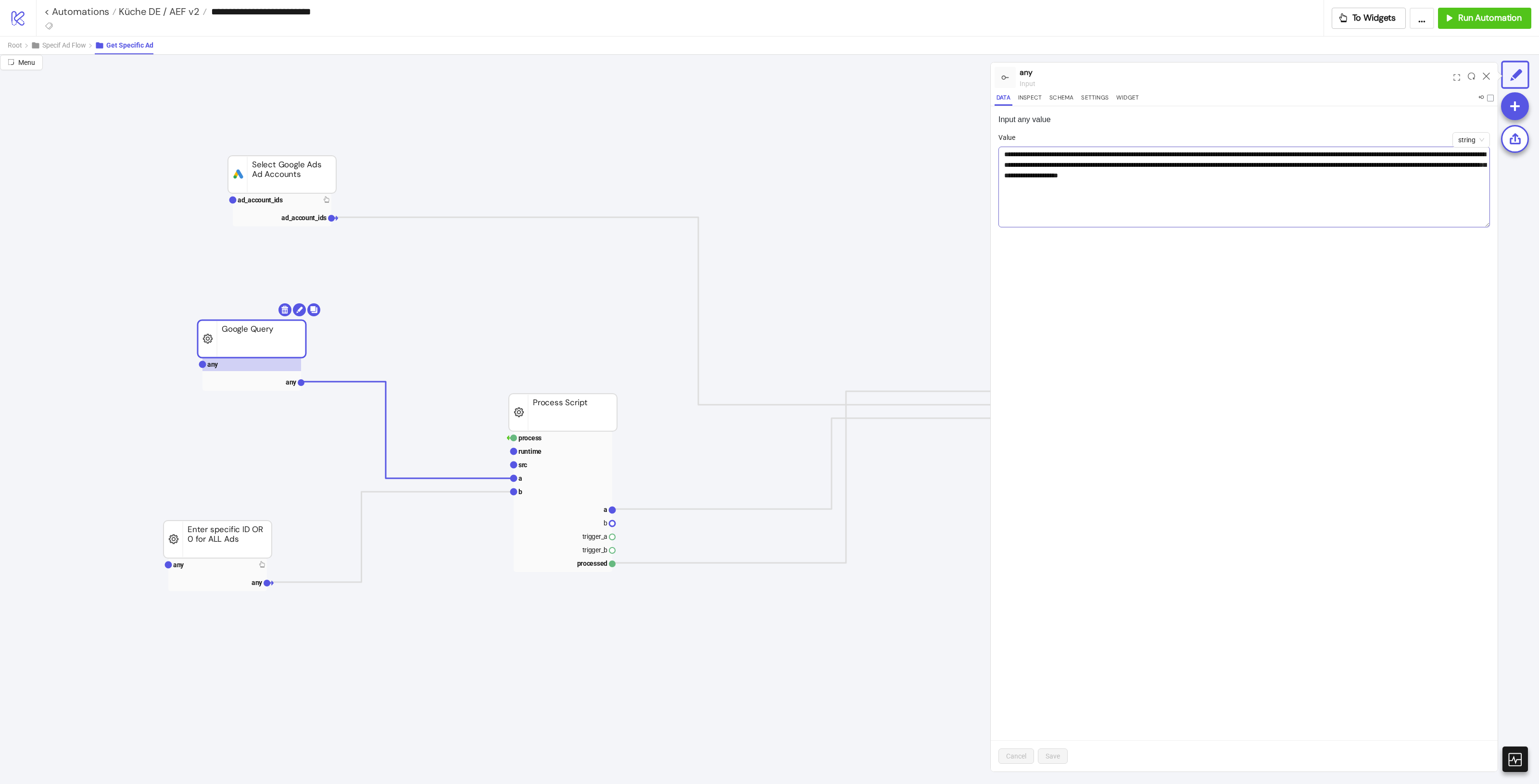
drag, startPoint x: 1483, startPoint y: 172, endPoint x: 1484, endPoint y: 226, distance: 54.0
click at [1484, 226] on textarea "**********" at bounding box center [1244, 187] width 492 height 81
click at [534, 480] on rect at bounding box center [563, 478] width 98 height 14
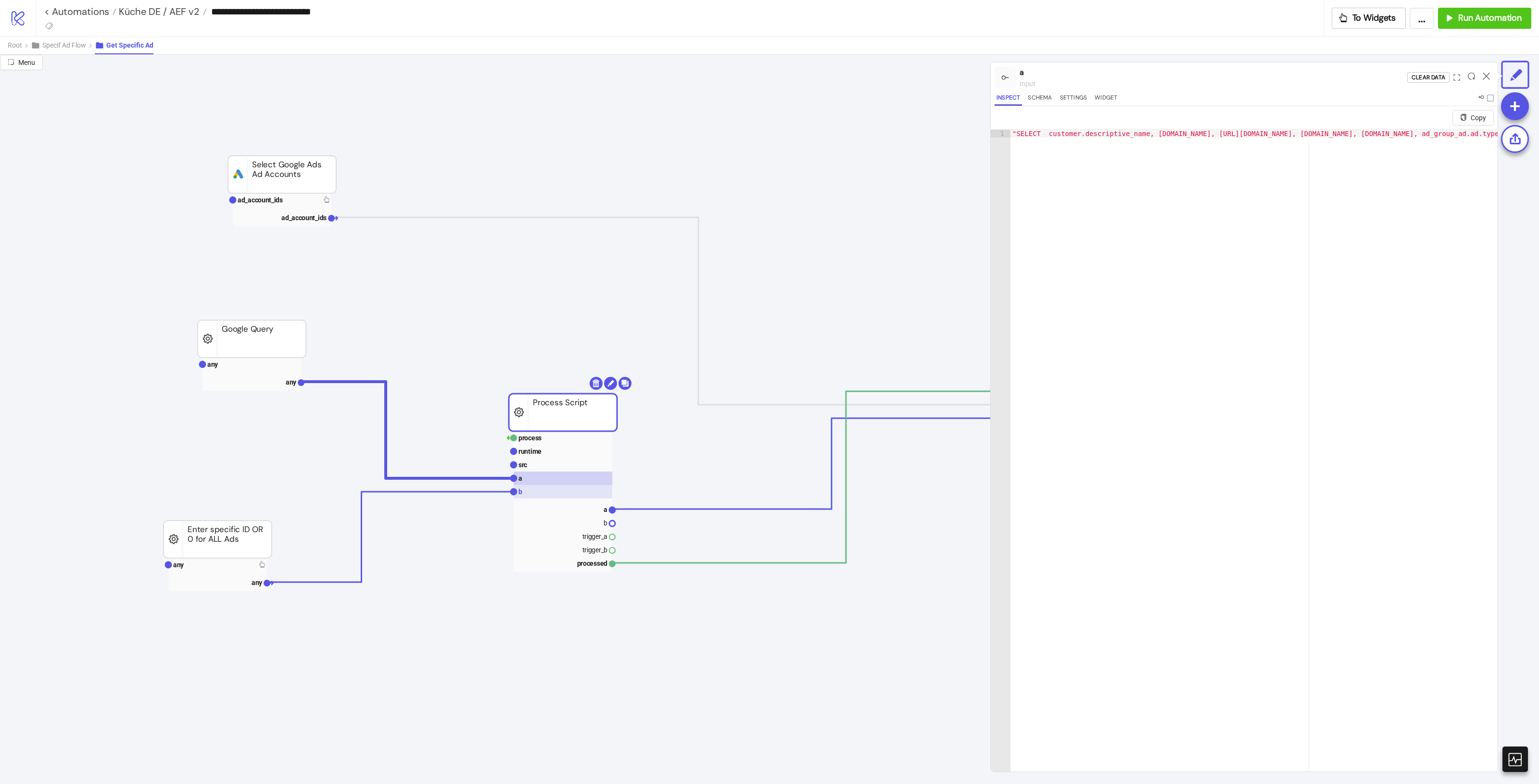
click at [562, 498] on rect at bounding box center [563, 492] width 98 height 14
type textarea "**********"
click at [1029, 131] on div "698943383976" at bounding box center [1254, 470] width 487 height 680
click at [1356, 28] on button "To Widgets" at bounding box center [1369, 18] width 75 height 21
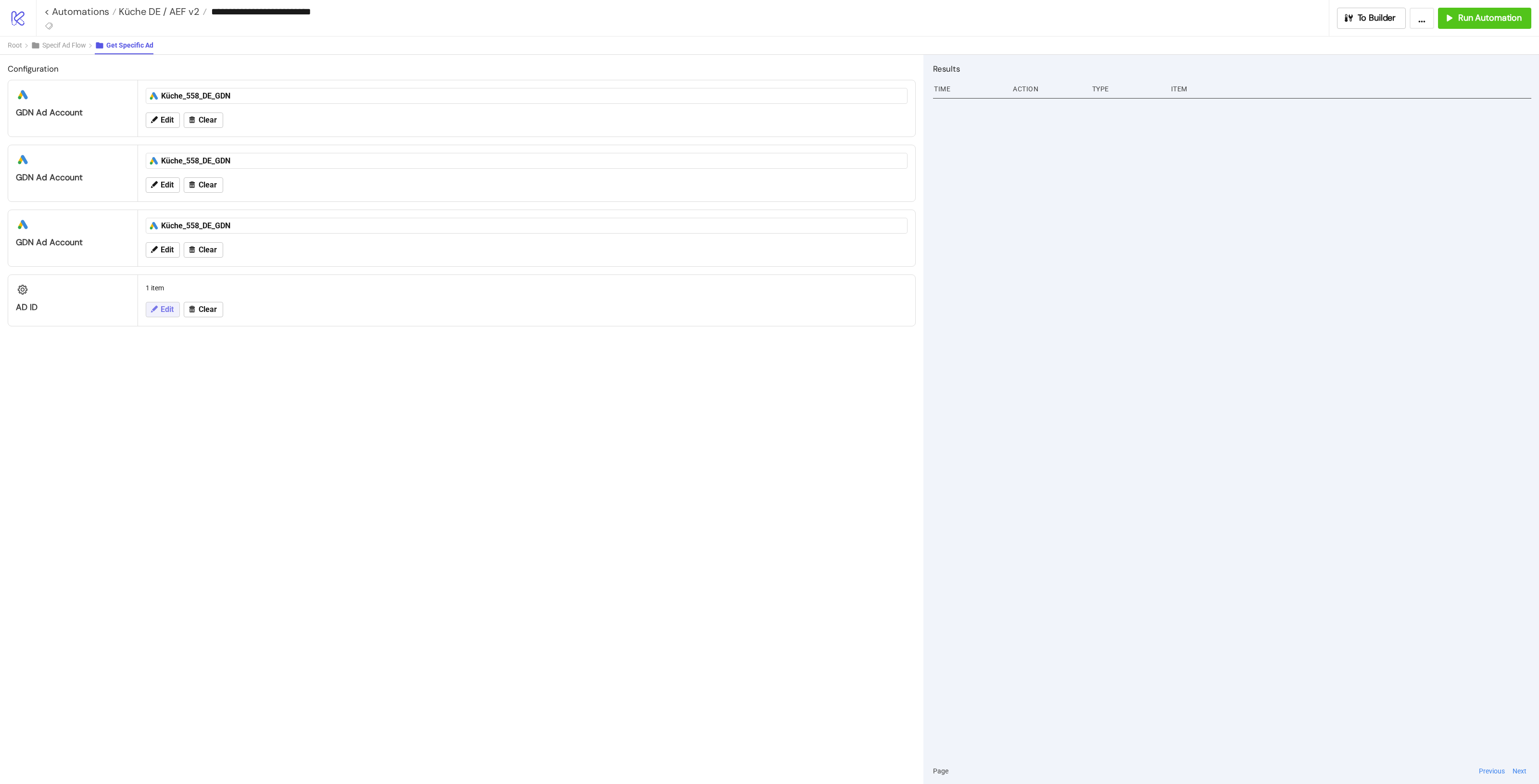
click at [155, 306] on icon at bounding box center [153, 309] width 9 height 9
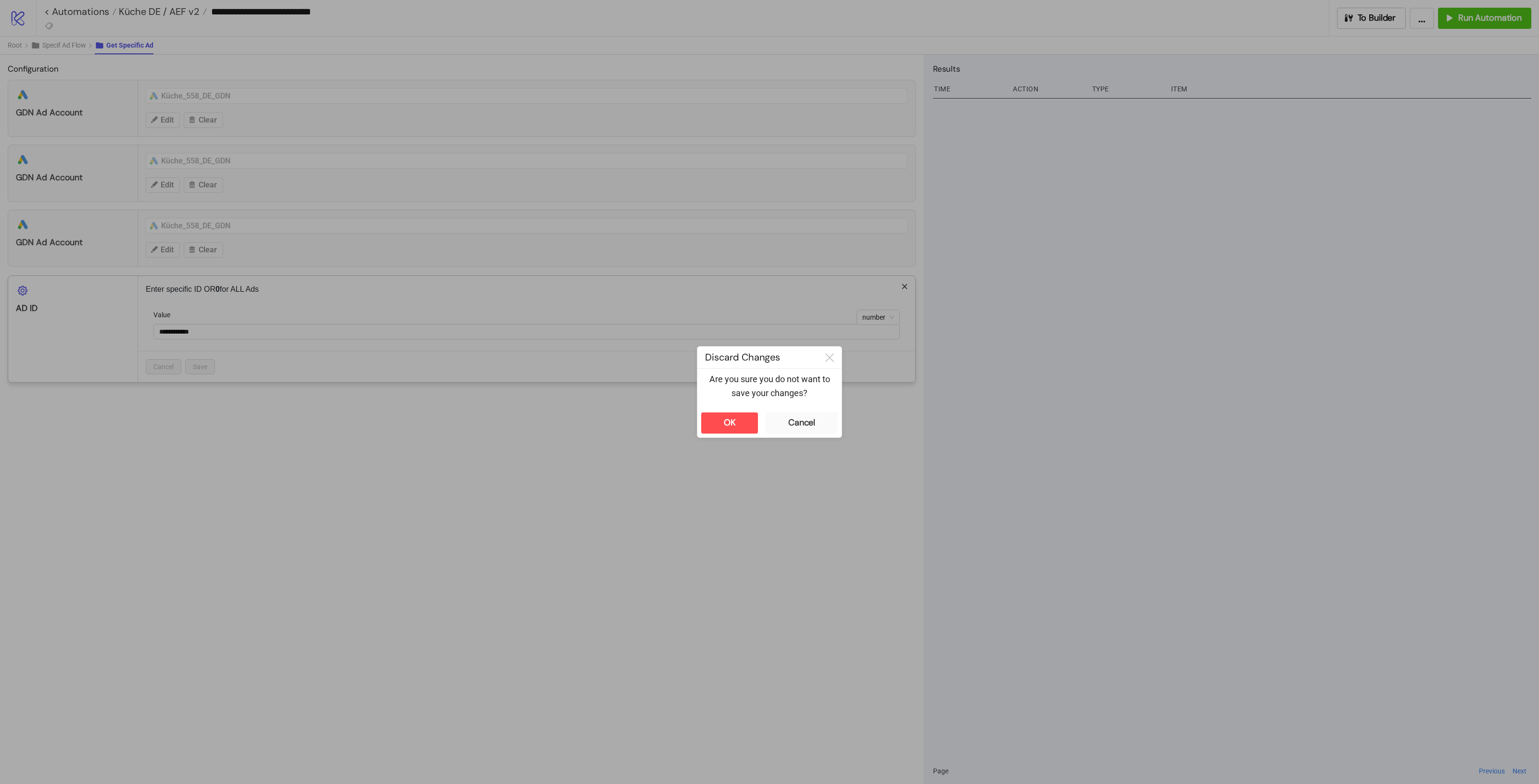
click at [155, 4] on div "**********" at bounding box center [770, 392] width 1539 height 784
click at [731, 416] on button "OK" at bounding box center [730, 423] width 57 height 21
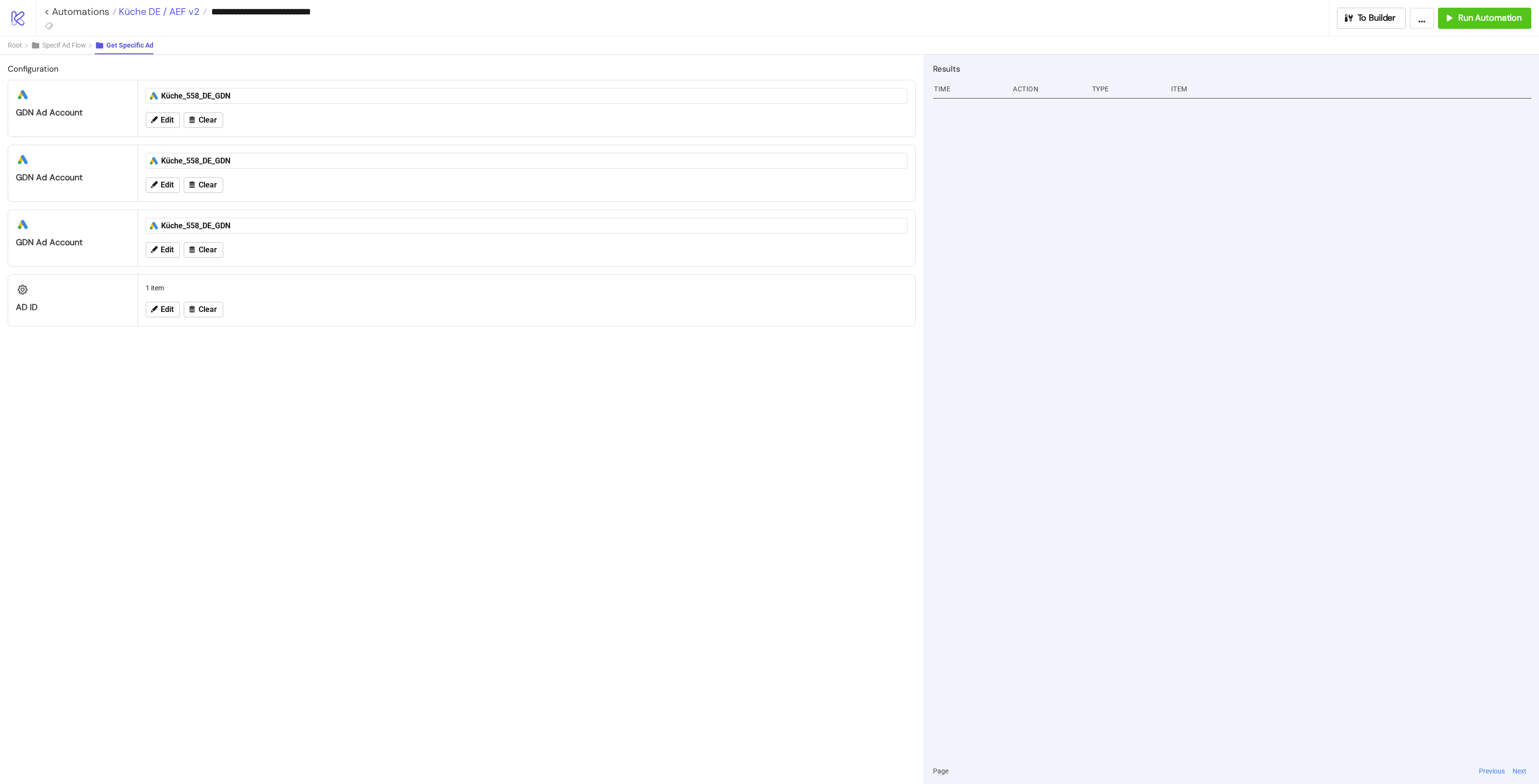
click at [149, 7] on span "Küche DE / AEF v2" at bounding box center [157, 11] width 84 height 12
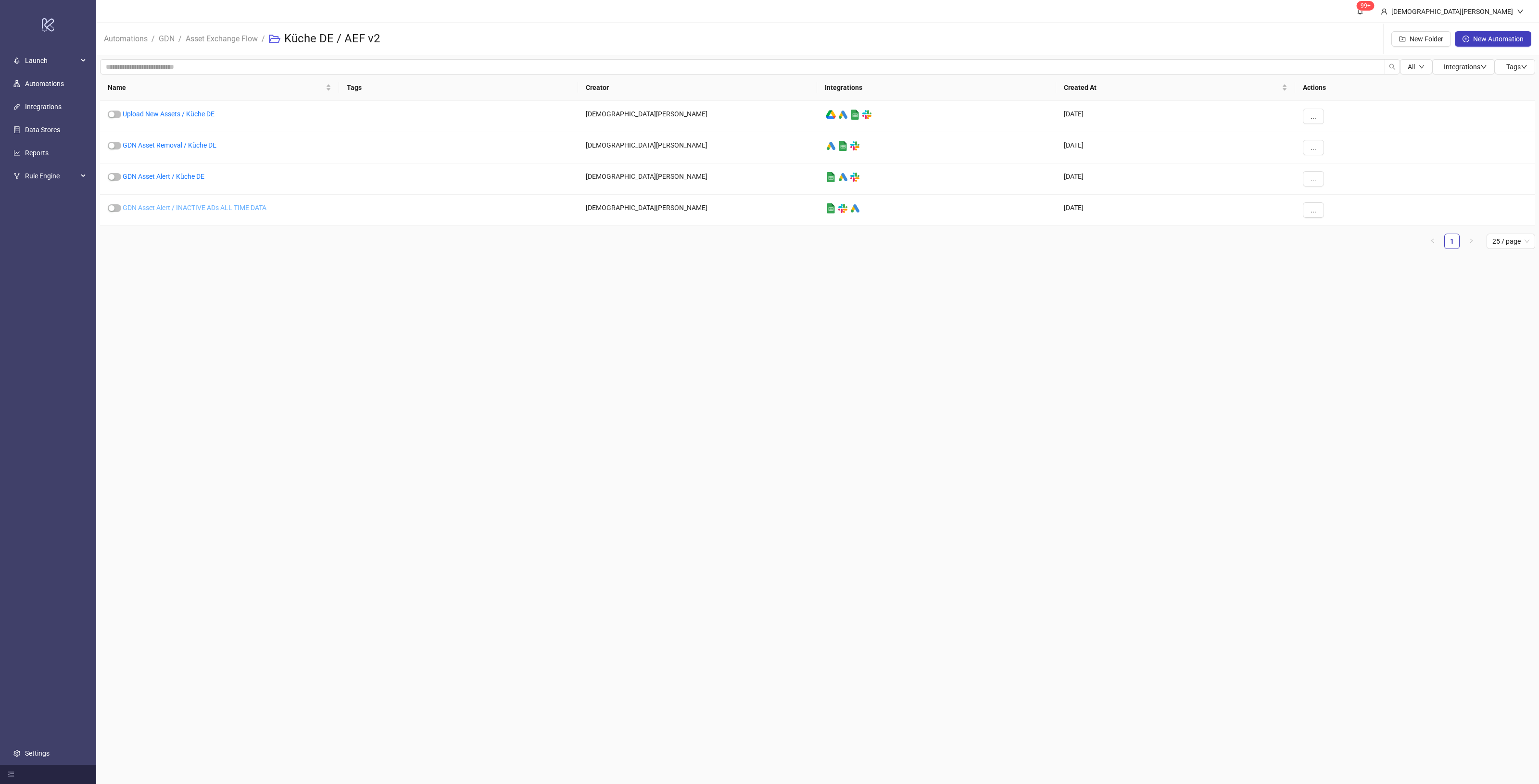
click at [247, 207] on link "GDN Asset Alert / INACTIVE ADs ALL TIME DATA" at bounding box center [194, 207] width 144 height 7
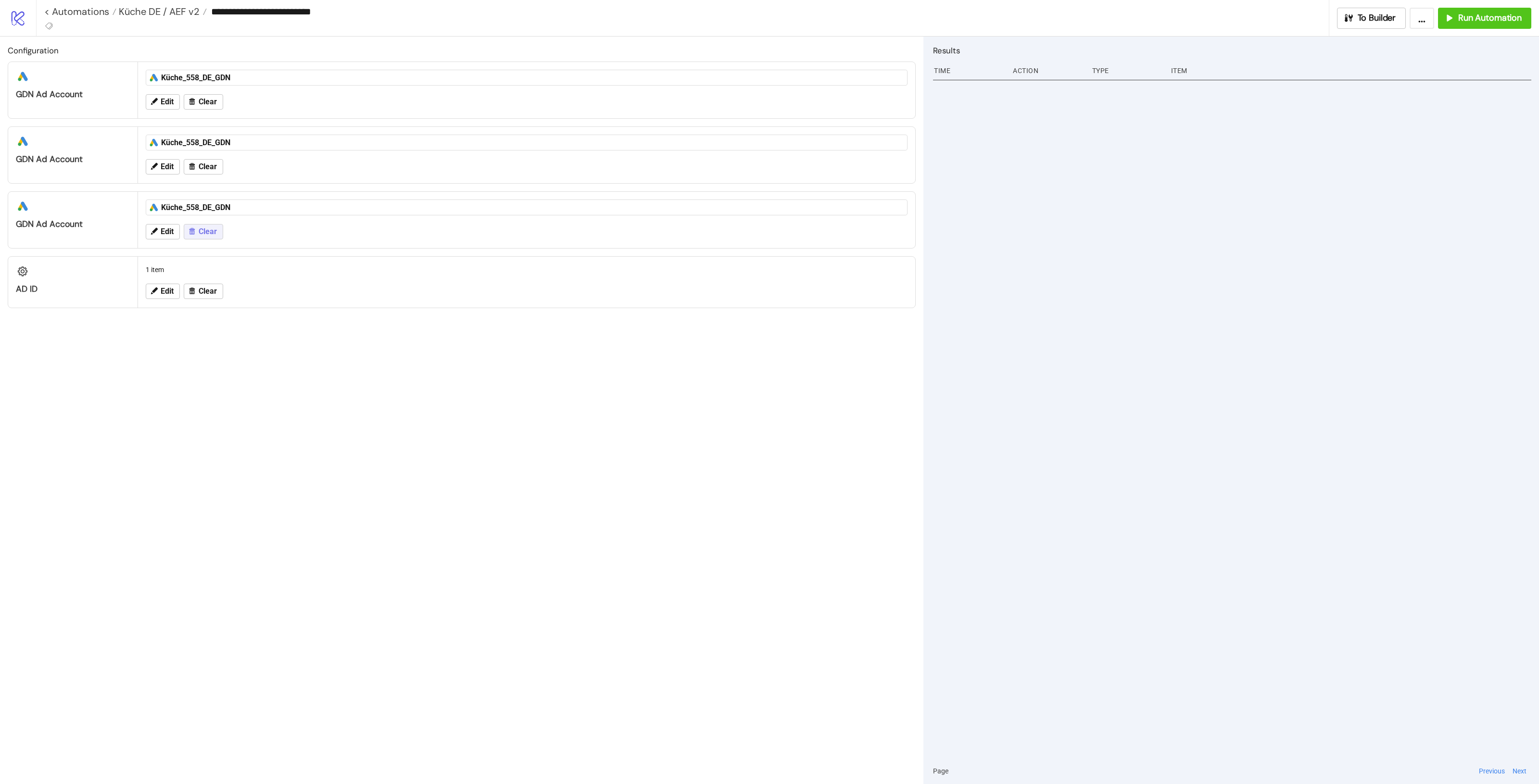
type input "**********"
click at [159, 101] on button "Edit" at bounding box center [163, 101] width 34 height 15
click at [227, 126] on icon "close" at bounding box center [228, 126] width 4 height 4
click at [270, 127] on div at bounding box center [521, 125] width 732 height 14
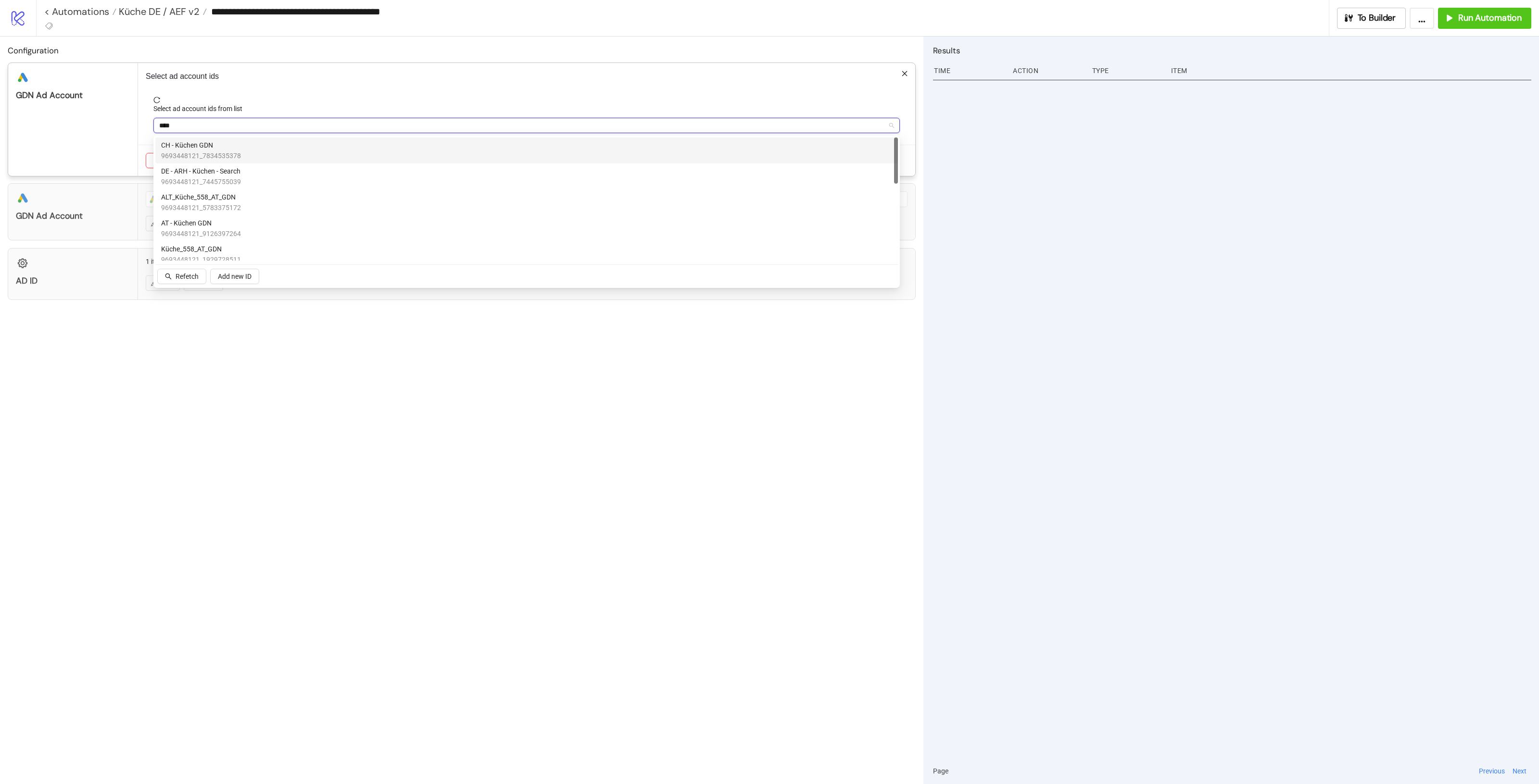
type input "*****"
click at [244, 238] on div "Küche_558_DE_GDN 9693448121_3079644041" at bounding box center [527, 238] width 731 height 21
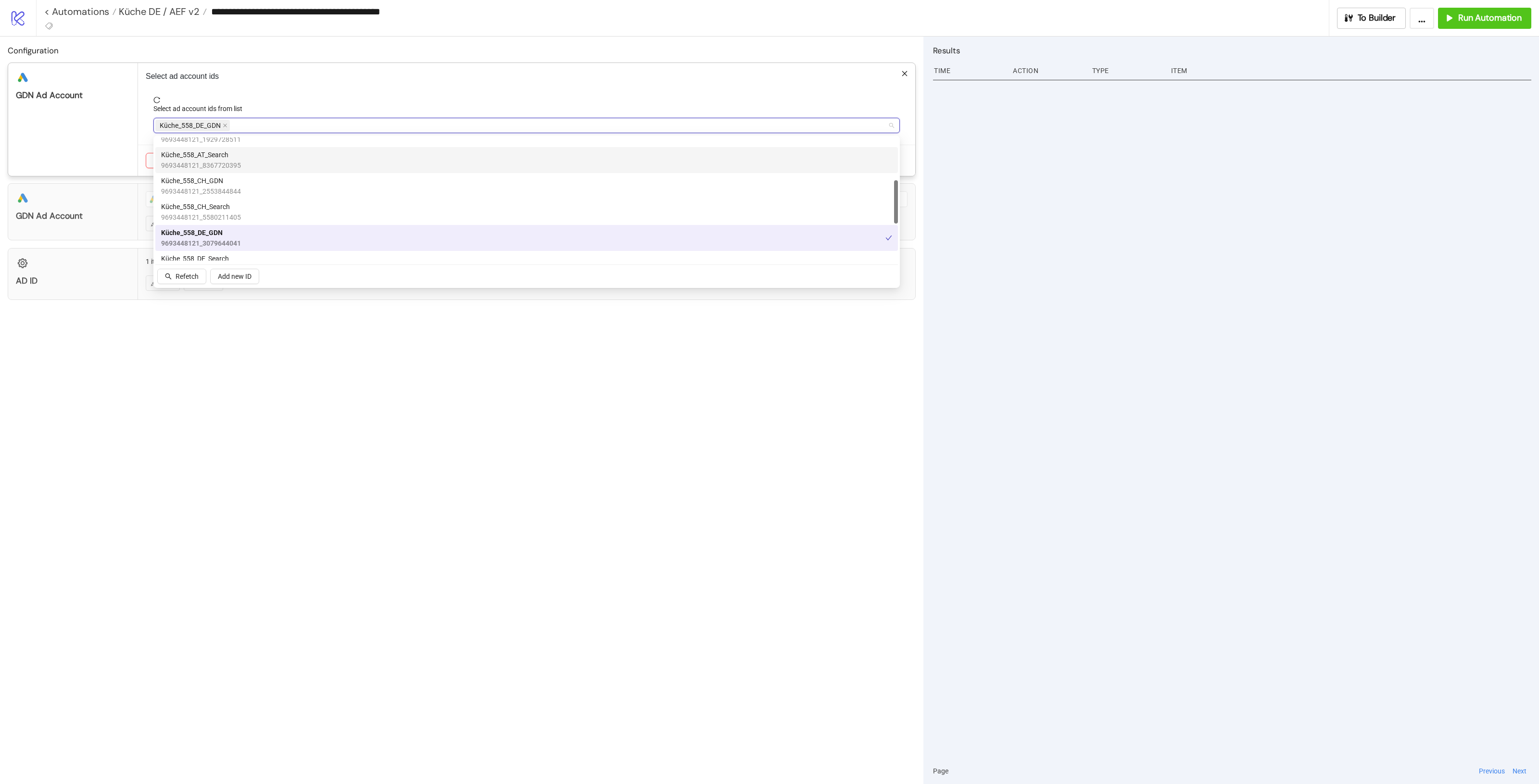
click at [306, 103] on div "Select ad account ids from list" at bounding box center [527, 110] width 747 height 15
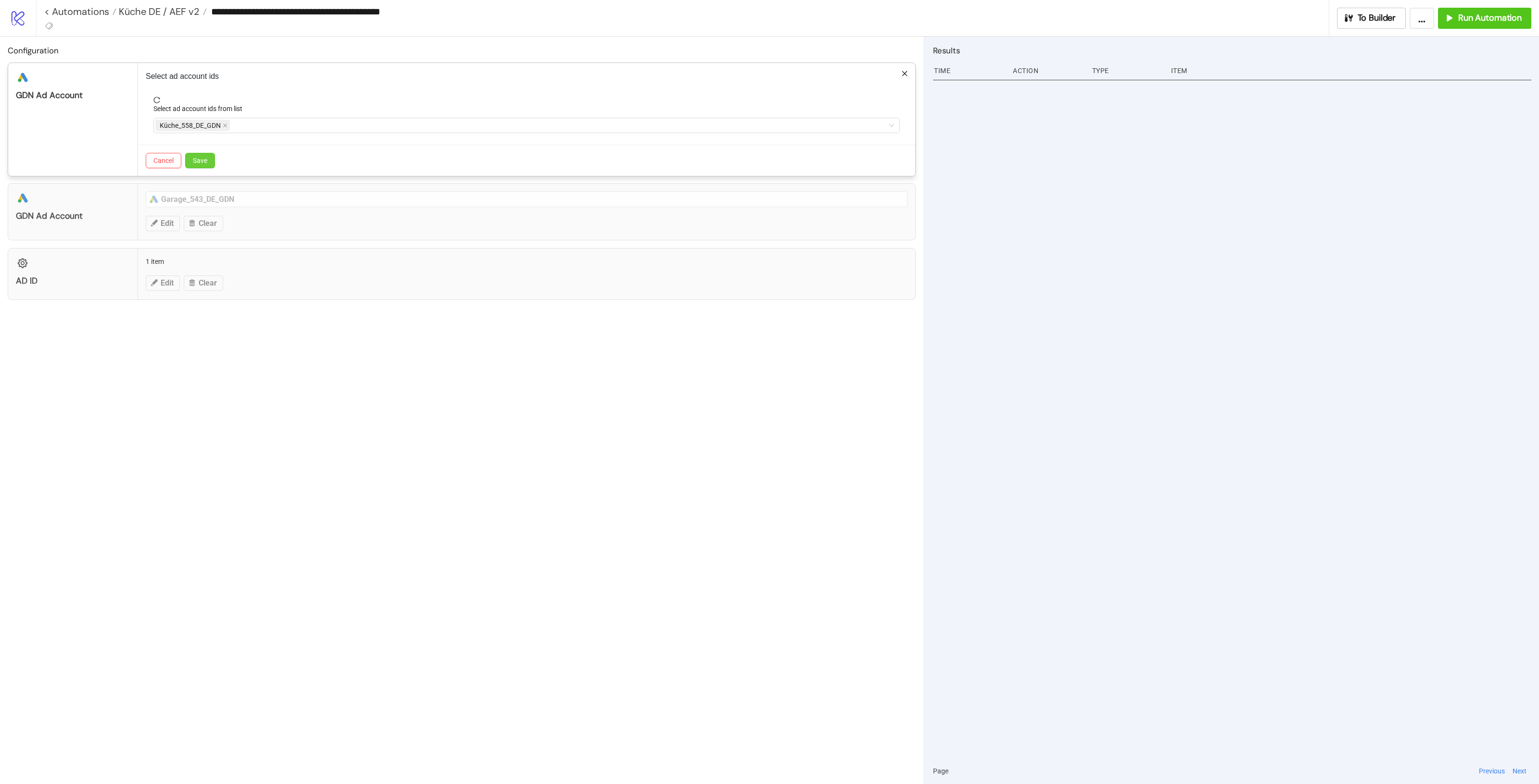
click at [202, 162] on span "Save" at bounding box center [200, 160] width 15 height 7
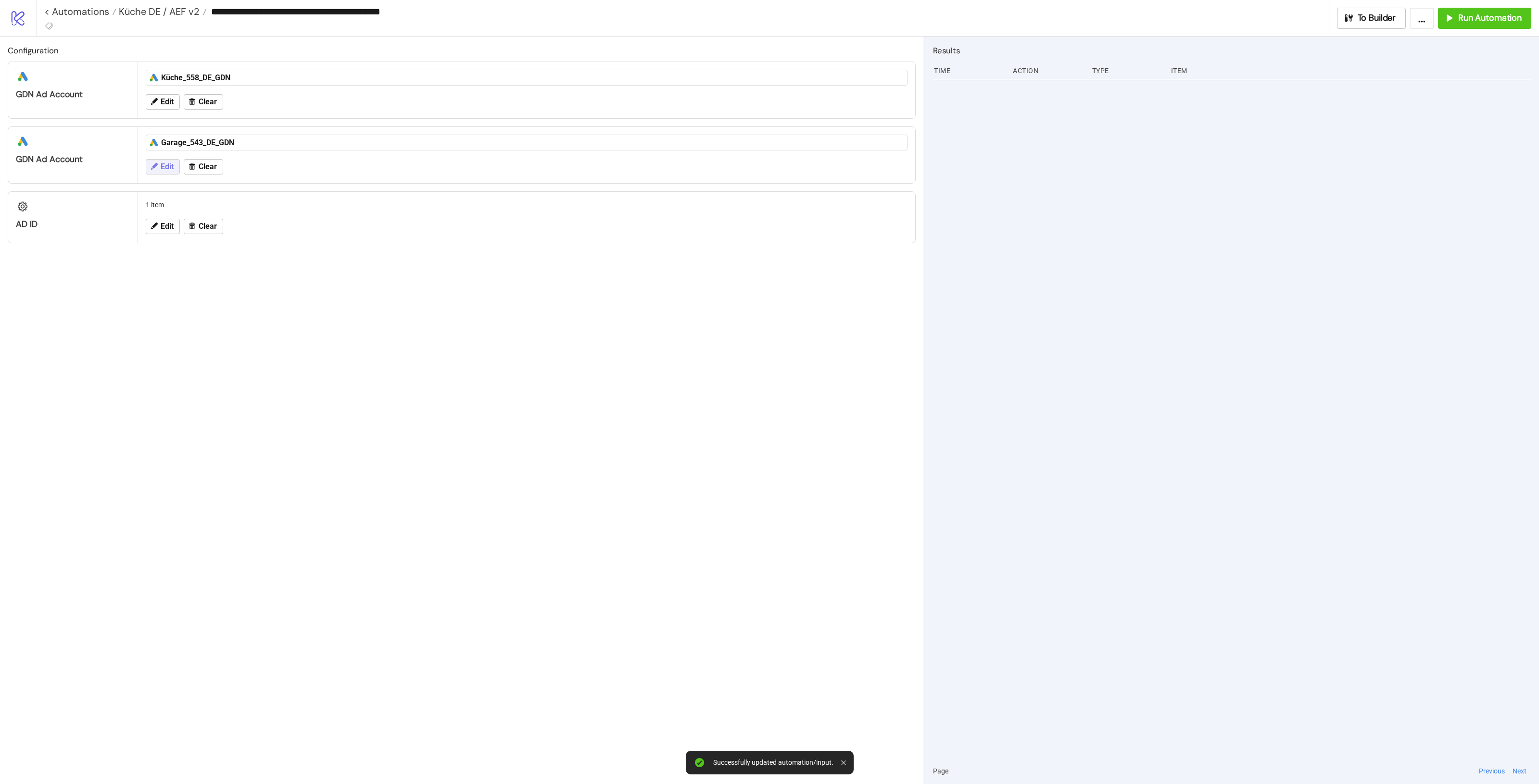
click at [155, 170] on icon at bounding box center [153, 166] width 9 height 9
click at [235, 188] on span "9693448121_4322858129" at bounding box center [200, 190] width 80 height 11
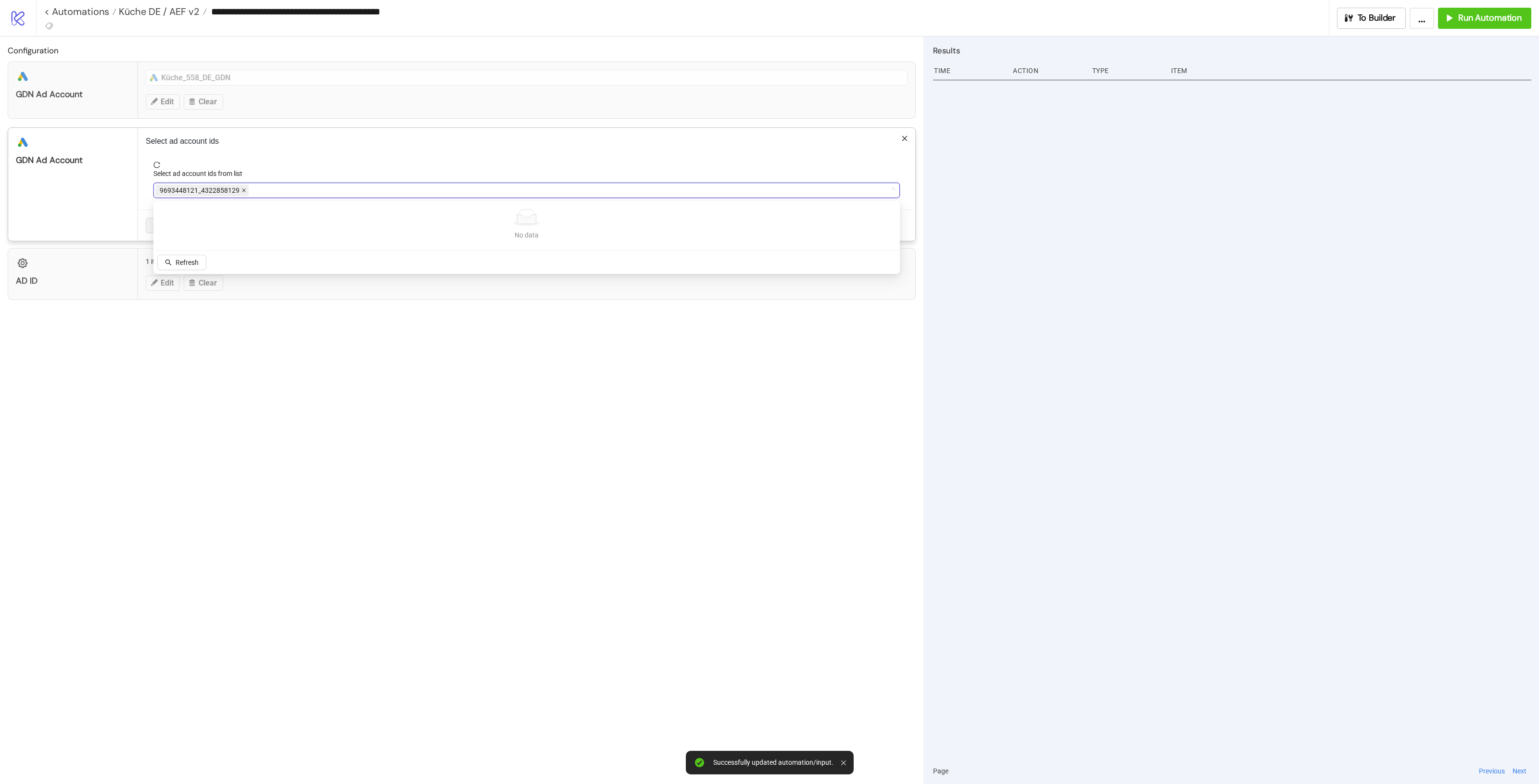
click at [241, 188] on icon "close" at bounding box center [244, 191] width 5 height 5
click at [244, 191] on div at bounding box center [521, 190] width 732 height 14
type input "*****"
click at [228, 191] on icon "close" at bounding box center [229, 191] width 5 height 5
click at [232, 192] on div at bounding box center [521, 190] width 732 height 14
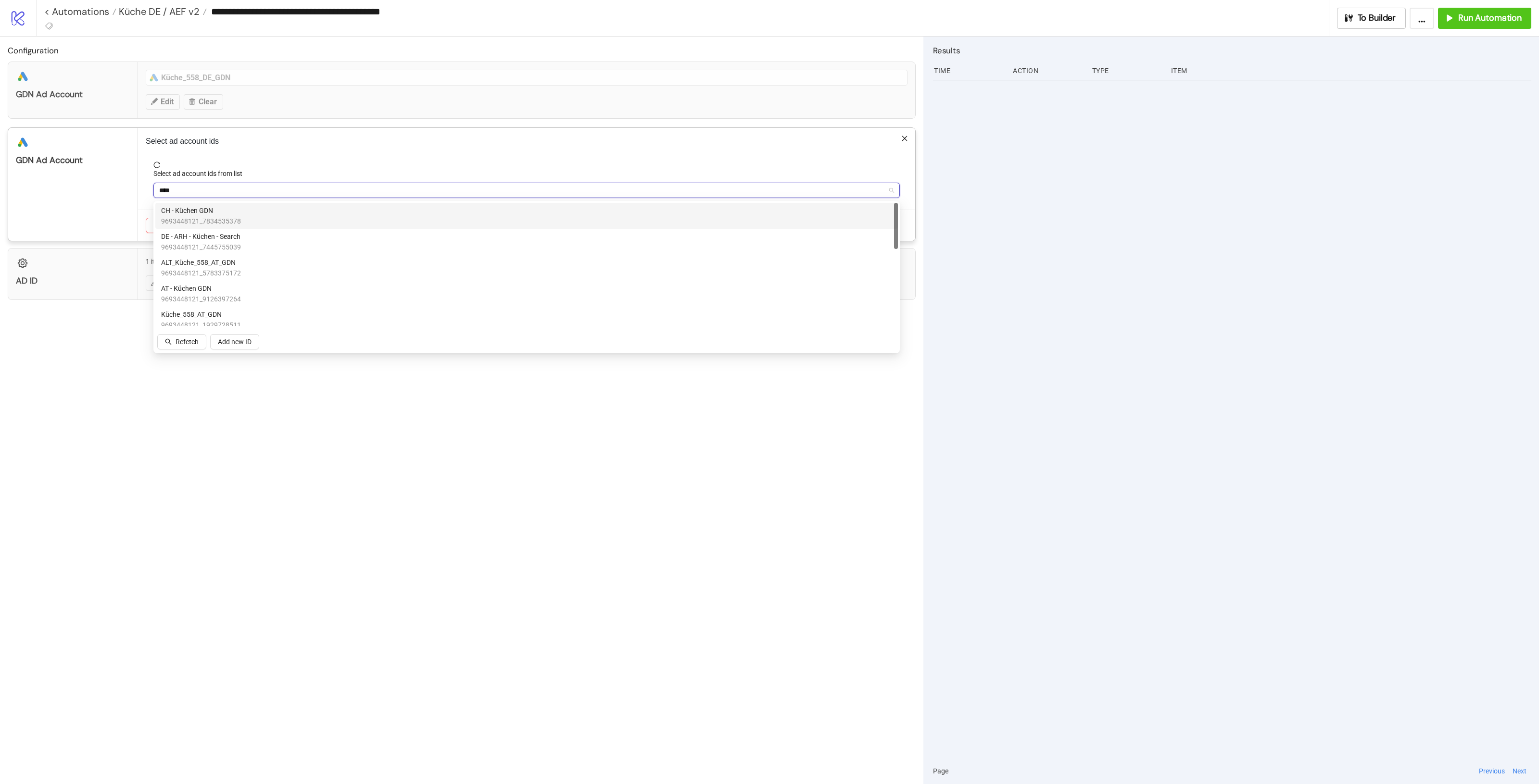
type input "*****"
click at [291, 295] on div "Küche_558_DE_GDN 9693448121_3079644041" at bounding box center [527, 304] width 731 height 21
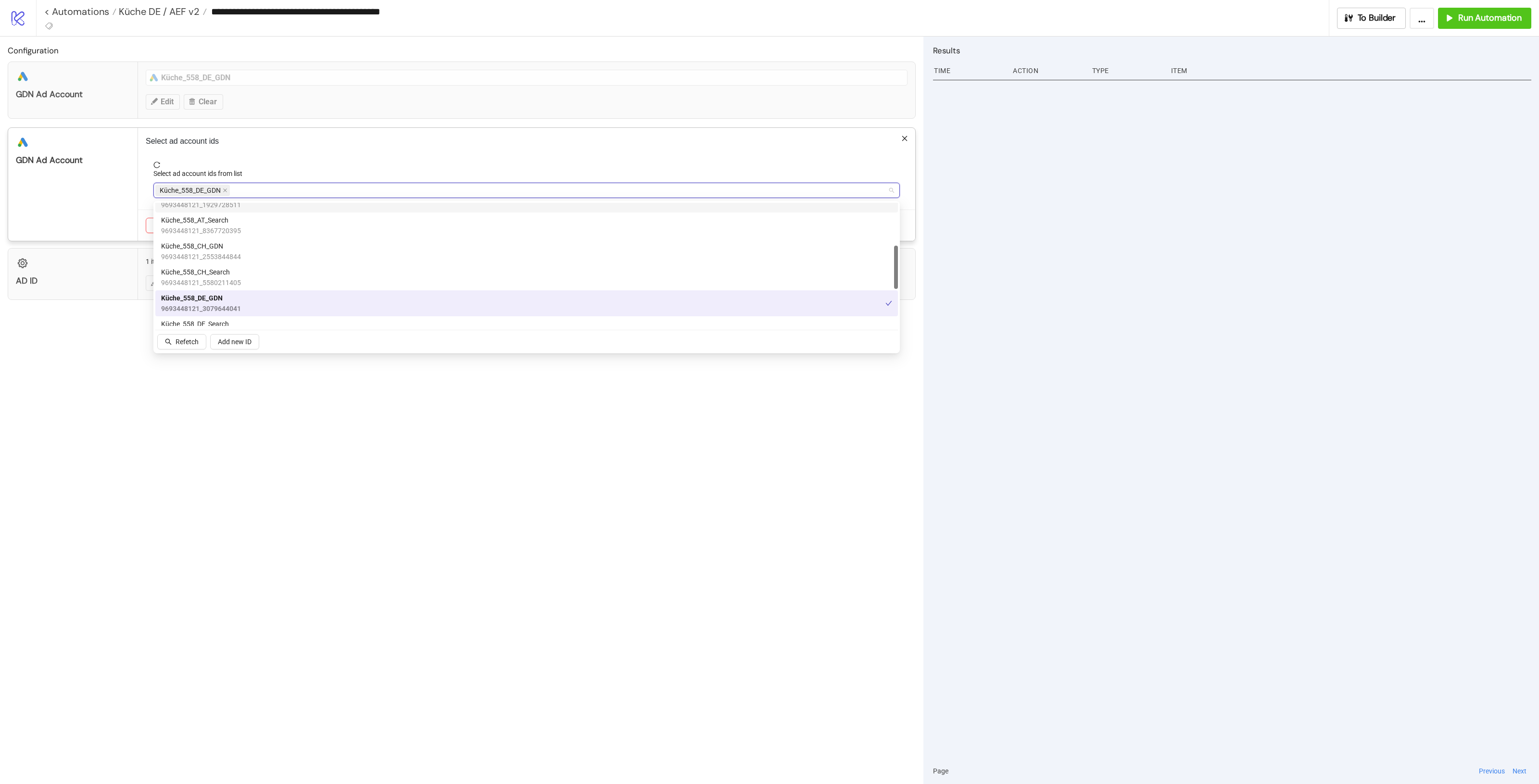
click at [310, 157] on div "Select ad account ids Select ad account ids from list Küche_558_DE_GDN küche Ca…" at bounding box center [527, 184] width 778 height 113
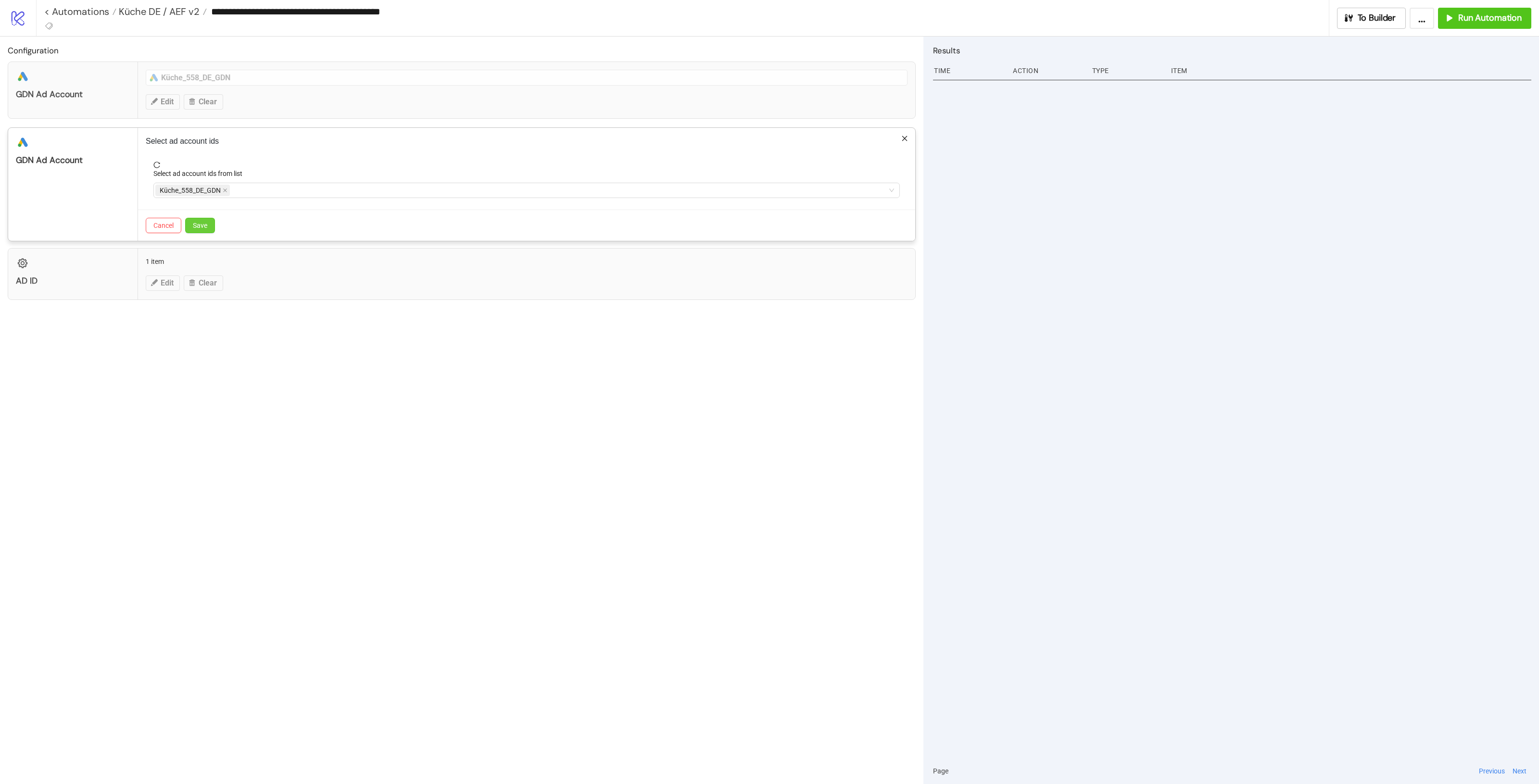
click at [207, 232] on button "Save" at bounding box center [200, 225] width 30 height 15
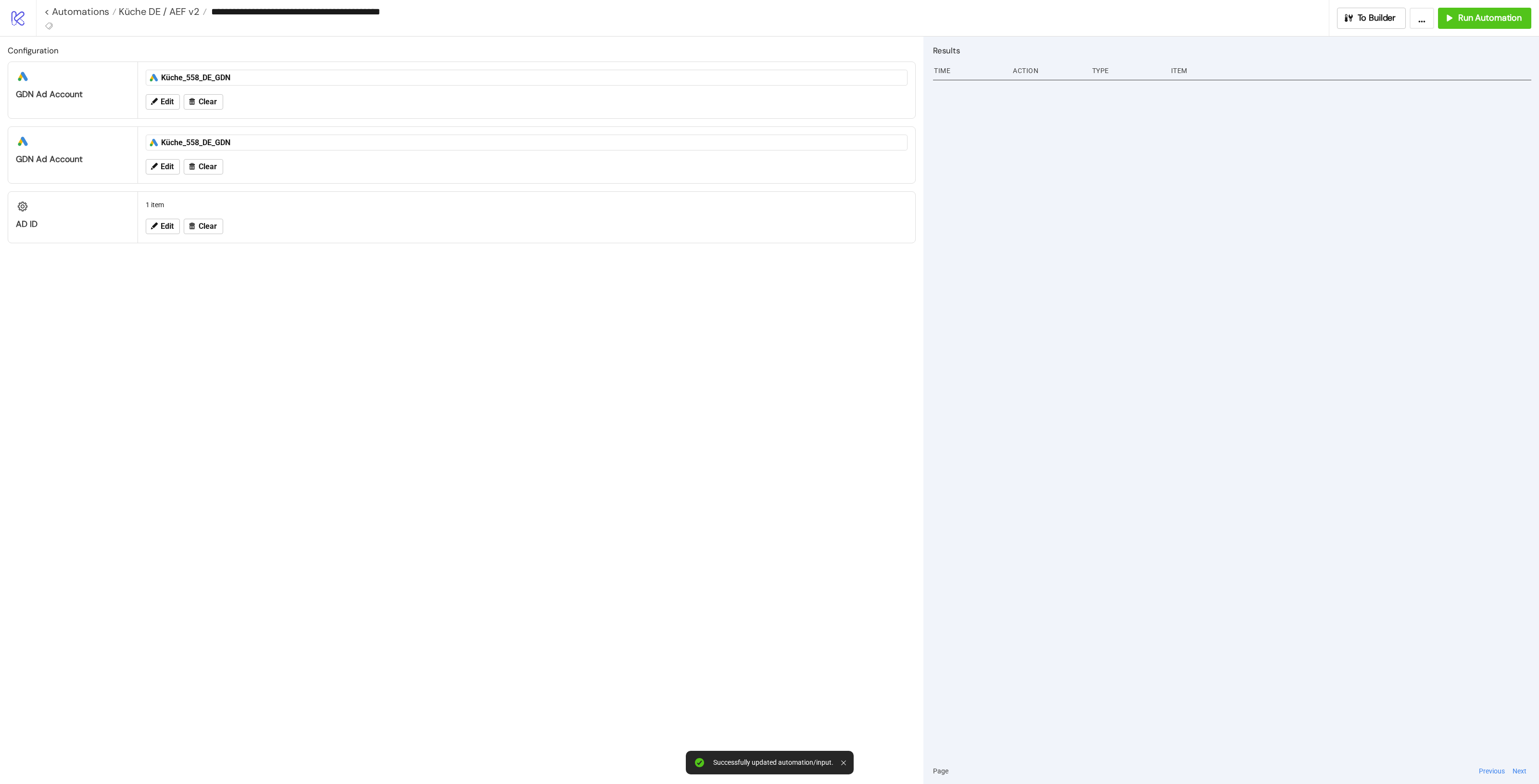
click at [390, 342] on div "Configuration platform/google_ads GDN Ad Account platform/google_ads Küche_558_…" at bounding box center [462, 410] width 924 height 747
click at [170, 237] on div "Edit Clear" at bounding box center [527, 226] width 770 height 25
click at [169, 227] on span "Edit" at bounding box center [167, 226] width 13 height 9
click at [245, 253] on textarea "**********" at bounding box center [527, 254] width 747 height 26
paste textarea
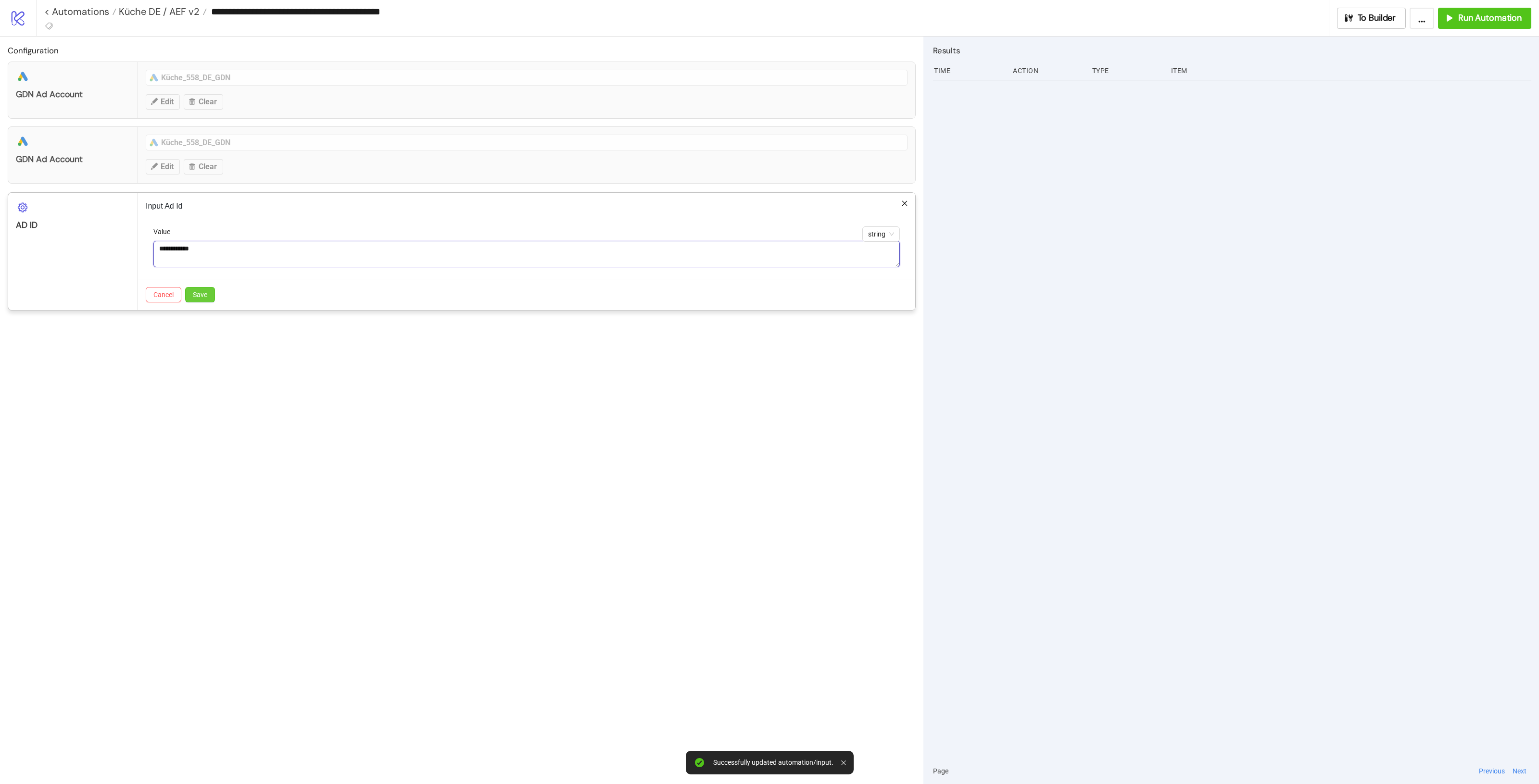
type textarea "**********"
click at [201, 295] on span "Save" at bounding box center [200, 294] width 15 height 7
drag, startPoint x: 373, startPoint y: 364, endPoint x: 487, endPoint y: 307, distance: 127.5
click at [488, 307] on div "Configuration platform/google_ads GDN Ad Account platform/google_ads Küche_558_…" at bounding box center [462, 410] width 924 height 747
click at [1366, 9] on button "To Builder" at bounding box center [1371, 18] width 69 height 21
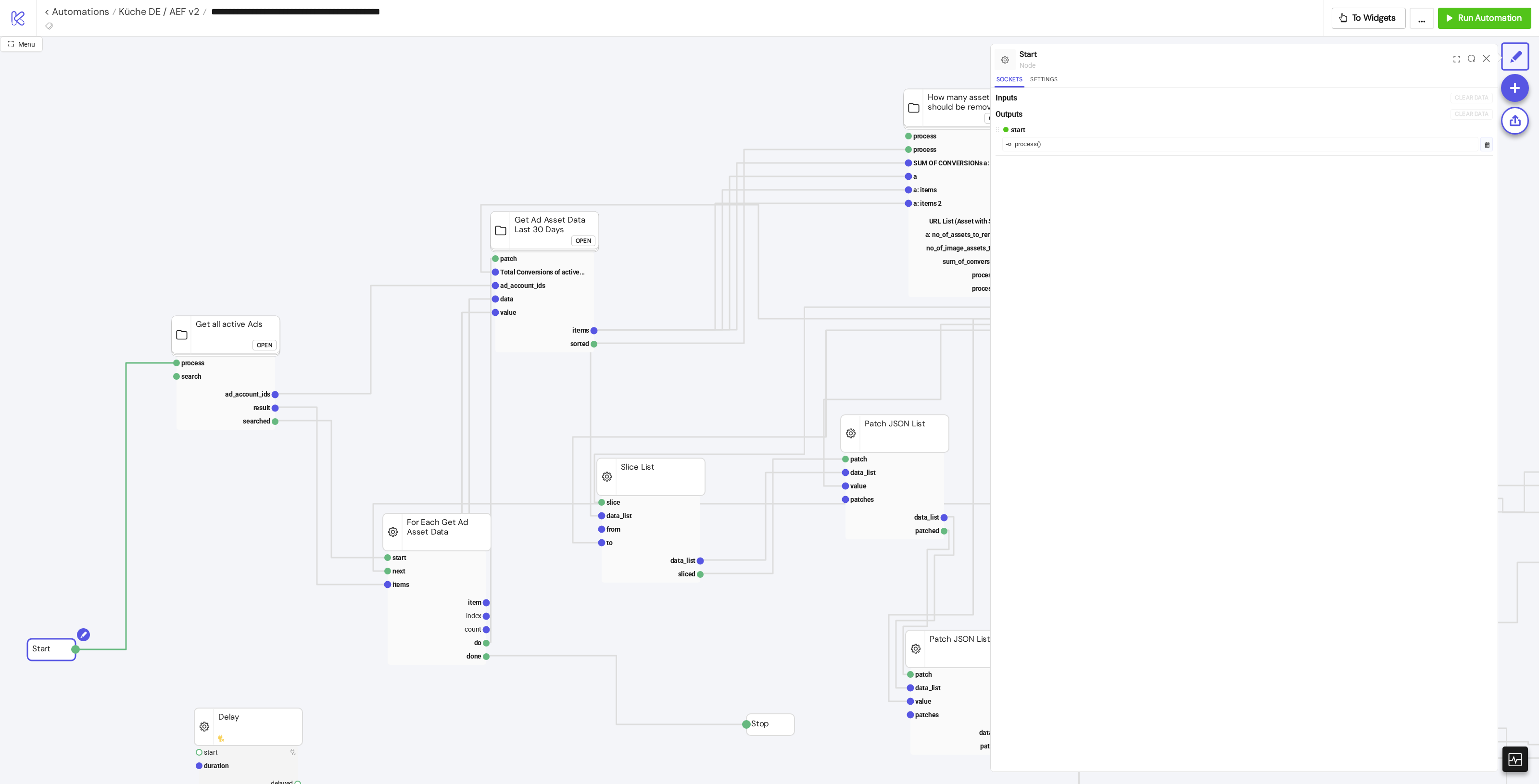
drag, startPoint x: 52, startPoint y: 644, endPoint x: 58, endPoint y: 643, distance: 6.1
drag, startPoint x: 49, startPoint y: 648, endPoint x: 66, endPoint y: 627, distance: 27.0
click at [1369, 20] on span "To Widgets" at bounding box center [1374, 18] width 44 height 11
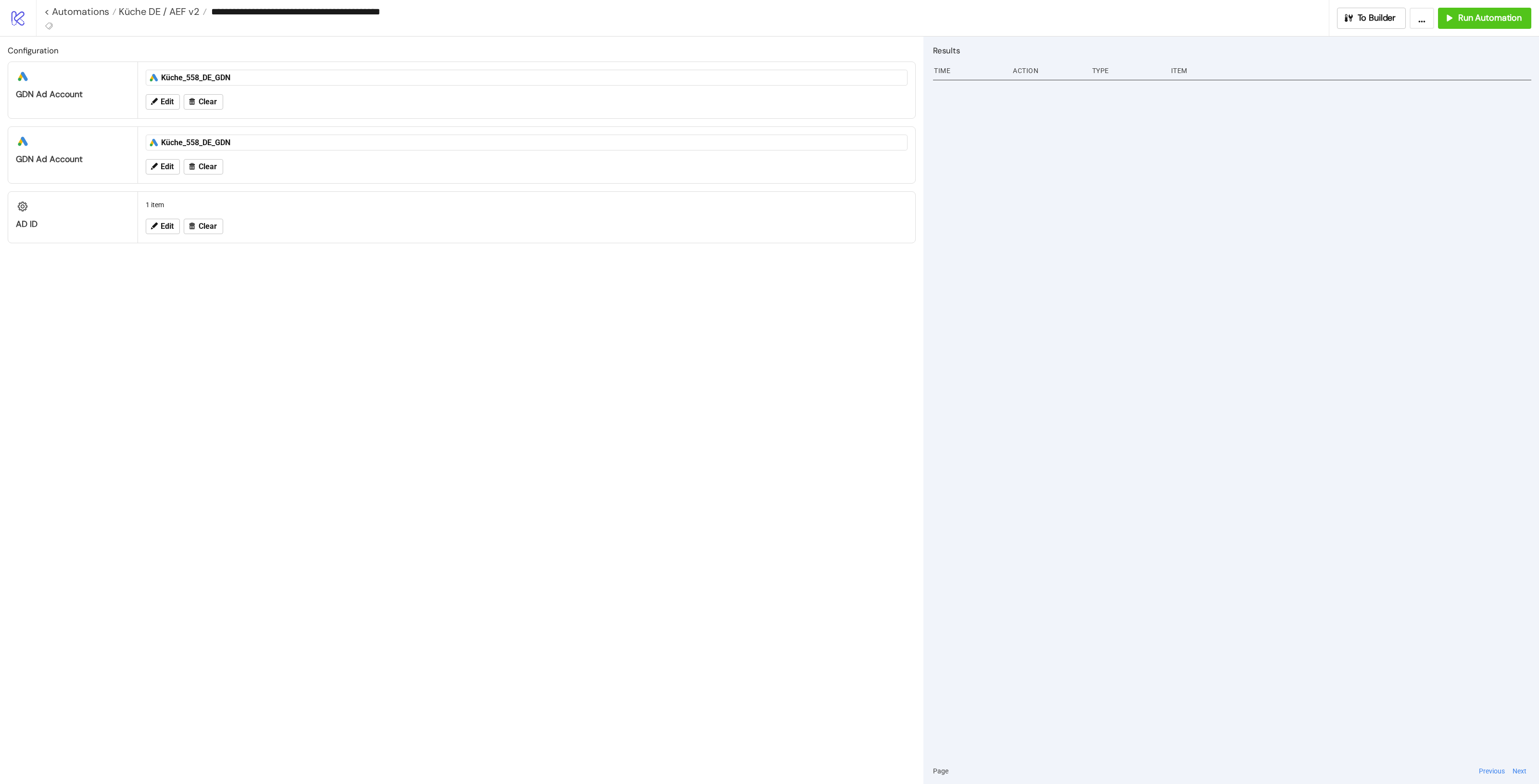
drag, startPoint x: 1489, startPoint y: 30, endPoint x: 1476, endPoint y: 32, distance: 13.2
click at [1489, 29] on div "**********" at bounding box center [787, 18] width 1503 height 36
click at [1462, 20] on span "Run Automation" at bounding box center [1490, 18] width 63 height 11
click at [1511, 72] on span "OK" at bounding box center [1507, 69] width 9 height 7
drag, startPoint x: 594, startPoint y: 410, endPoint x: 592, endPoint y: 405, distance: 5.4
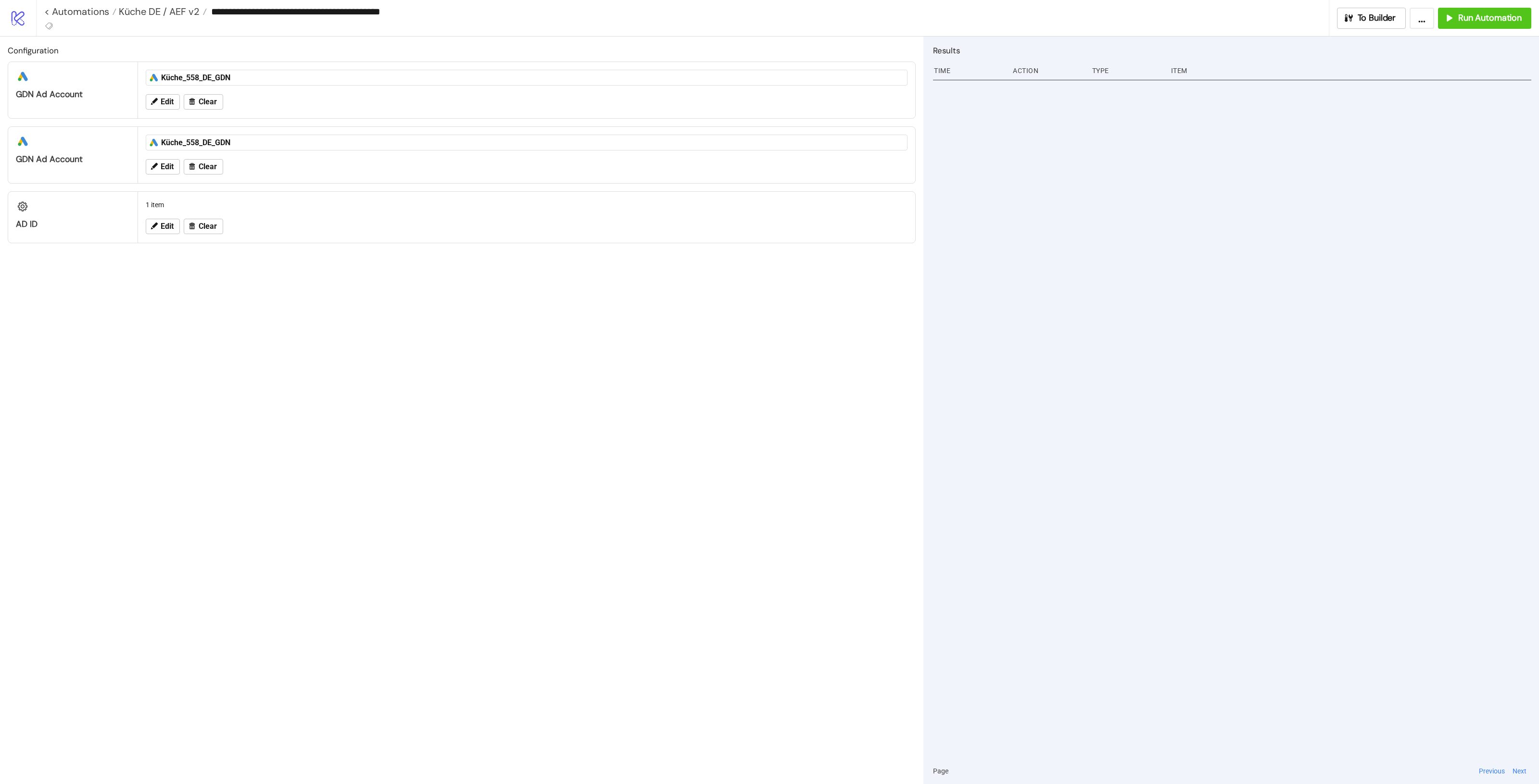
click at [590, 402] on div "Configuration platform/google_ads GDN Ad Account platform/google_ads Küche_558_…" at bounding box center [462, 410] width 924 height 747
click at [537, 385] on div "Configuration platform/google_ads GDN Ad Account platform/google_ads Küche_558_…" at bounding box center [462, 410] width 924 height 747
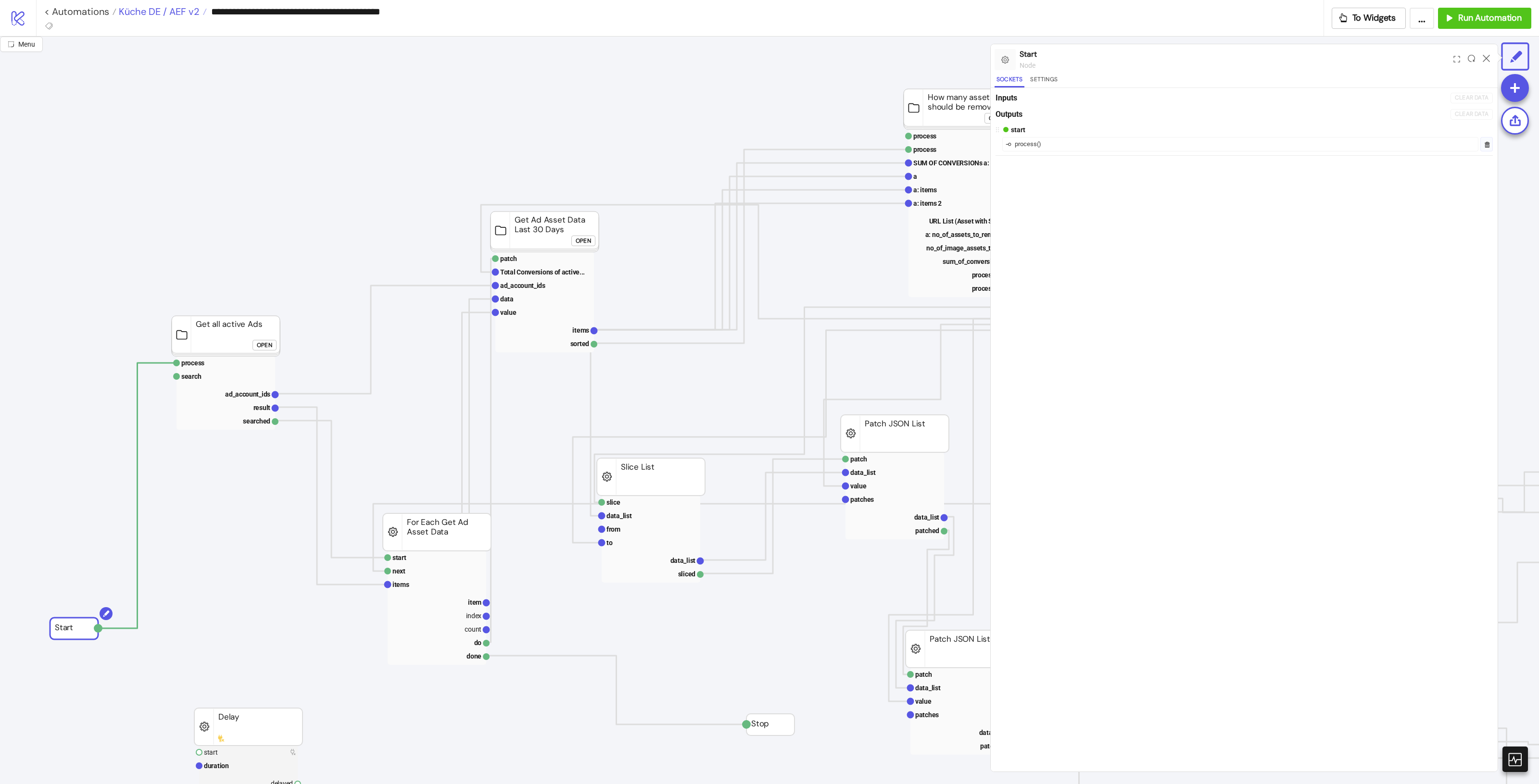
click at [167, 10] on span "Küche DE / AEF v2" at bounding box center [157, 11] width 84 height 12
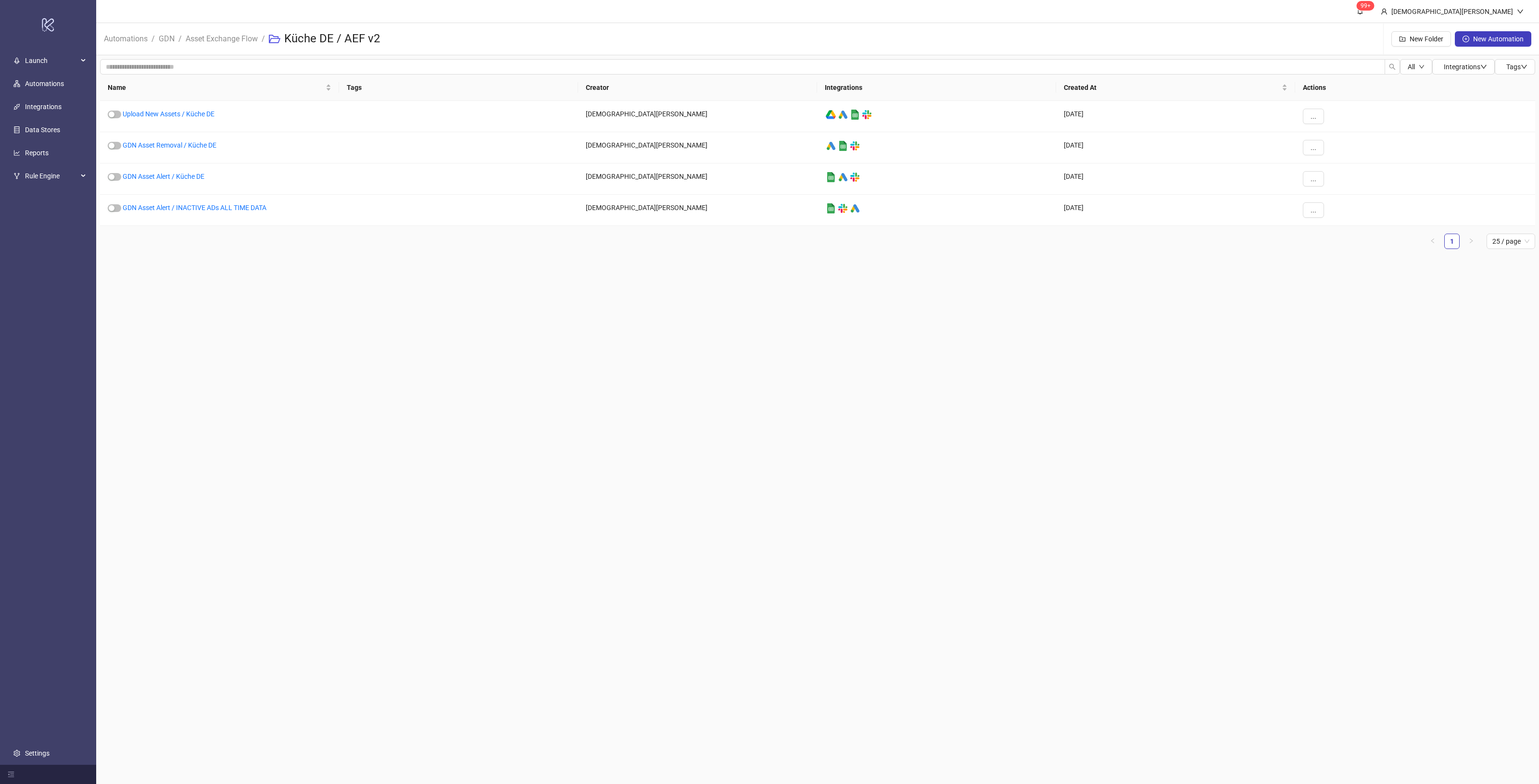
click at [306, 245] on ul "1 25 / page" at bounding box center [817, 241] width 1435 height 15
click at [524, 362] on main "99+ [PERSON_NAME] Automations / GDN / Asset Exchange Flow / Küche DE / AEF v2 N…" at bounding box center [818, 392] width 1443 height 784
drag, startPoint x: 625, startPoint y: 339, endPoint x: 634, endPoint y: 345, distance: 10.8
click at [626, 341] on main "99+ [PERSON_NAME] Automations / GDN / Asset Exchange Flow / Küche DE / AEF v2 N…" at bounding box center [818, 392] width 1443 height 784
click at [873, 469] on main "99+ [PERSON_NAME] Automations / GDN / Asset Exchange Flow / Küche DE / AEF v2 N…" at bounding box center [818, 392] width 1443 height 784
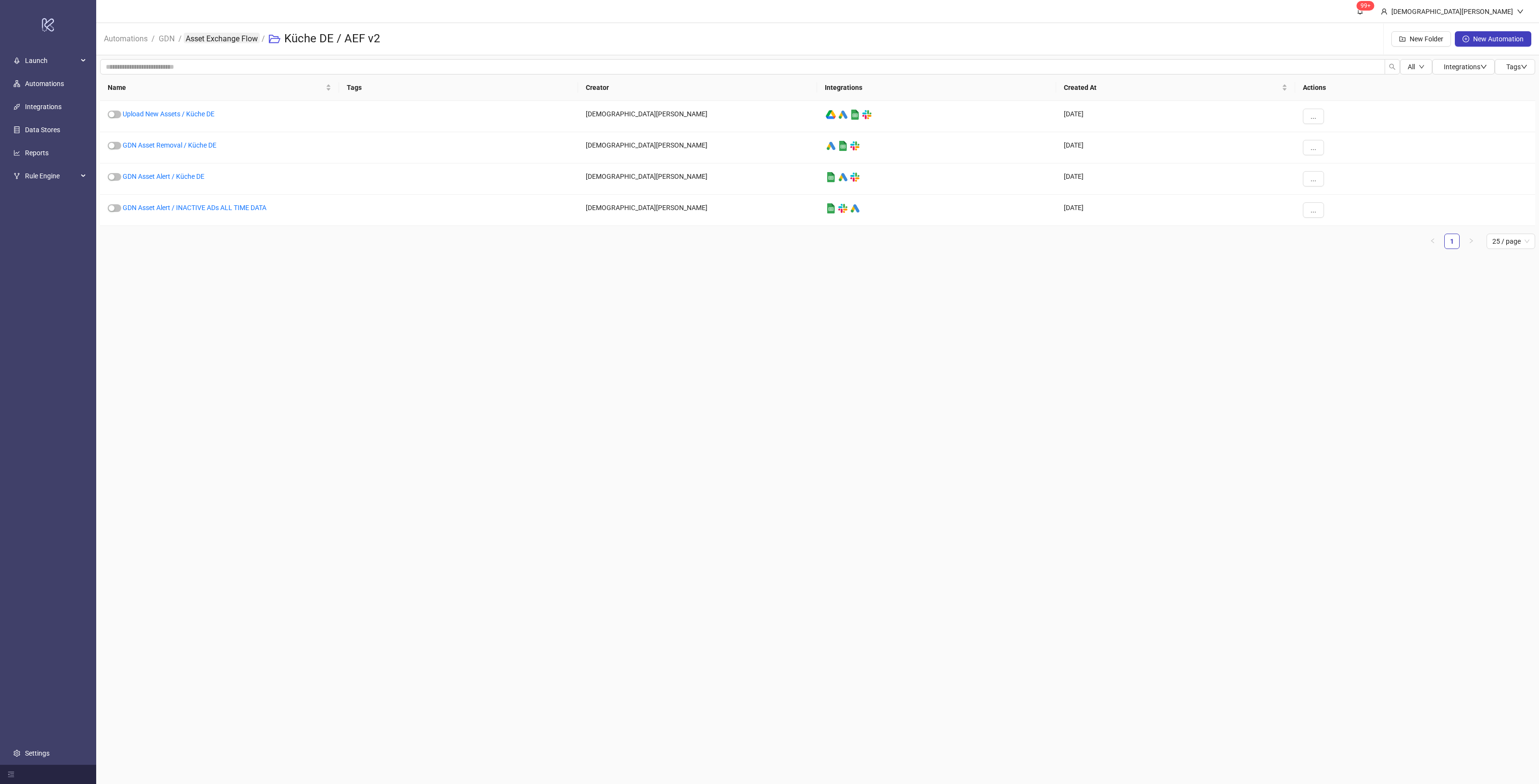
click at [234, 32] on link "Asset Exchange Flow" at bounding box center [222, 37] width 76 height 11
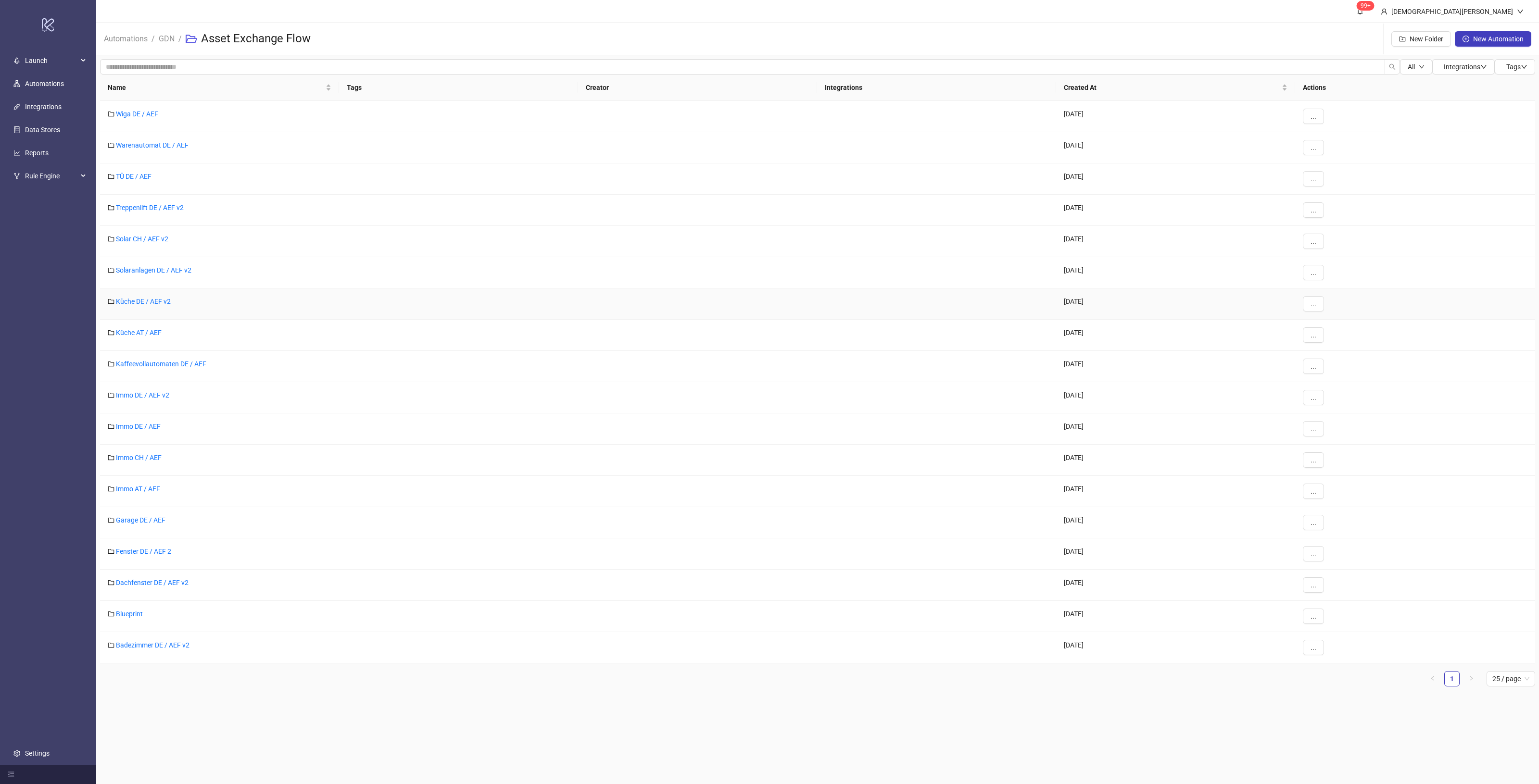
click at [152, 302] on link "Küche DE / AEF v2" at bounding box center [144, 301] width 55 height 7
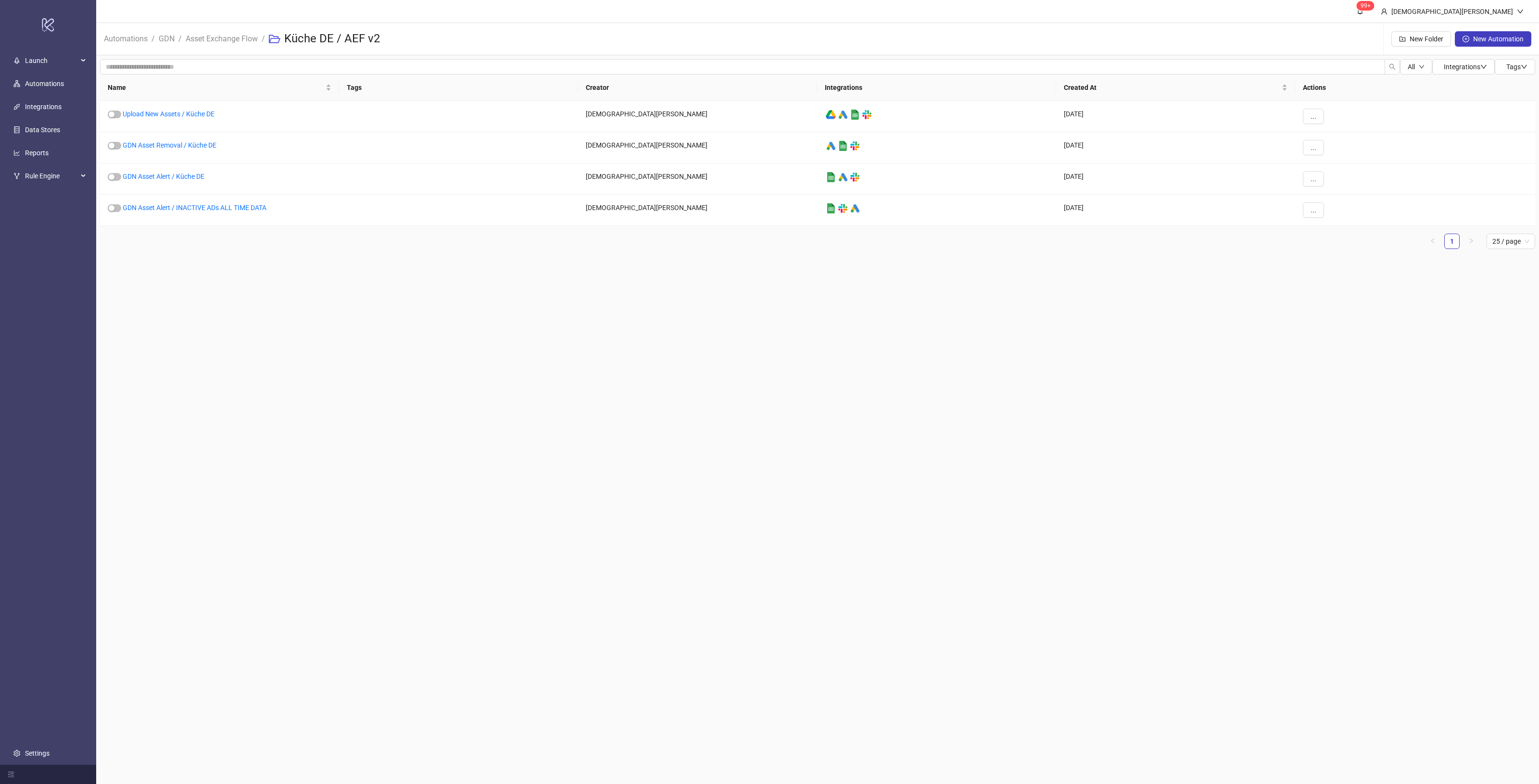
click at [1014, 404] on main "99+ [PERSON_NAME] Automations / GDN / Asset Exchange Flow / Küche DE / AEF v2 N…" at bounding box center [818, 392] width 1443 height 784
drag, startPoint x: 825, startPoint y: 334, endPoint x: 525, endPoint y: 268, distance: 307.2
click at [525, 268] on main "99+ [PERSON_NAME] Automations / GDN / Asset Exchange Flow / Küche DE / AEF v2 N…" at bounding box center [818, 392] width 1443 height 784
click at [879, 327] on main "99+ [PERSON_NAME] Automations / GDN / Asset Exchange Flow / Küche DE / AEF v2 N…" at bounding box center [818, 392] width 1443 height 784
click at [900, 287] on main "99+ [PERSON_NAME] Automations / GDN / Asset Exchange Flow / Küche DE / AEF v2 N…" at bounding box center [818, 392] width 1443 height 784
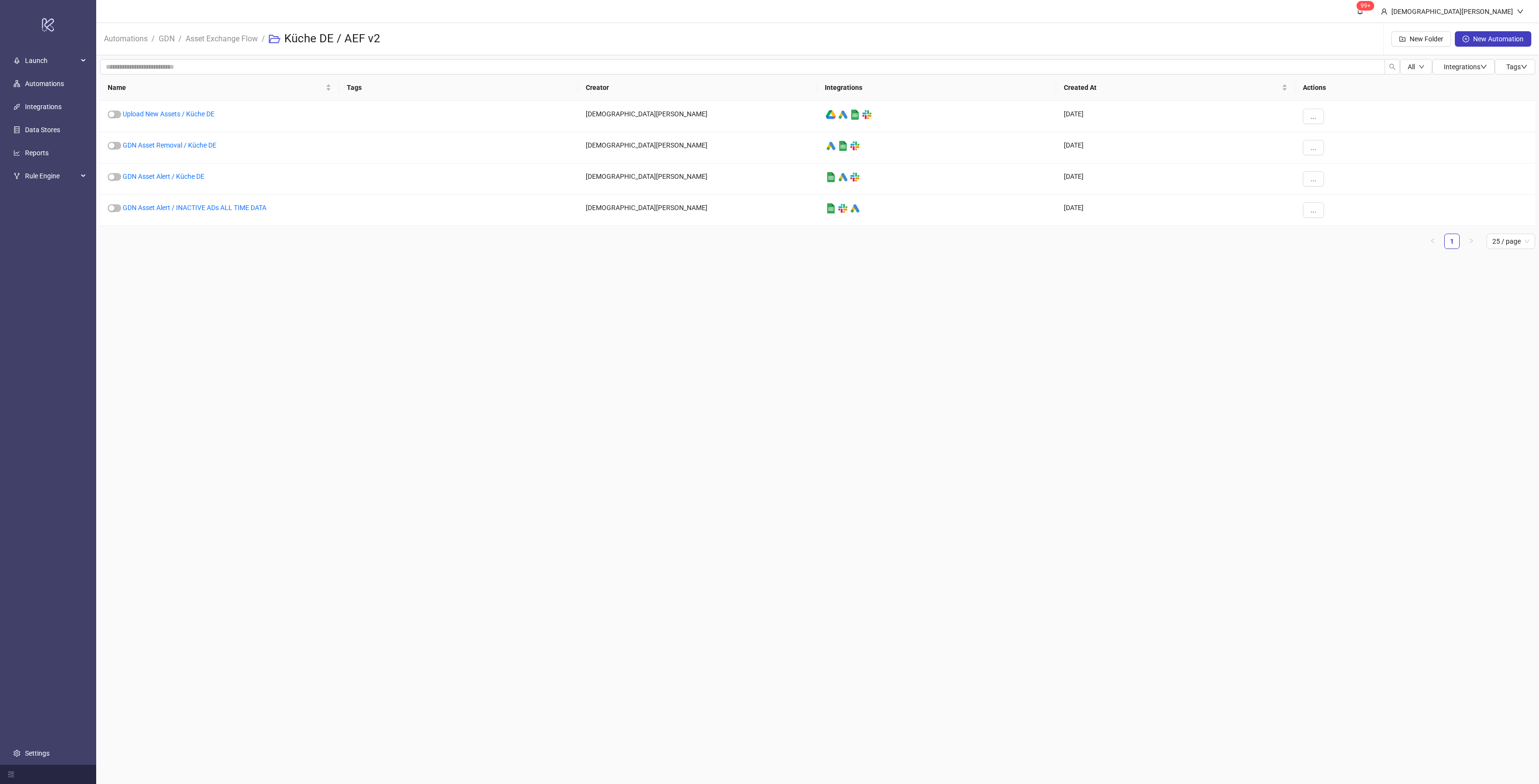
click at [234, 45] on li "Asset Exchange Flow" at bounding box center [222, 39] width 72 height 31
drag, startPoint x: 235, startPoint y: 37, endPoint x: 357, endPoint y: 41, distance: 122.1
click at [235, 37] on link "Asset Exchange Flow" at bounding box center [222, 37] width 76 height 11
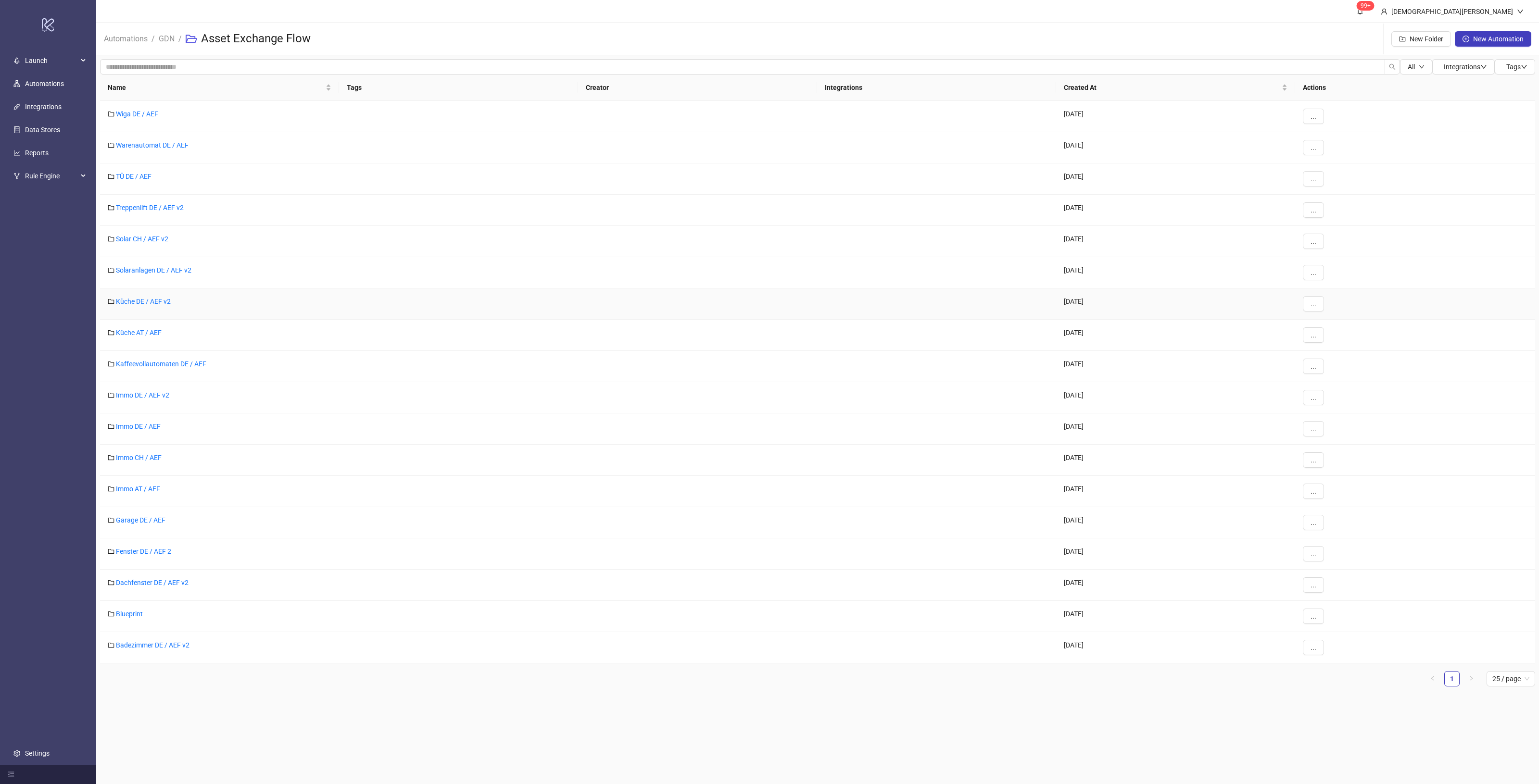
drag, startPoint x: 264, startPoint y: 293, endPoint x: 271, endPoint y: 278, distance: 16.6
drag, startPoint x: 271, startPoint y: 278, endPoint x: 593, endPoint y: 655, distance: 495.8
click at [592, 656] on div at bounding box center [697, 648] width 239 height 32
drag, startPoint x: 142, startPoint y: 299, endPoint x: 217, endPoint y: 302, distance: 75.1
click at [142, 299] on link "Küche DE / AEF v2" at bounding box center [144, 301] width 55 height 7
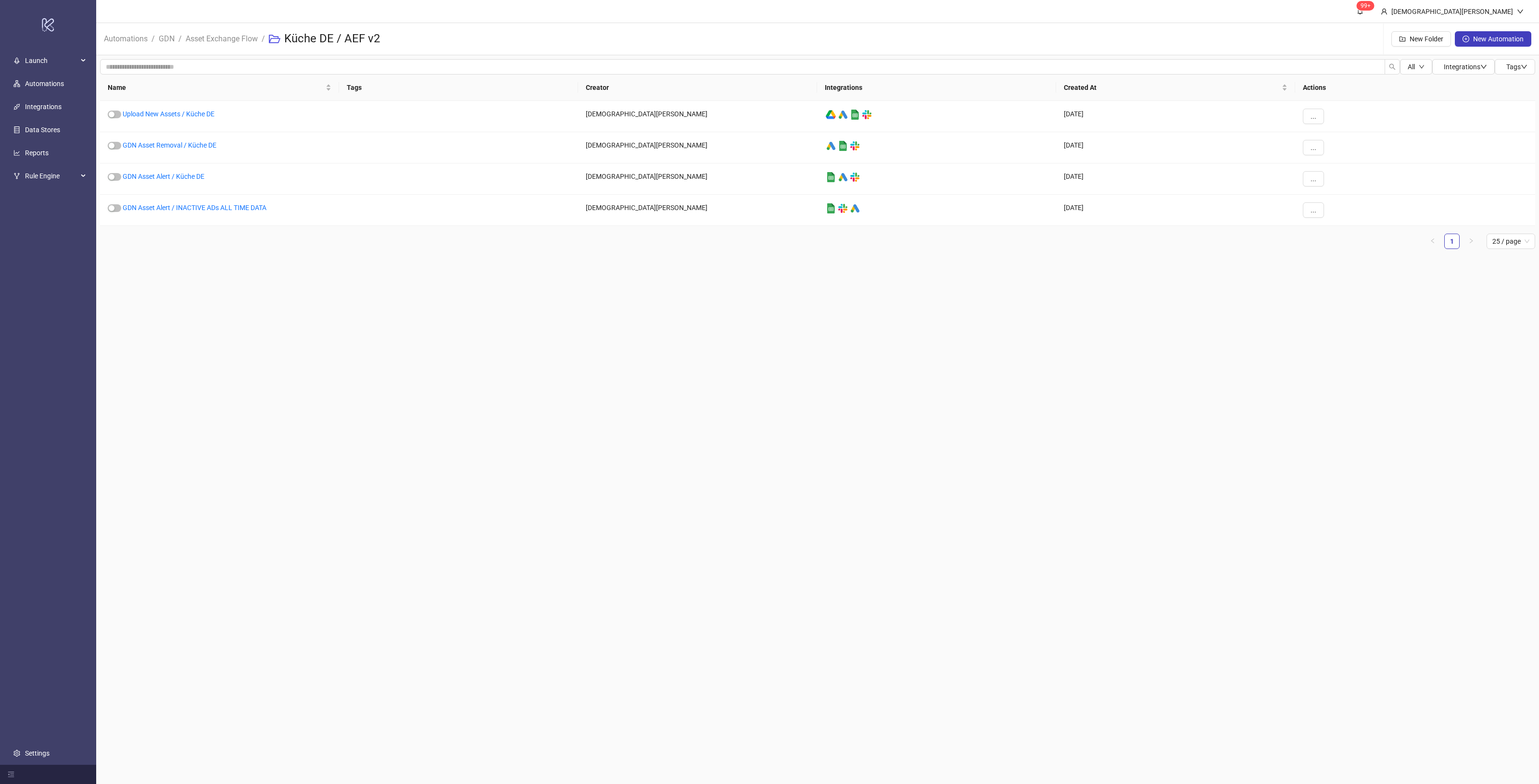
click at [769, 330] on main "99+ [PERSON_NAME] Automations / GDN / Asset Exchange Flow / Küche DE / AEF v2 N…" at bounding box center [818, 392] width 1443 height 784
click at [172, 146] on link "GDN Asset Removal / Küche DE" at bounding box center [170, 144] width 94 height 7
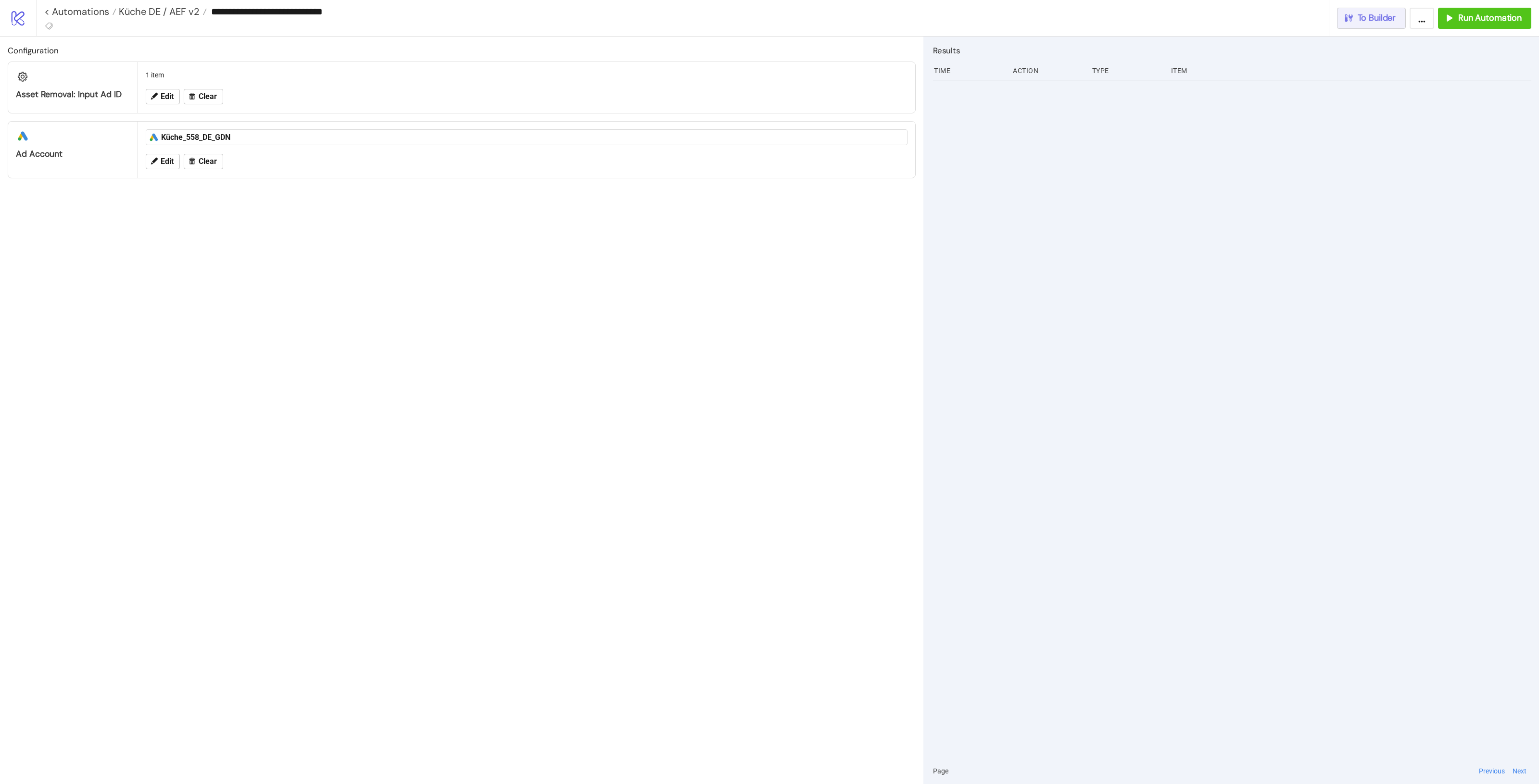
click at [1391, 28] on button "To Builder" at bounding box center [1371, 18] width 69 height 21
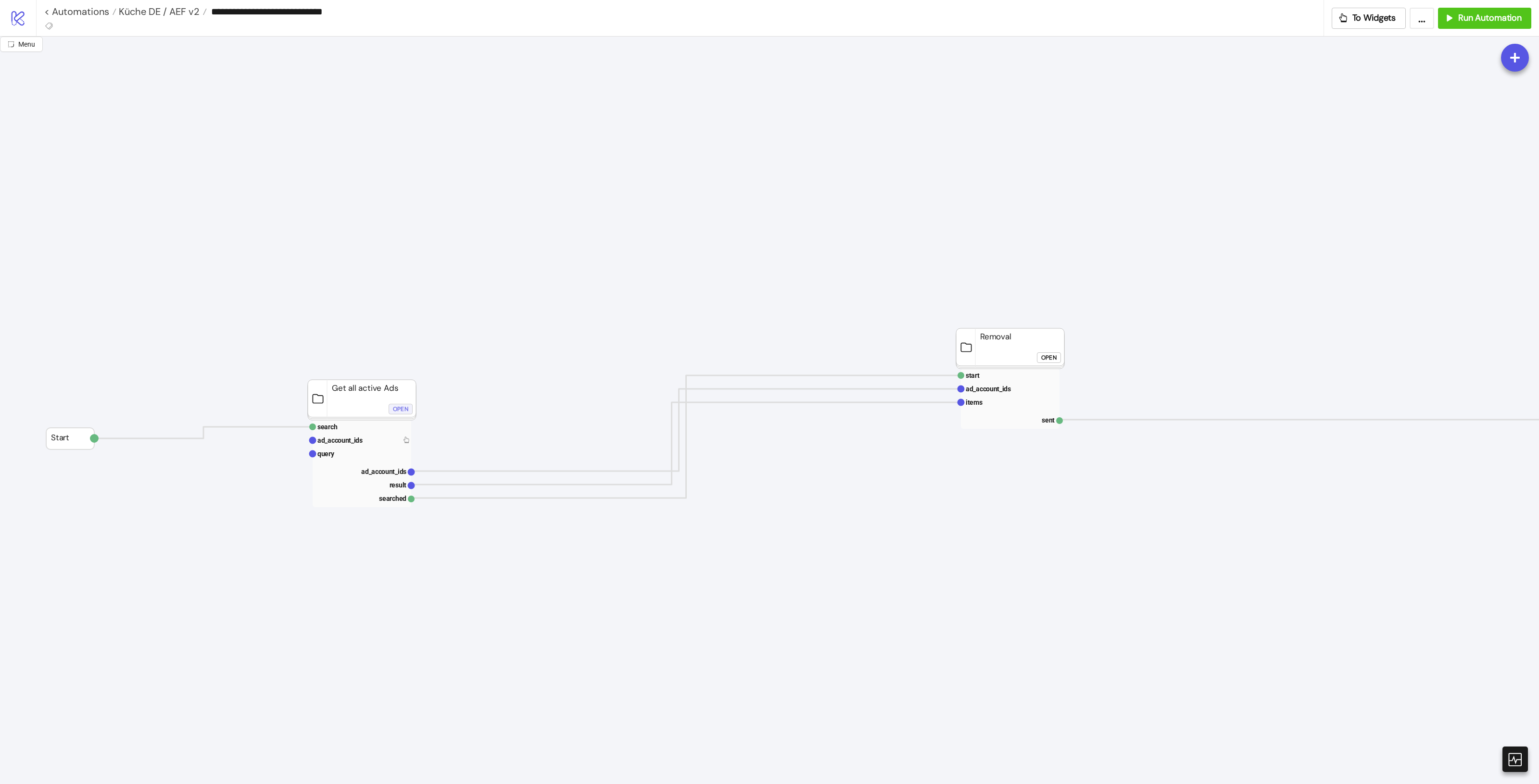
click at [399, 405] on div "Open" at bounding box center [400, 410] width 15 height 11
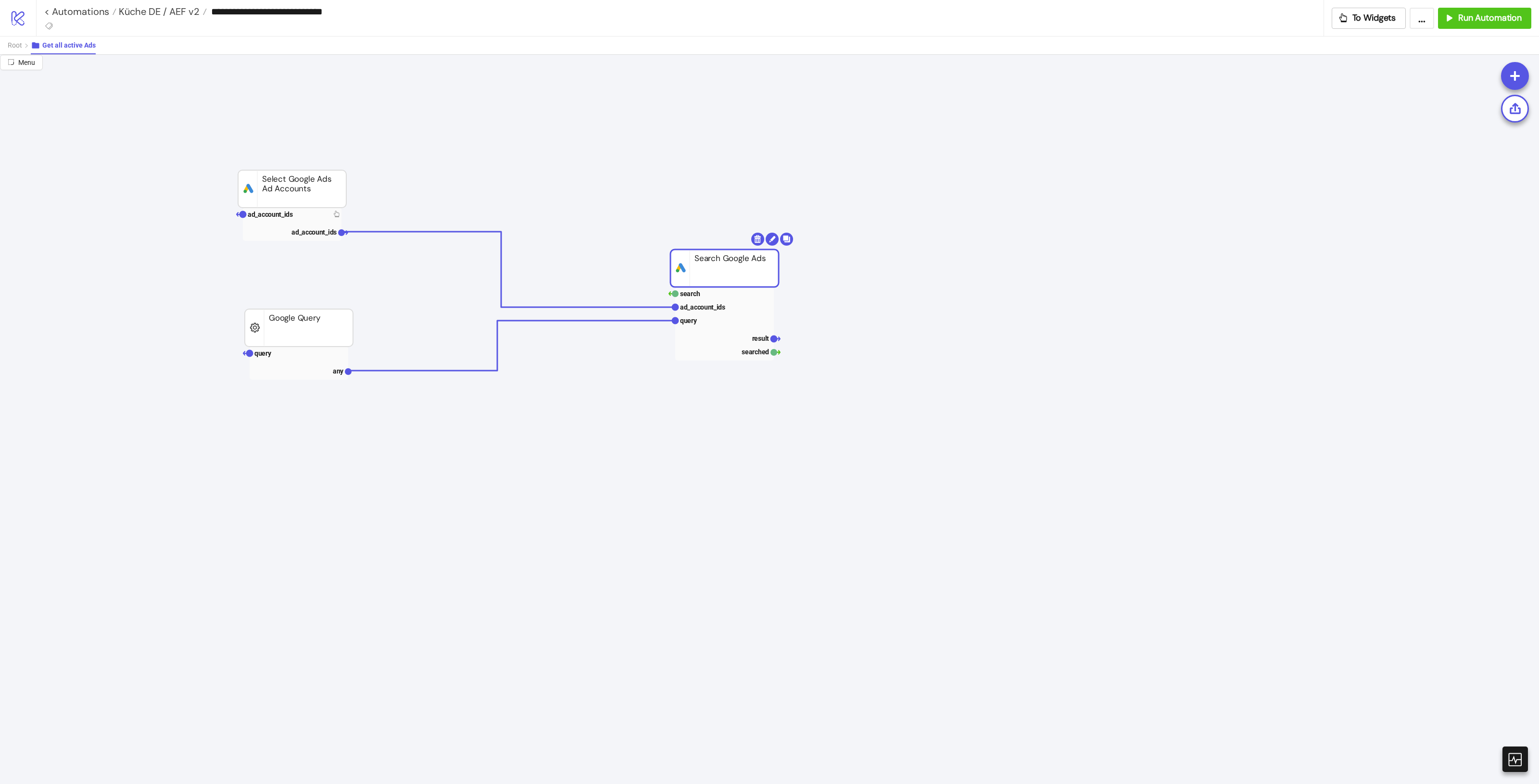
drag, startPoint x: 703, startPoint y: 282, endPoint x: 757, endPoint y: 274, distance: 54.6
click at [757, 274] on rect at bounding box center [724, 269] width 108 height 37
drag, startPoint x: 272, startPoint y: 311, endPoint x: 287, endPoint y: 230, distance: 82.4
drag, startPoint x: 292, startPoint y: 209, endPoint x: 304, endPoint y: 192, distance: 20.8
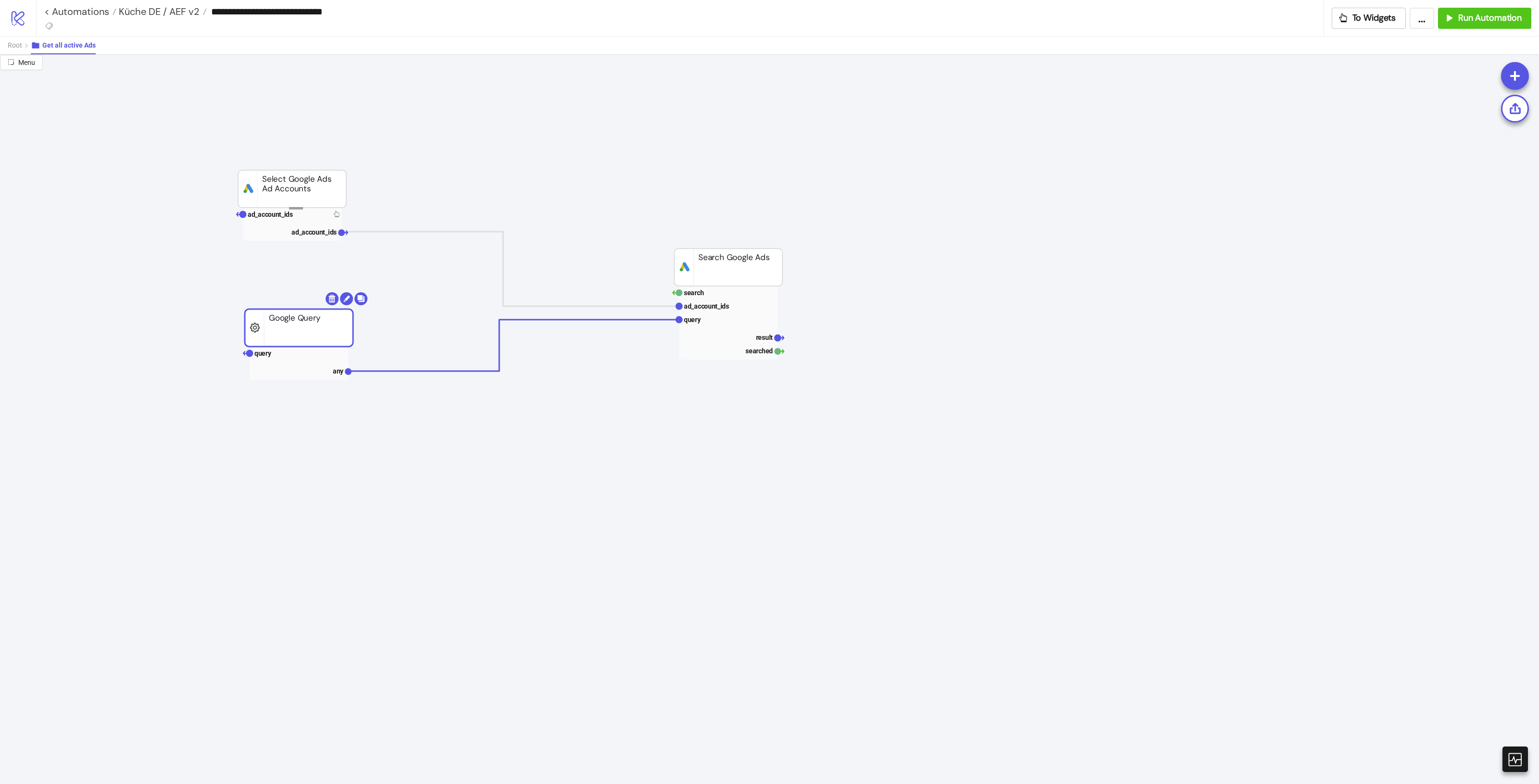
click at [304, 202] on g "ad_account_ids ad_account_ids platform/google_ads Select Google Ads Ad Accounts" at bounding box center [292, 205] width 112 height 71
drag, startPoint x: 304, startPoint y: 192, endPoint x: 394, endPoint y: 183, distance: 90.4
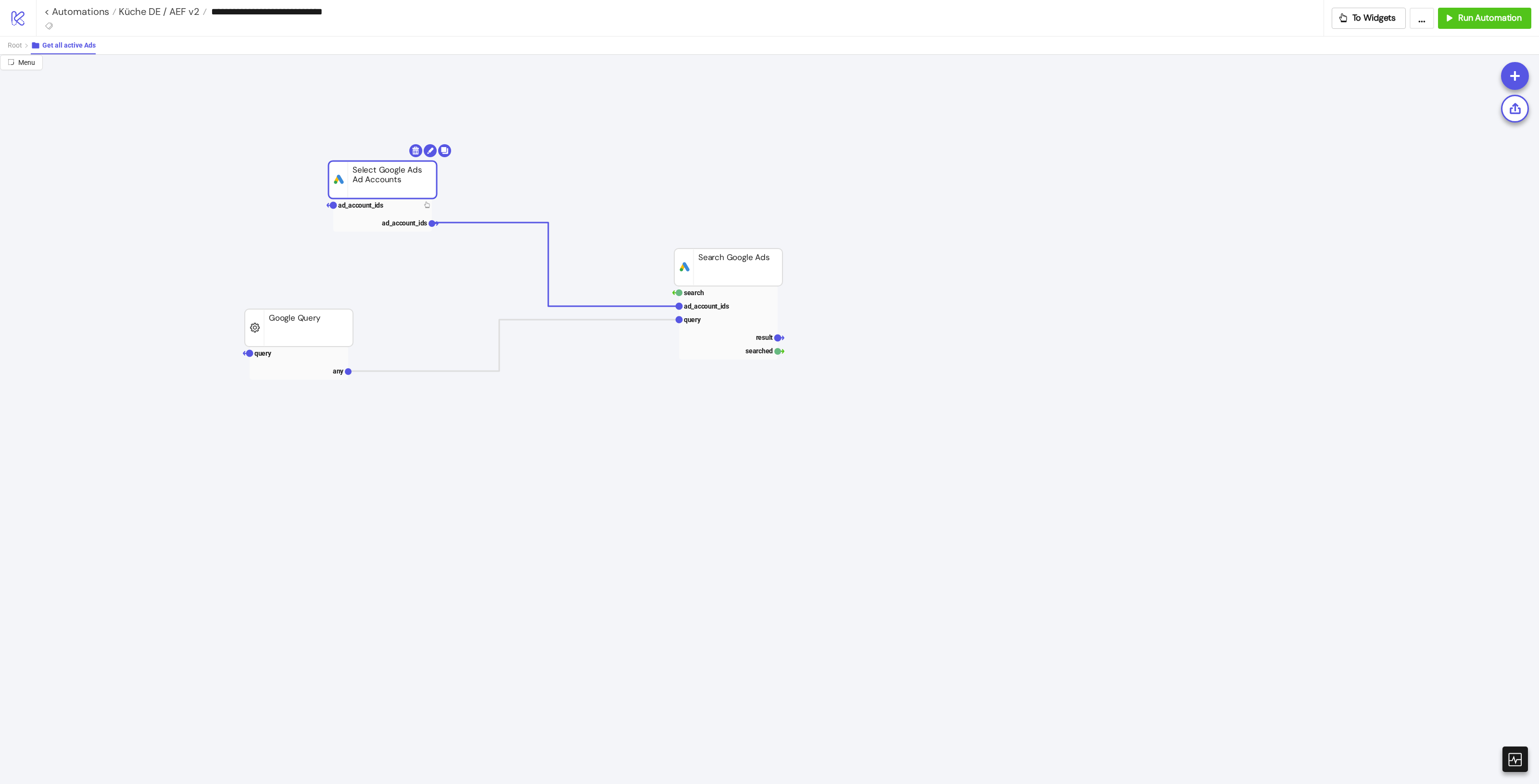
drag, startPoint x: 716, startPoint y: 277, endPoint x: 717, endPoint y: 254, distance: 23.0
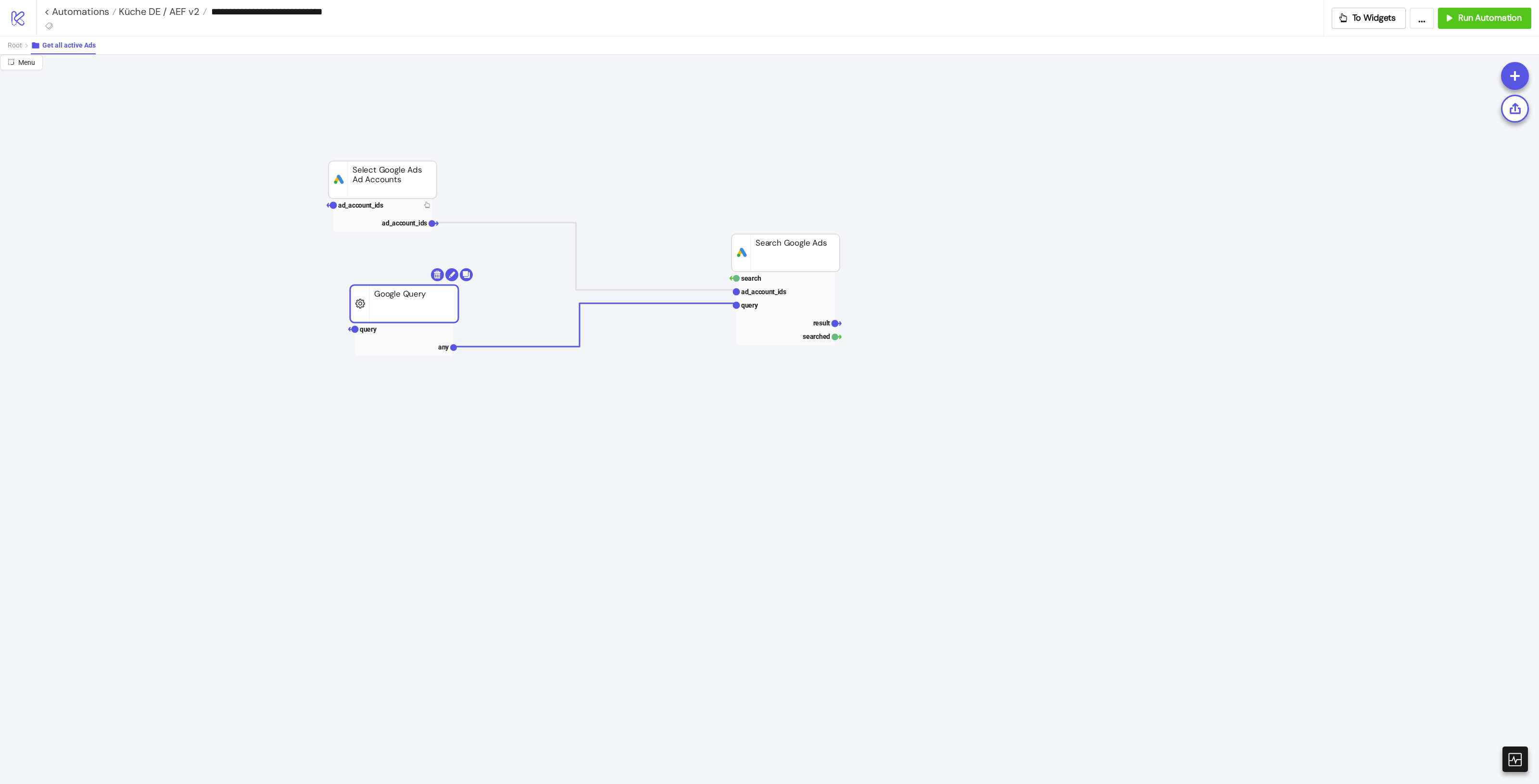
drag, startPoint x: 412, startPoint y: 321, endPoint x: 422, endPoint y: 287, distance: 35.4
drag, startPoint x: 394, startPoint y: 308, endPoint x: 383, endPoint y: 313, distance: 12.1
click at [383, 313] on rect at bounding box center [392, 308] width 108 height 37
click at [369, 331] on rect at bounding box center [391, 334] width 98 height 14
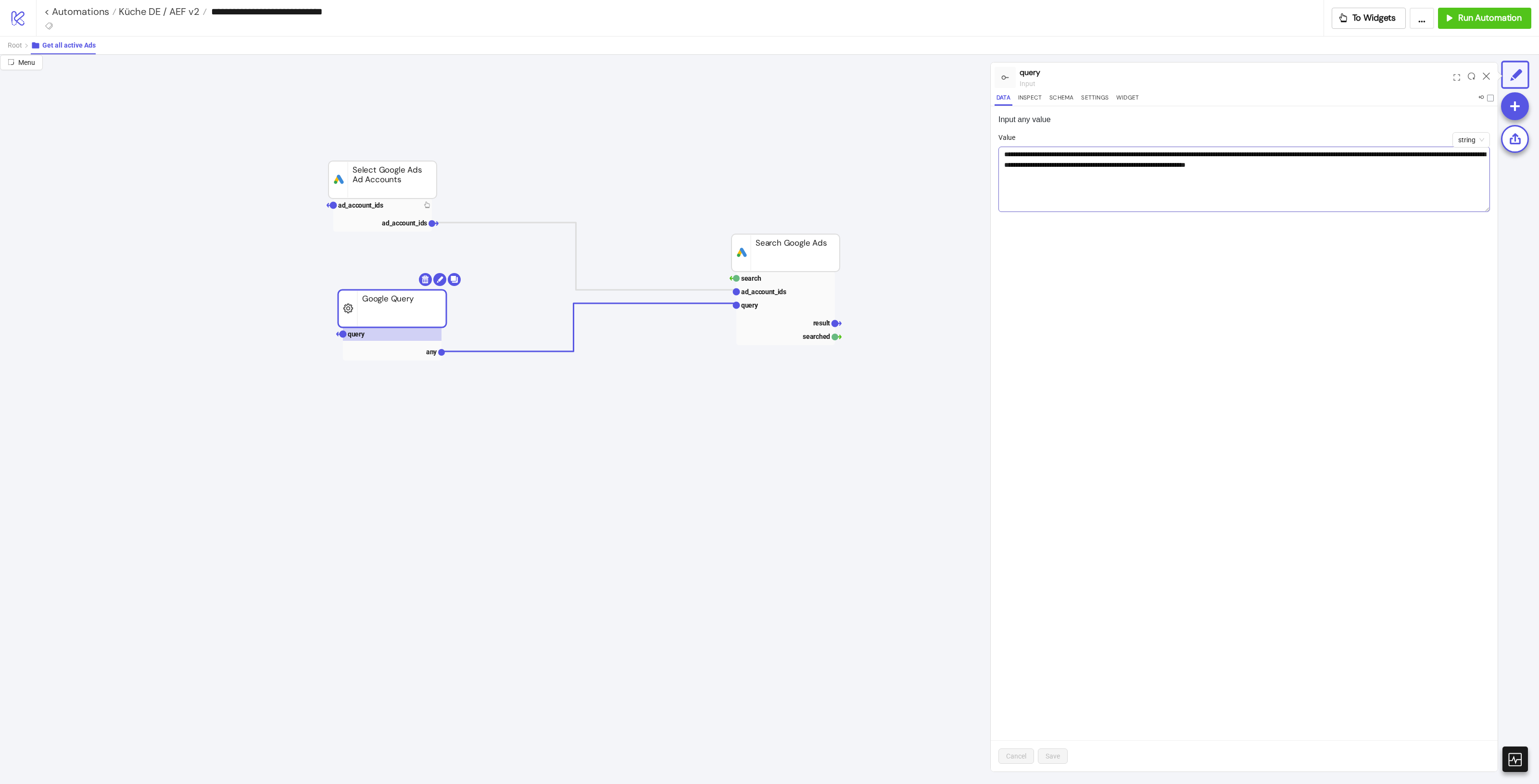
drag, startPoint x: 1487, startPoint y: 170, endPoint x: 1487, endPoint y: 209, distance: 39.0
click at [1487, 209] on textarea "**********" at bounding box center [1244, 179] width 492 height 66
click at [1251, 170] on textarea "**********" at bounding box center [1244, 179] width 492 height 66
click at [1324, 167] on textarea "**********" at bounding box center [1244, 179] width 492 height 66
click at [1355, 304] on div "**********" at bounding box center [1244, 439] width 507 height 666
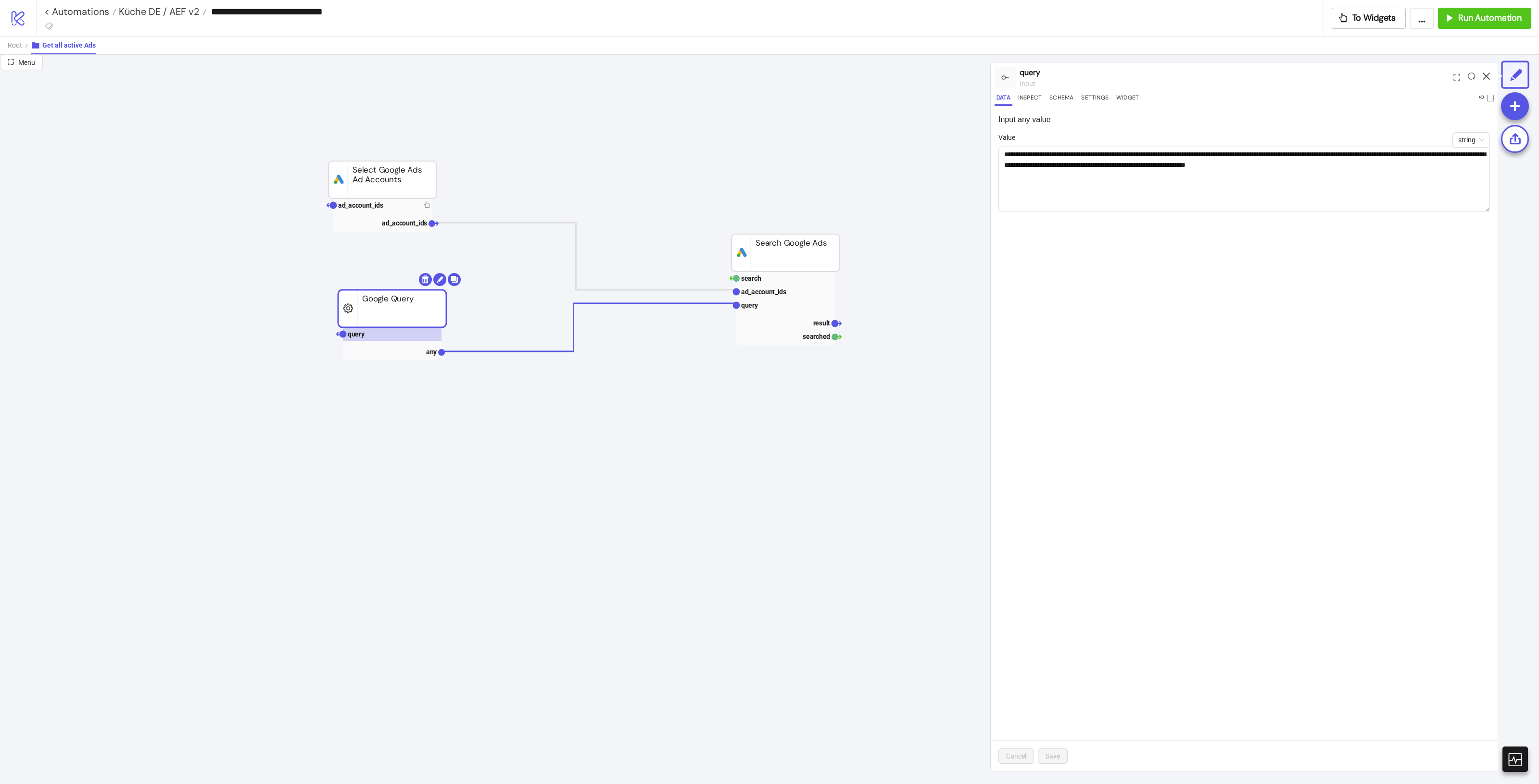
click at [1485, 77] on icon at bounding box center [1486, 75] width 7 height 7
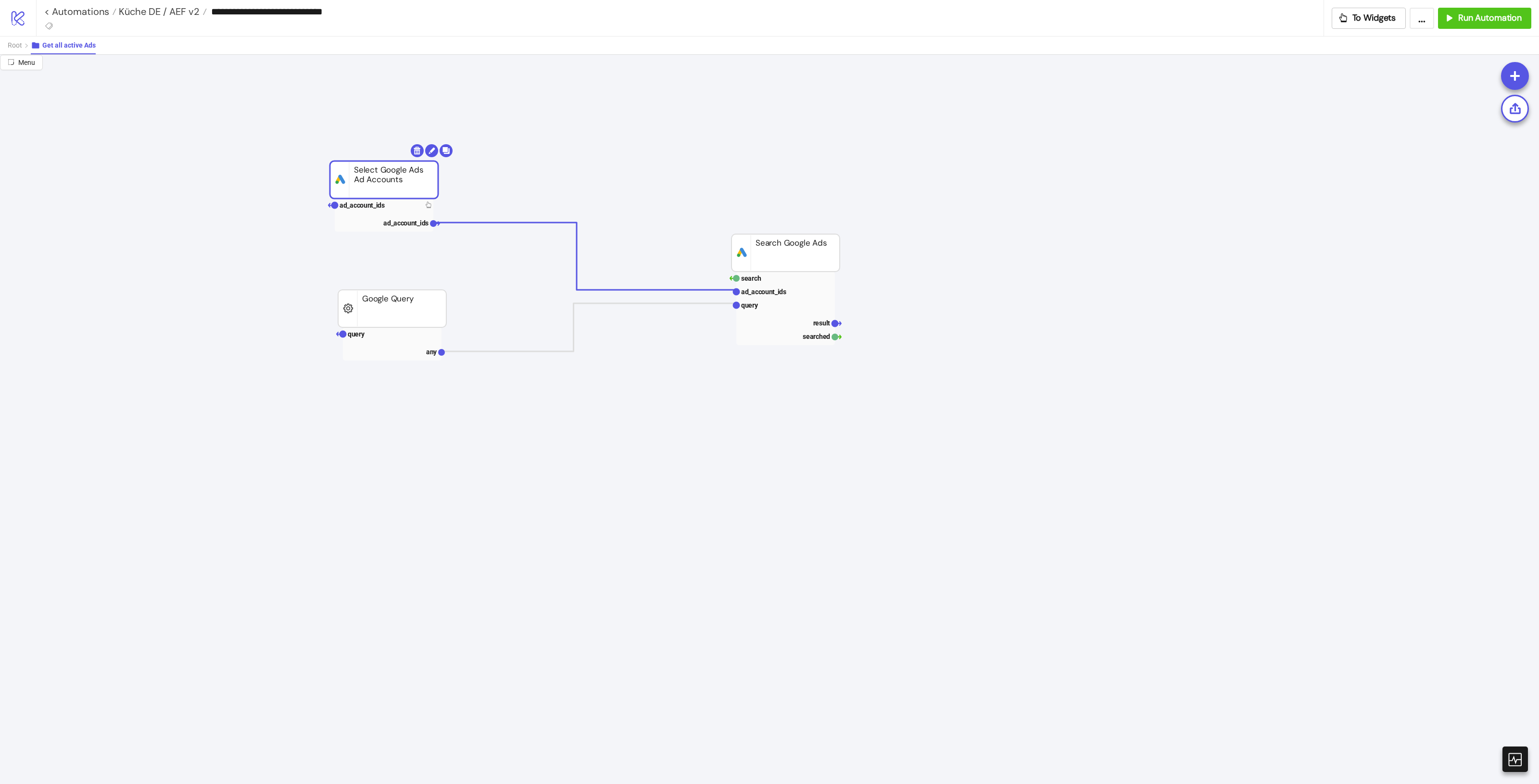
drag, startPoint x: 399, startPoint y: 186, endPoint x: 402, endPoint y: 194, distance: 8.5
click at [397, 205] on rect at bounding box center [386, 205] width 98 height 14
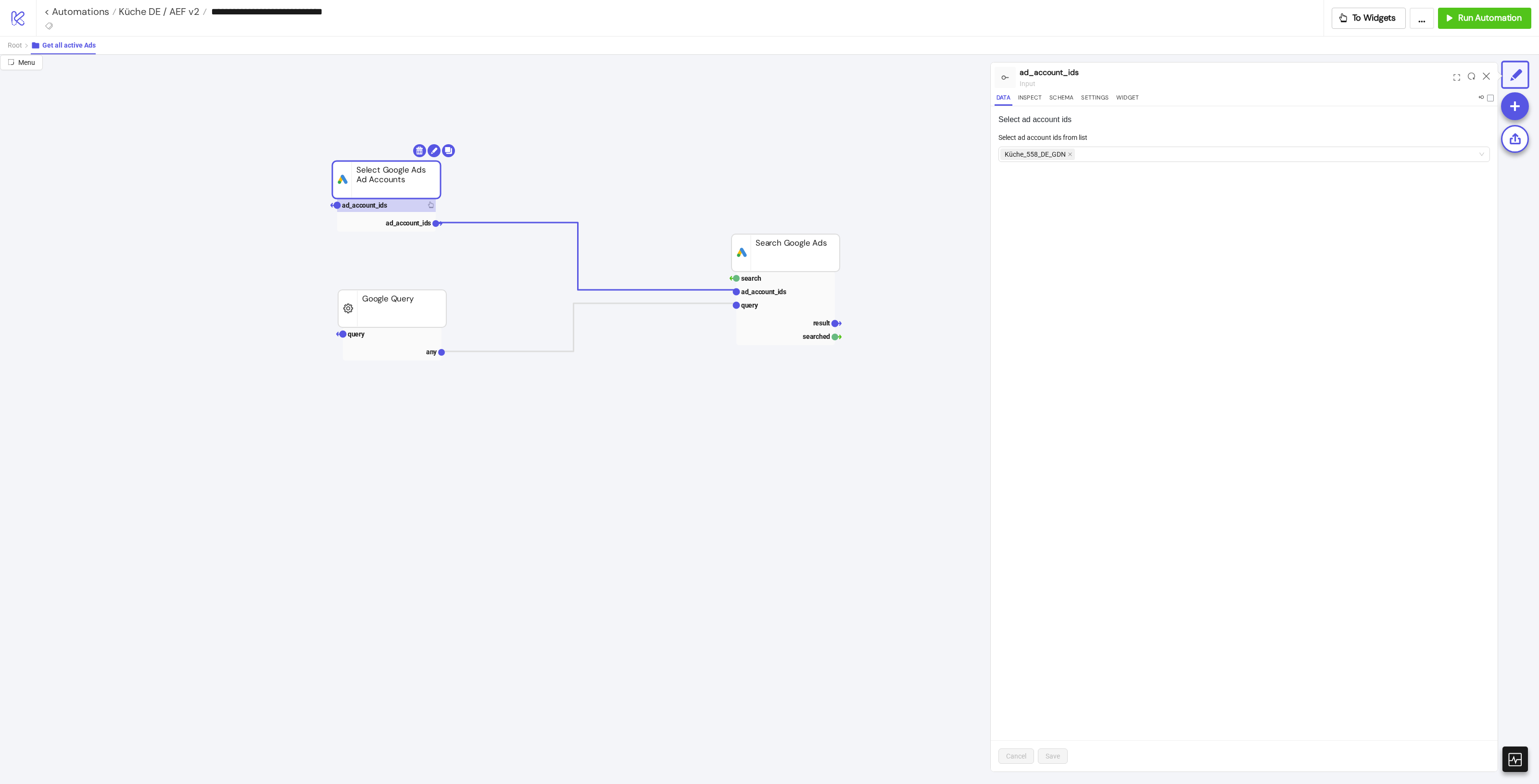
click at [1485, 75] on icon at bounding box center [1486, 75] width 7 height 7
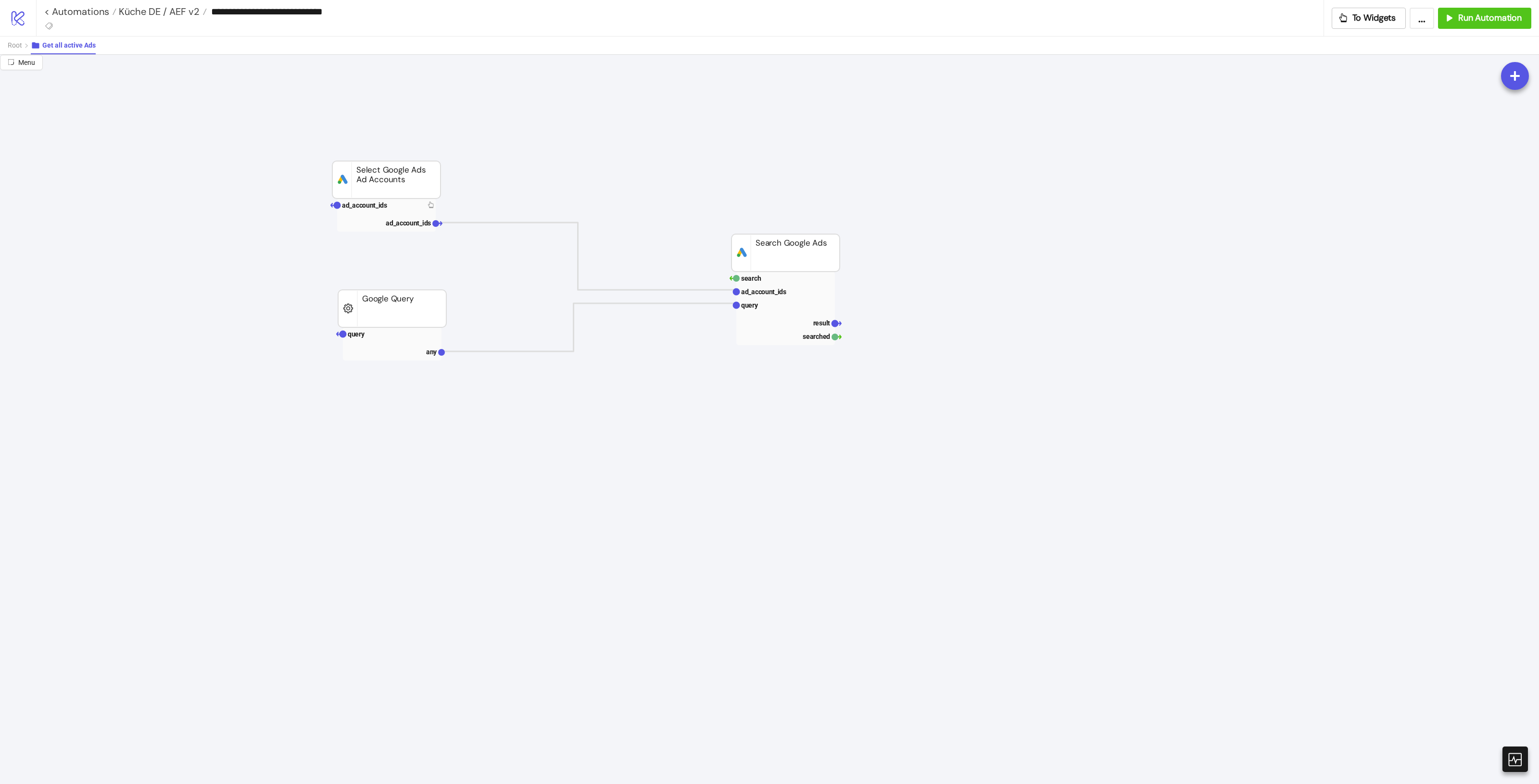
drag, startPoint x: 318, startPoint y: 390, endPoint x: 316, endPoint y: 381, distance: 9.2
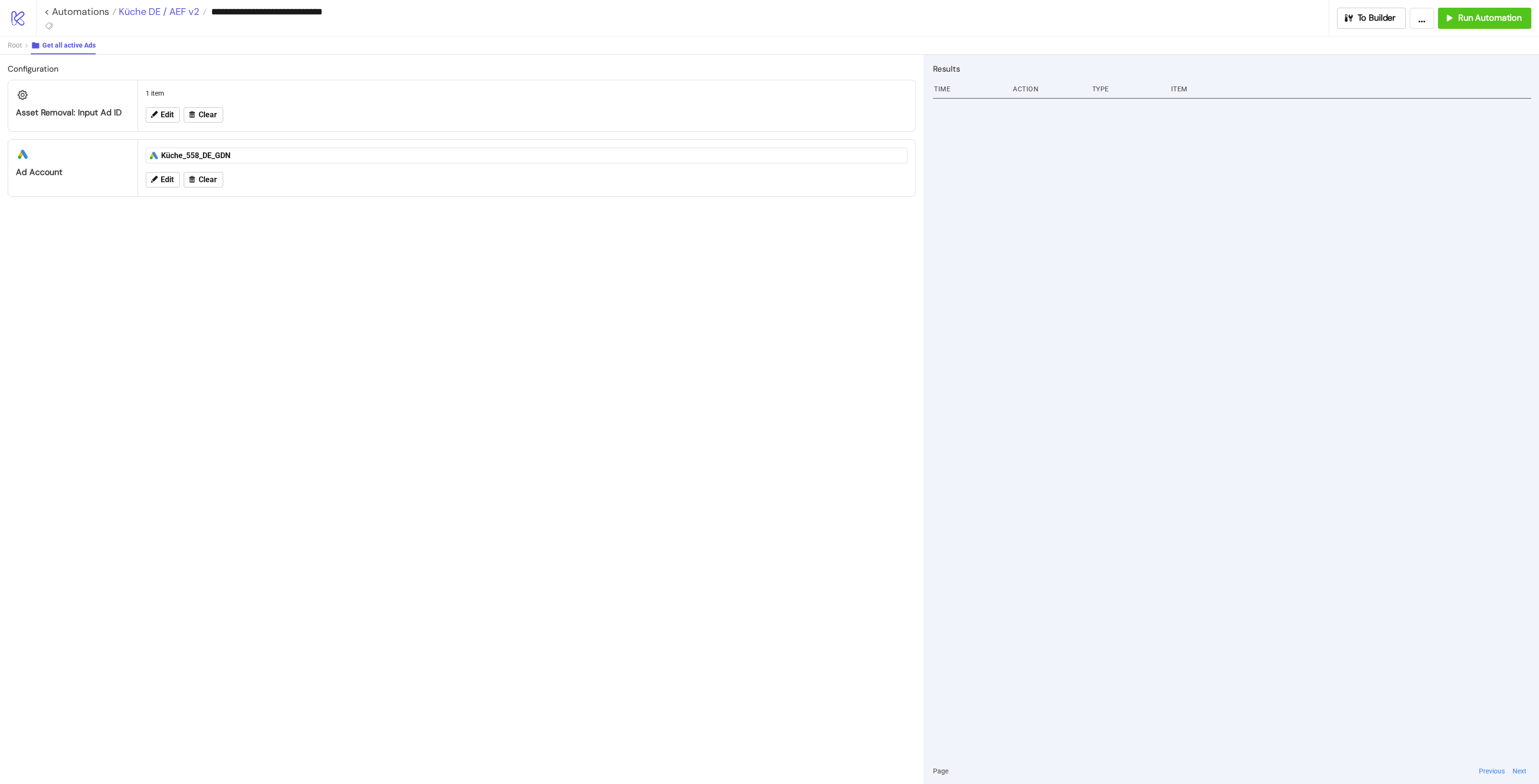
click at [131, 12] on span "Küche DE / AEF v2" at bounding box center [157, 11] width 84 height 12
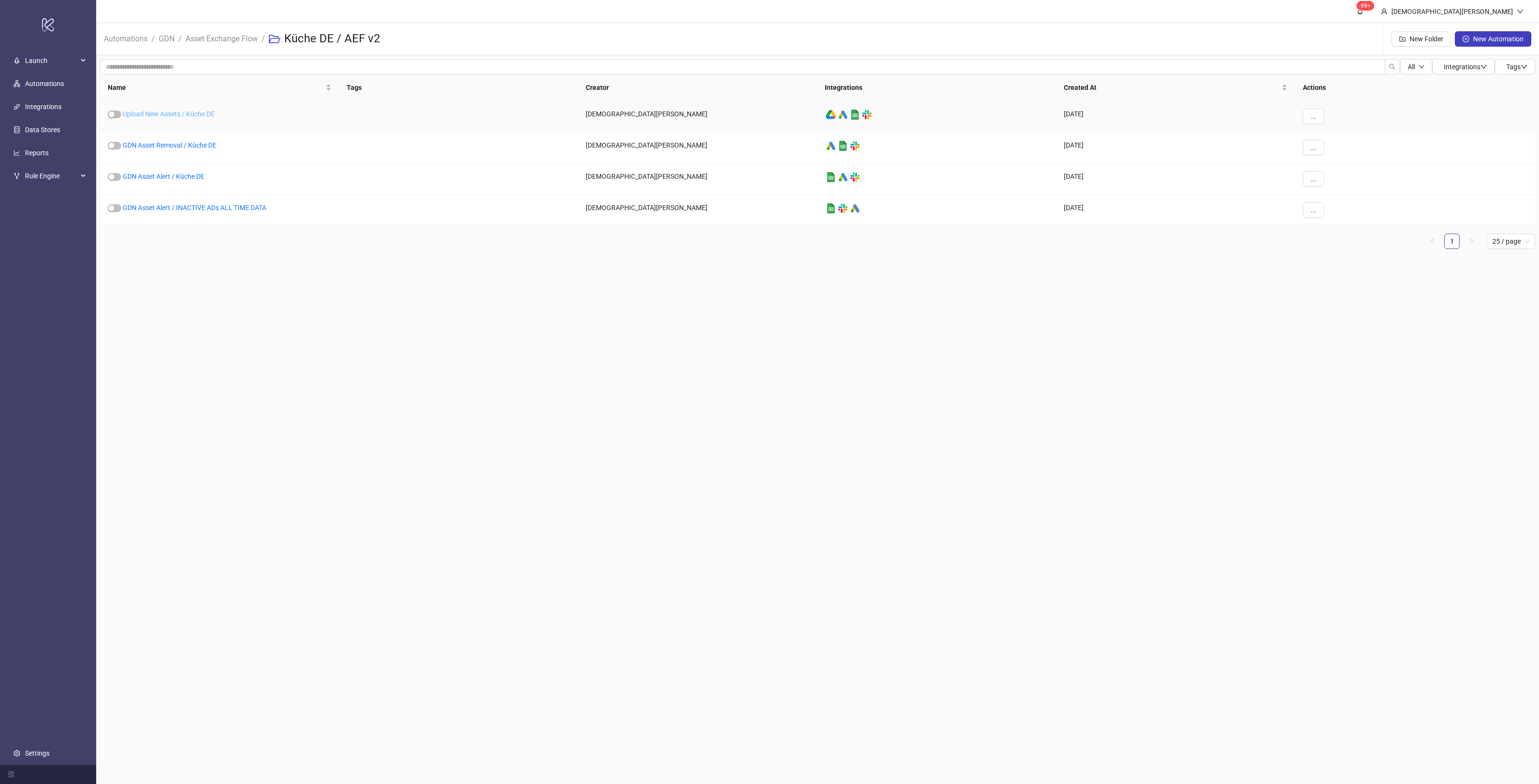
click at [190, 114] on link "Upload New Assets / Küche DE" at bounding box center [168, 114] width 92 height 7
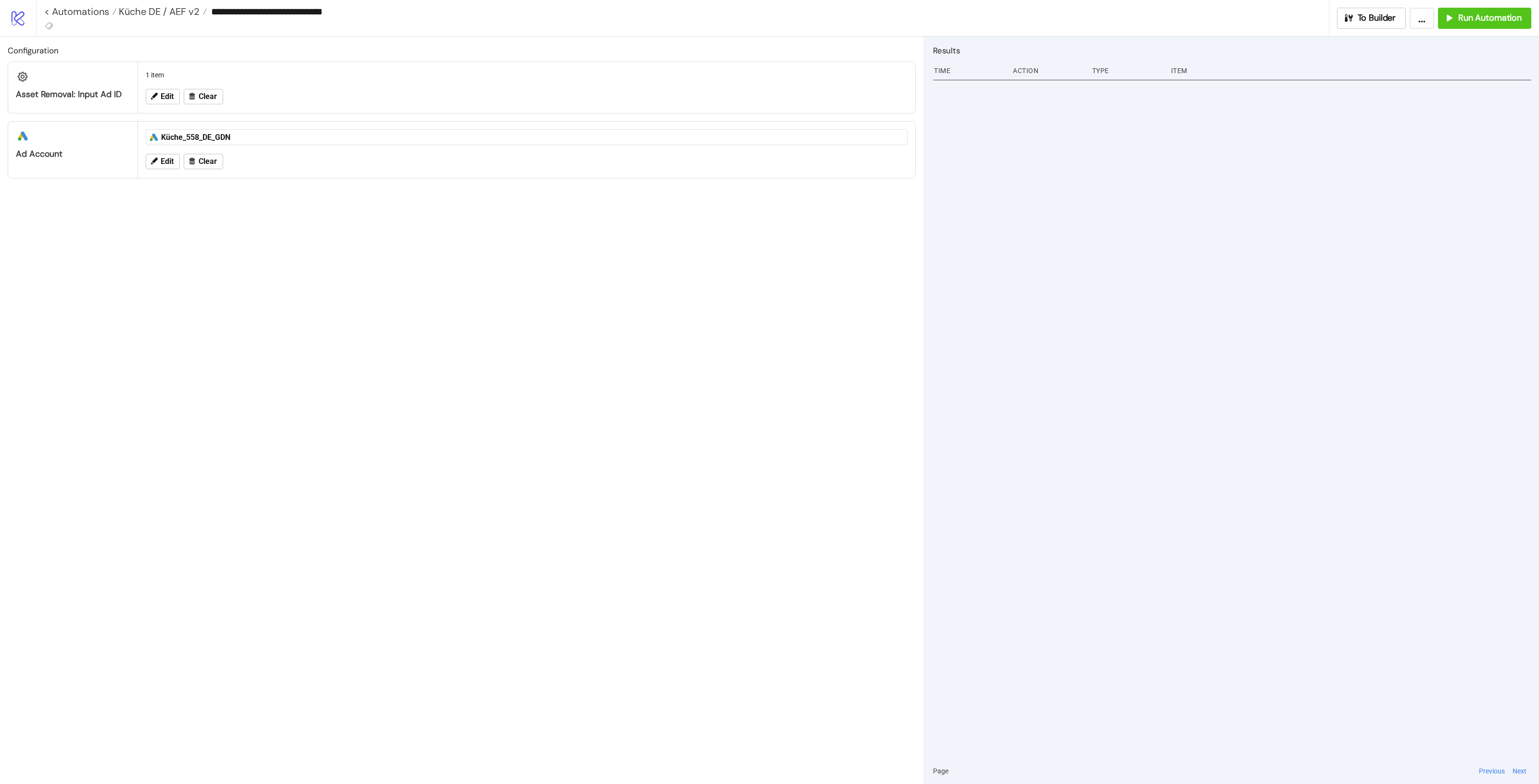
type input "**********"
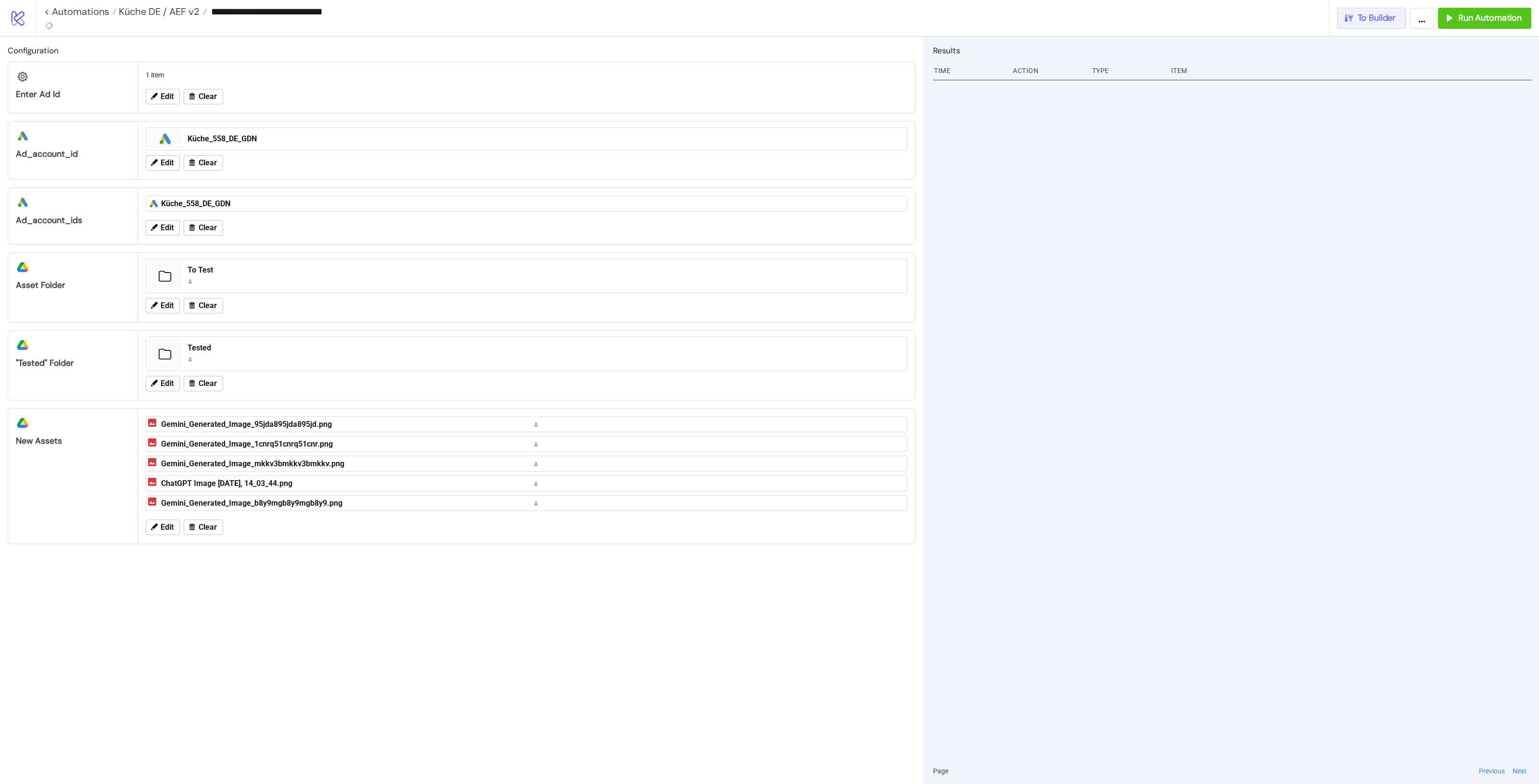
click at [1342, 20] on button "To Builder" at bounding box center [1371, 18] width 69 height 21
